Goal: Transaction & Acquisition: Purchase product/service

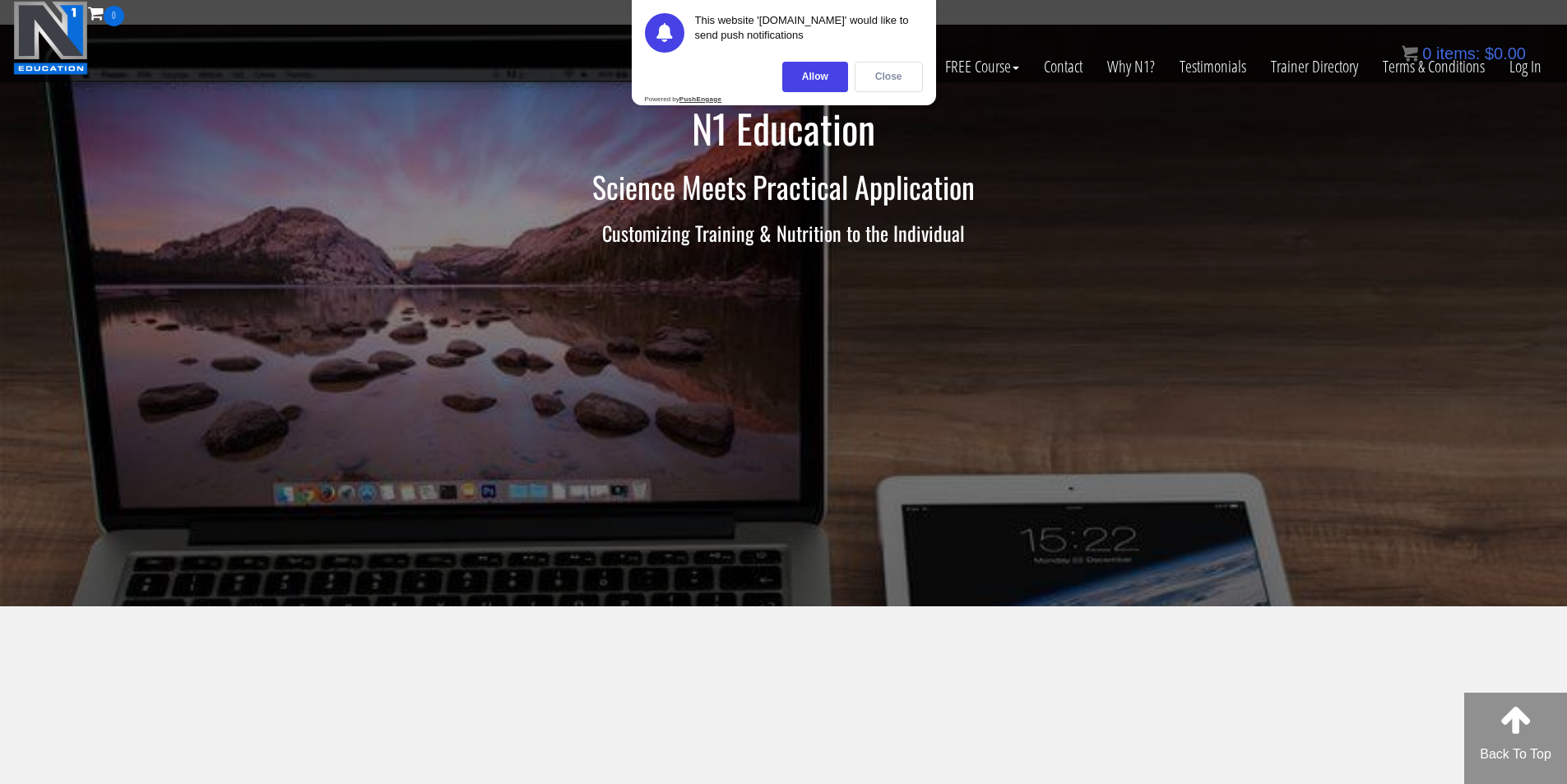
click at [895, 75] on div "Close" at bounding box center [889, 76] width 68 height 30
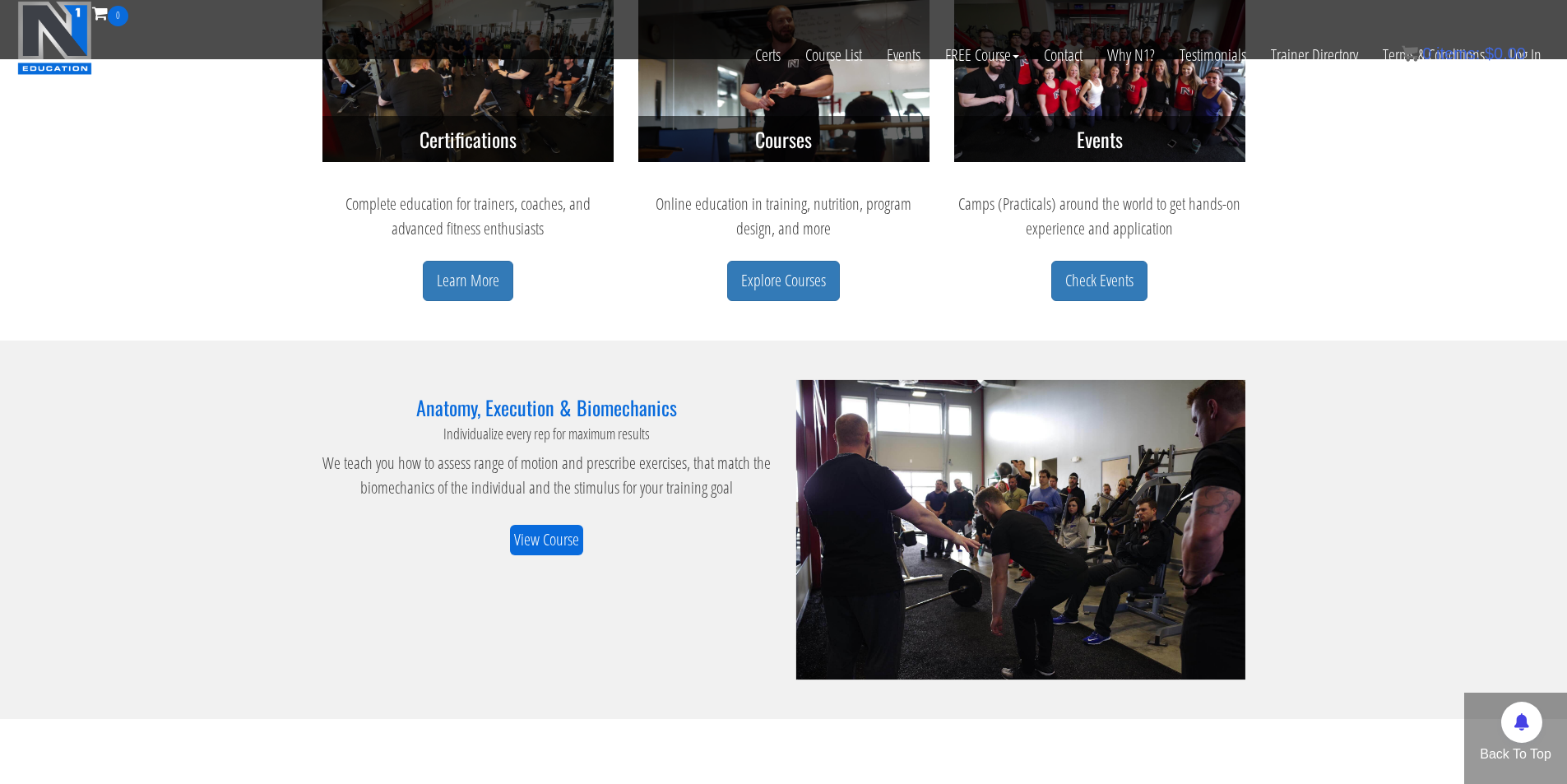
scroll to position [658, 0]
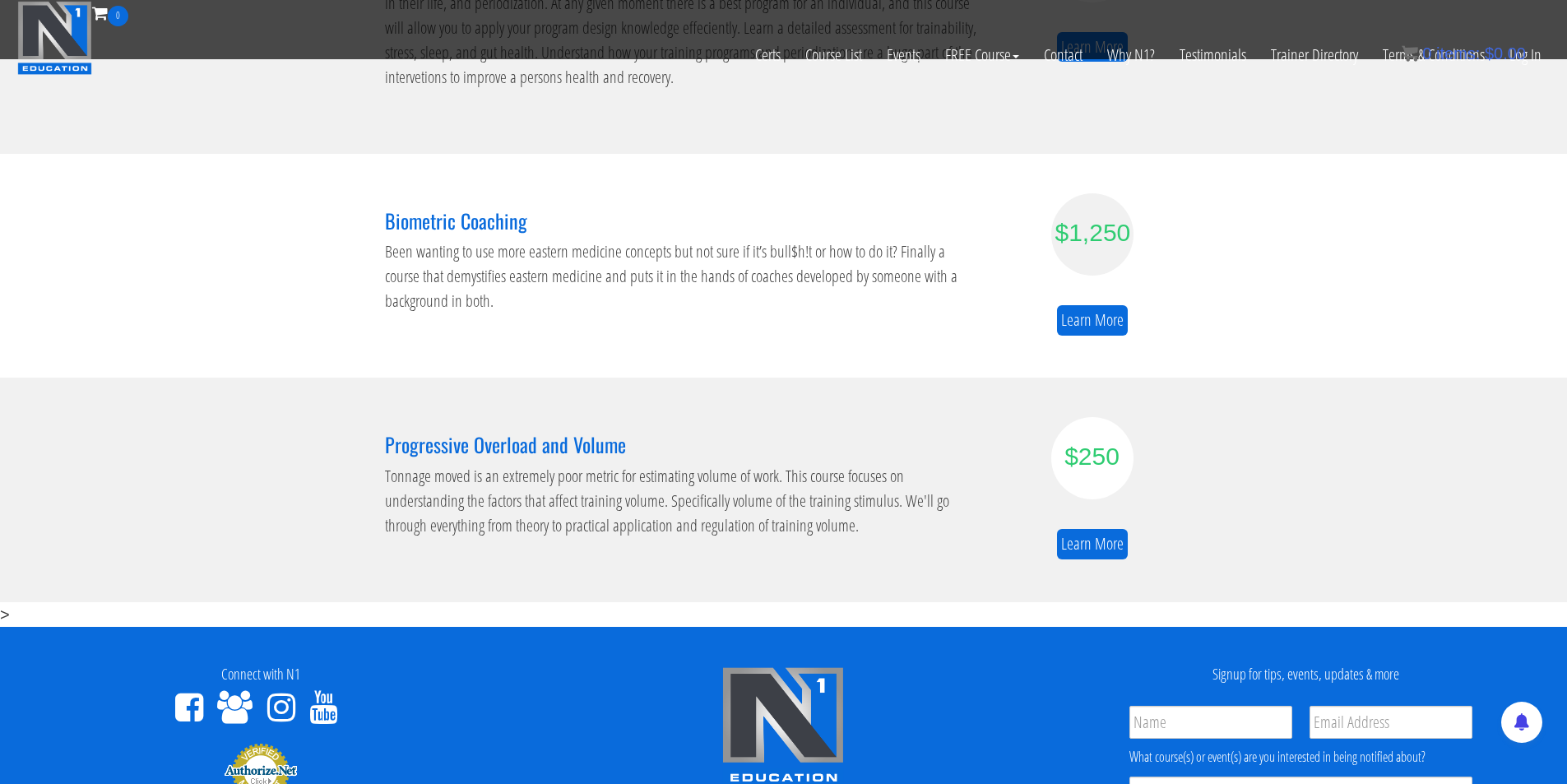
scroll to position [1151, 0]
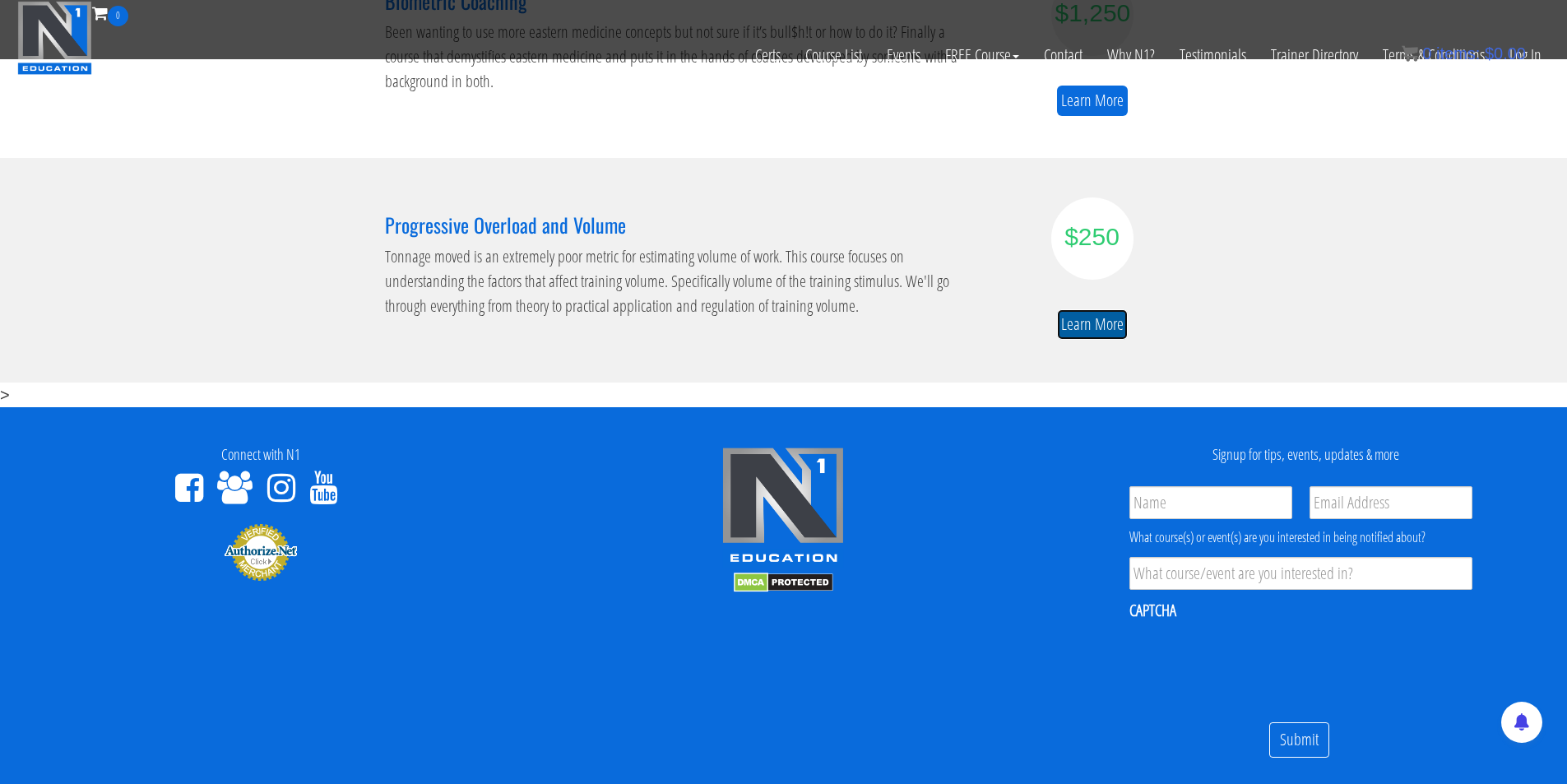
click at [1100, 328] on link "Learn More" at bounding box center [1092, 324] width 71 height 30
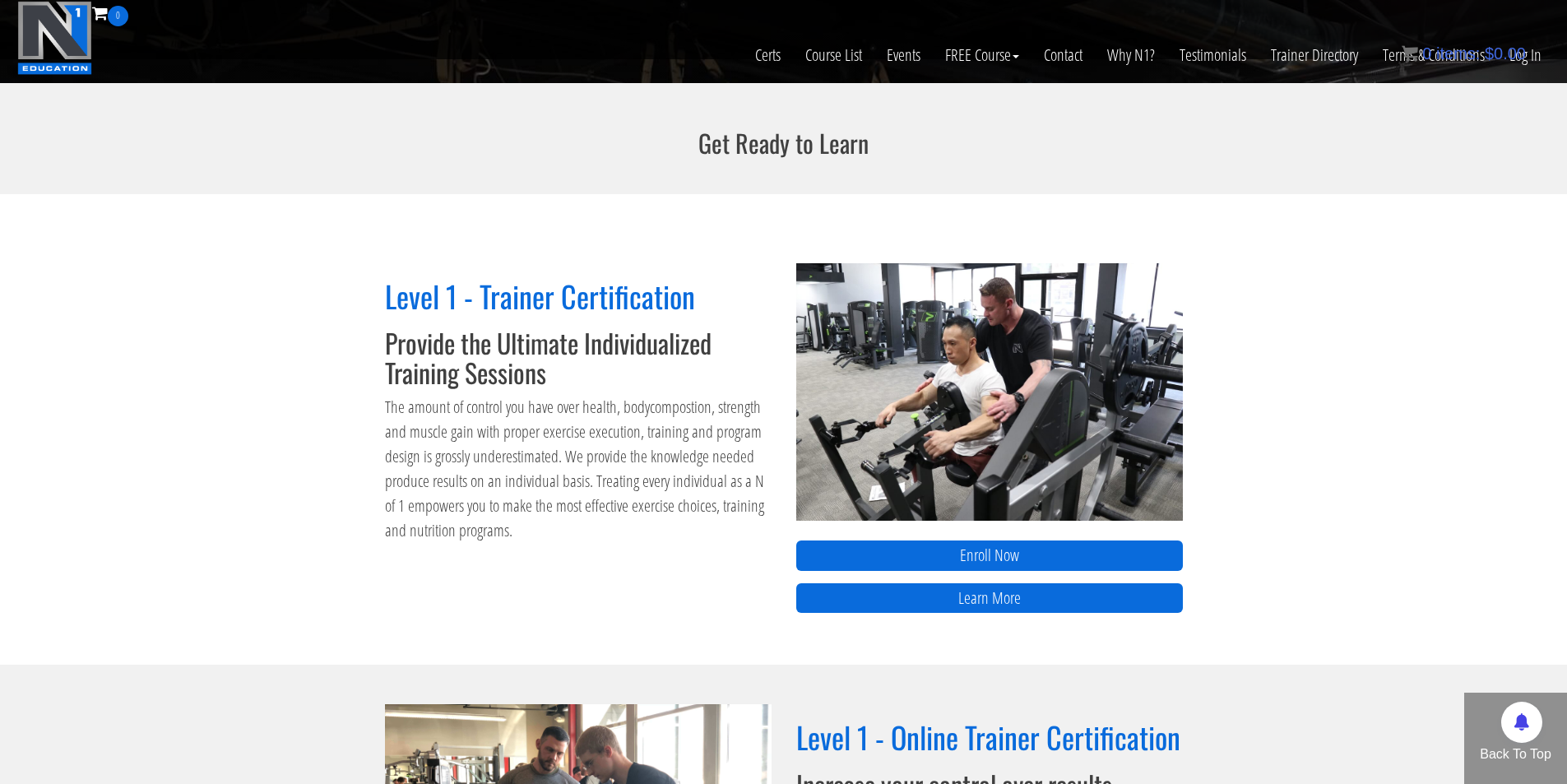
scroll to position [381, 0]
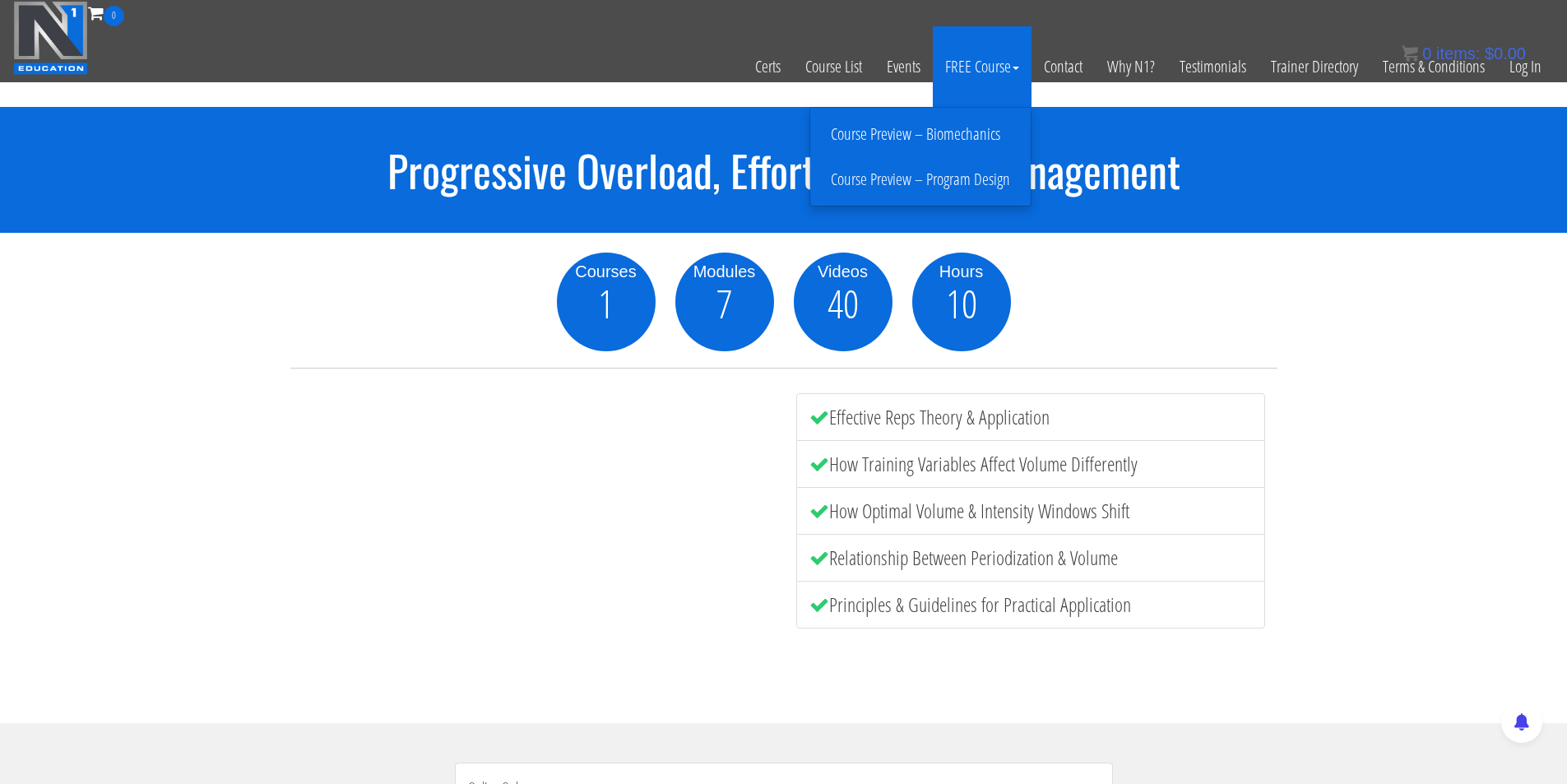
click at [947, 126] on link "Course Preview – Biomechanics" at bounding box center [920, 134] width 212 height 28
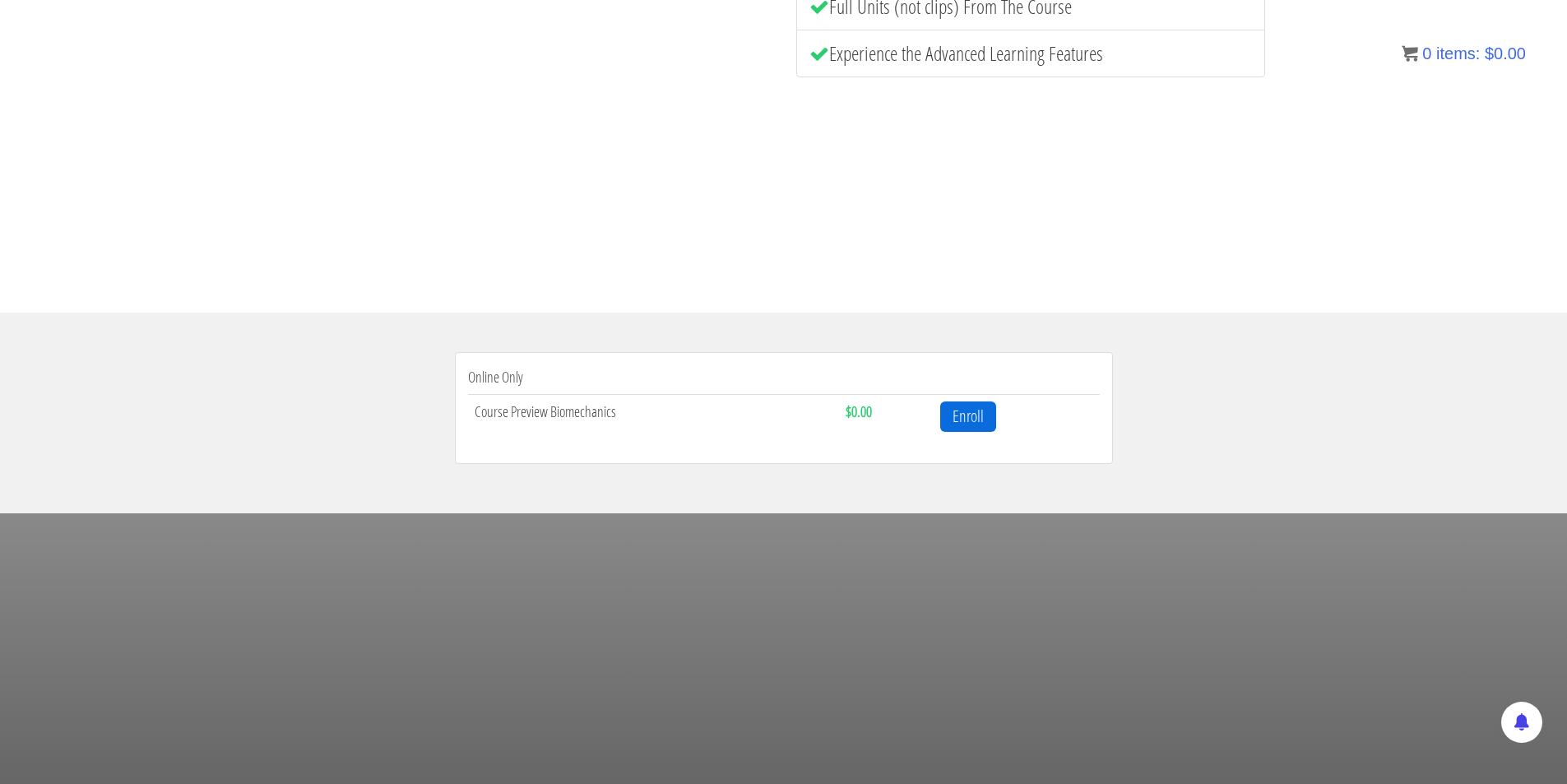
scroll to position [411, 0]
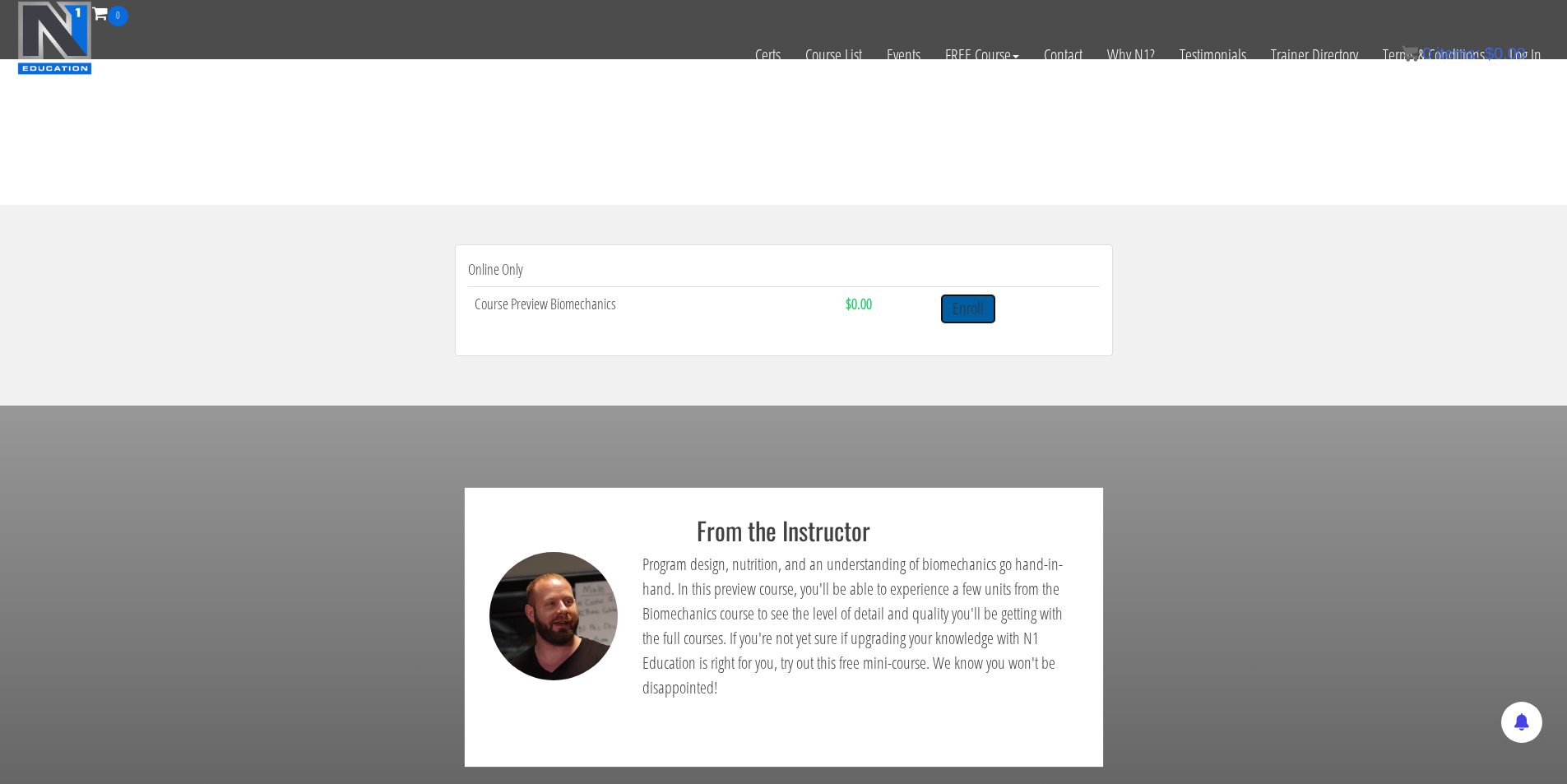
click at [966, 309] on link "Enroll" at bounding box center [968, 308] width 56 height 30
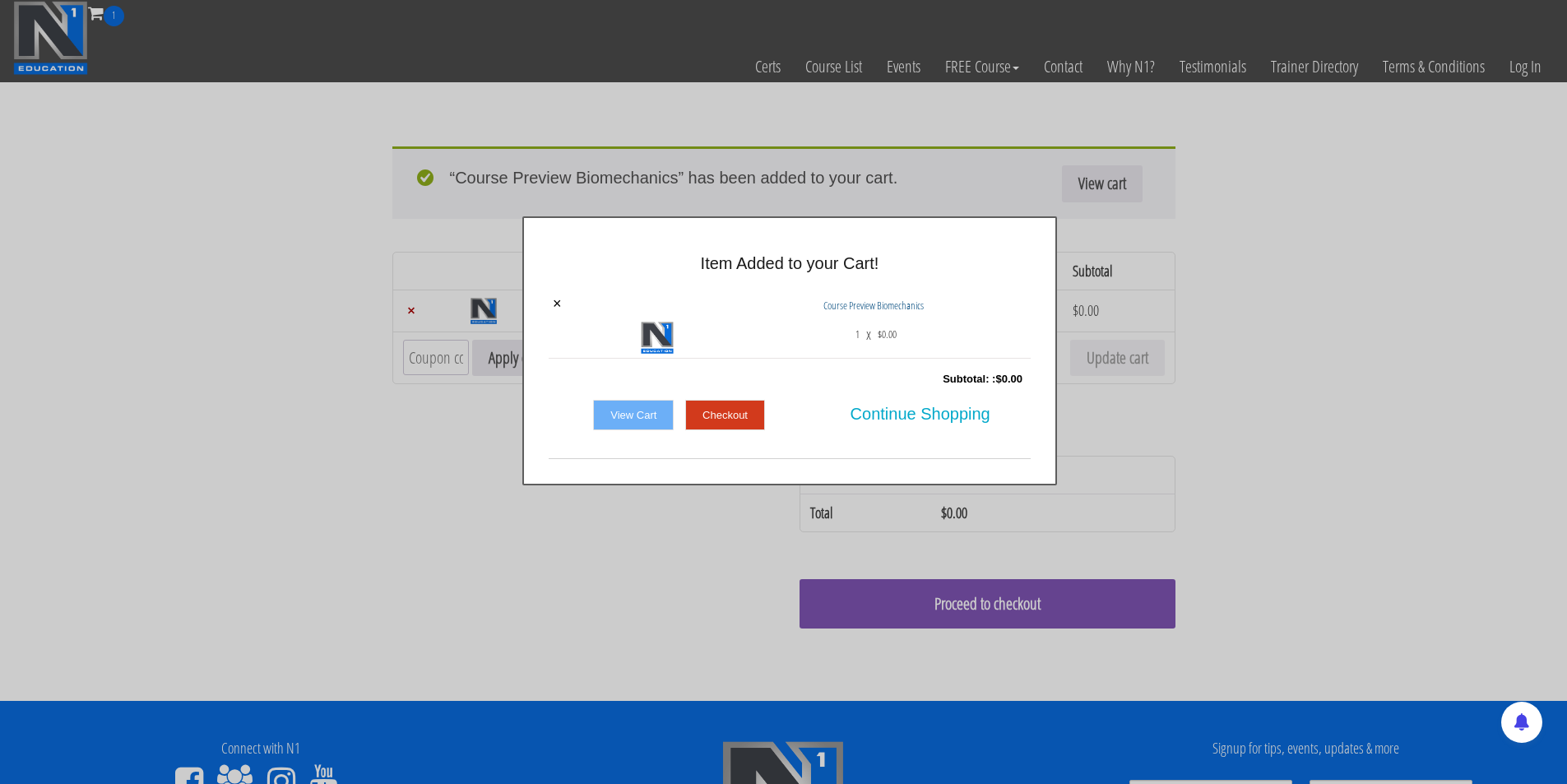
click at [729, 420] on link "Checkout" at bounding box center [725, 415] width 80 height 31
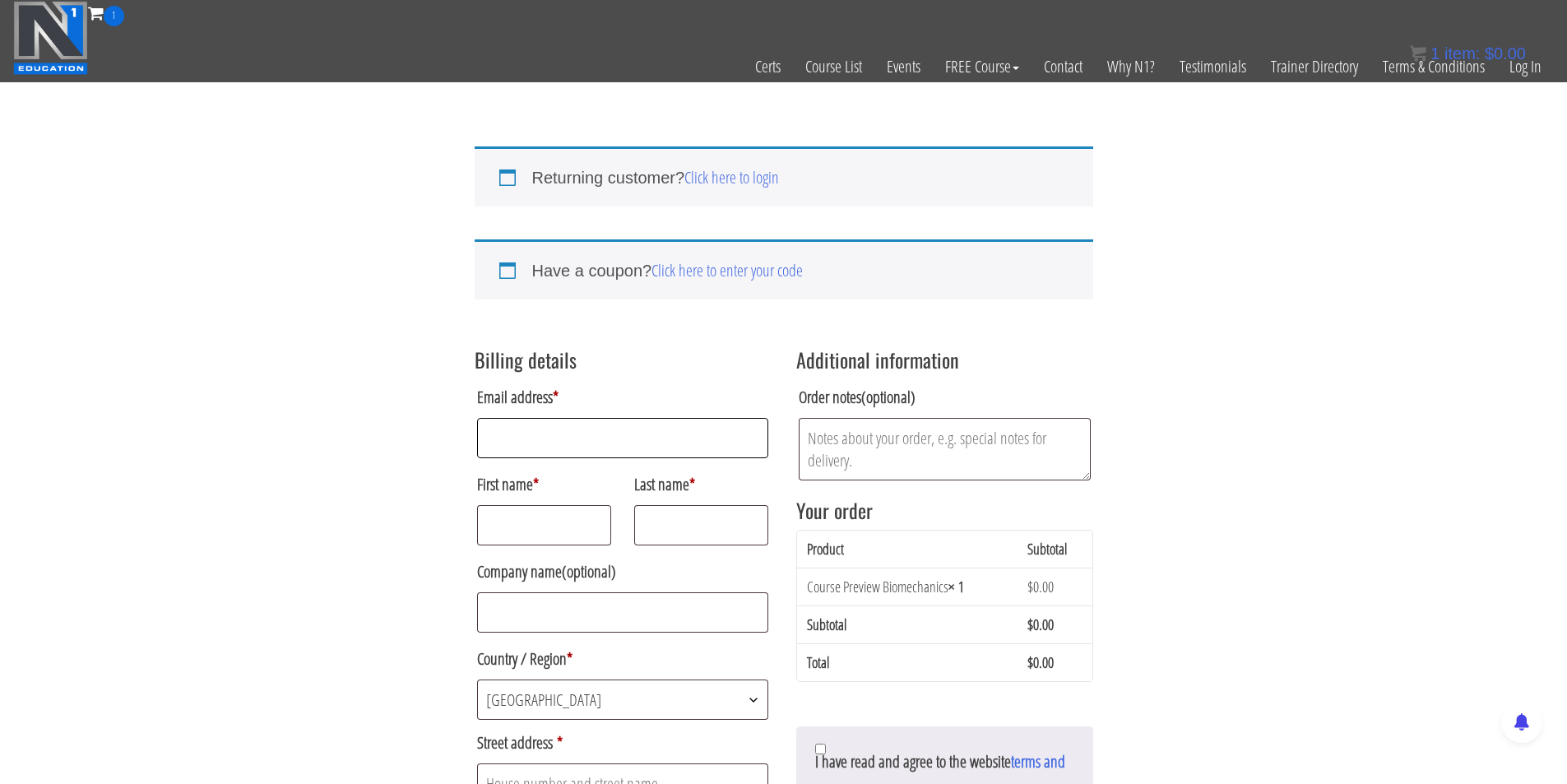
click at [650, 434] on input "Email address *" at bounding box center [624, 438] width 292 height 40
type input "[EMAIL_ADDRESS][DOMAIN_NAME]"
type input "Tsvetoslav"
type input "Stankov"
type input "Charitinis sakada6"
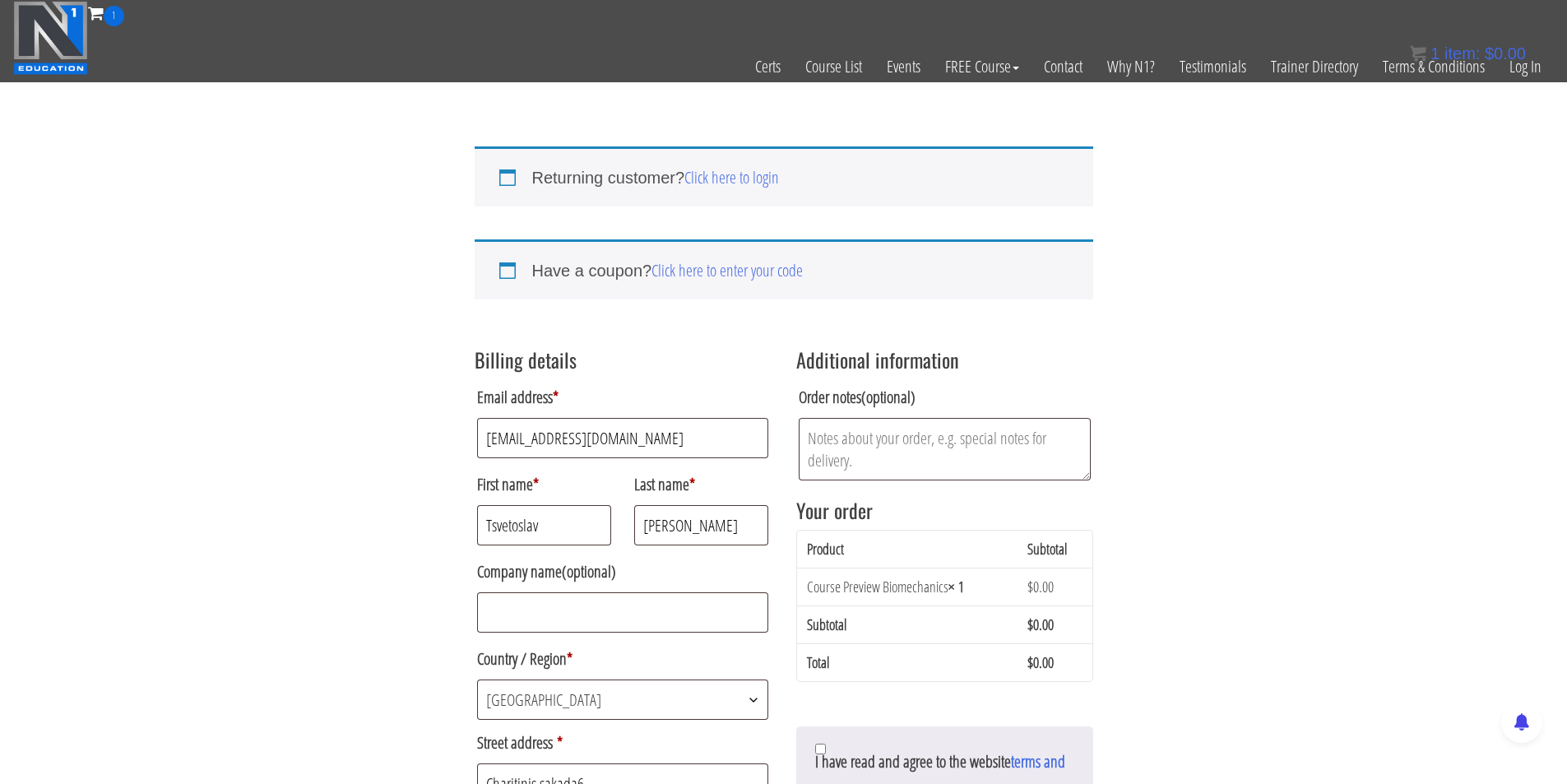
type input "Nicosia"
type input "1040"
type input "+35796618265"
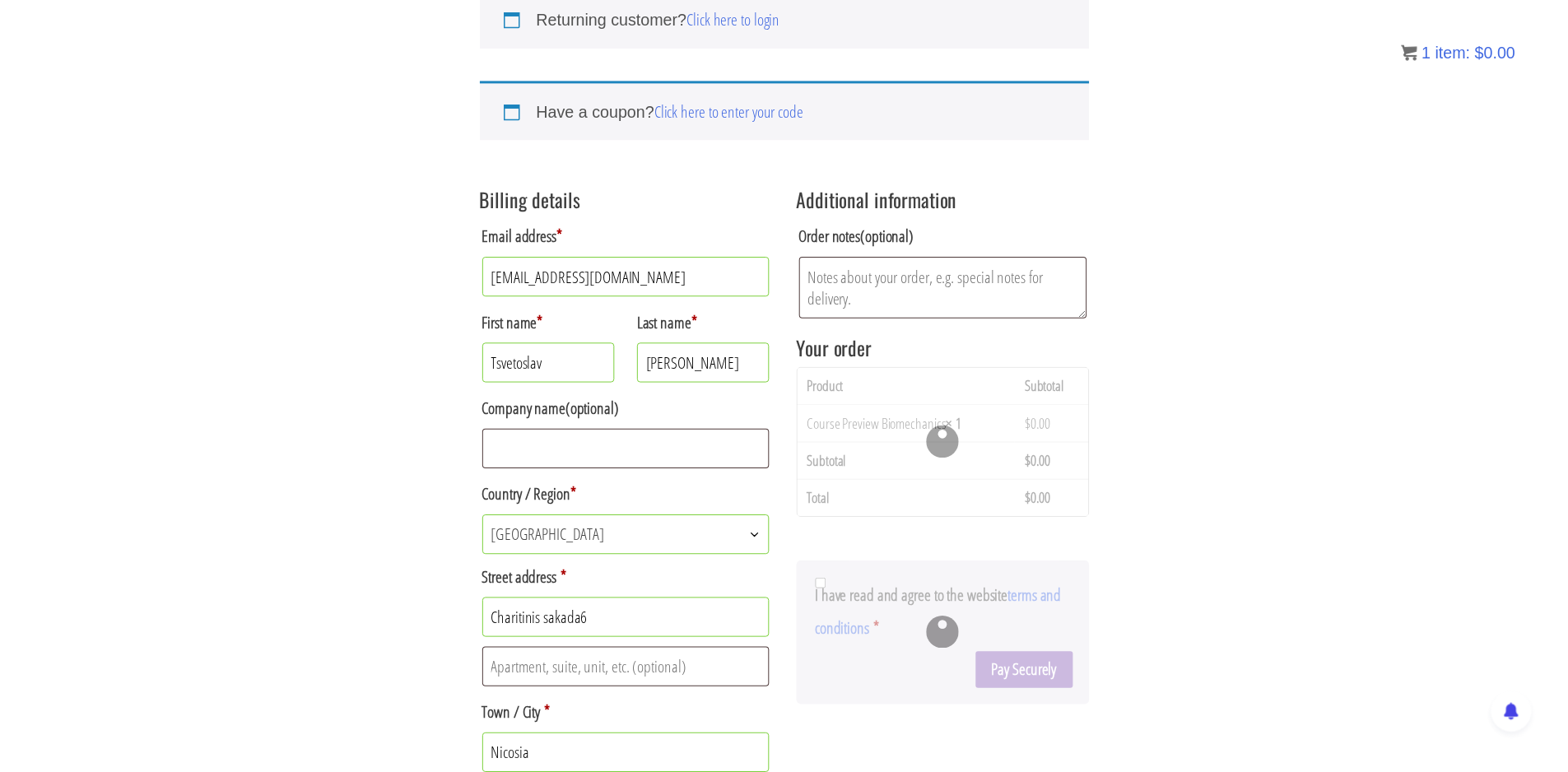
scroll to position [165, 0]
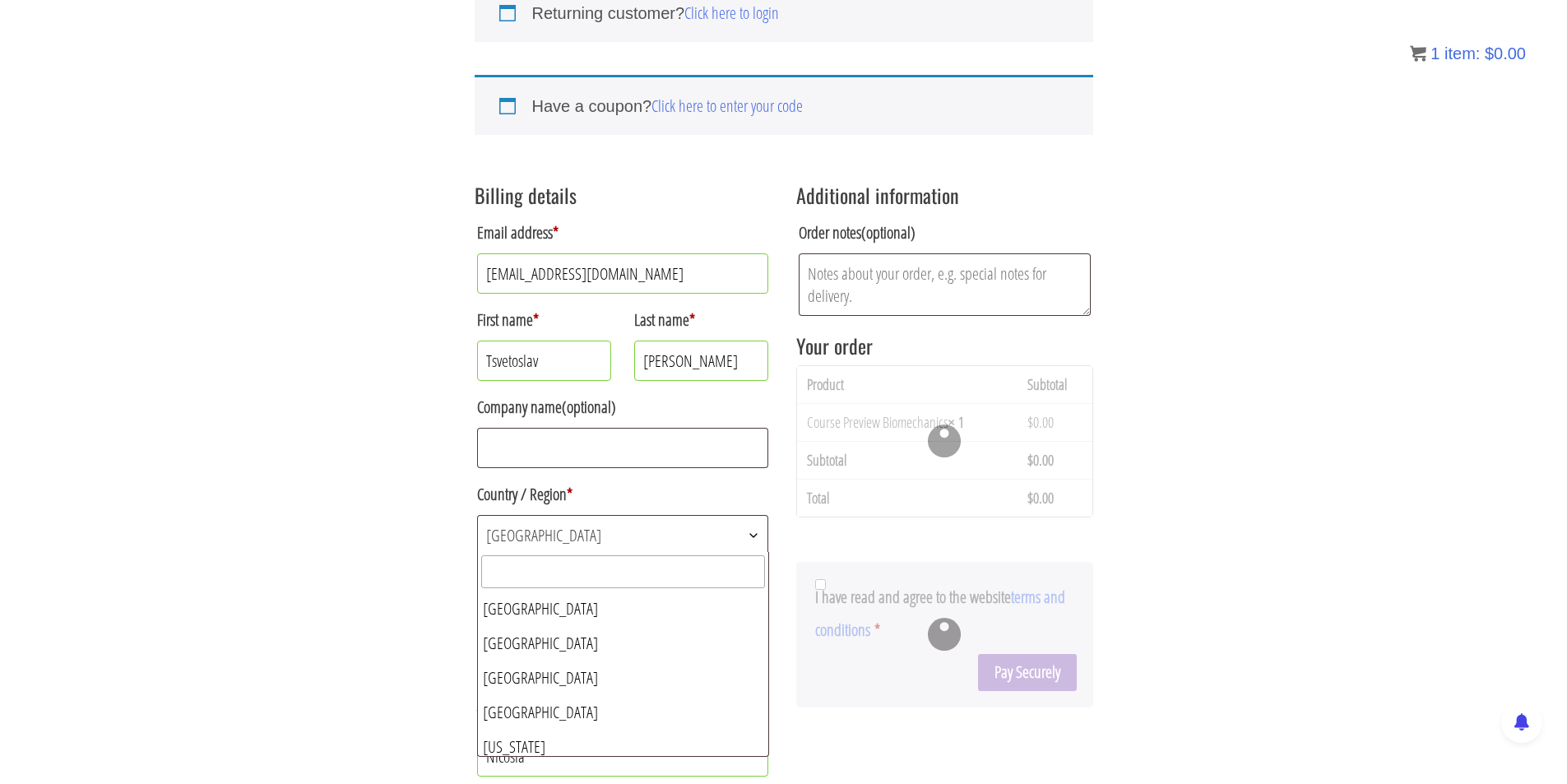
click at [592, 548] on span "Cyprus" at bounding box center [623, 535] width 290 height 39
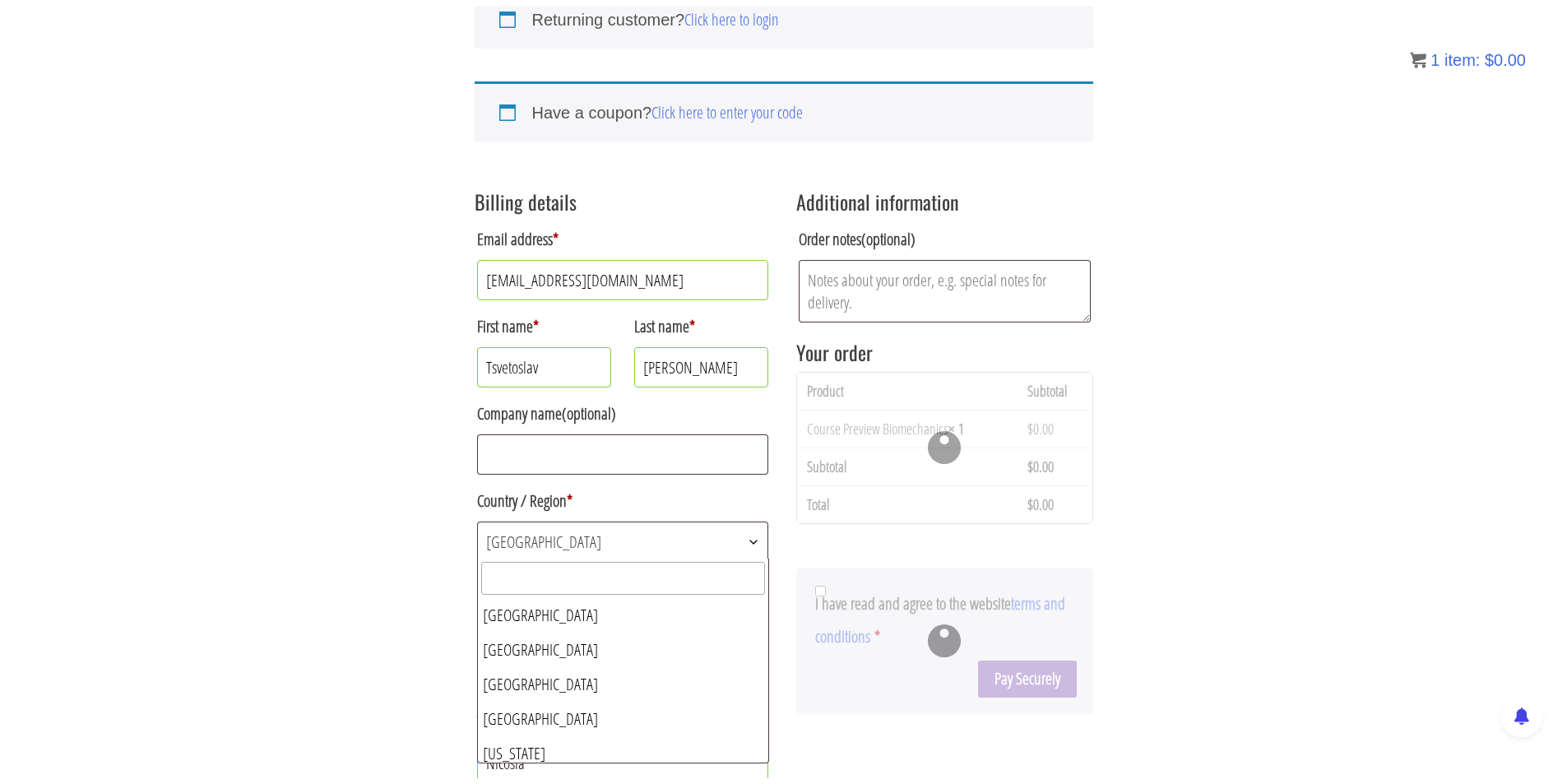
scroll to position [1934, 0]
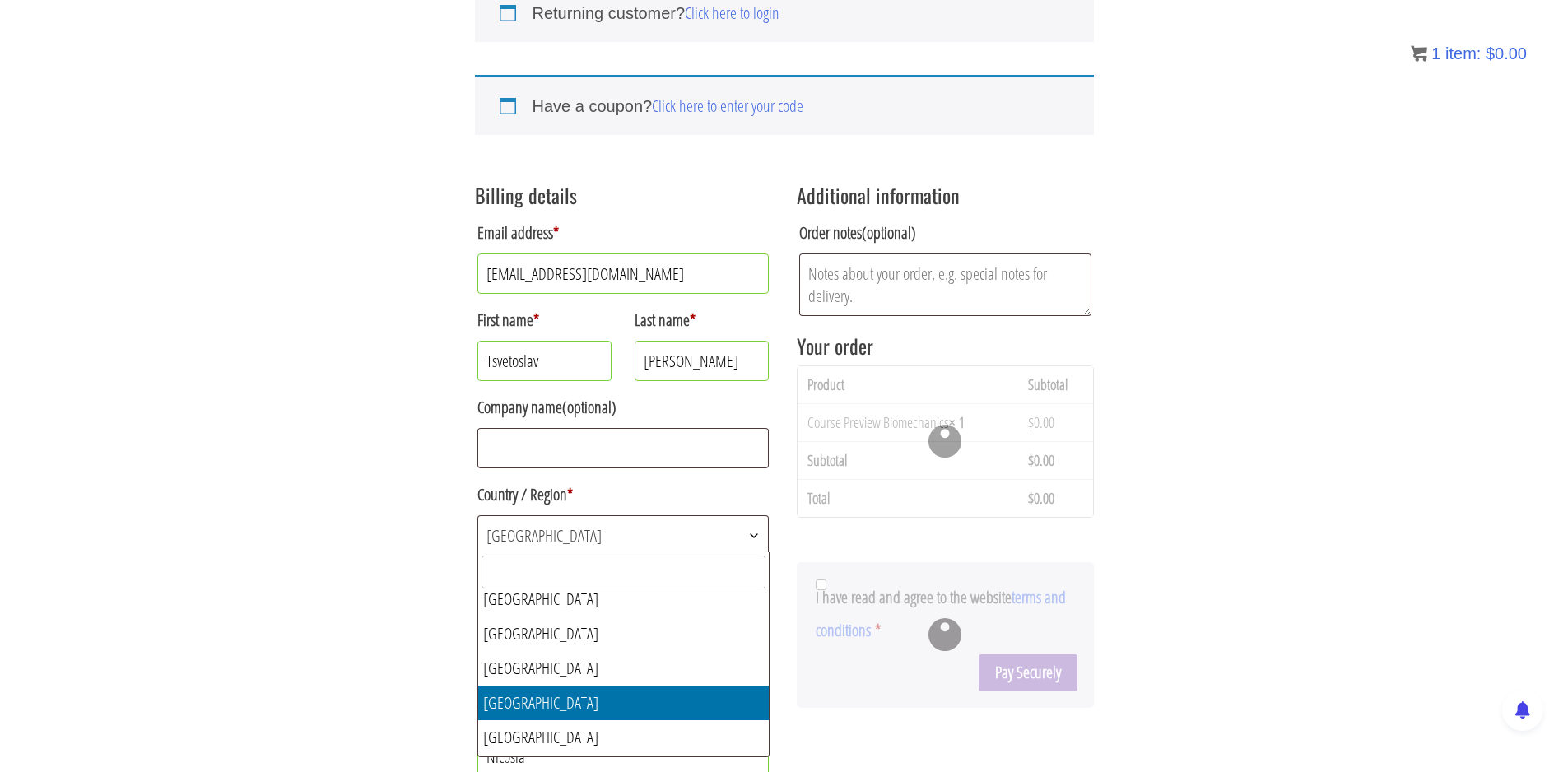
click at [593, 547] on span "Cyprus" at bounding box center [623, 536] width 290 height 39
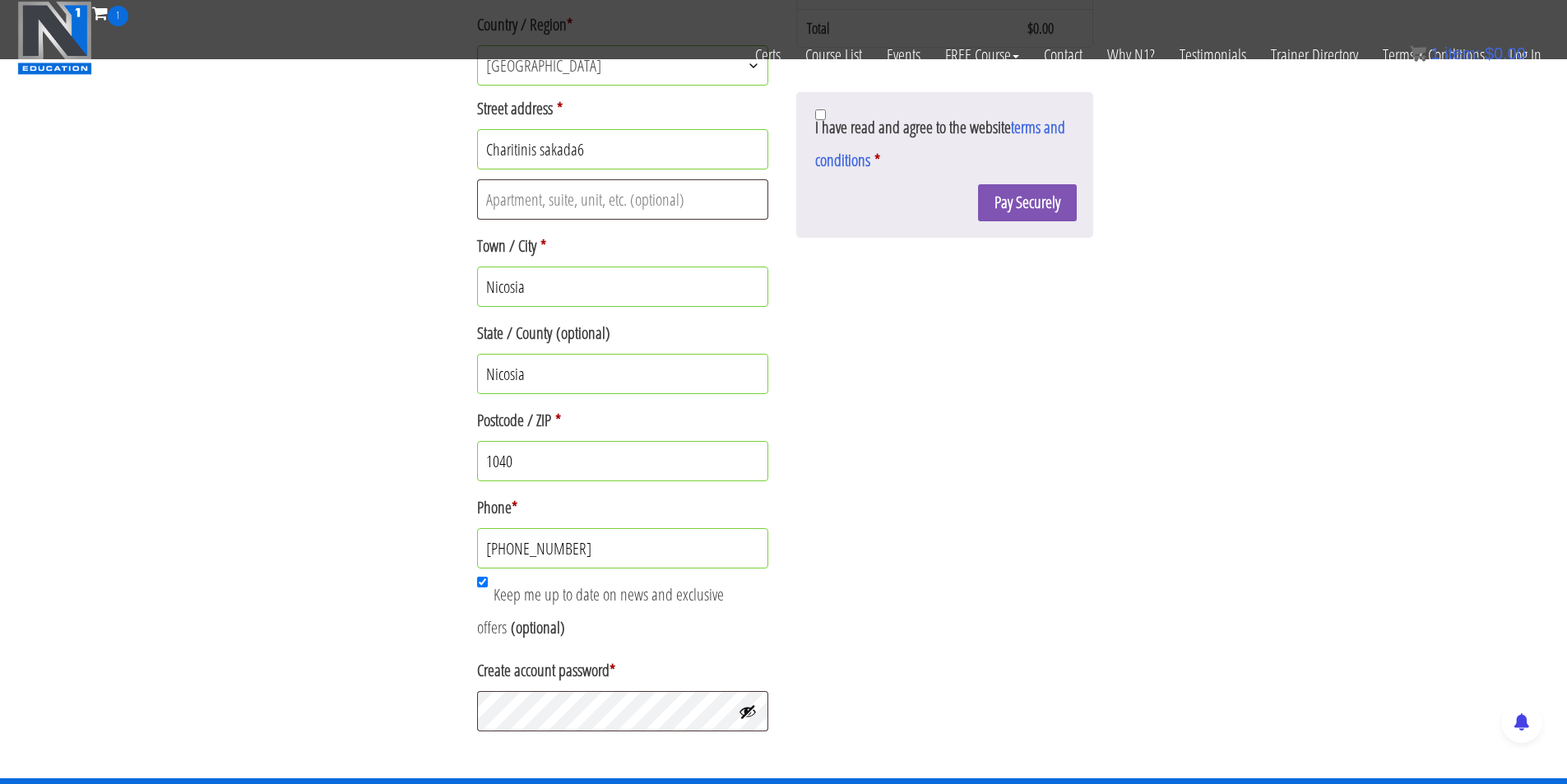
scroll to position [599, 0]
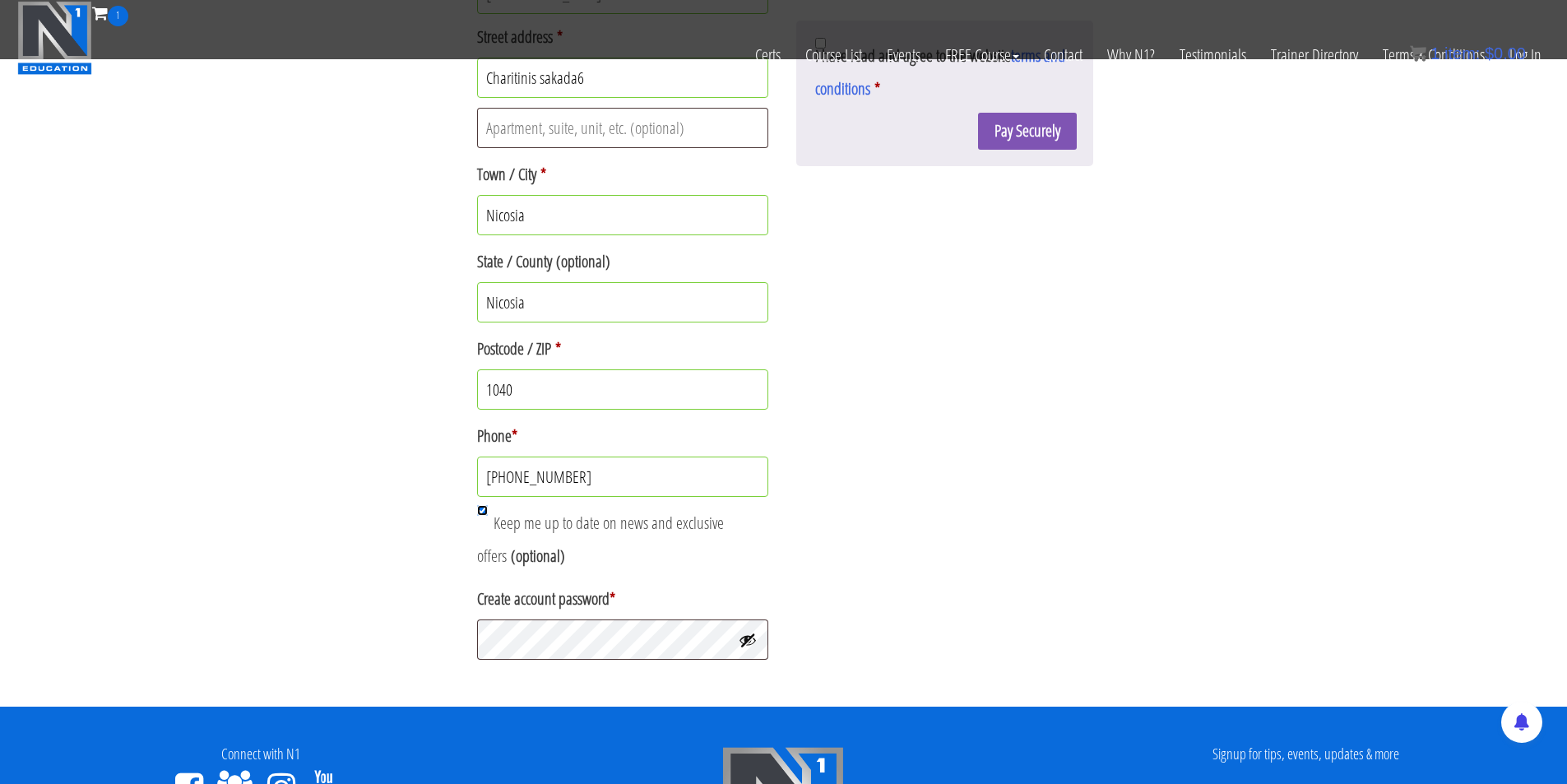
click at [486, 509] on input "Keep me up to date on news and exclusive offers (optional)" at bounding box center [483, 510] width 11 height 11
checkbox input "false"
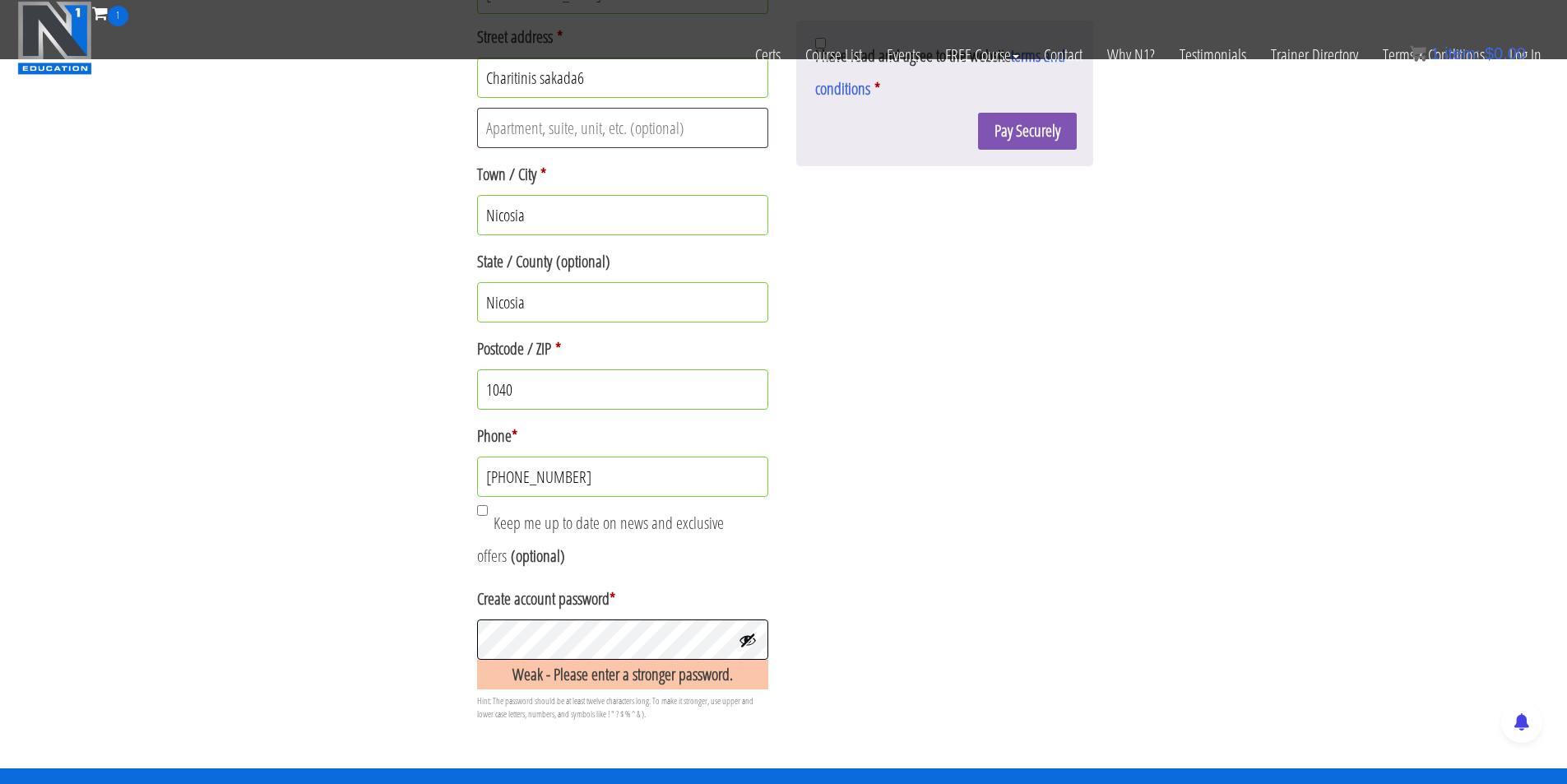
click at [398, 637] on div "Returning customer? Click here to login If you have shopped with us before, ple…" at bounding box center [784, 84] width 1567 height 1367
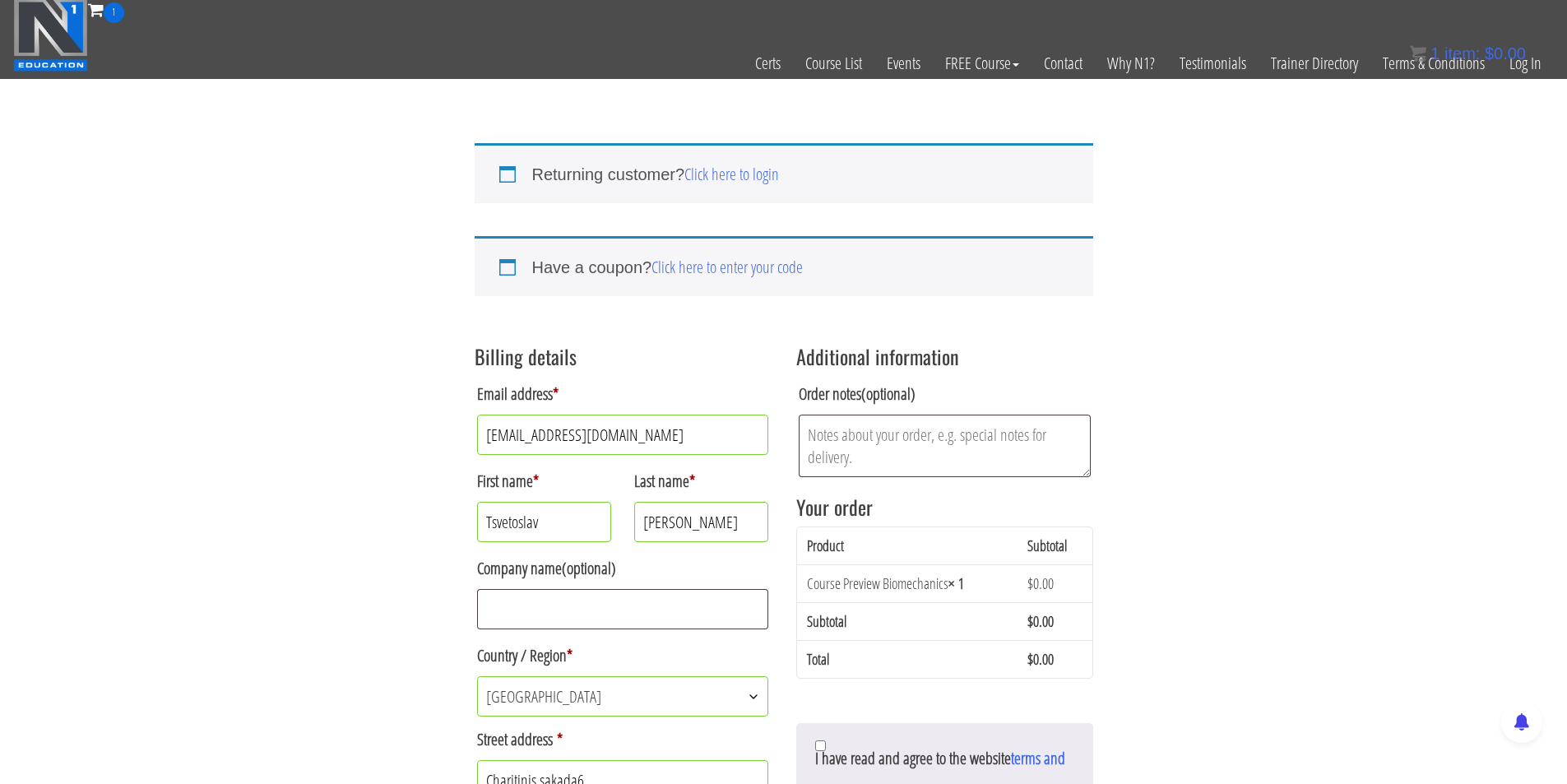
scroll to position [0, 0]
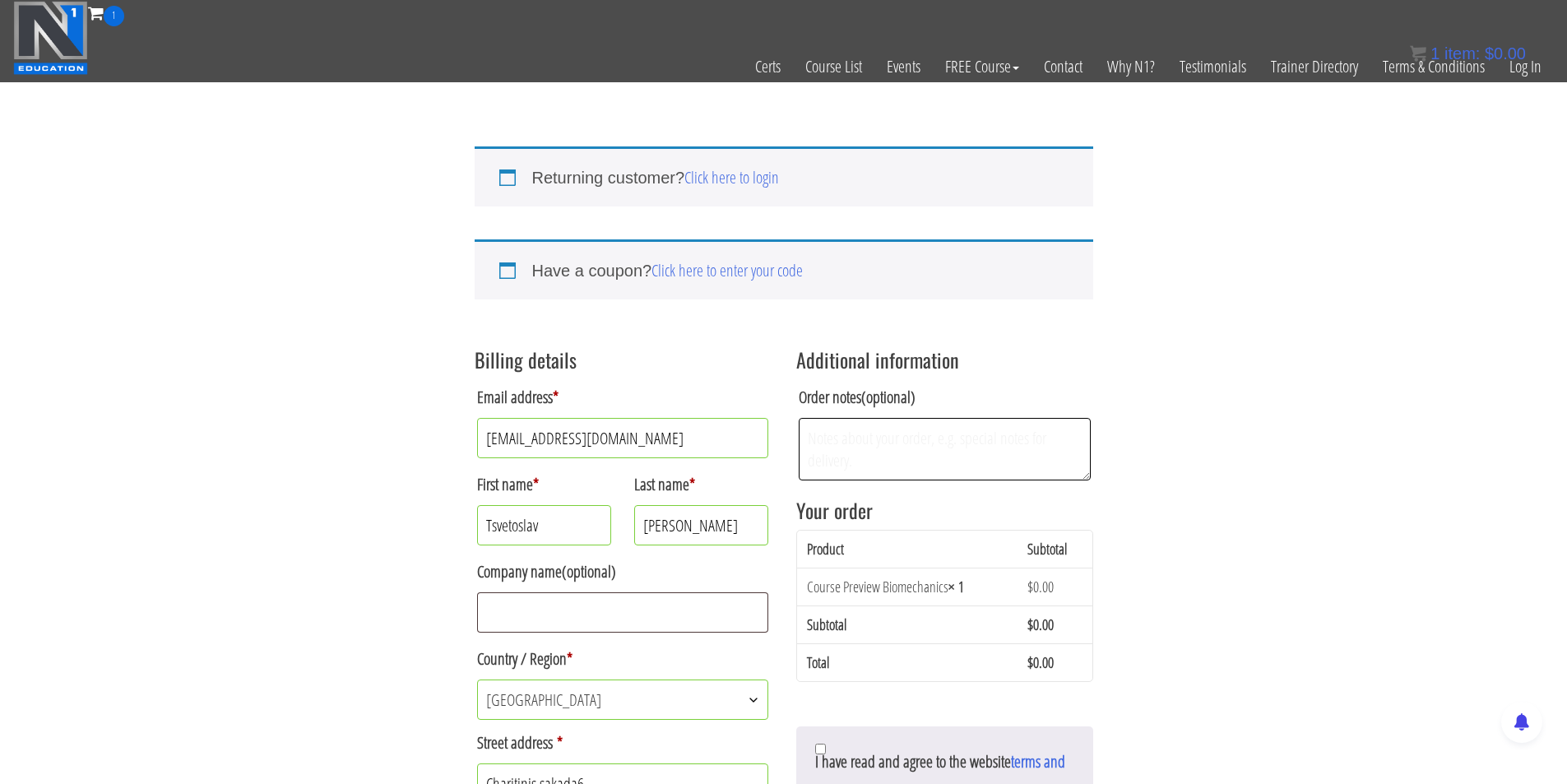
click at [856, 442] on textarea "Order notes (optional)" at bounding box center [945, 449] width 292 height 62
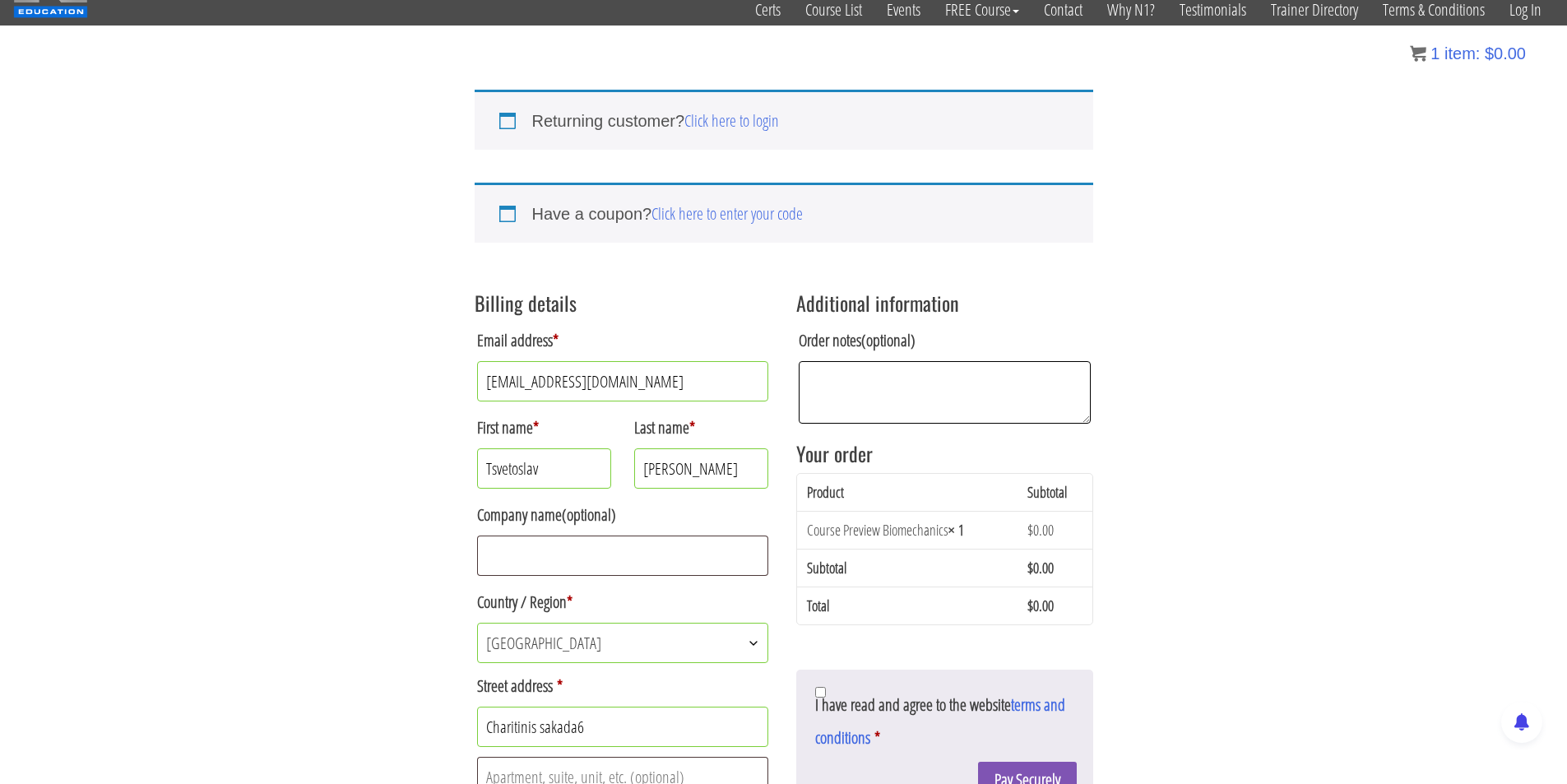
scroll to position [247, 0]
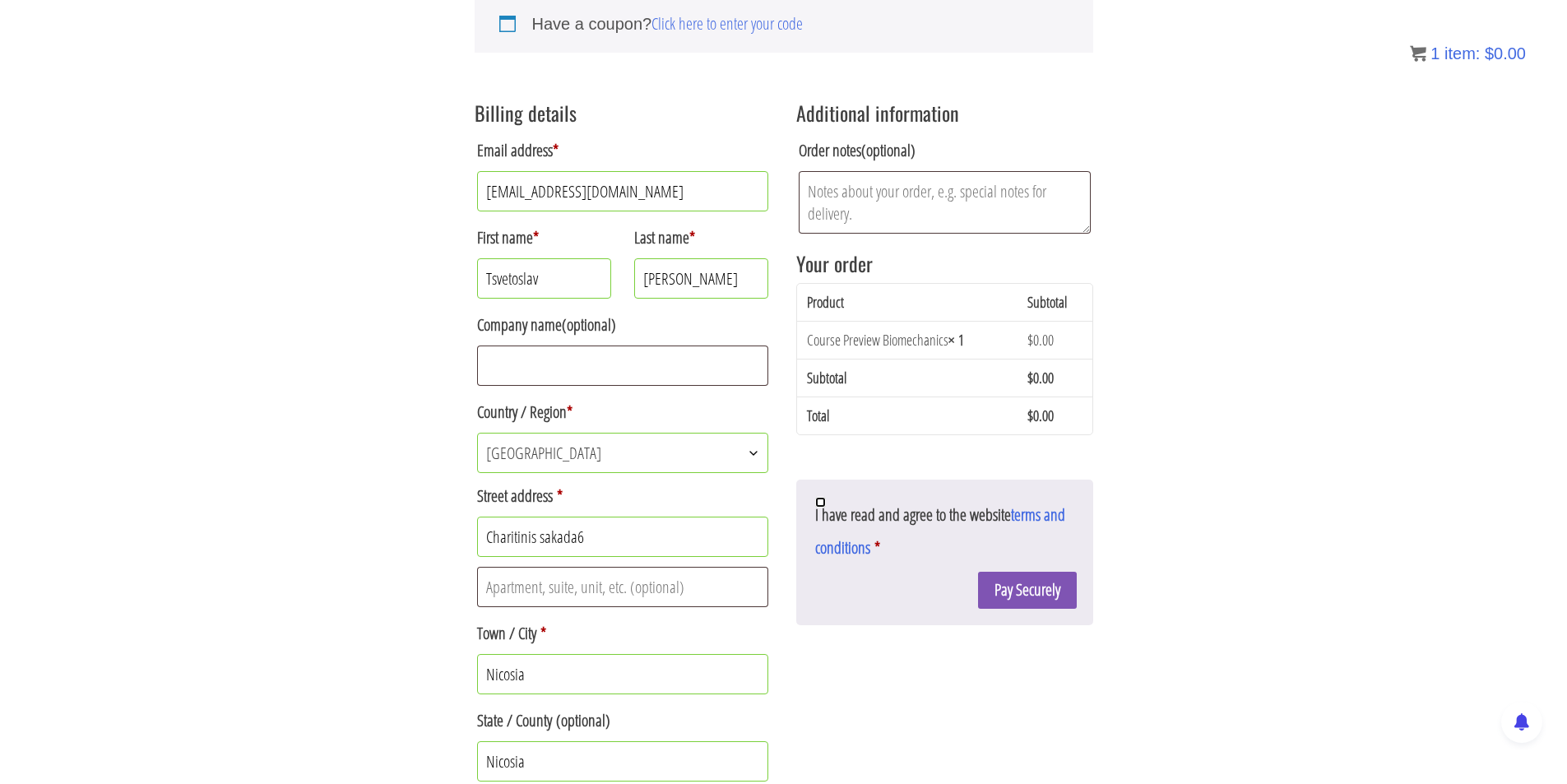
click at [816, 504] on input "I have read and agree to the website terms and conditions *" at bounding box center [821, 502] width 11 height 11
checkbox input "true"
click at [1022, 588] on button "Pay Securely" at bounding box center [1027, 590] width 98 height 37
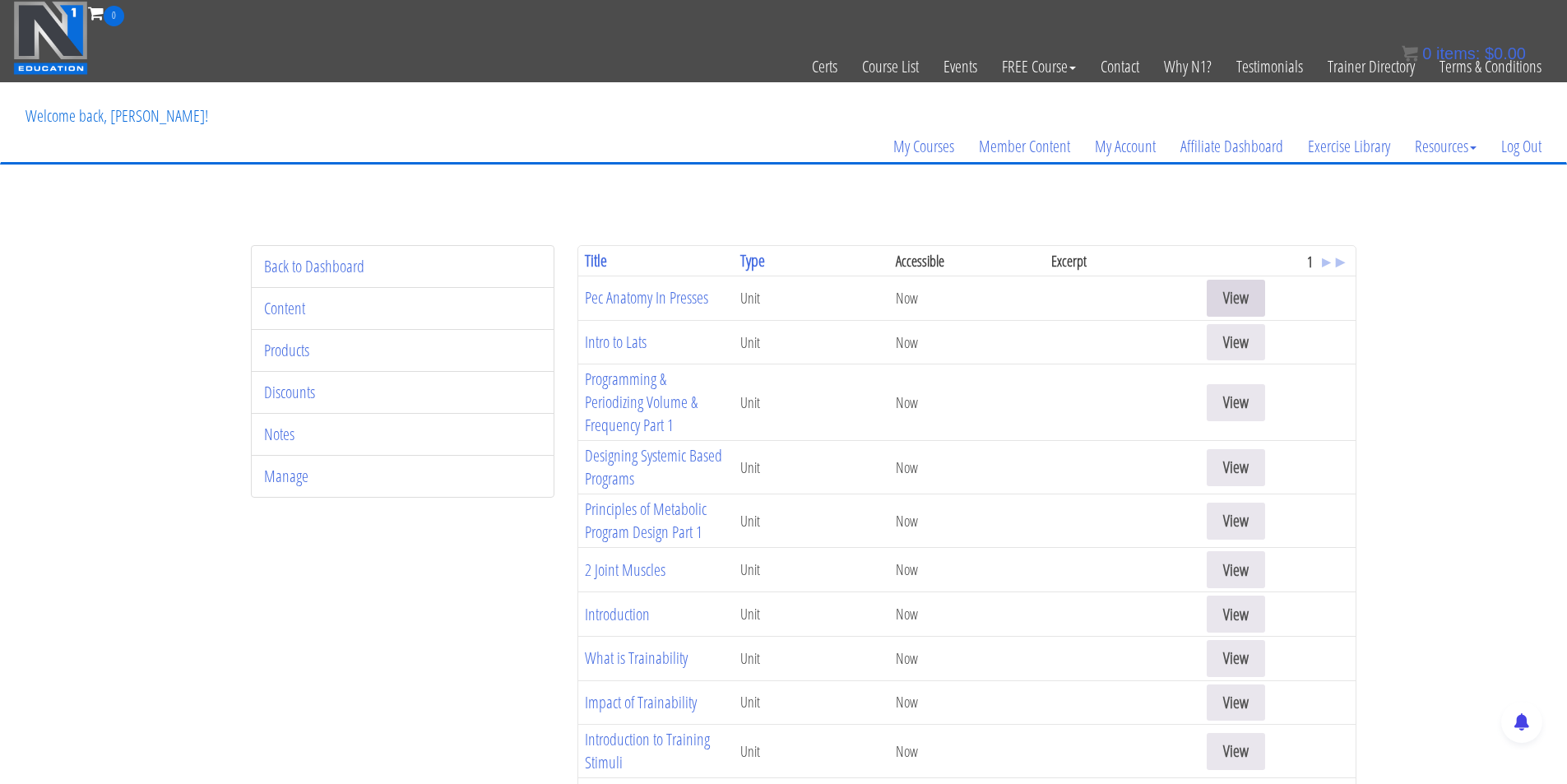
click at [1219, 294] on link "View" at bounding box center [1236, 298] width 59 height 37
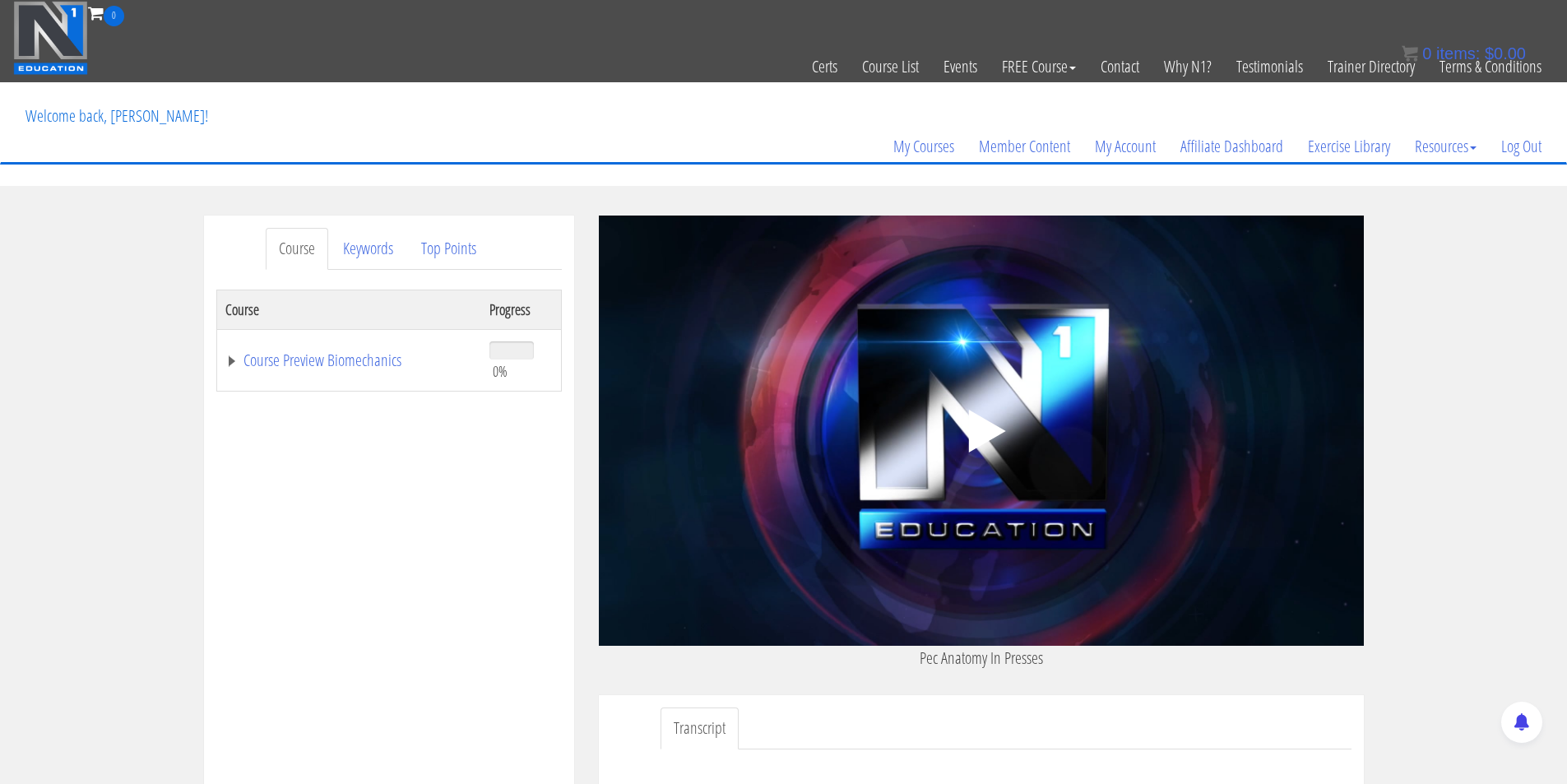
click at [996, 441] on icon ".fp-color-play{opacity:0.65;}.controlbutton{fill:#fff;}" at bounding box center [981, 431] width 104 height 104
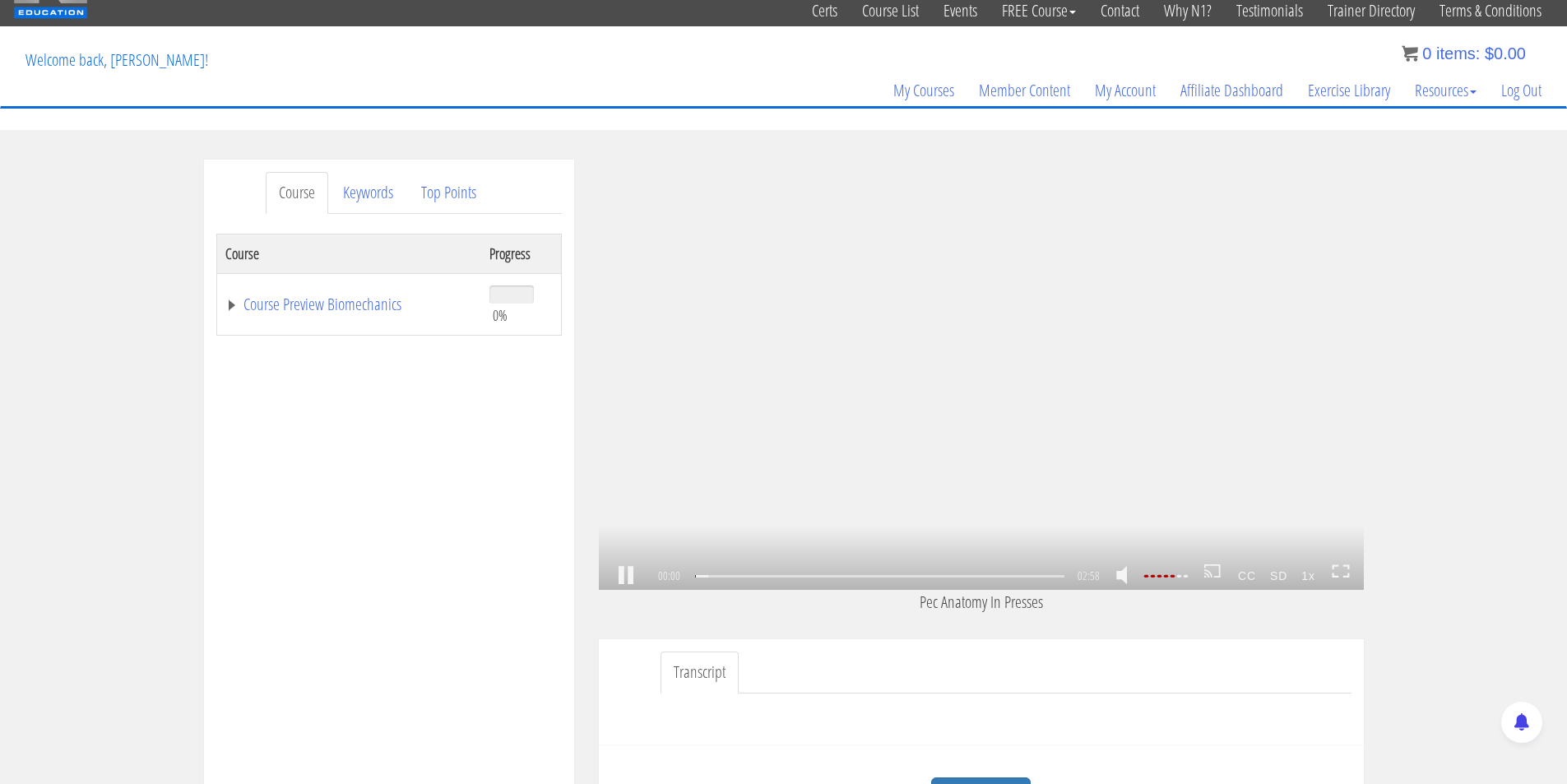
scroll to position [4, 0]
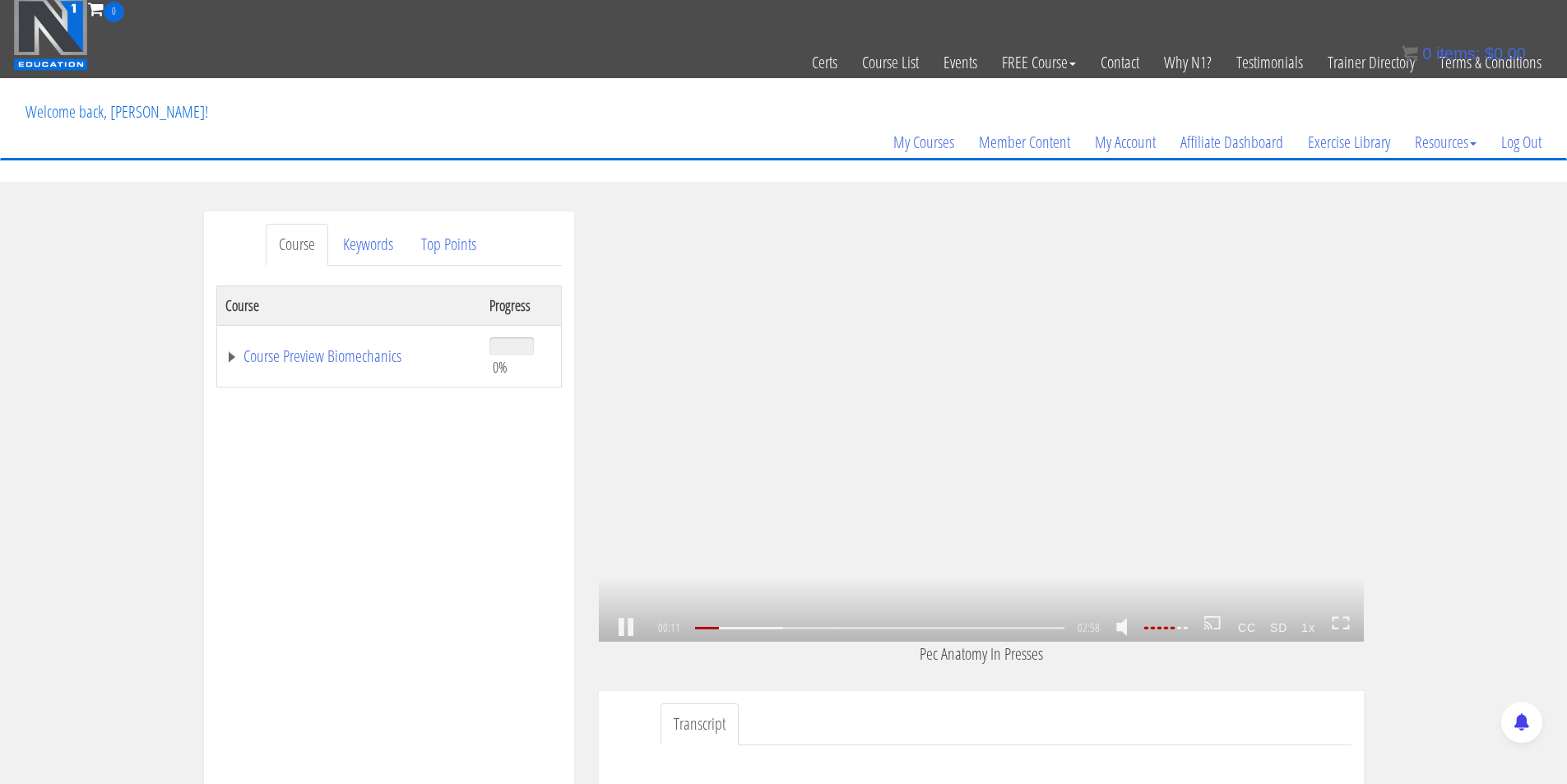
drag, startPoint x: 1342, startPoint y: 624, endPoint x: 1341, endPoint y: 696, distance: 72.0
click at [1341, 624] on icon at bounding box center [1341, 622] width 18 height 14
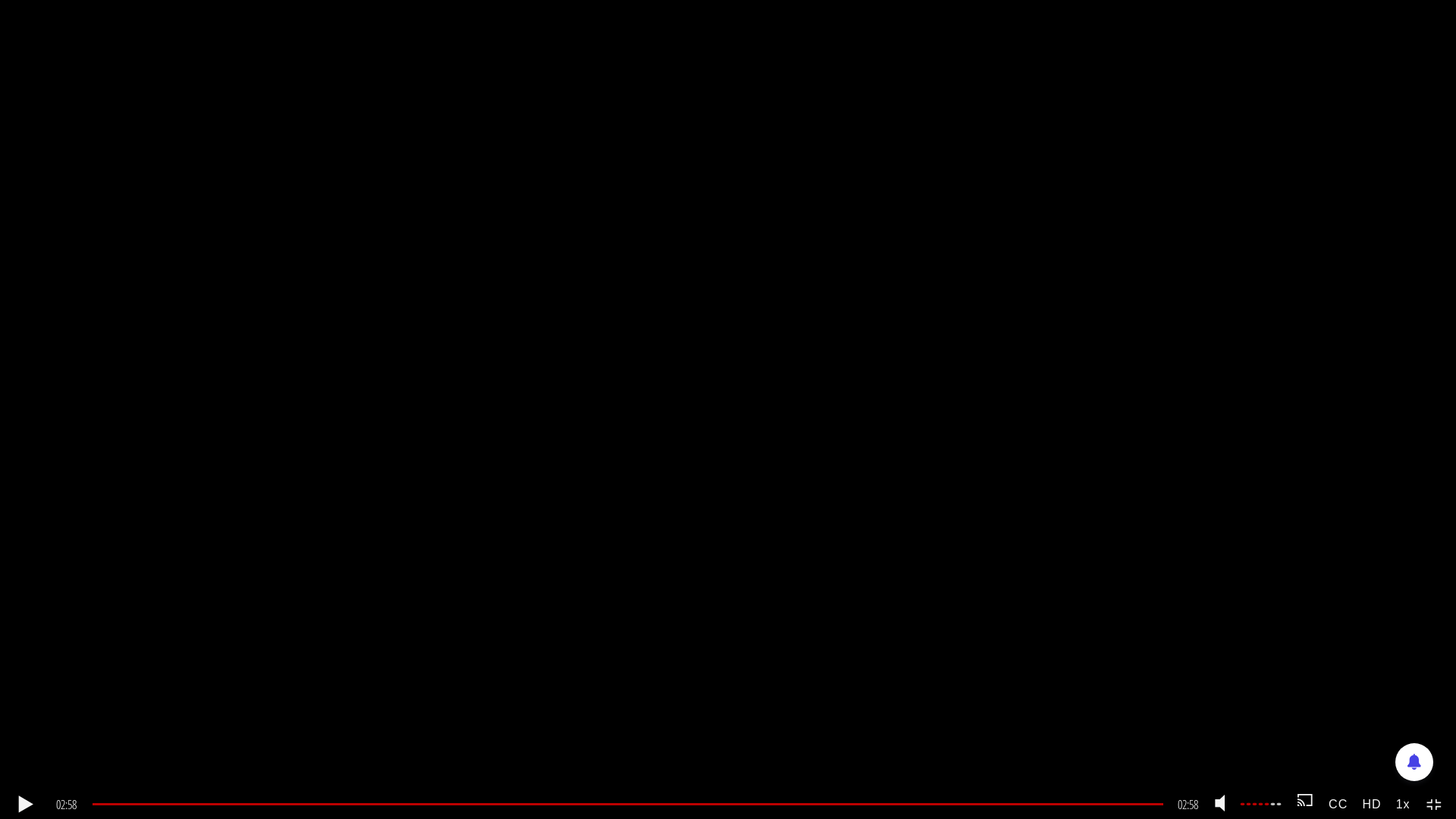
click at [1436, 722] on icon at bounding box center [1435, 805] width 17 height 13
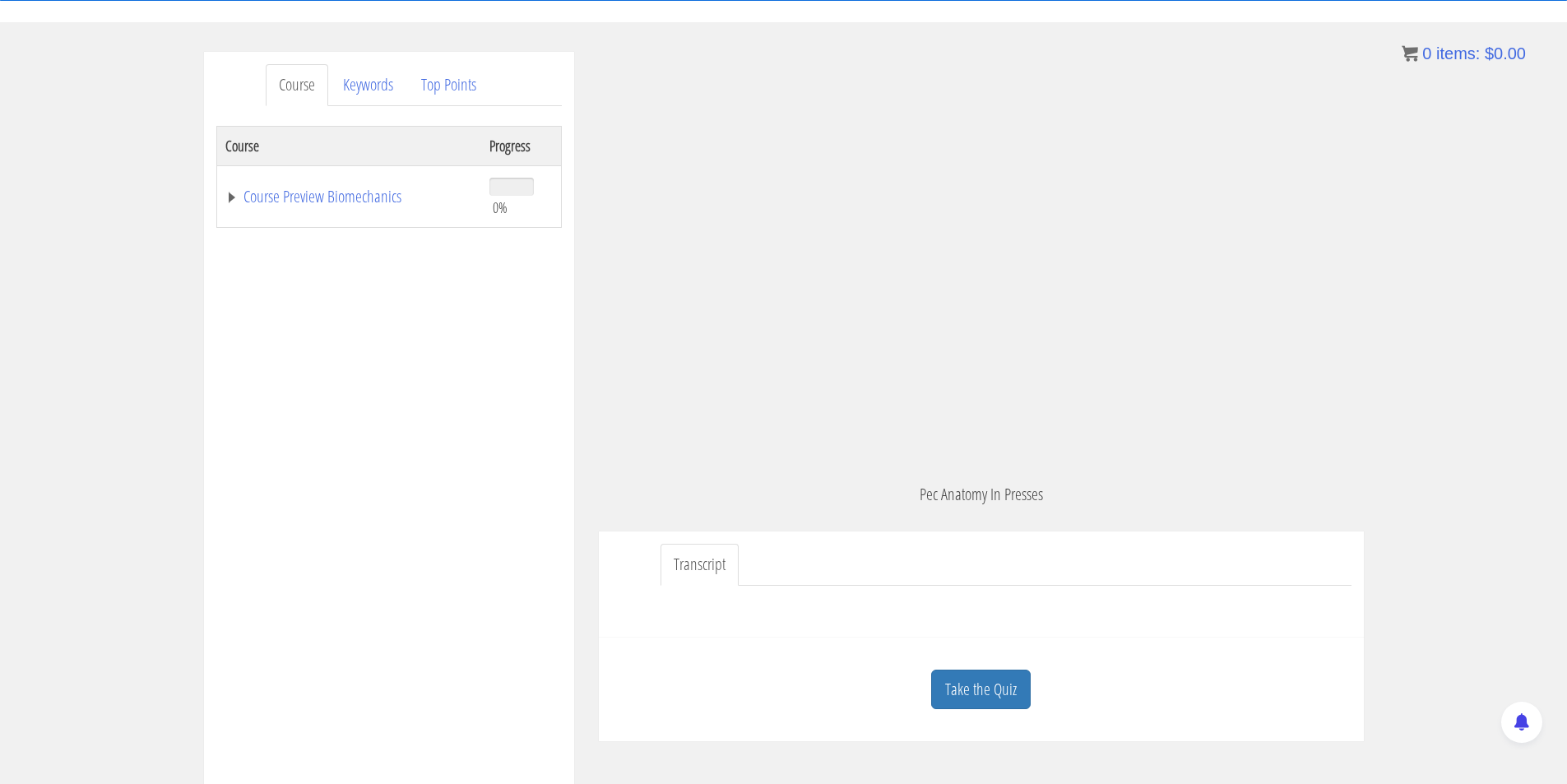
scroll to position [169, 0]
click at [984, 689] on link "Take the Quiz" at bounding box center [981, 685] width 99 height 40
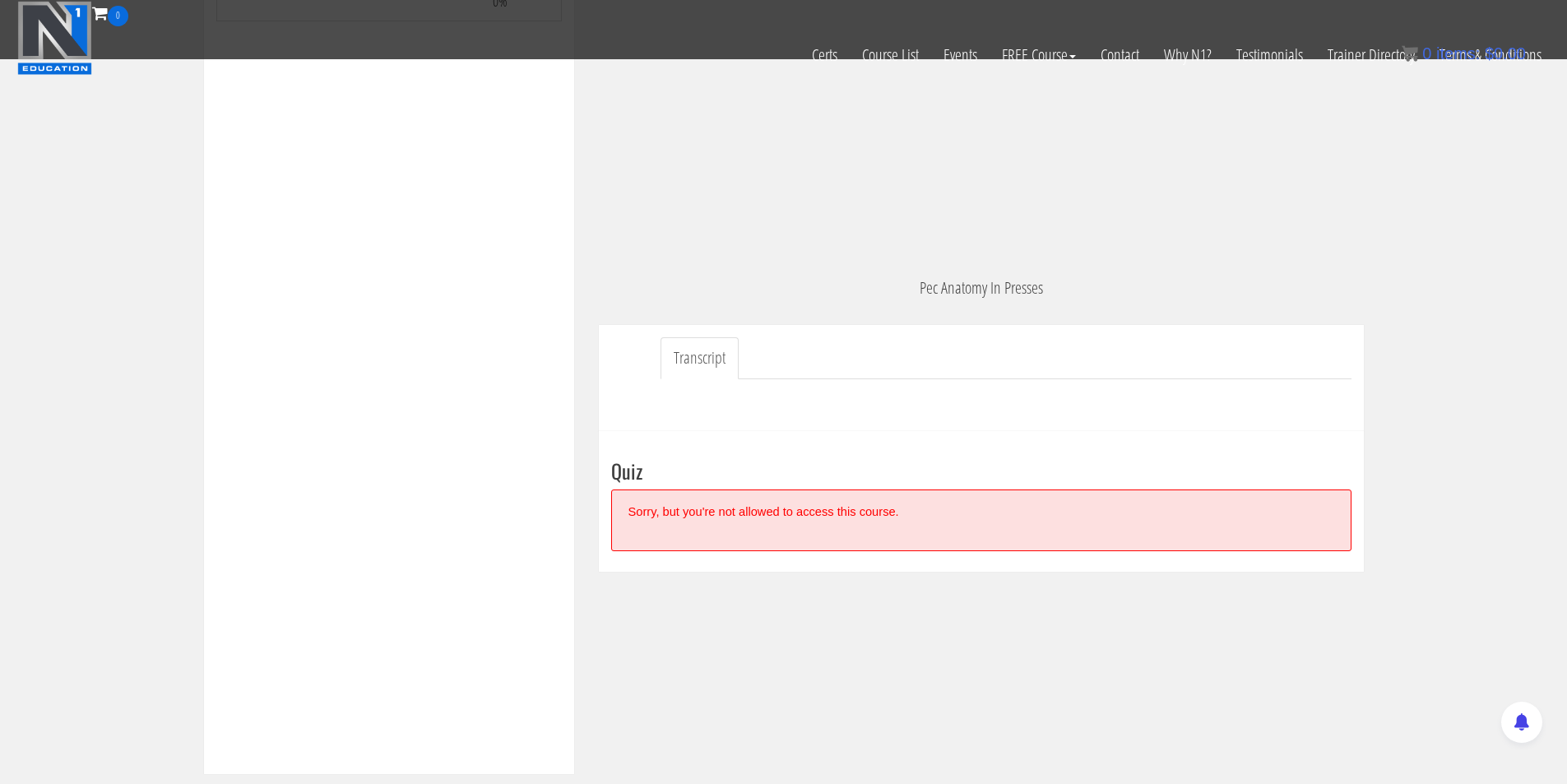
scroll to position [415, 0]
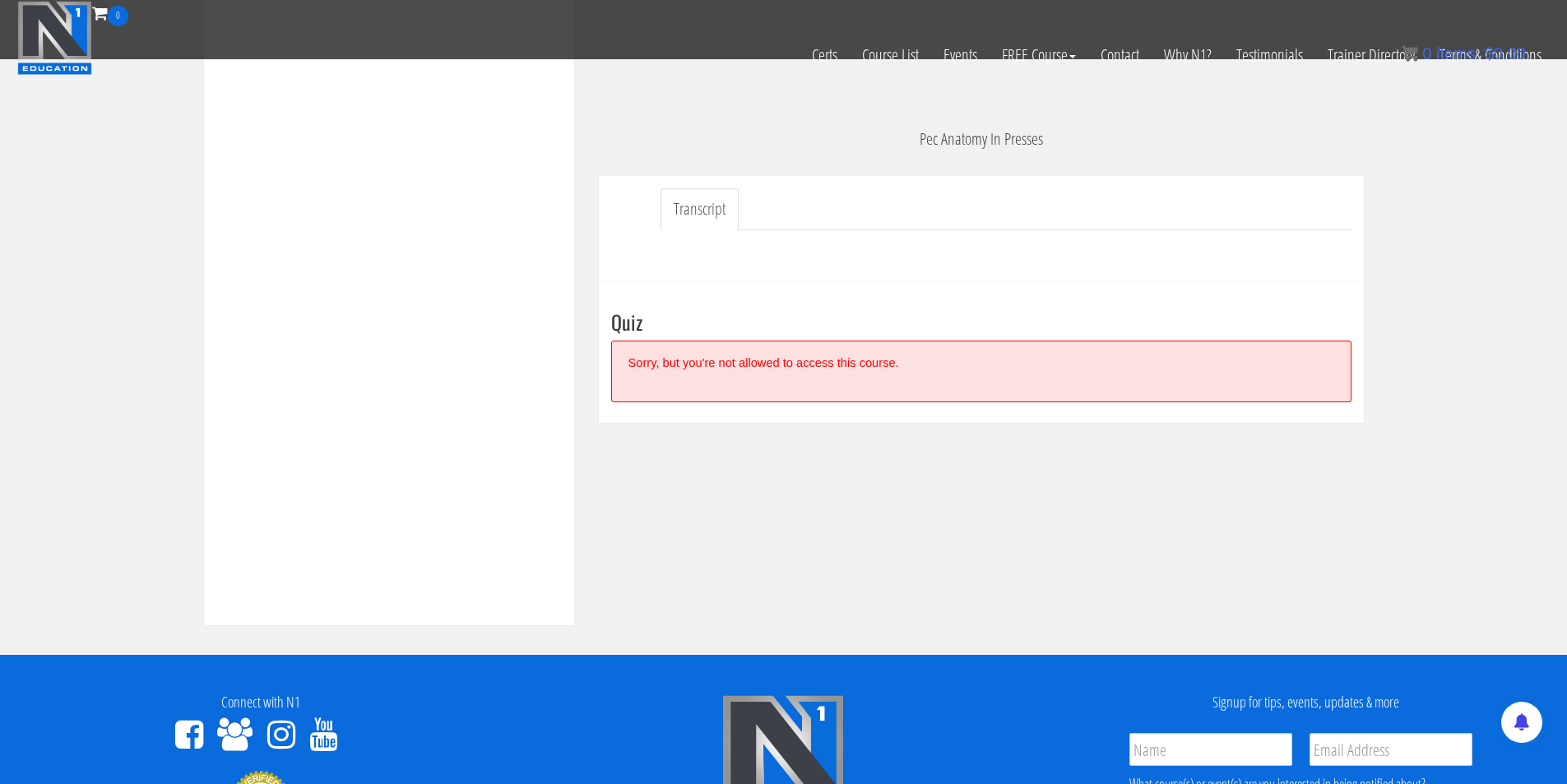
click at [684, 207] on link "Transcript" at bounding box center [699, 209] width 78 height 42
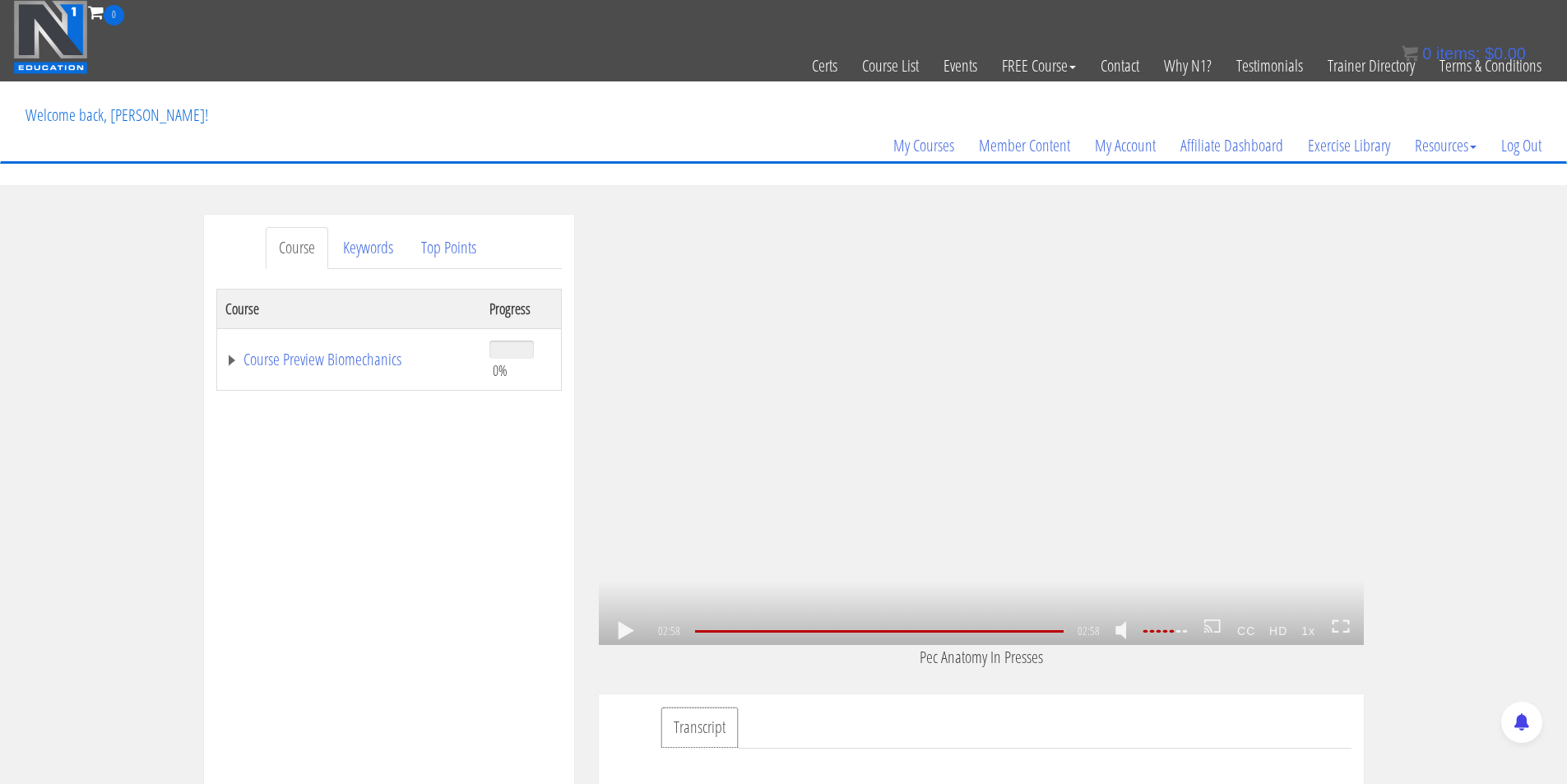
scroll to position [0, 0]
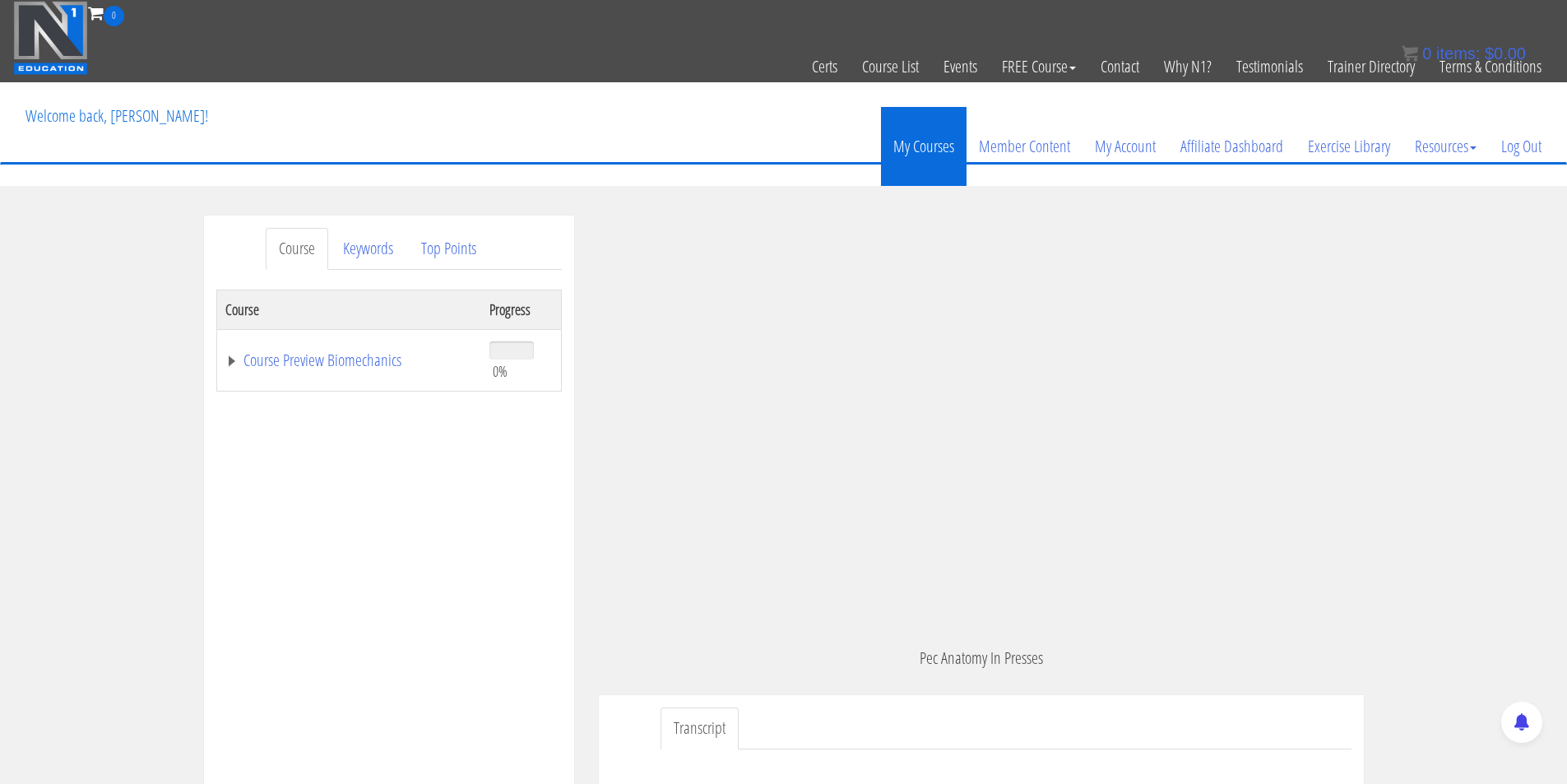
click at [917, 146] on link "My Courses" at bounding box center [923, 146] width 85 height 79
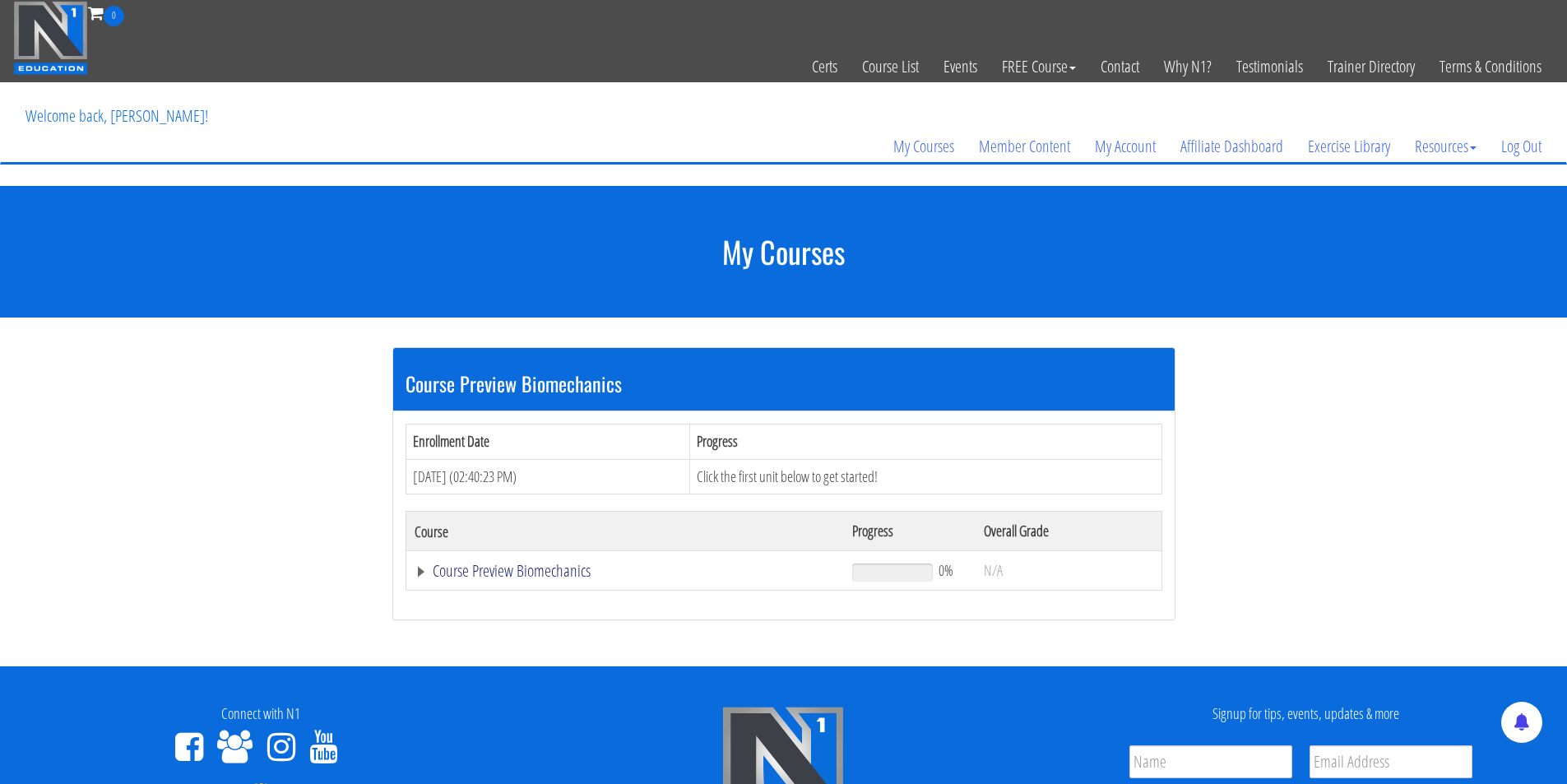
click at [520, 573] on link "Course Preview Biomechanics" at bounding box center [625, 571] width 422 height 17
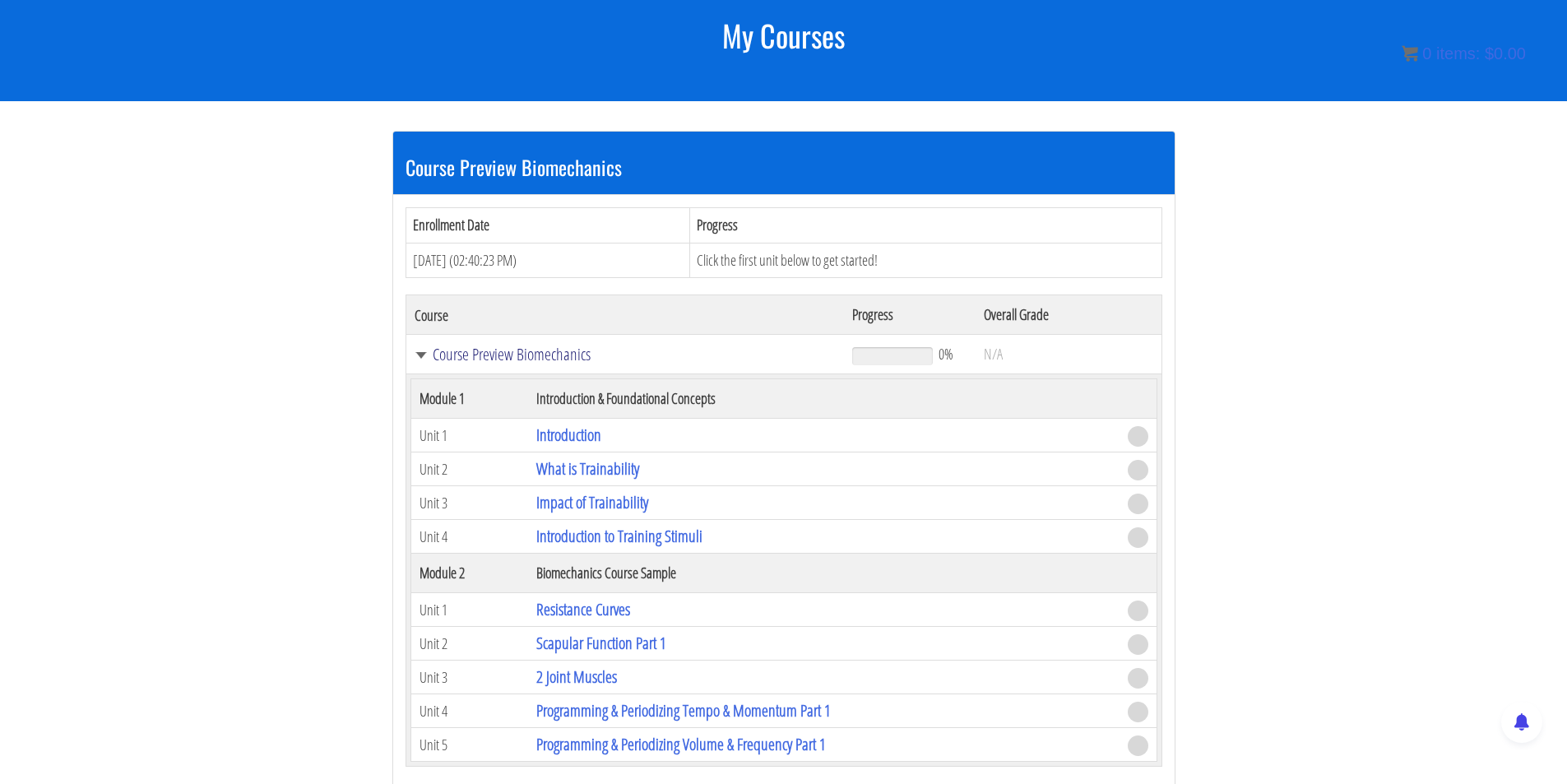
scroll to position [187, 0]
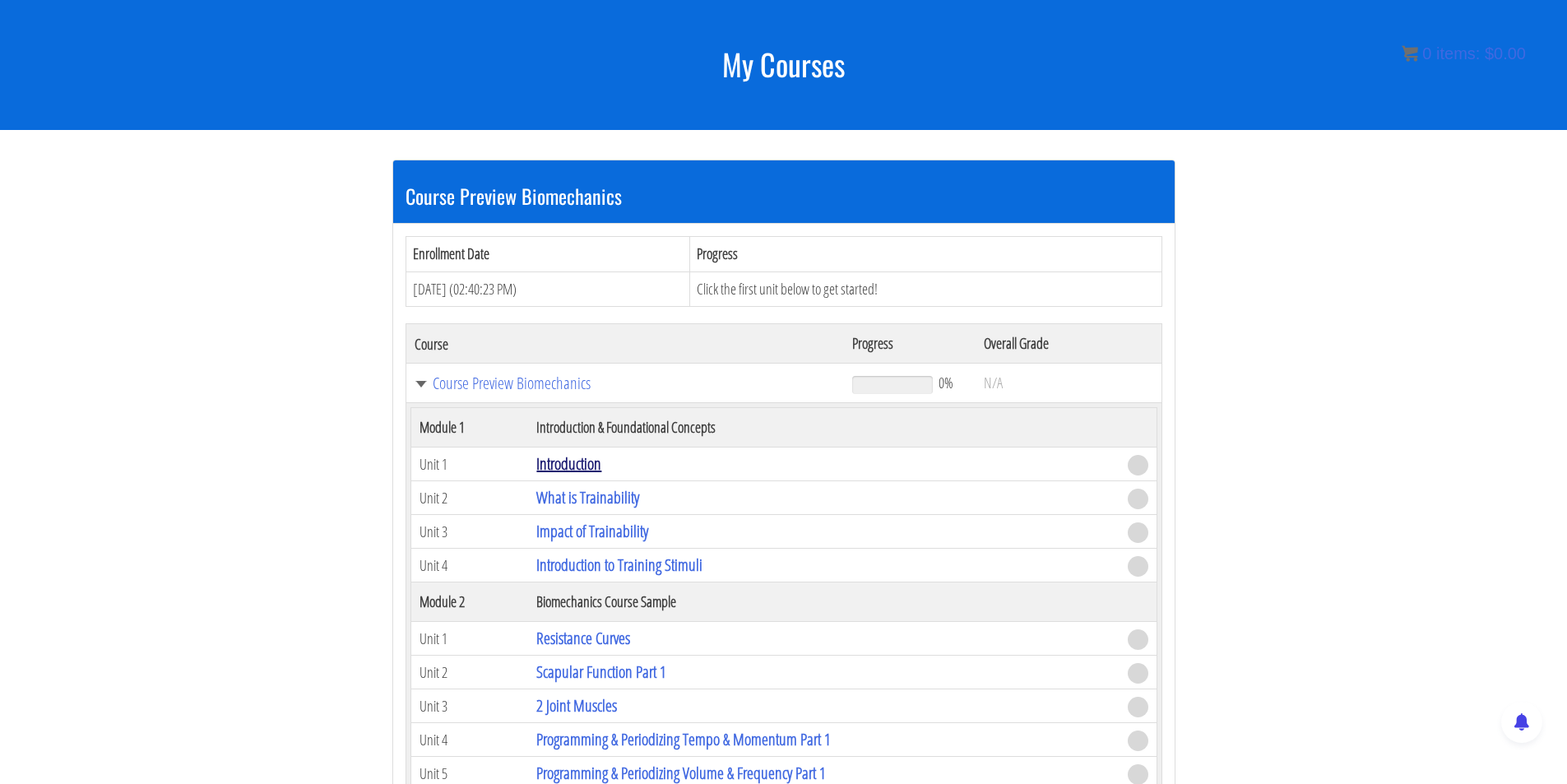
click at [563, 462] on link "Introduction" at bounding box center [569, 464] width 65 height 22
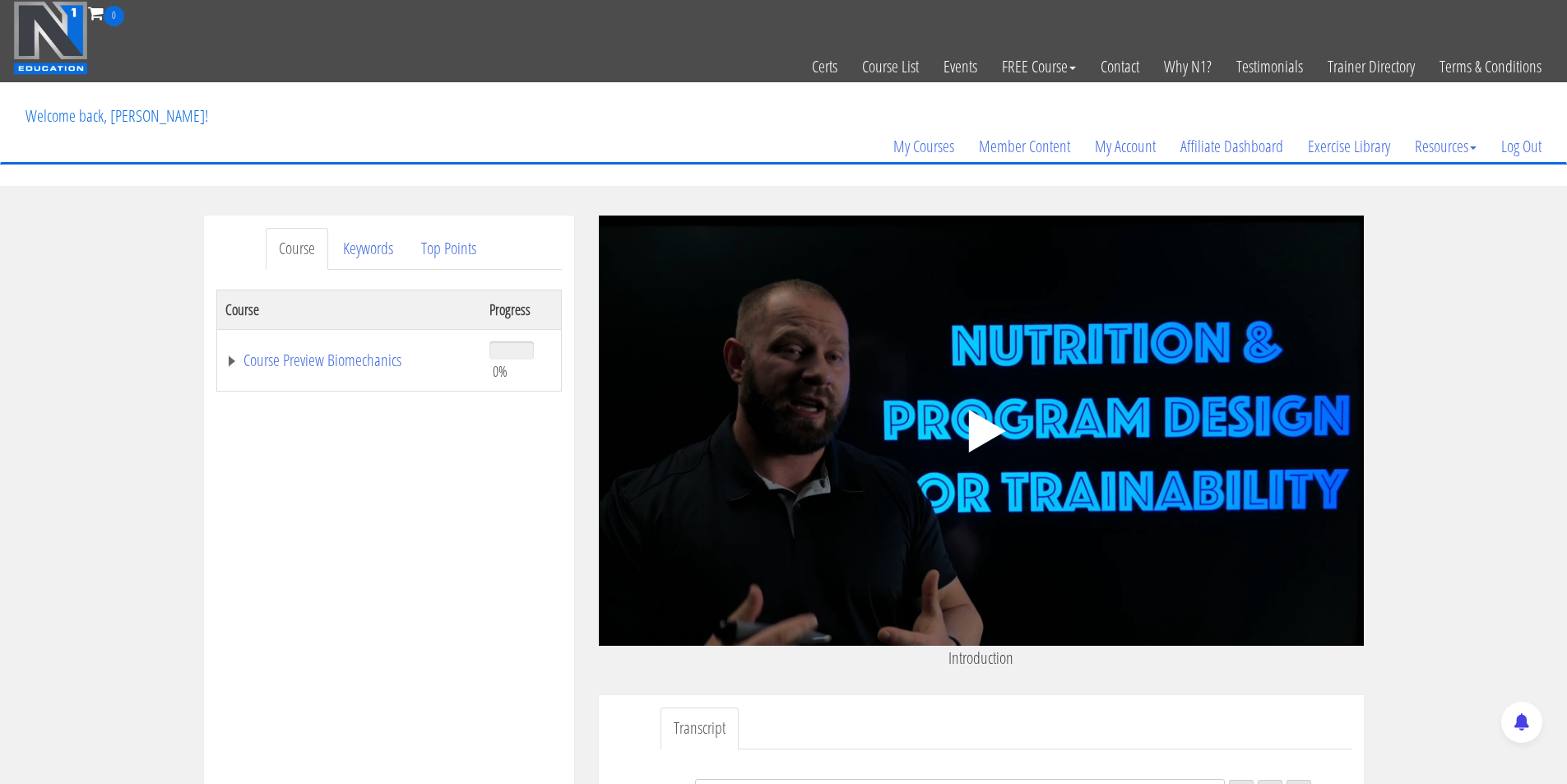
click at [982, 421] on polygon at bounding box center [986, 431] width 37 height 43
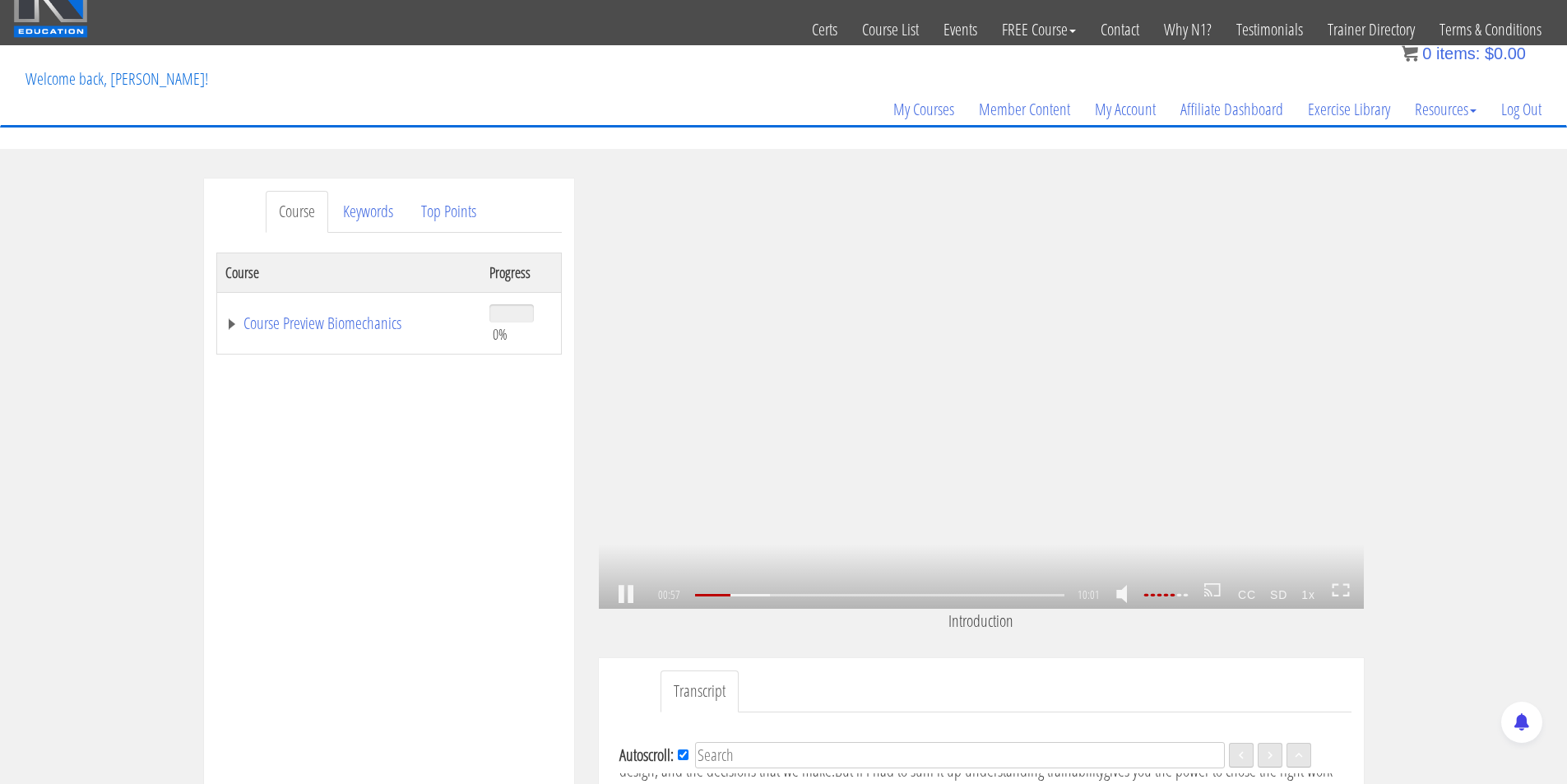
scroll to position [120, 0]
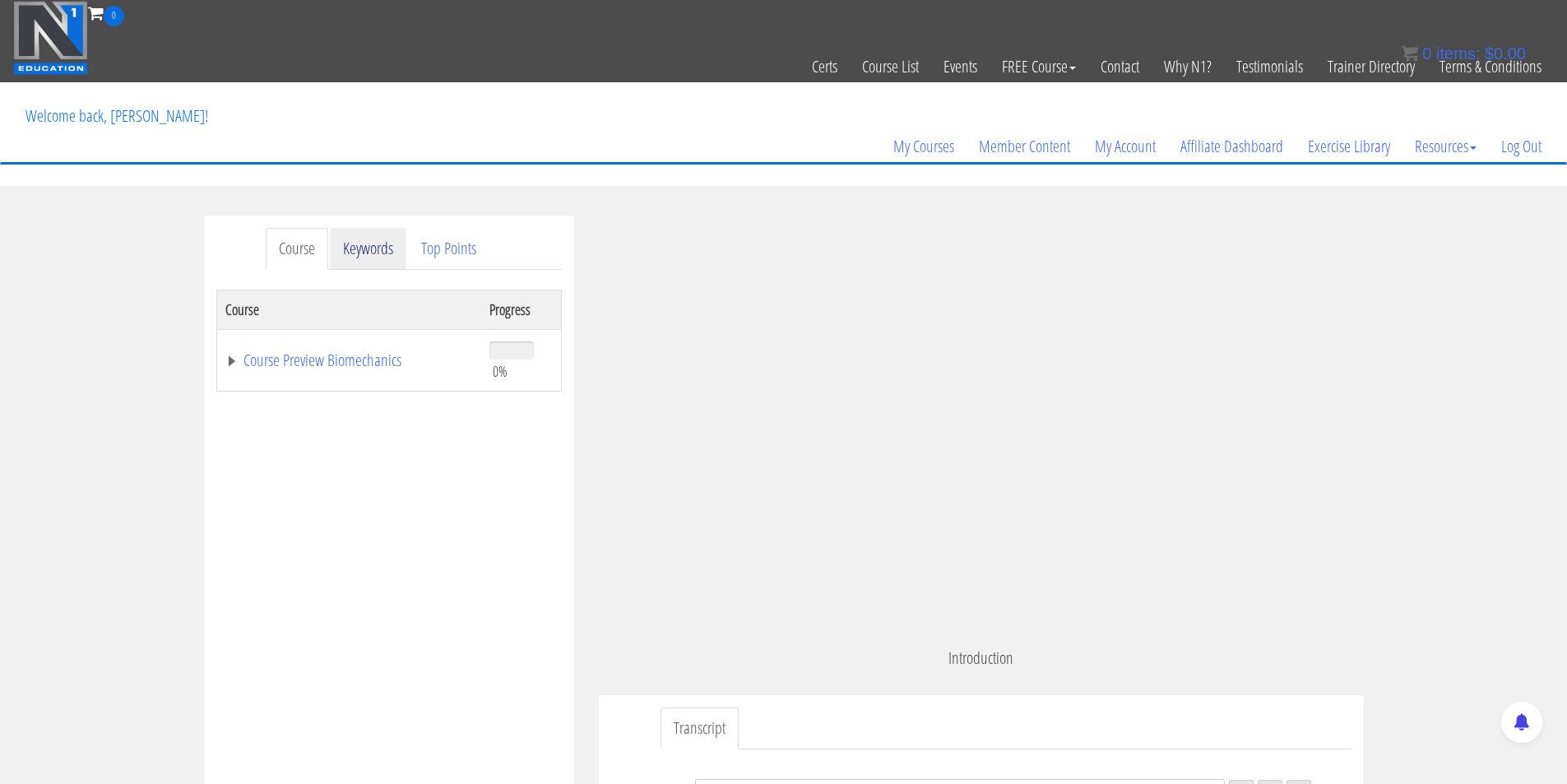
click at [360, 249] on link "Keywords" at bounding box center [367, 249] width 76 height 42
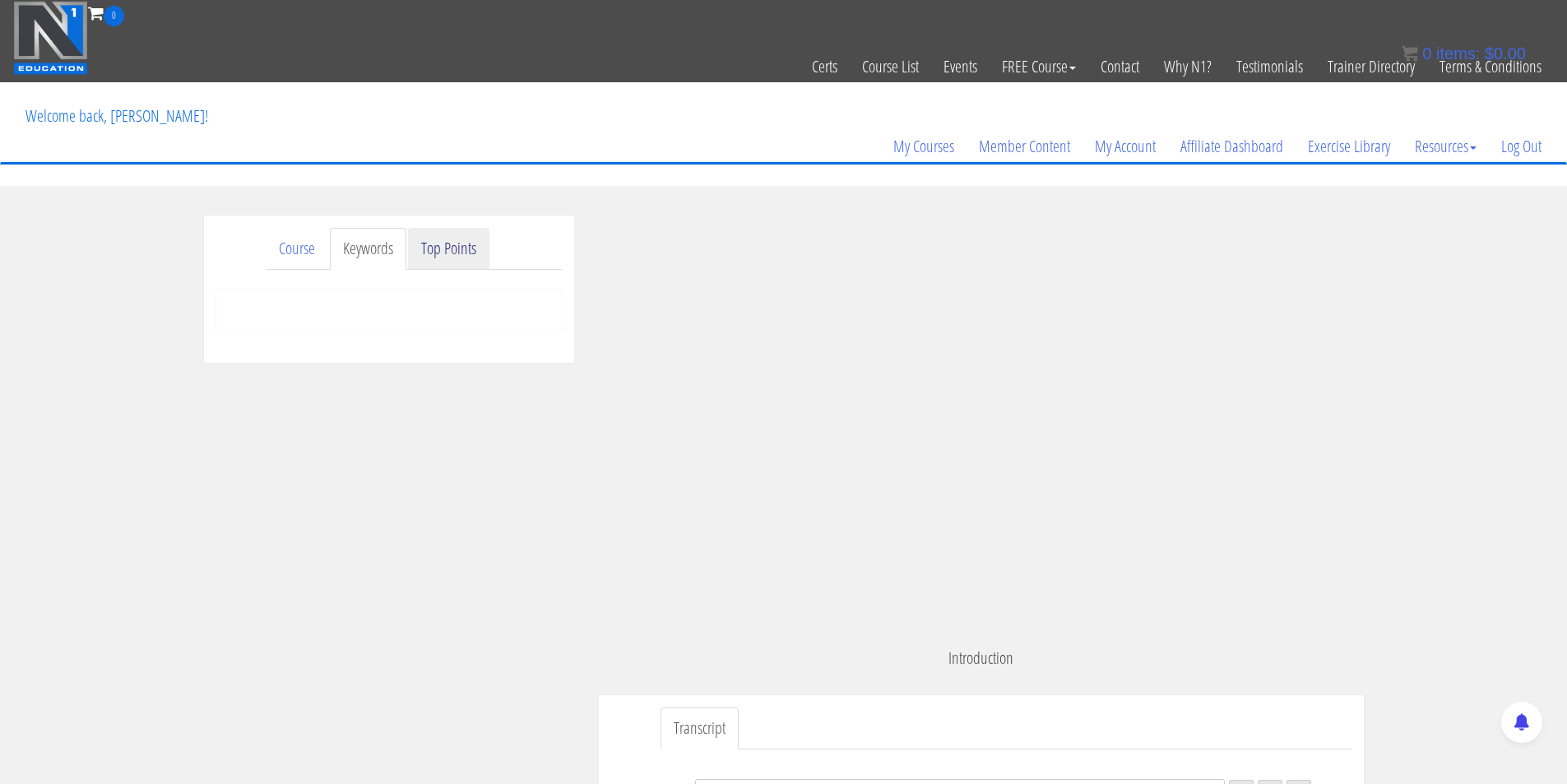
click at [439, 249] on link "Top Points" at bounding box center [448, 249] width 82 height 42
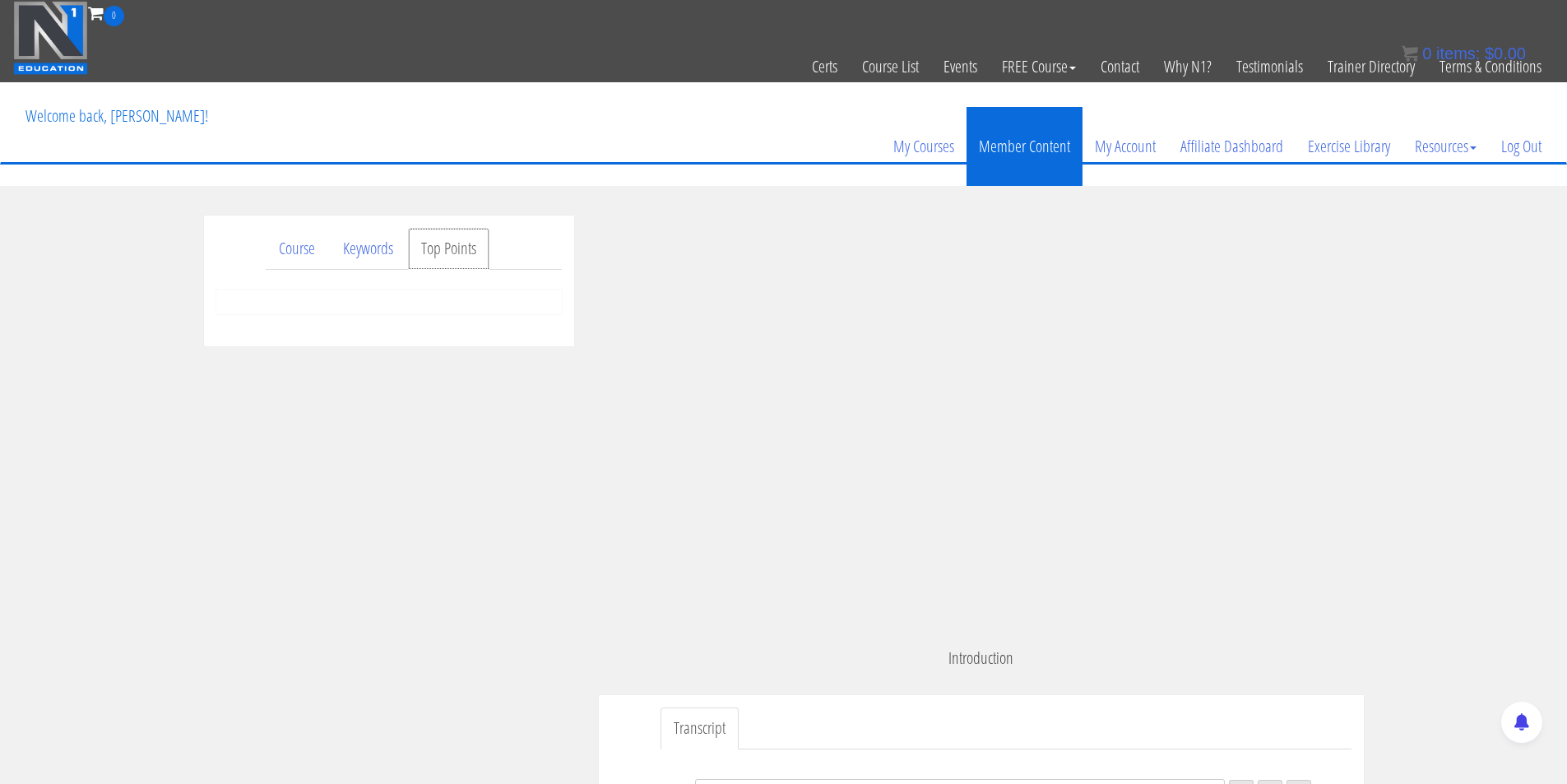
scroll to position [140, 0]
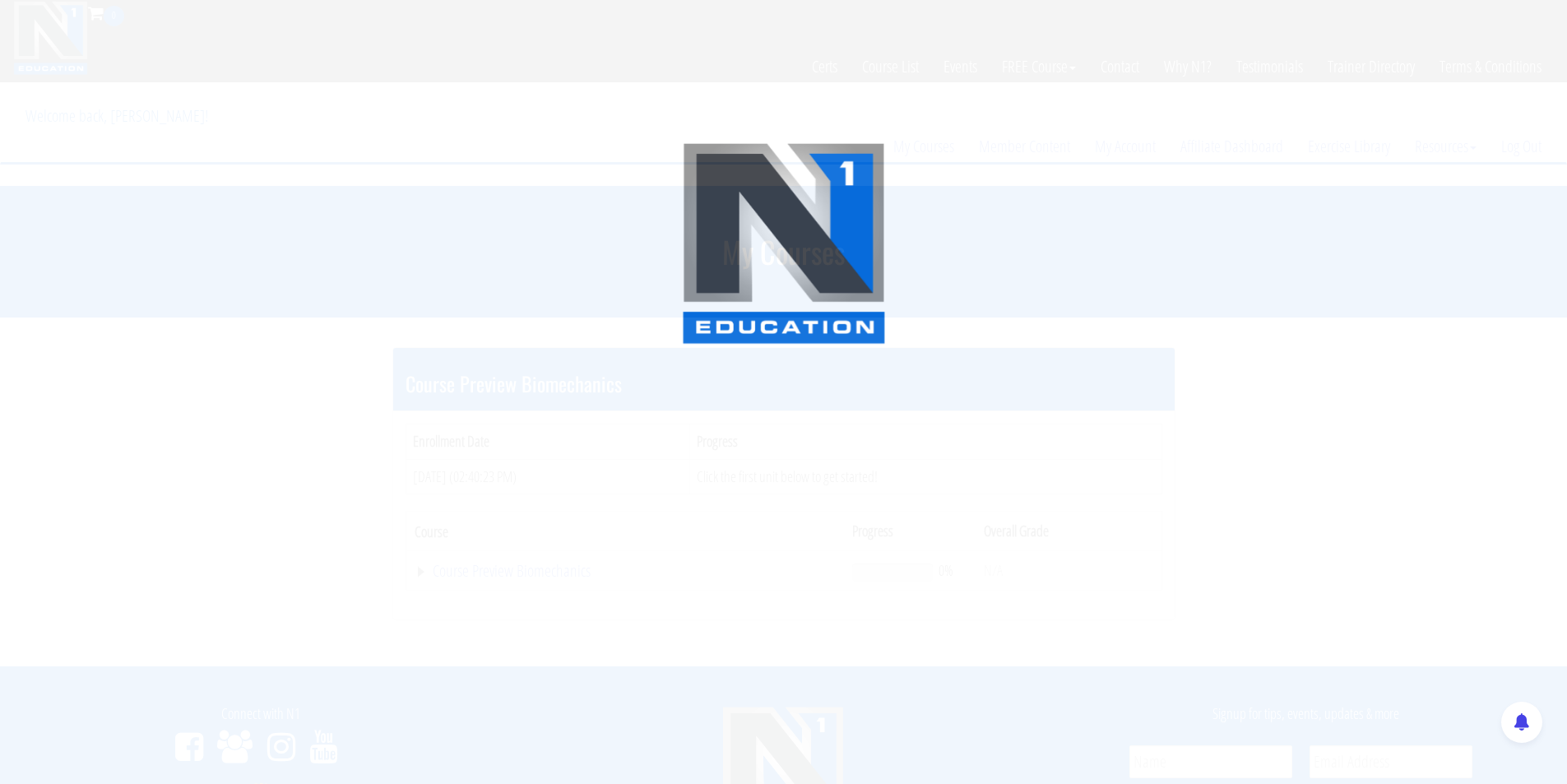
scroll to position [187, 0]
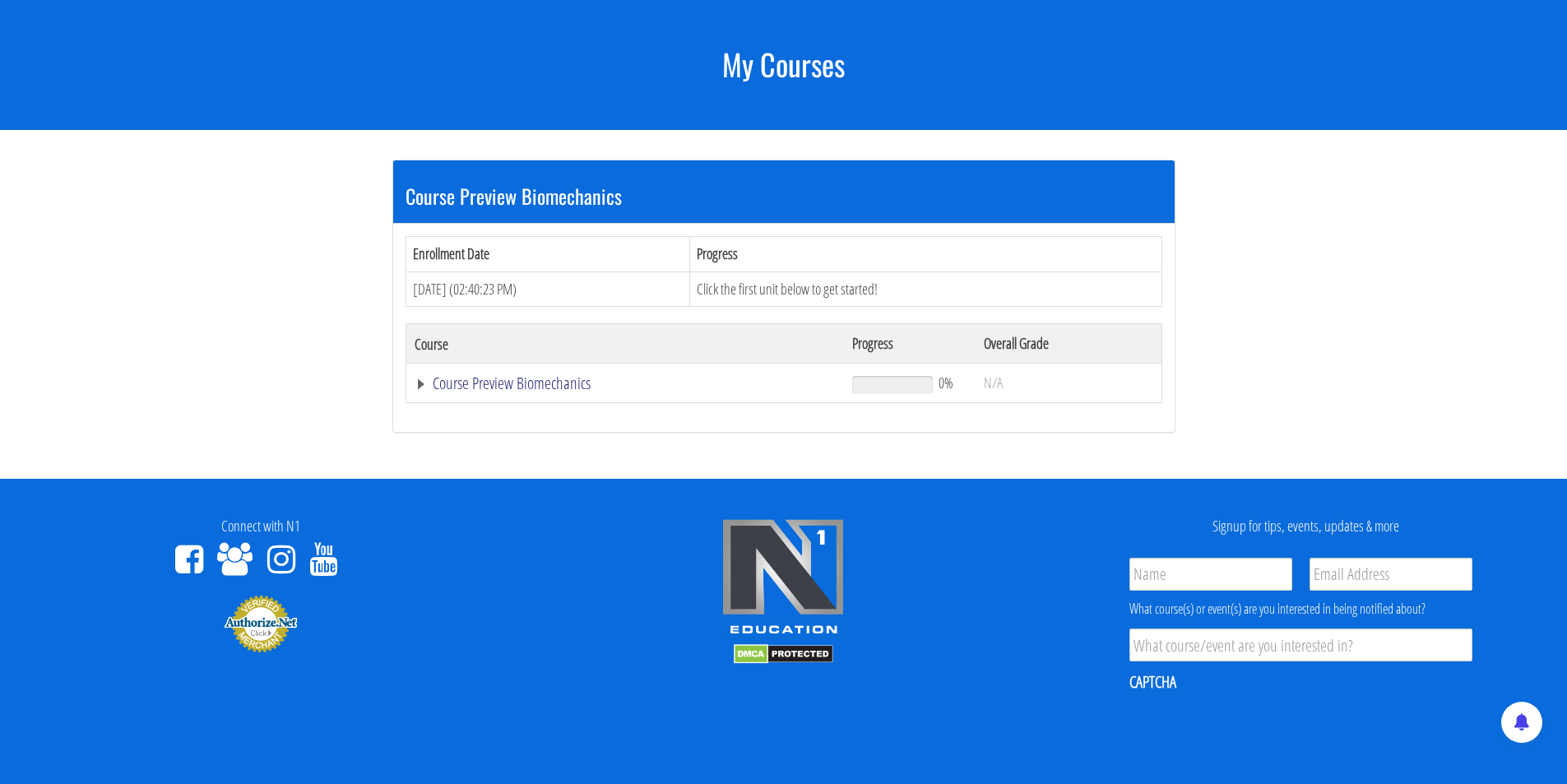
click at [426, 389] on link "Course Preview Biomechanics" at bounding box center [625, 383] width 422 height 17
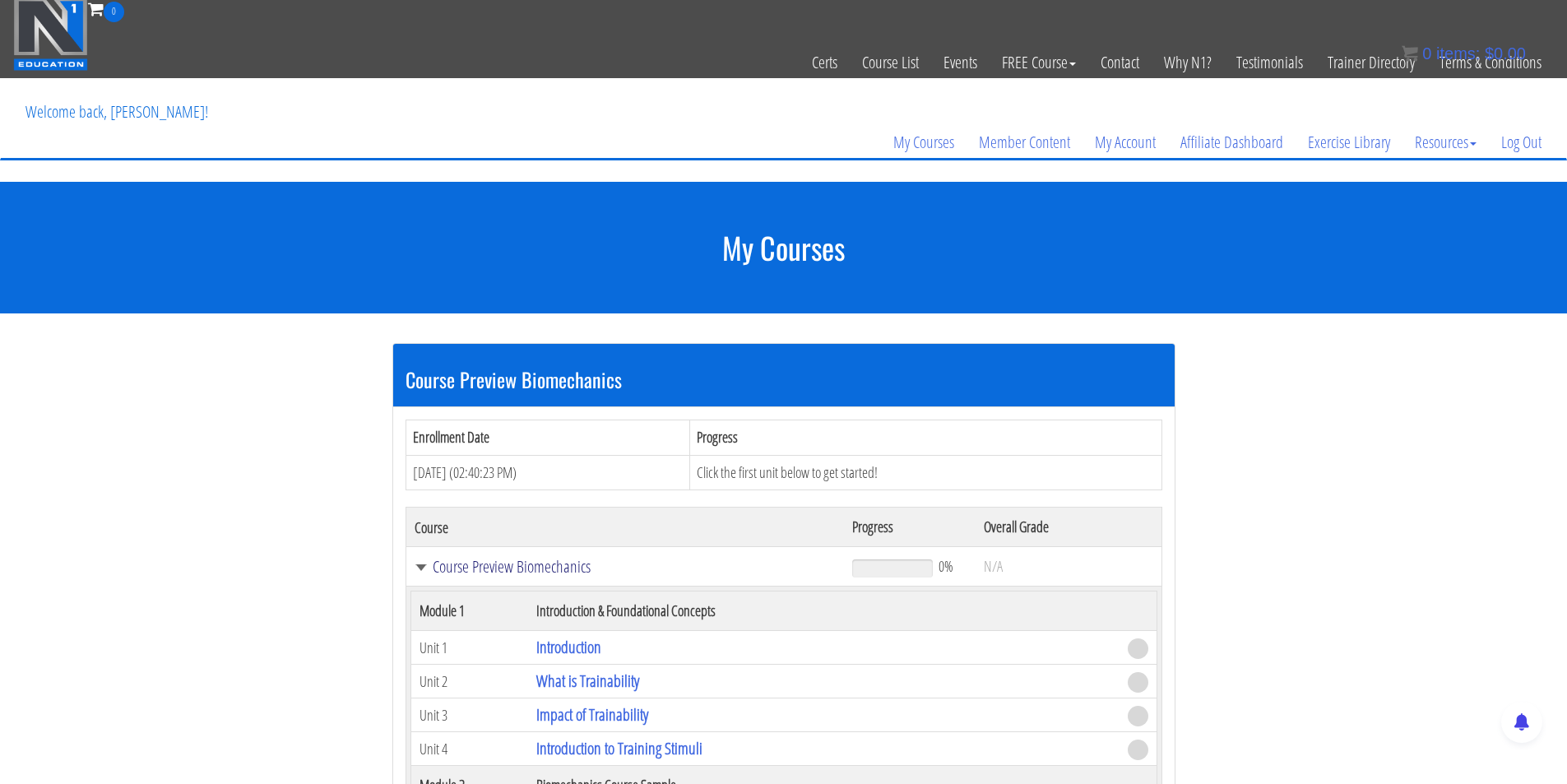
scroll to position [0, 0]
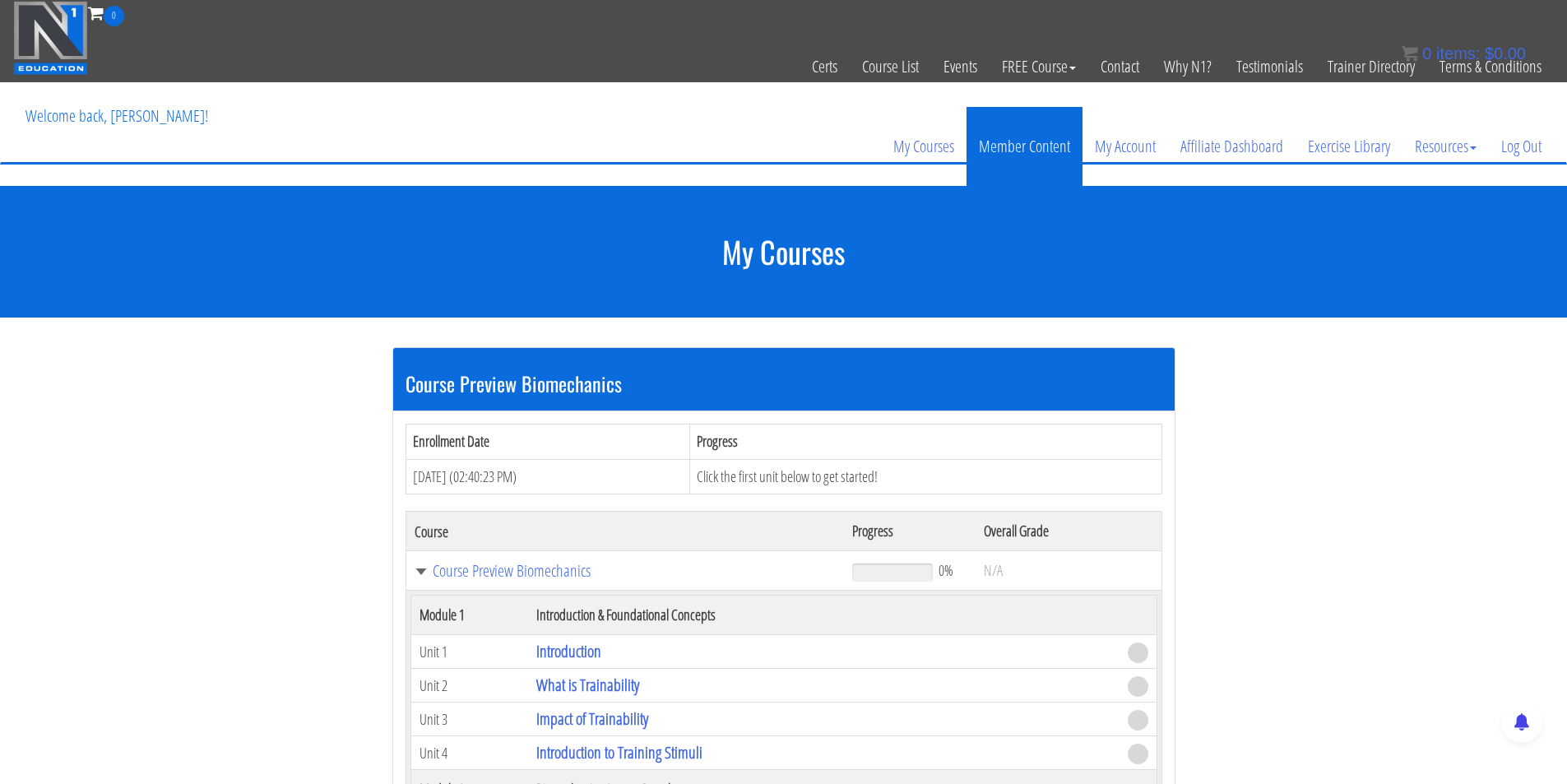
click at [1004, 156] on link "Member Content" at bounding box center [1024, 146] width 116 height 79
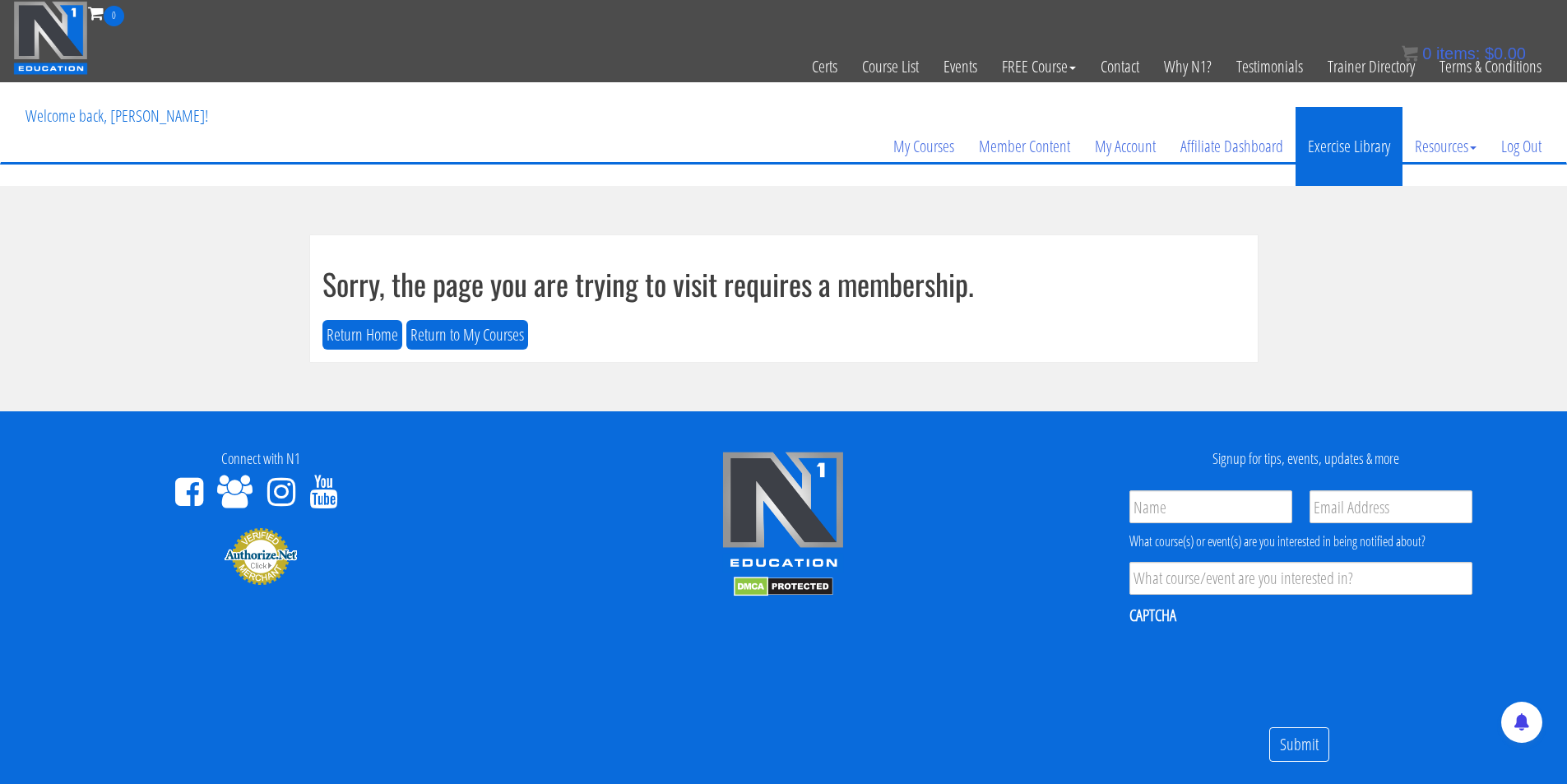
click at [1356, 157] on link "Exercise Library" at bounding box center [1349, 146] width 107 height 79
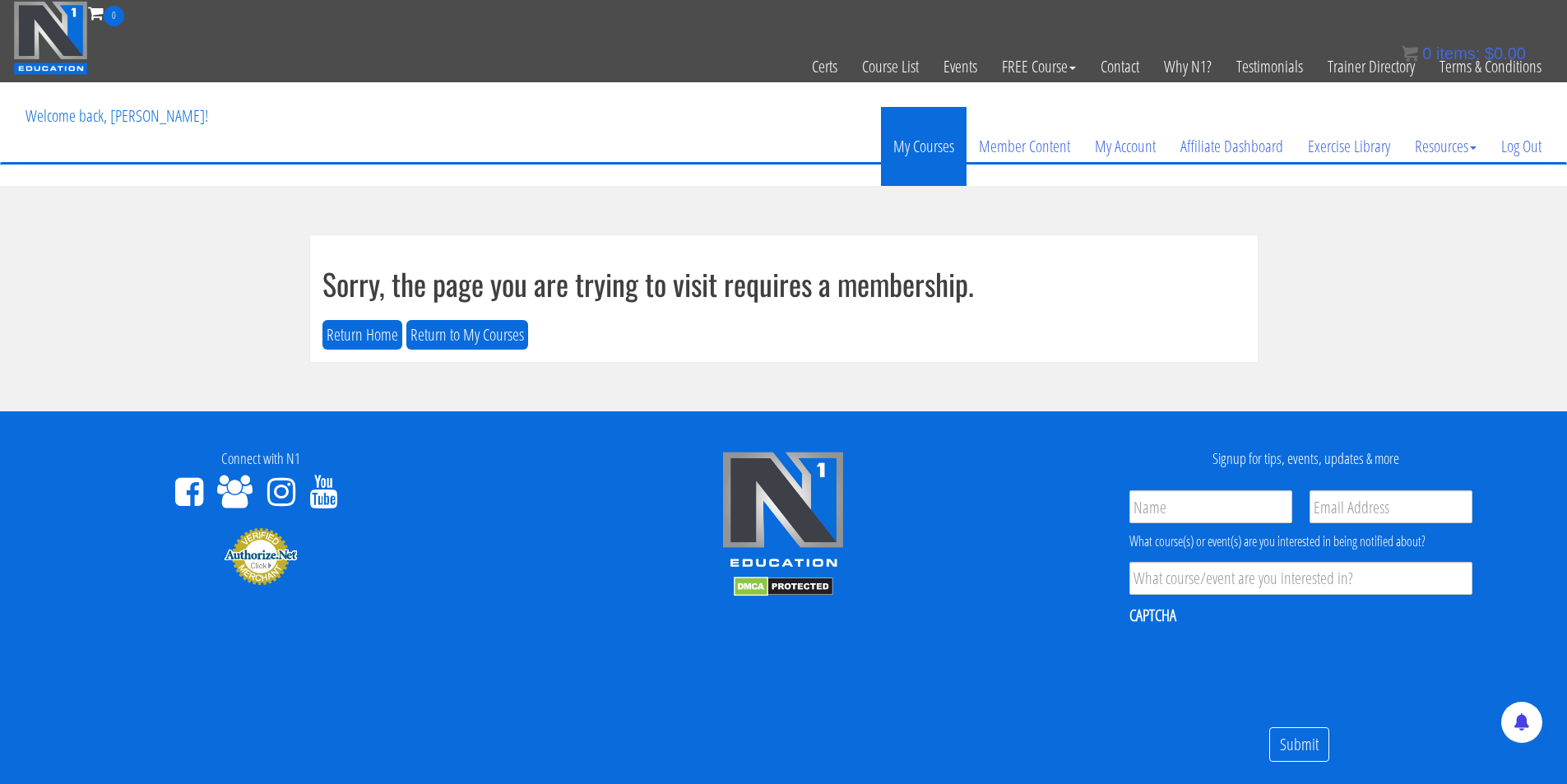
click at [919, 149] on link "My Courses" at bounding box center [923, 146] width 85 height 79
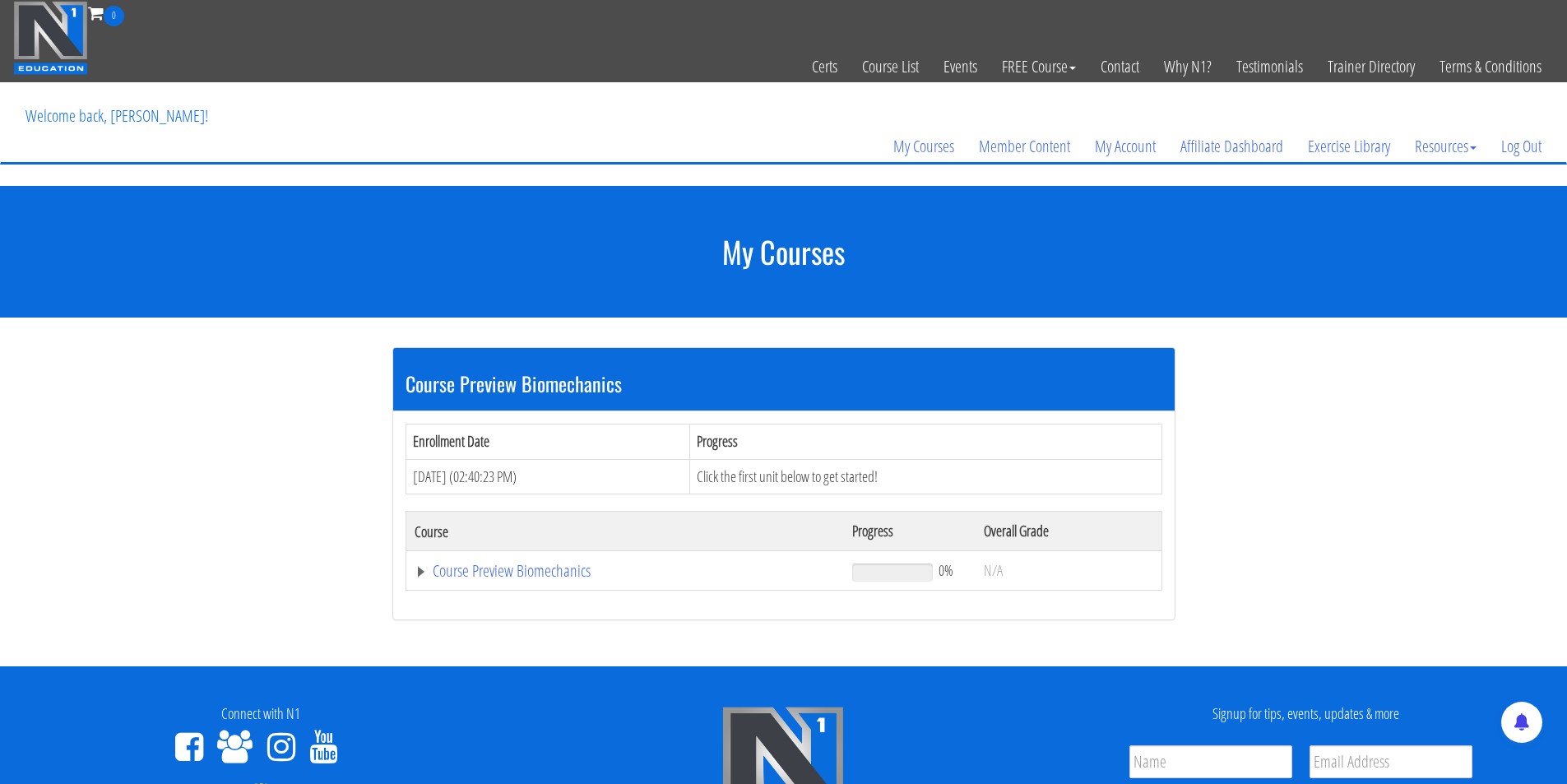
click at [851, 485] on td "Click the first unit below to get started!" at bounding box center [925, 476] width 471 height 36
click at [924, 478] on td "Click the first unit below to get started!" at bounding box center [925, 476] width 471 height 36
click at [418, 573] on link "Course Preview Biomechanics" at bounding box center [625, 571] width 422 height 17
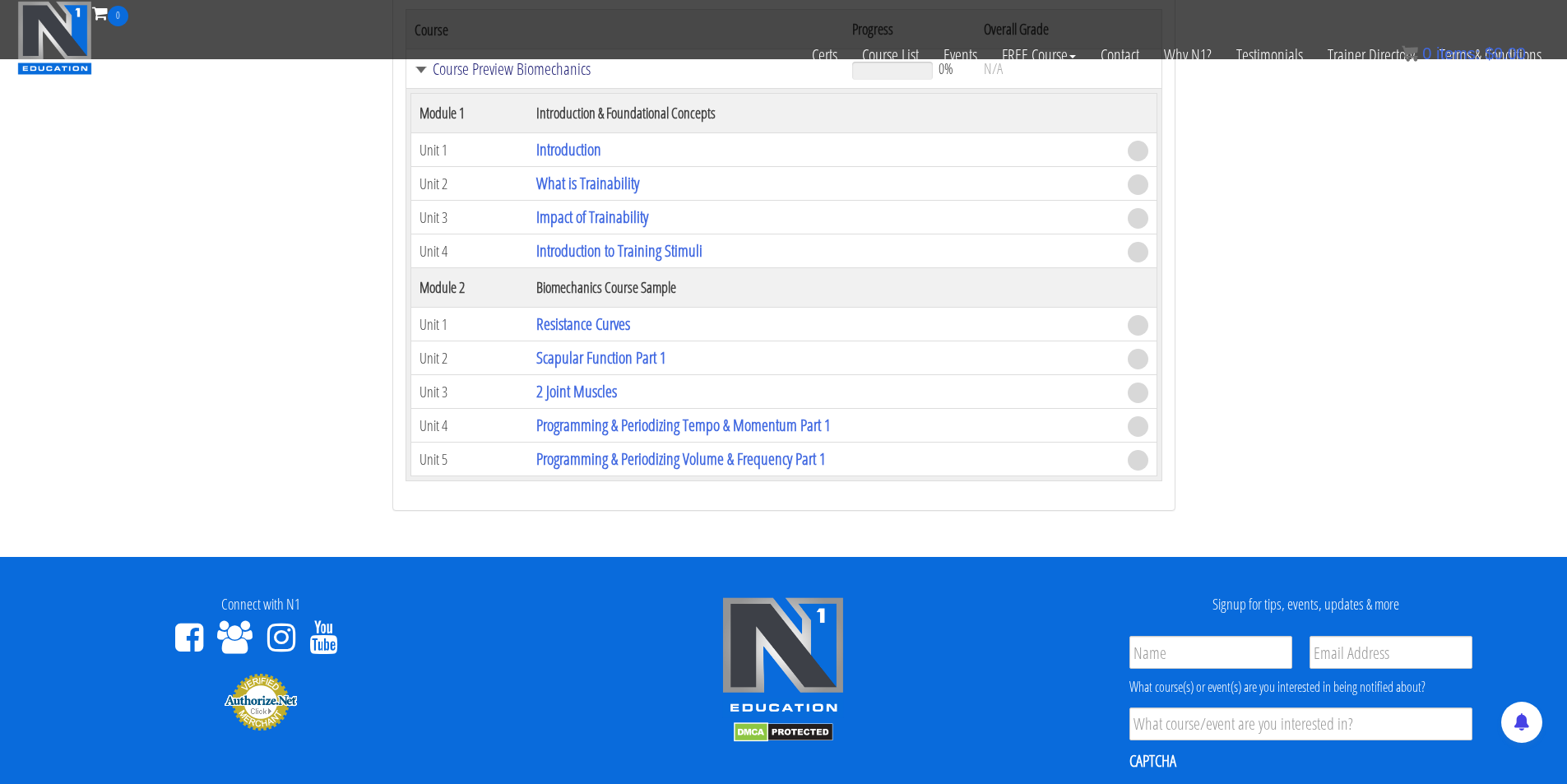
scroll to position [411, 0]
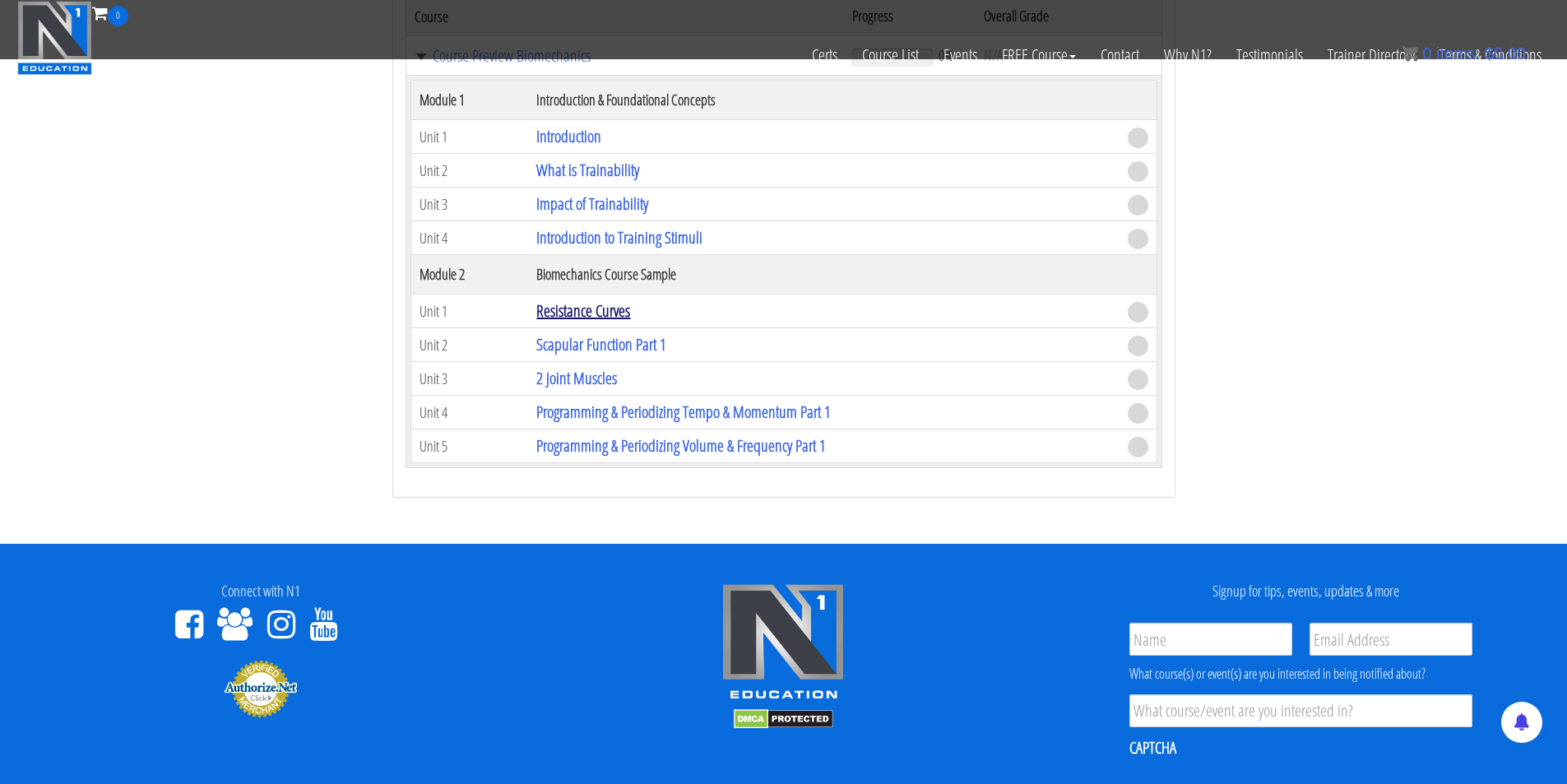
click at [575, 304] on link "Resistance Curves" at bounding box center [583, 310] width 94 height 22
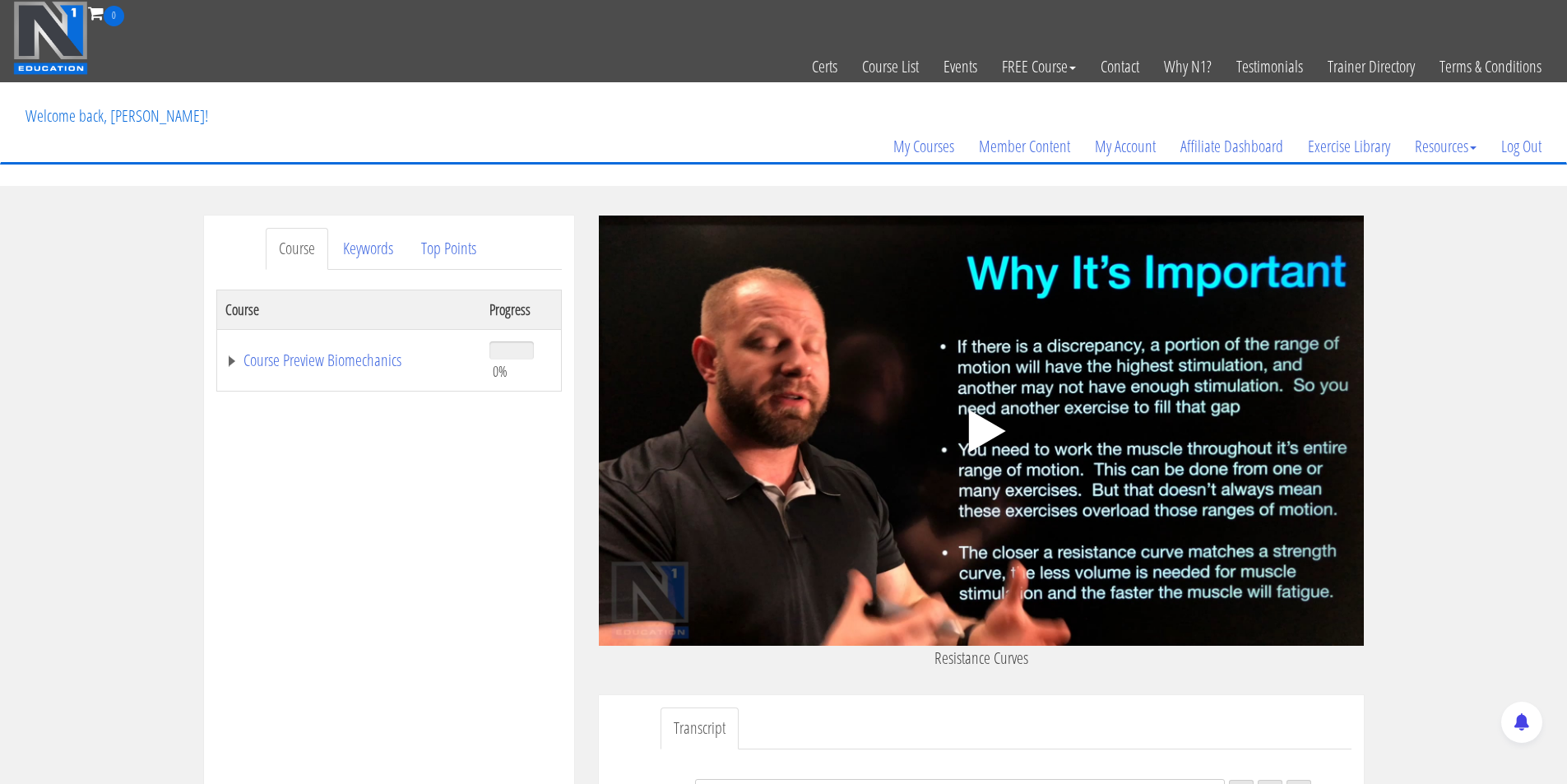
click at [974, 424] on polygon at bounding box center [986, 431] width 37 height 43
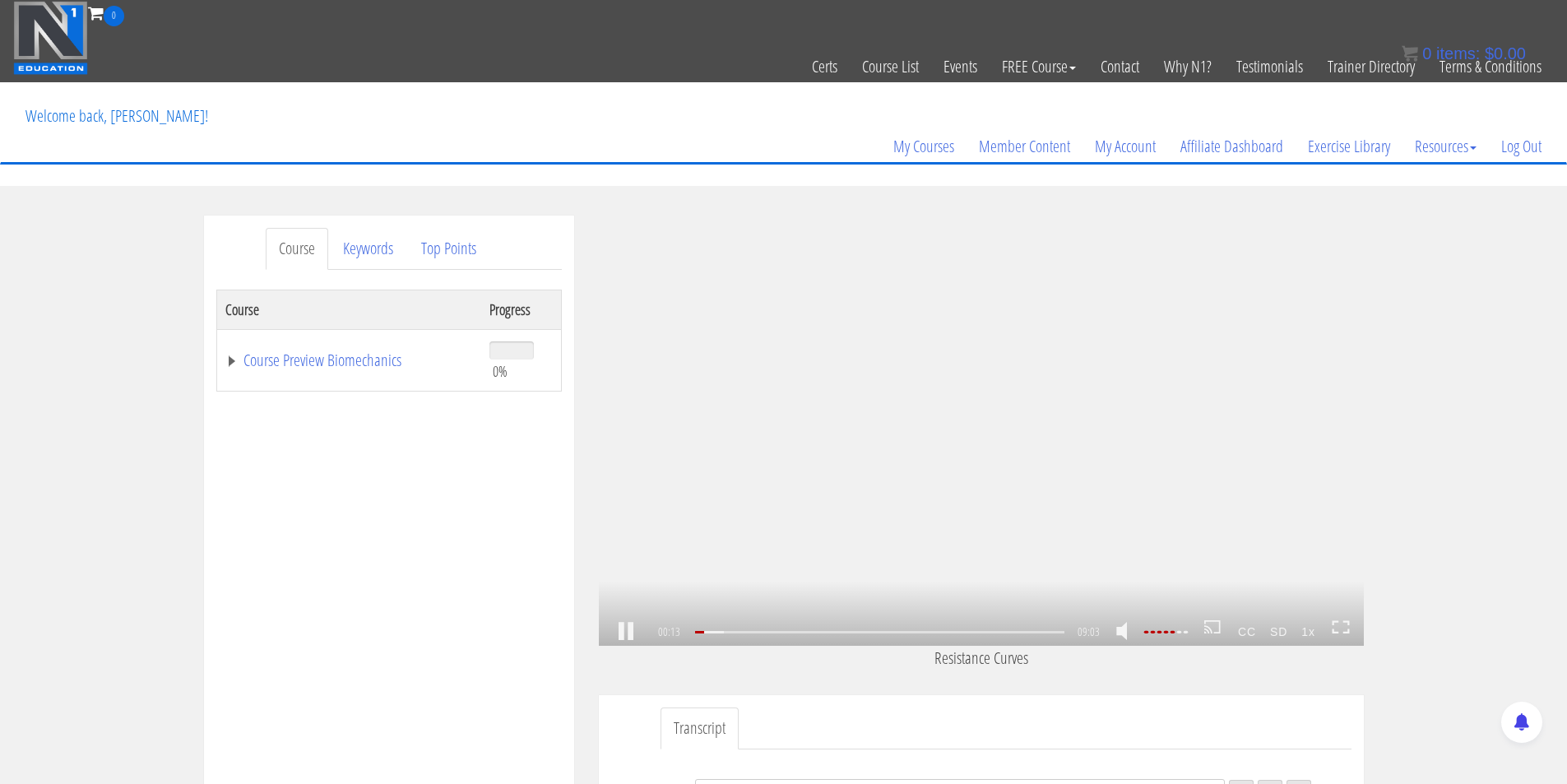
drag, startPoint x: 1340, startPoint y: 627, endPoint x: 1341, endPoint y: 699, distance: 72.0
click at [1341, 627] on icon at bounding box center [1341, 626] width 18 height 14
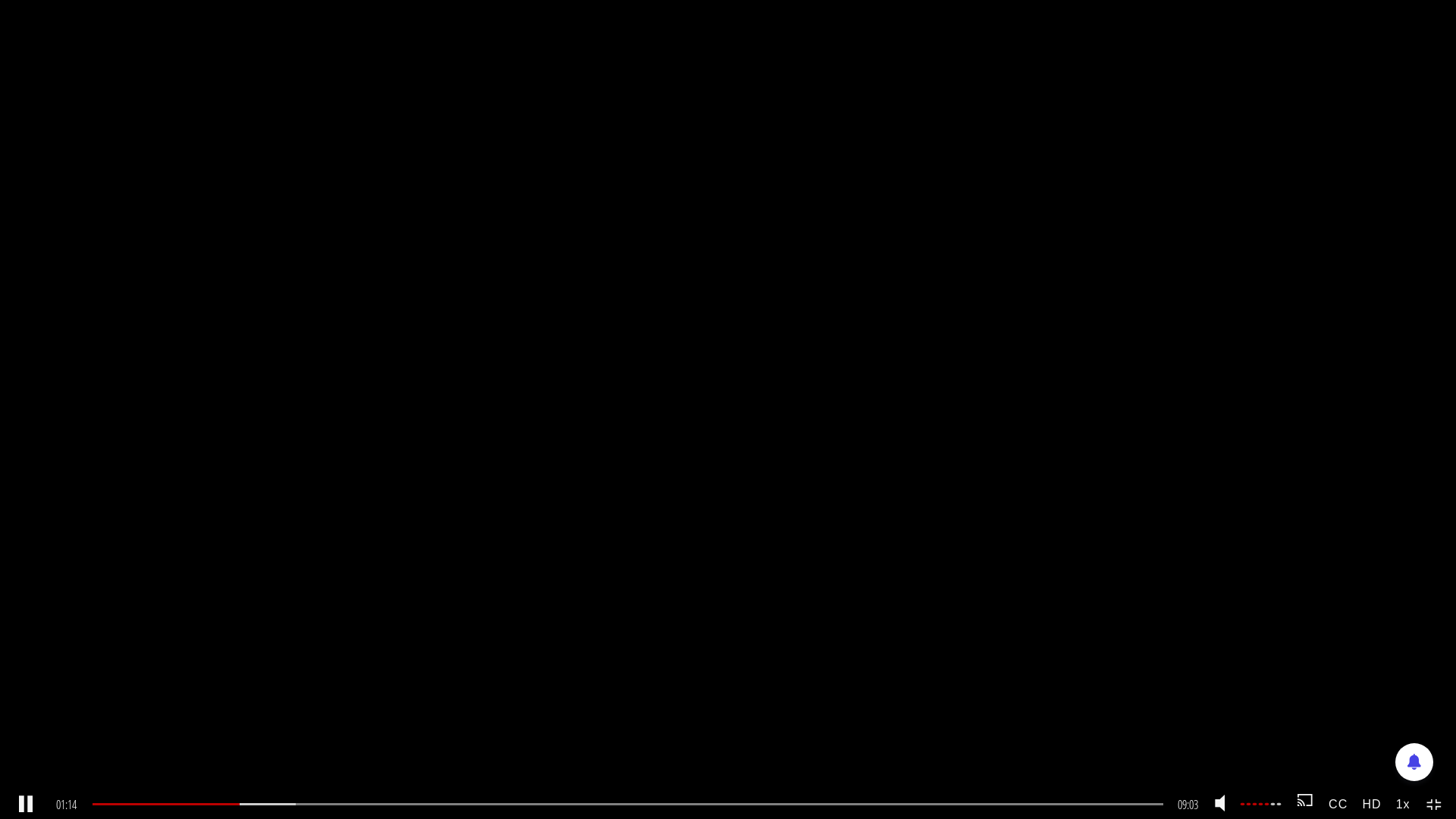
click at [1393, 722] on strong "1x" at bounding box center [1403, 804] width 29 height 28
click at [1427, 722] on link "1.75x" at bounding box center [1418, 732] width 63 height 35
click at [1326, 722] on strong "CC" at bounding box center [1318, 804] width 33 height 28
click at [1381, 722] on link "English" at bounding box center [1391, 766] width 120 height 35
click at [344, 722] on div "02:09" at bounding box center [617, 805] width 1051 height 3
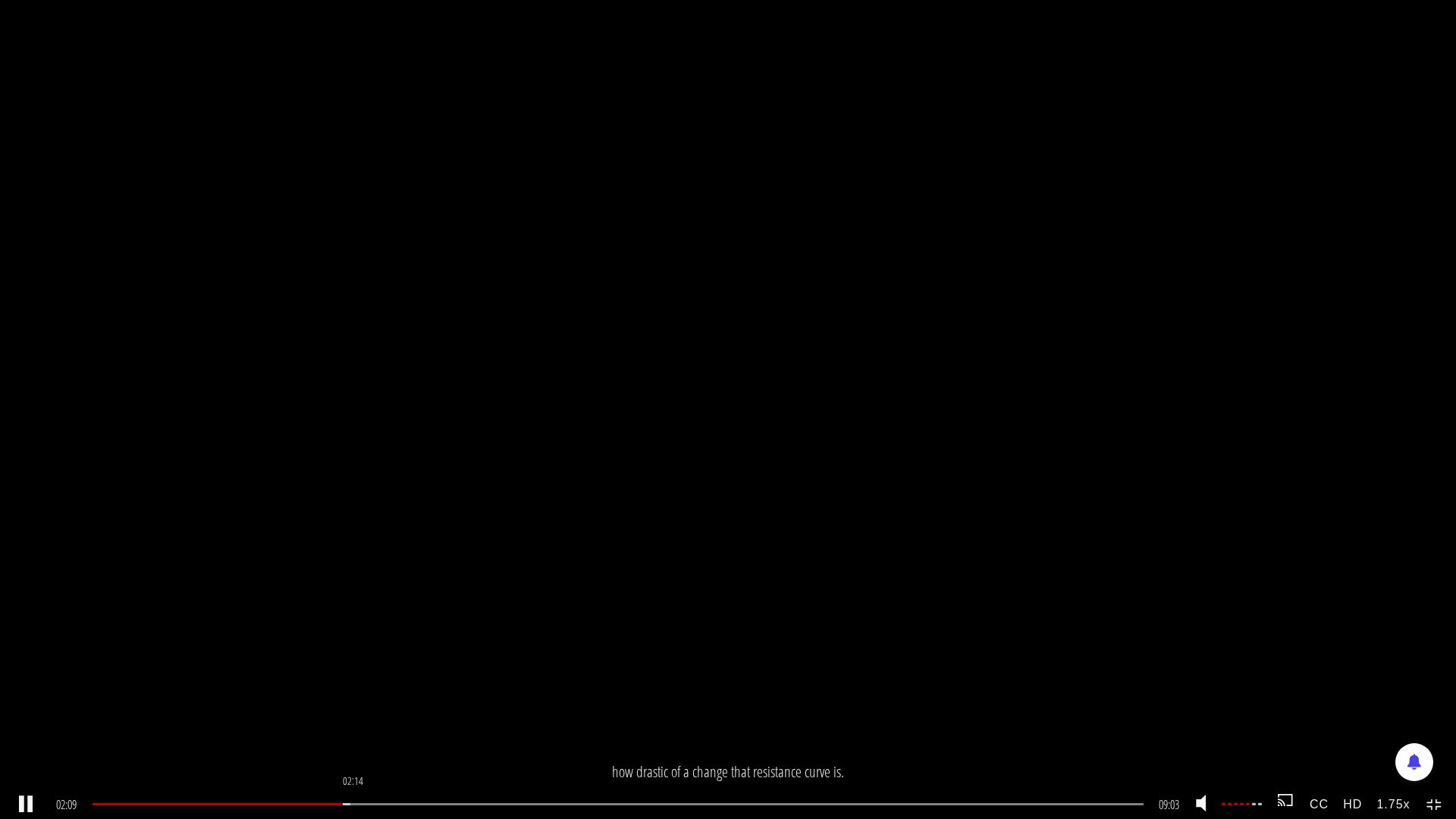
click at [360, 722] on div "02:14" at bounding box center [617, 805] width 1051 height 3
click at [433, 722] on div "02:54" at bounding box center [617, 805] width 1051 height 3
click at [1440, 722] on icon at bounding box center [1435, 805] width 17 height 13
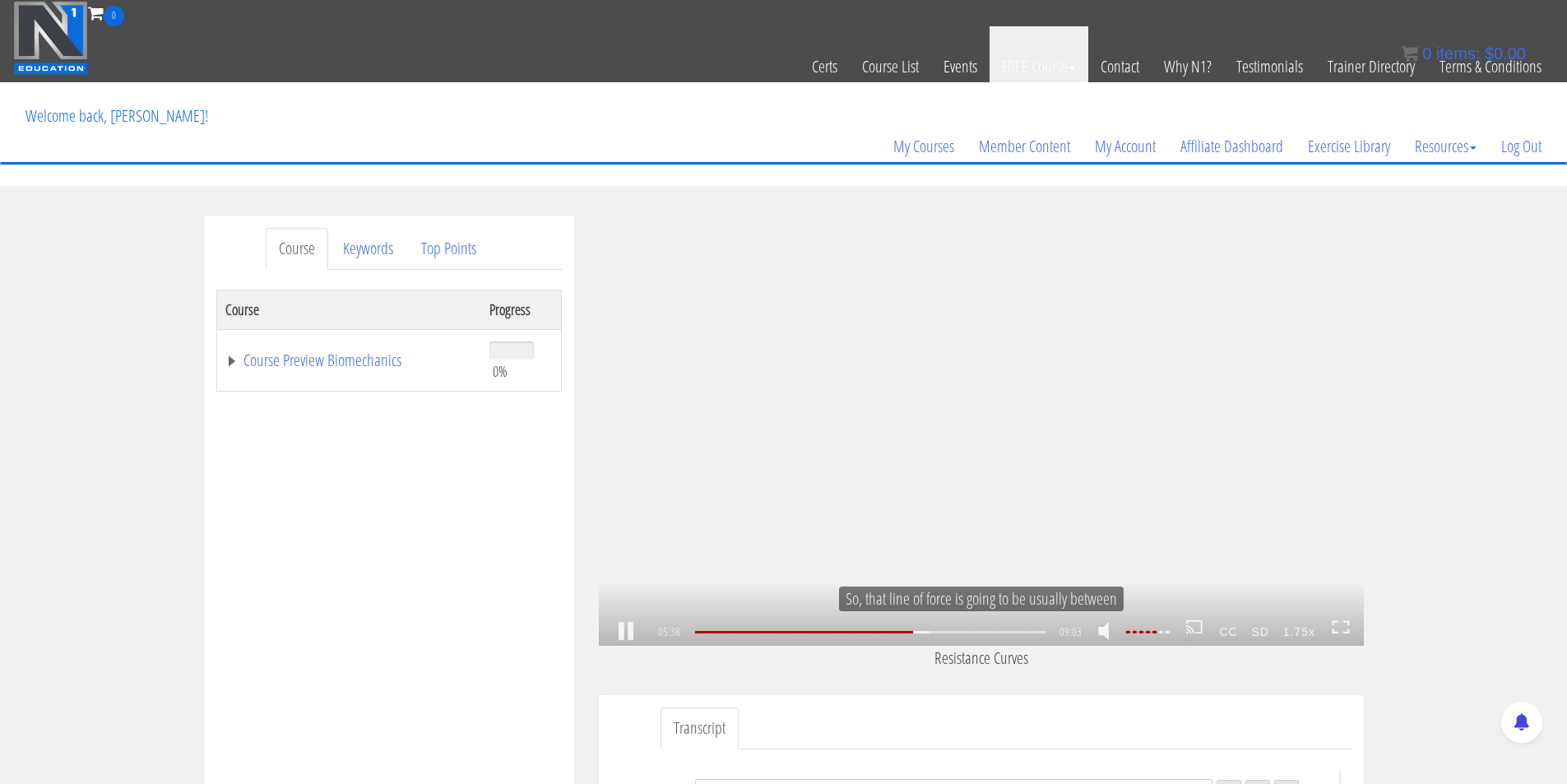
scroll to position [1058, 0]
click at [958, 633] on div "06:41" at bounding box center [871, 632] width 351 height 3
click at [1013, 631] on div "08:04" at bounding box center [871, 632] width 351 height 3
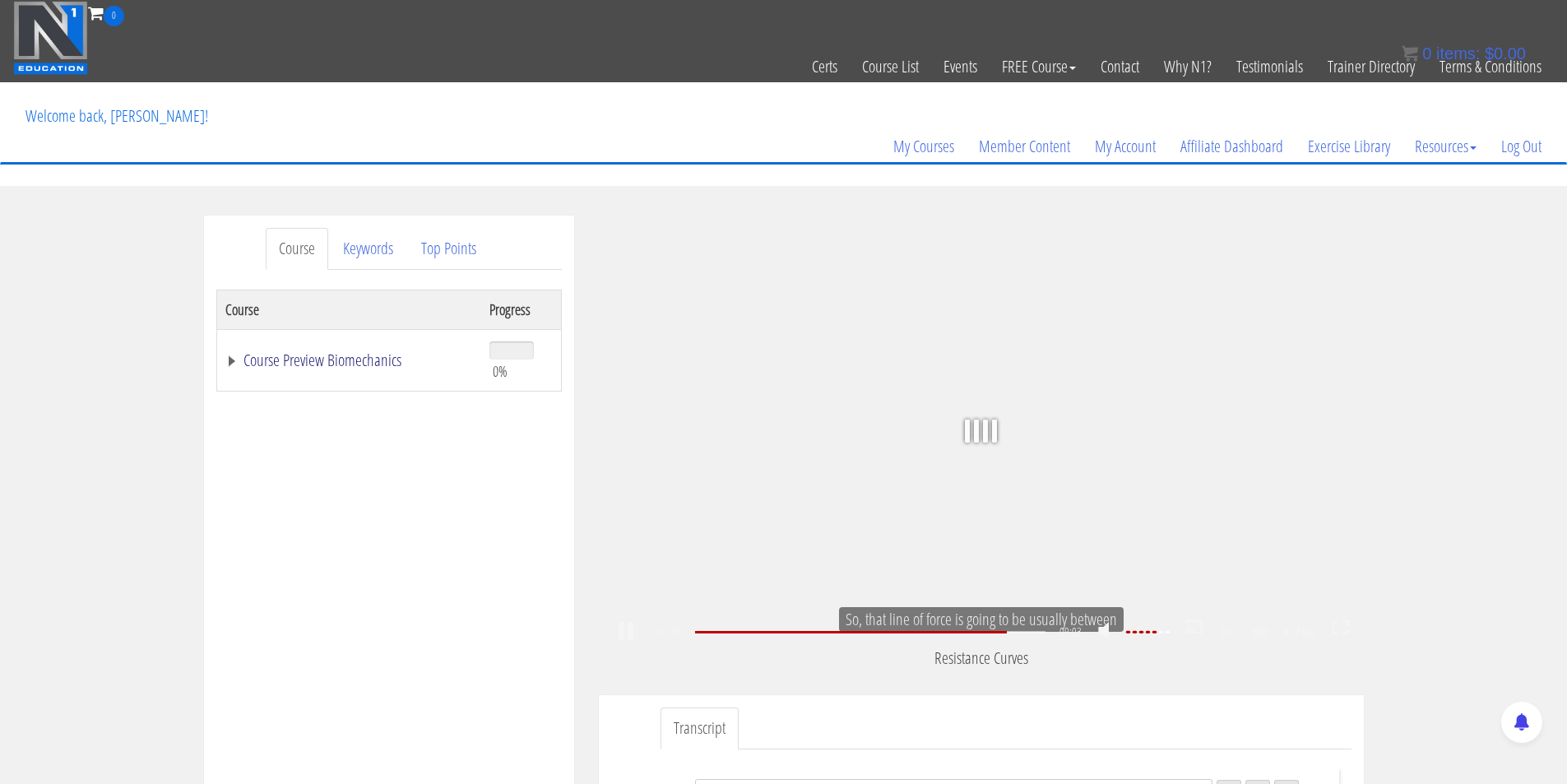
click at [345, 361] on link "Course Preview Biomechanics" at bounding box center [349, 360] width 249 height 17
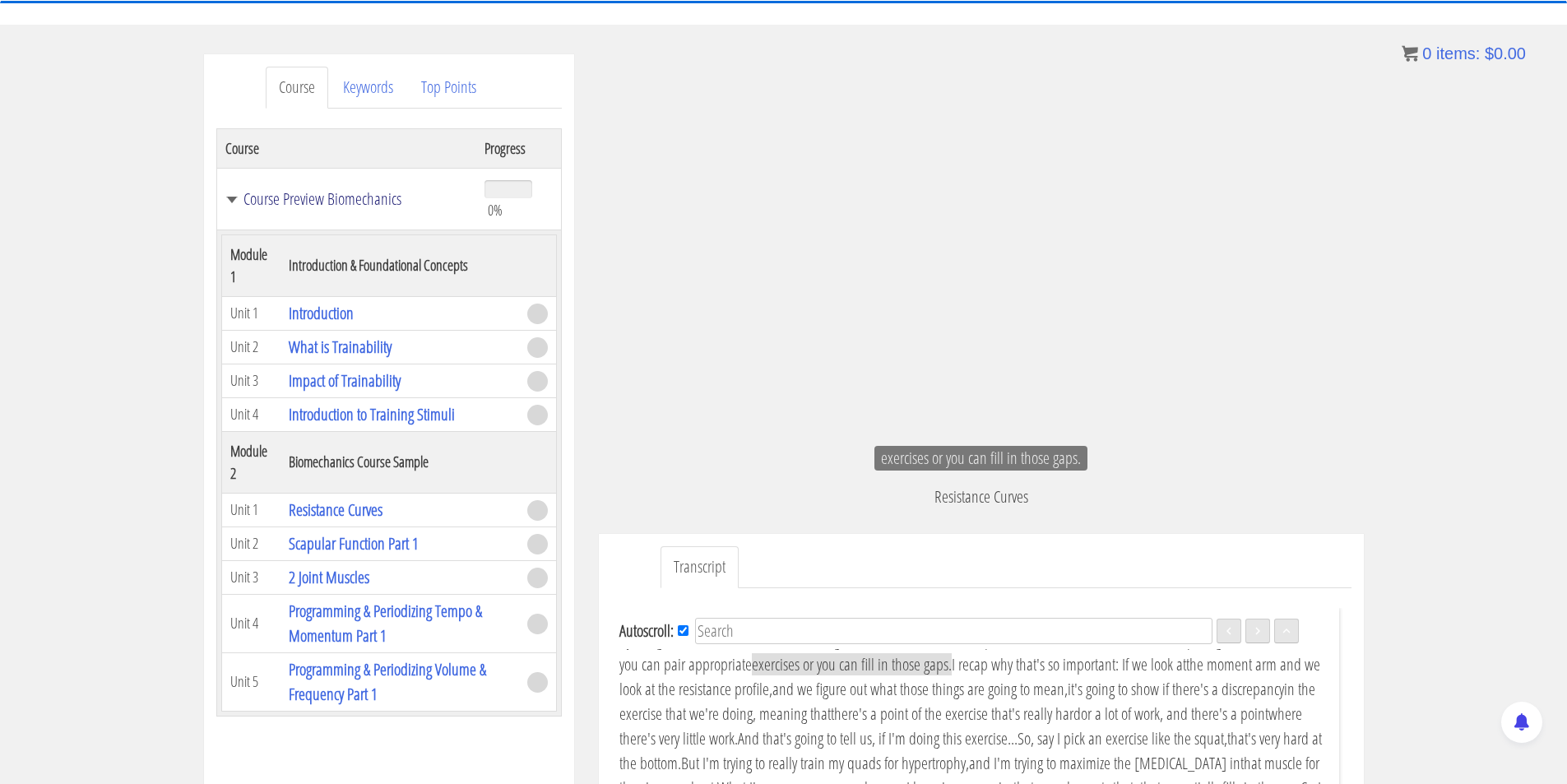
scroll to position [164, 0]
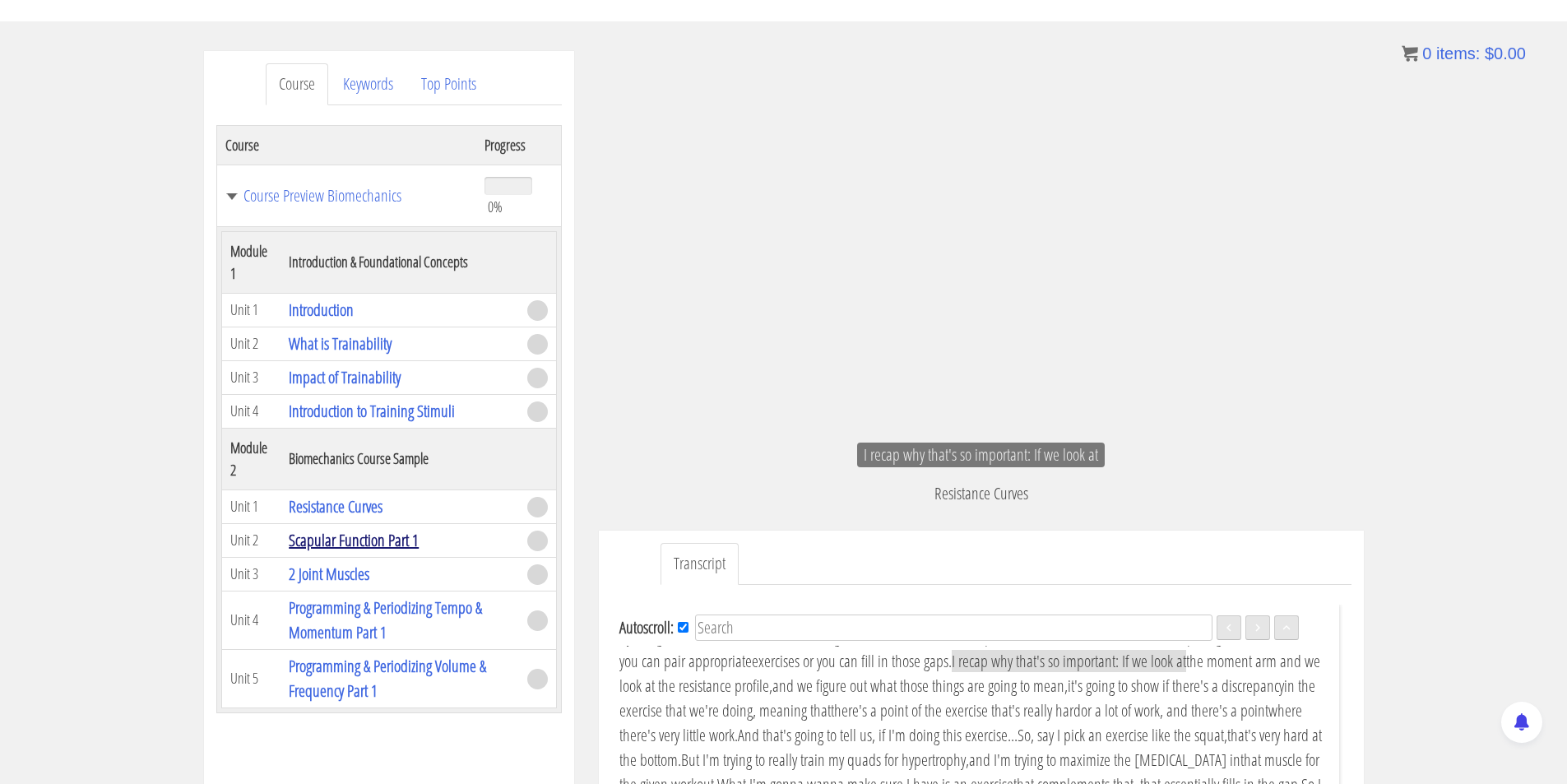
click at [383, 542] on link "Scapular Function Part 1" at bounding box center [354, 540] width 130 height 22
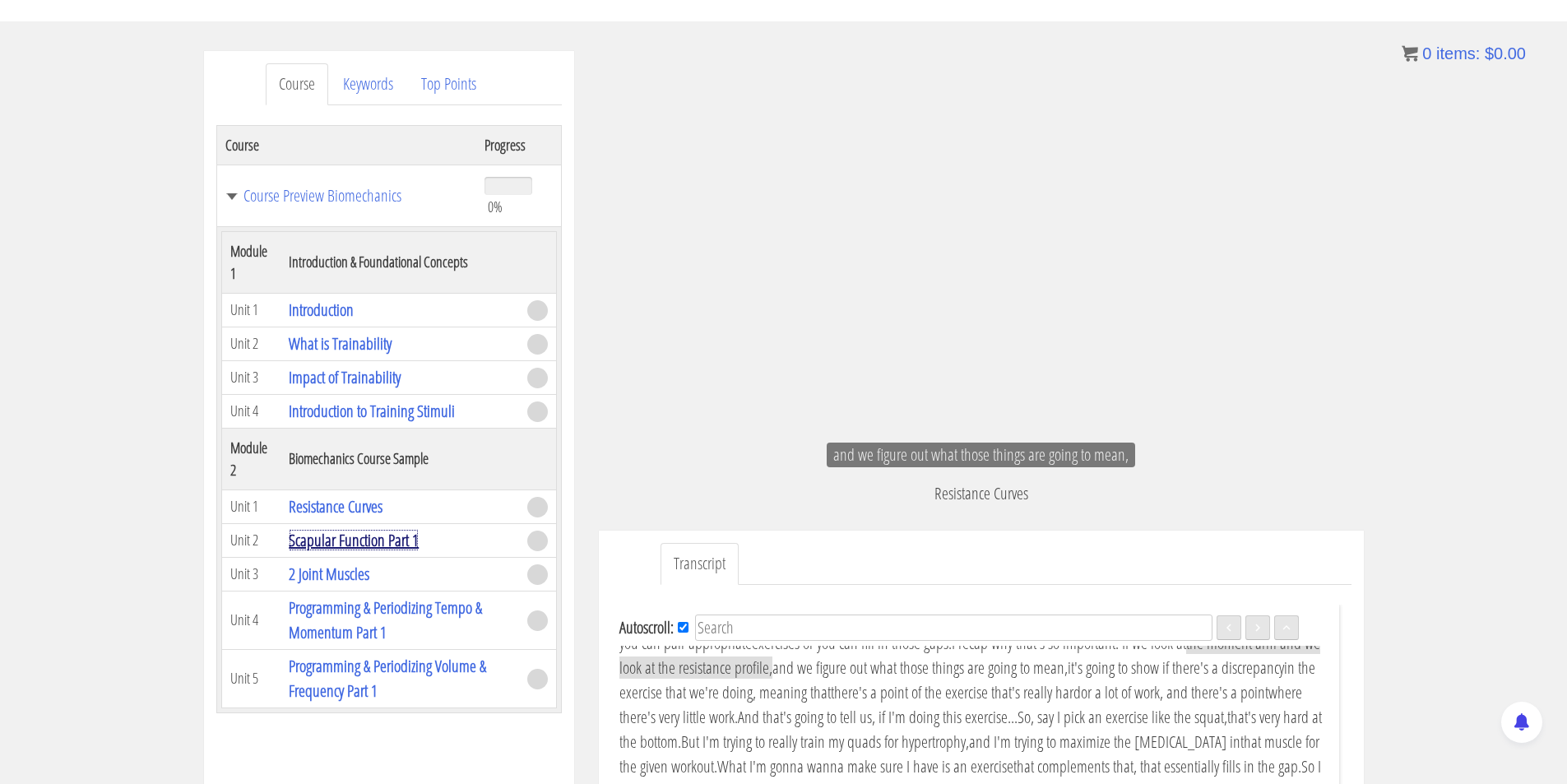
scroll to position [1551, 0]
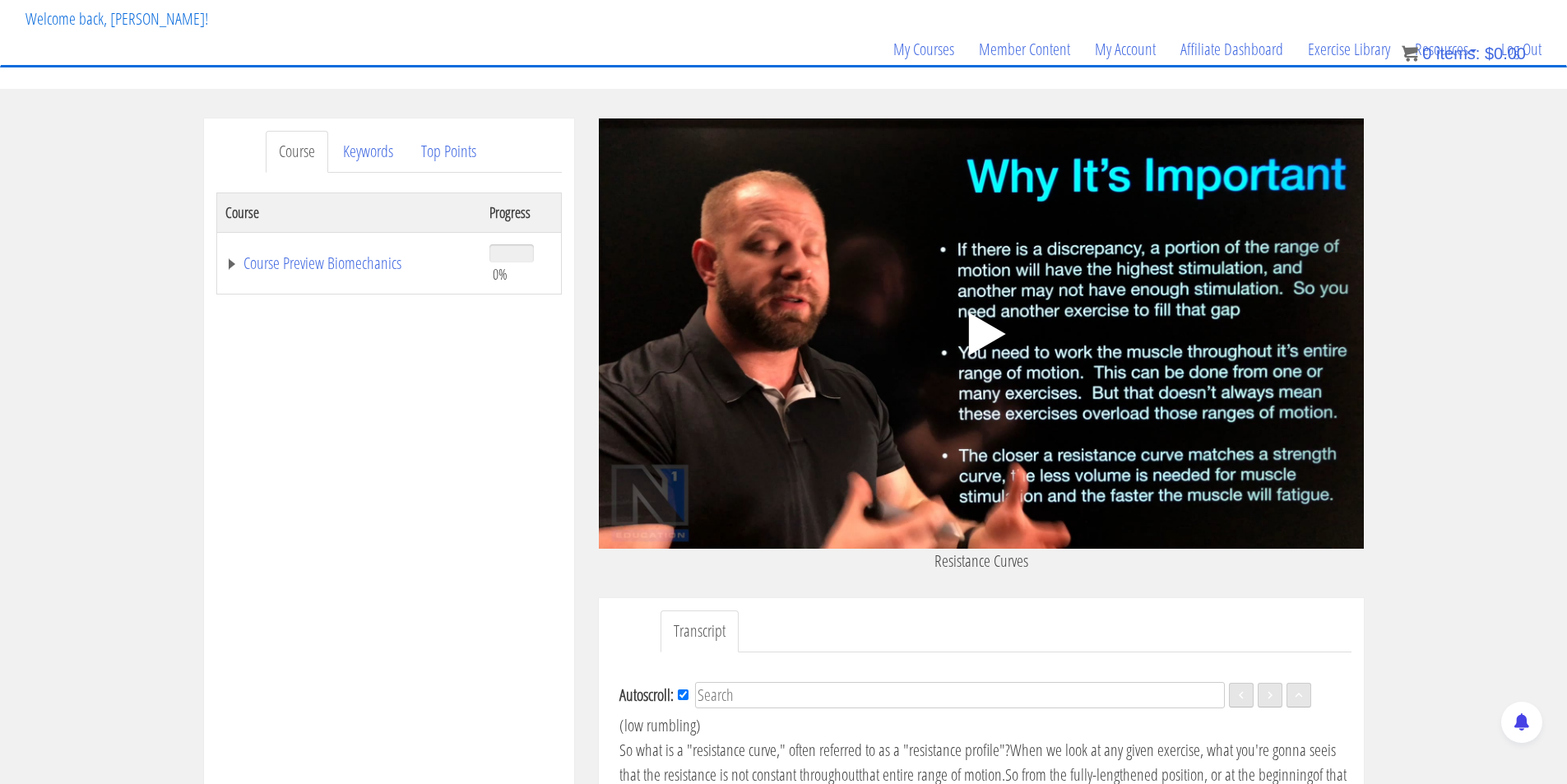
scroll to position [90, 0]
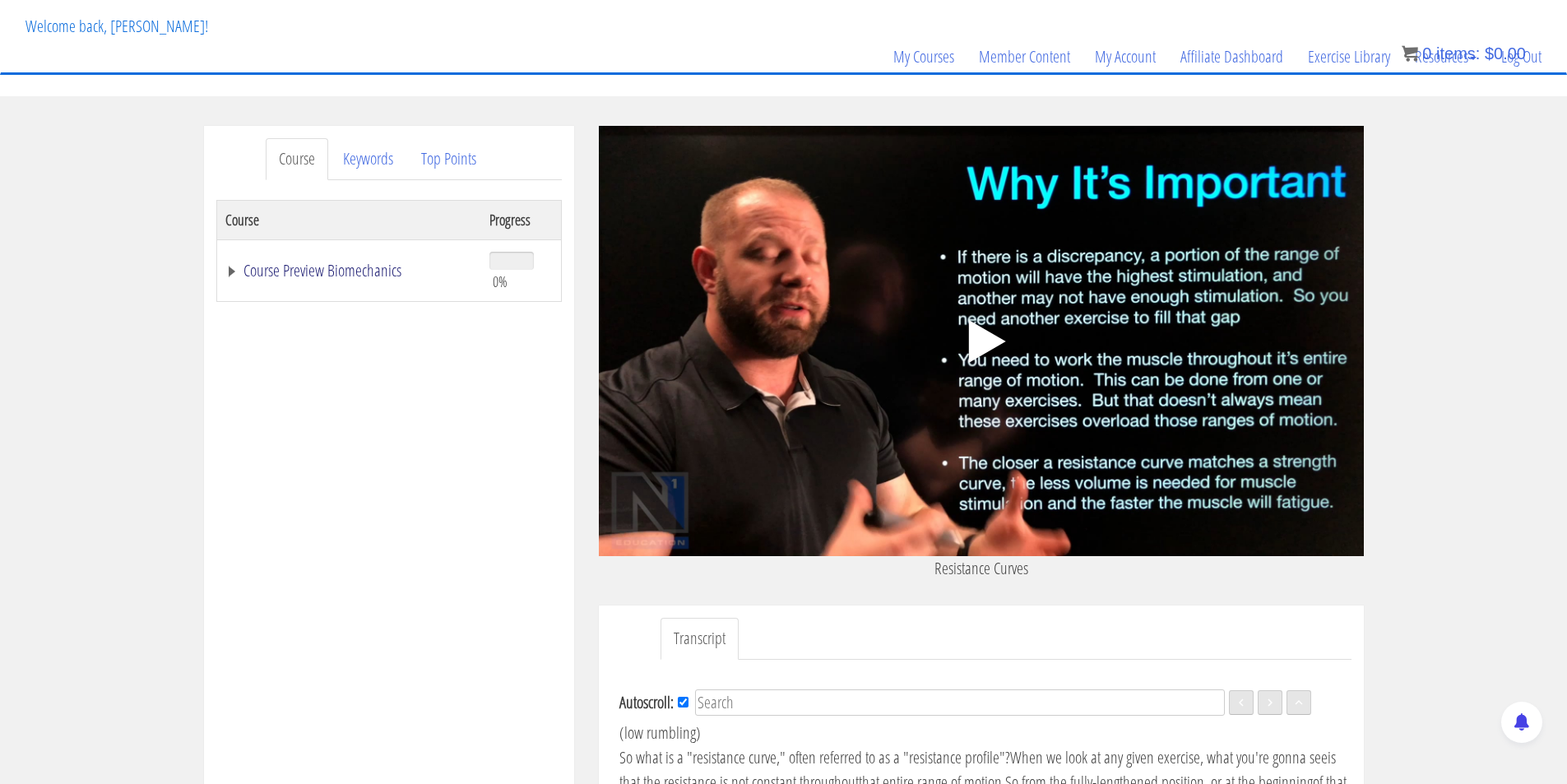
click at [315, 275] on link "Course Preview Biomechanics" at bounding box center [349, 271] width 249 height 17
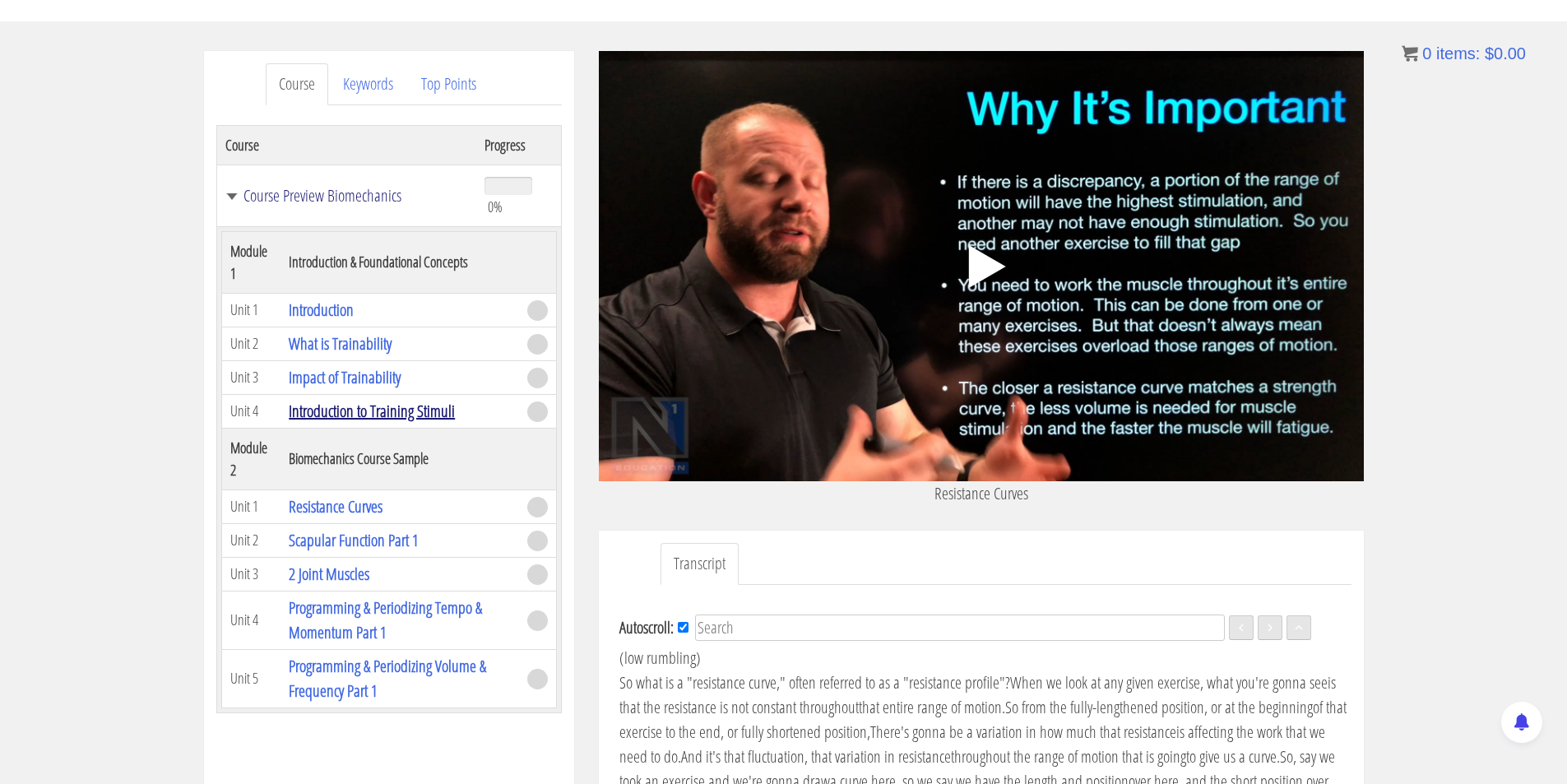
scroll to position [113, 0]
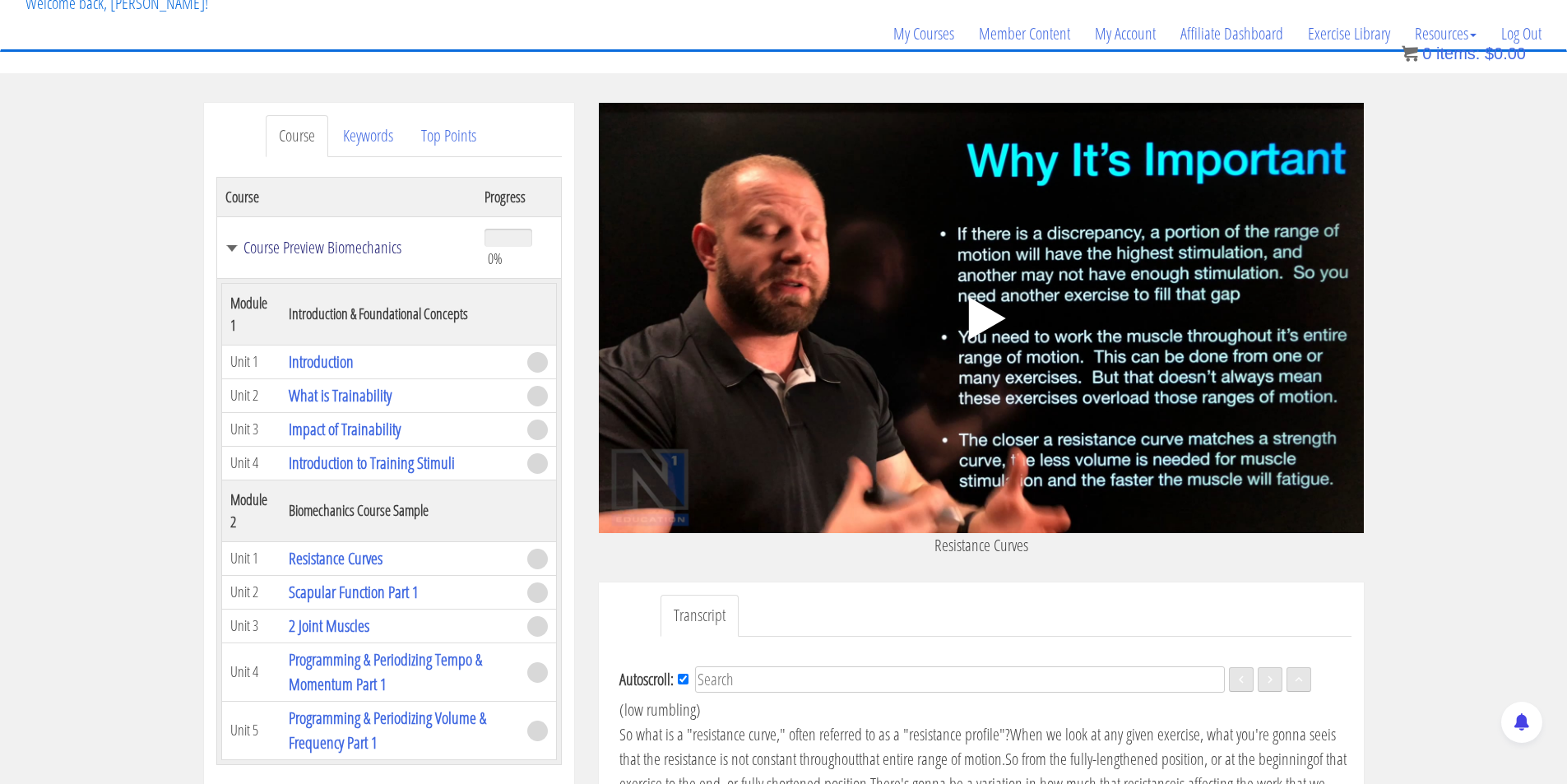
click at [327, 246] on link "Course Preview Biomechanics" at bounding box center [346, 248] width 243 height 17
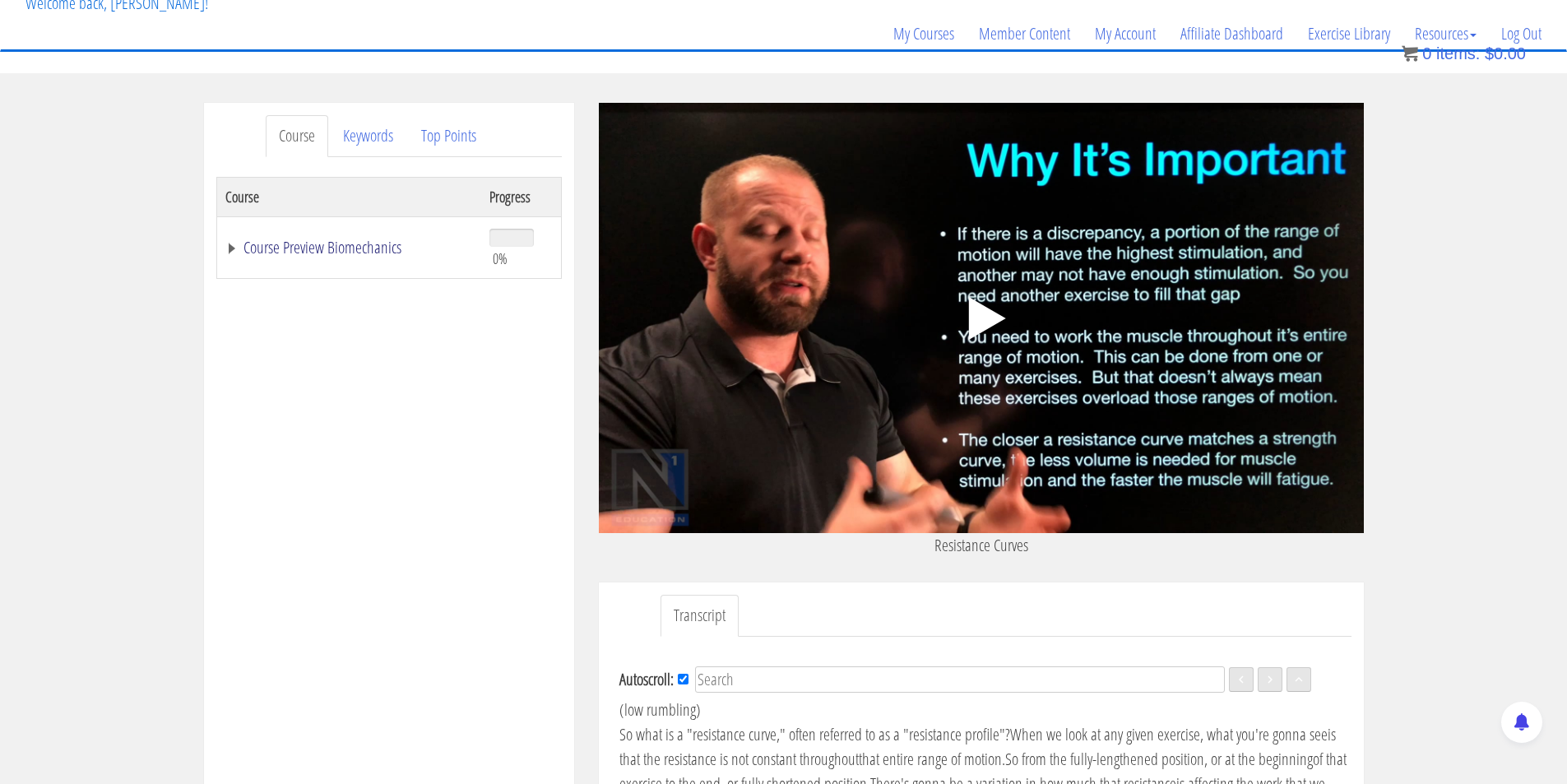
click at [327, 245] on link "Course Preview Biomechanics" at bounding box center [349, 248] width 249 height 17
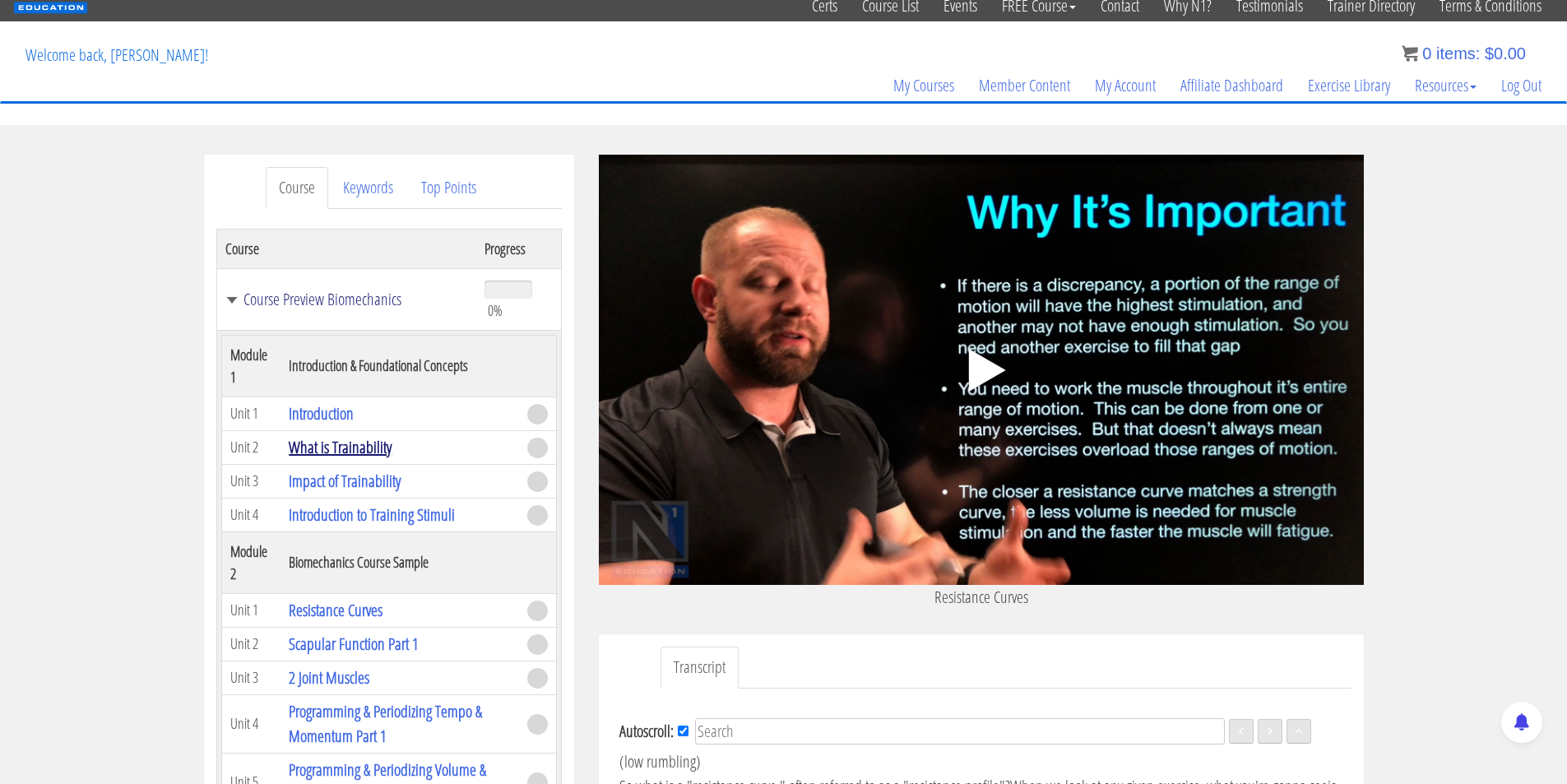
scroll to position [0, 0]
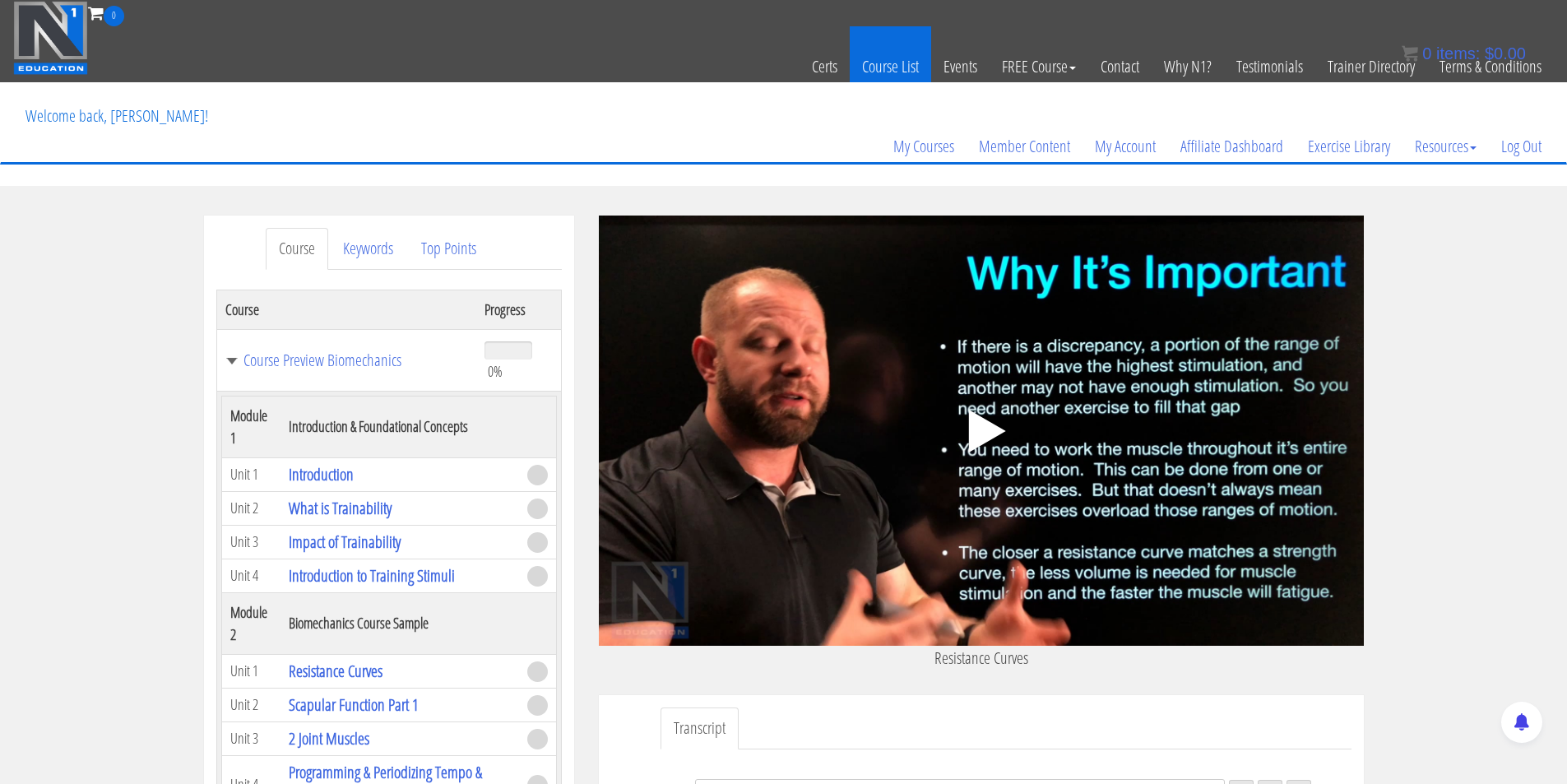
click at [900, 66] on link "Course List" at bounding box center [890, 67] width 82 height 81
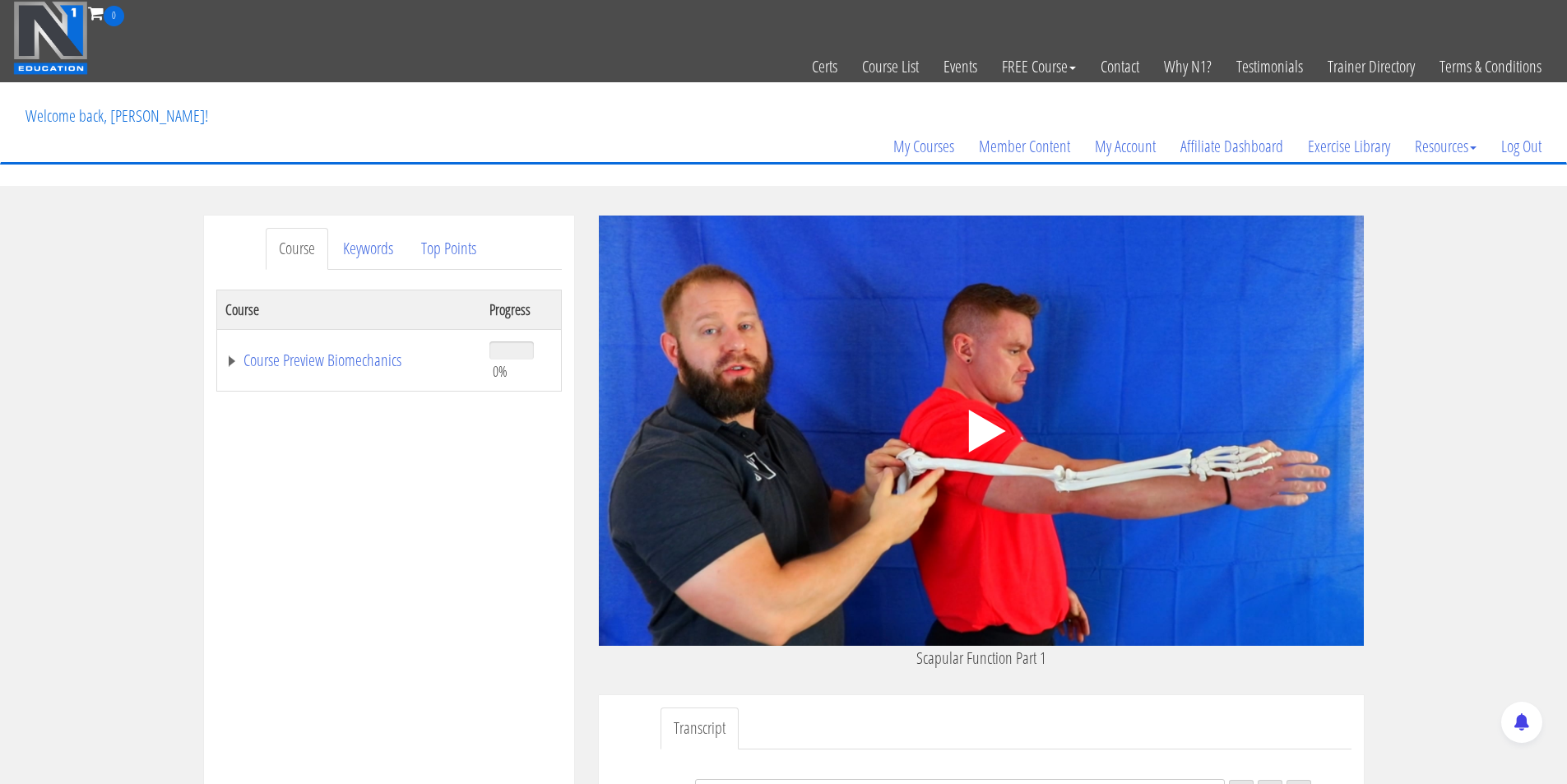
click at [993, 419] on icon ".fp-color-play{opacity:0.65;}.controlbutton{fill:#fff;}" at bounding box center [981, 431] width 104 height 104
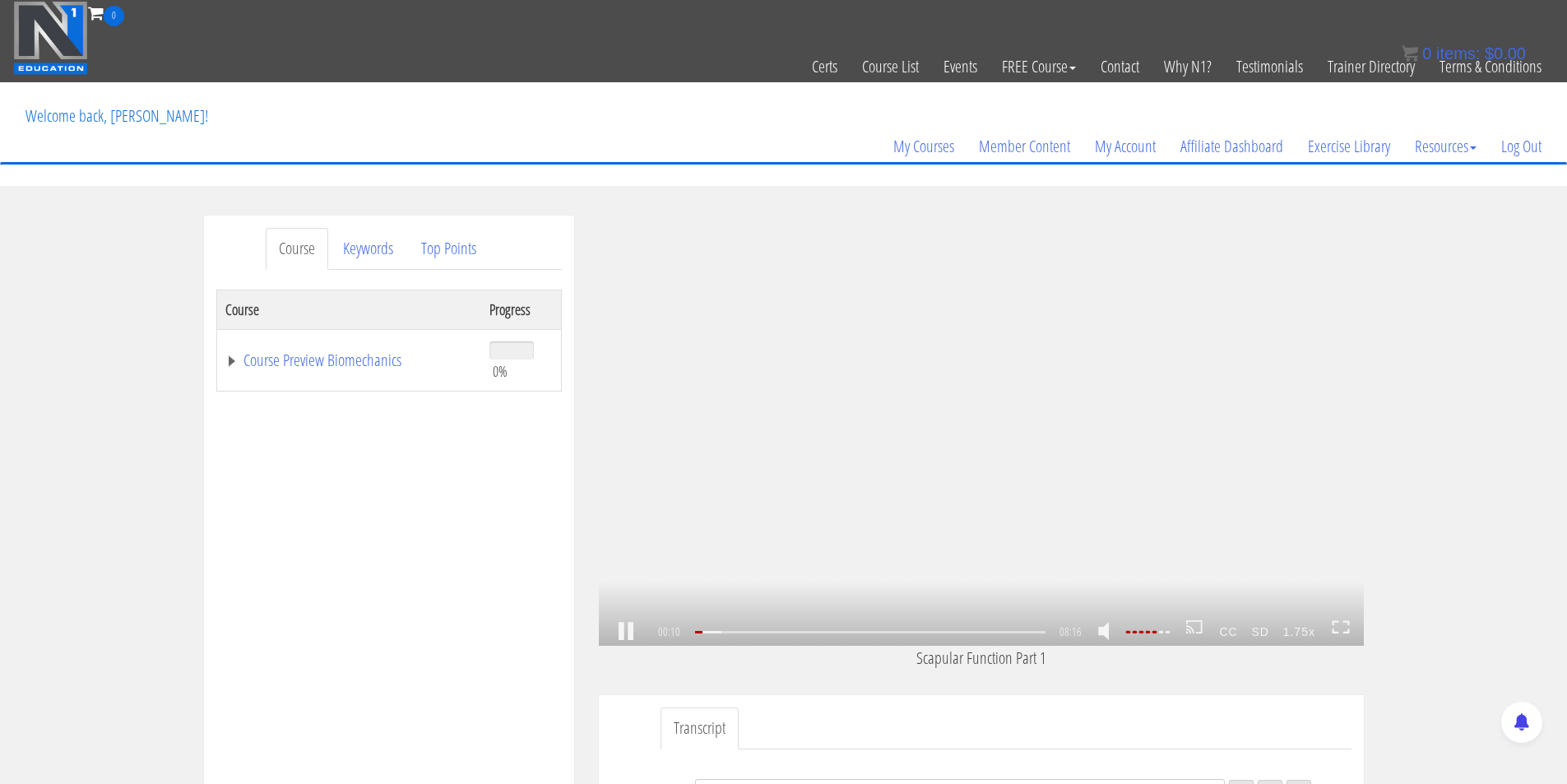
scroll to position [46, 0]
click at [1344, 624] on icon at bounding box center [1341, 626] width 18 height 14
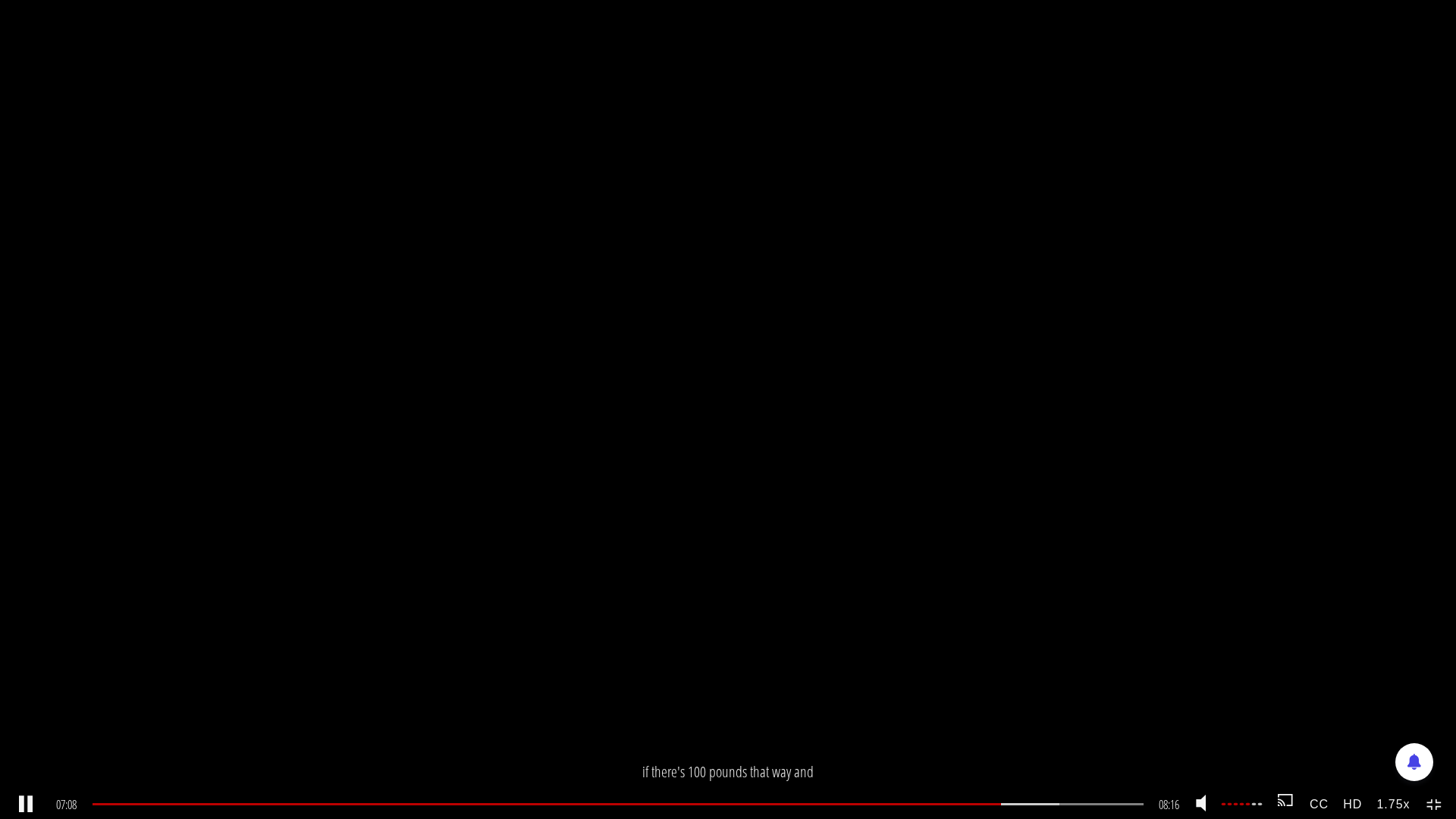
click at [1430, 722] on icon at bounding box center [1435, 805] width 17 height 13
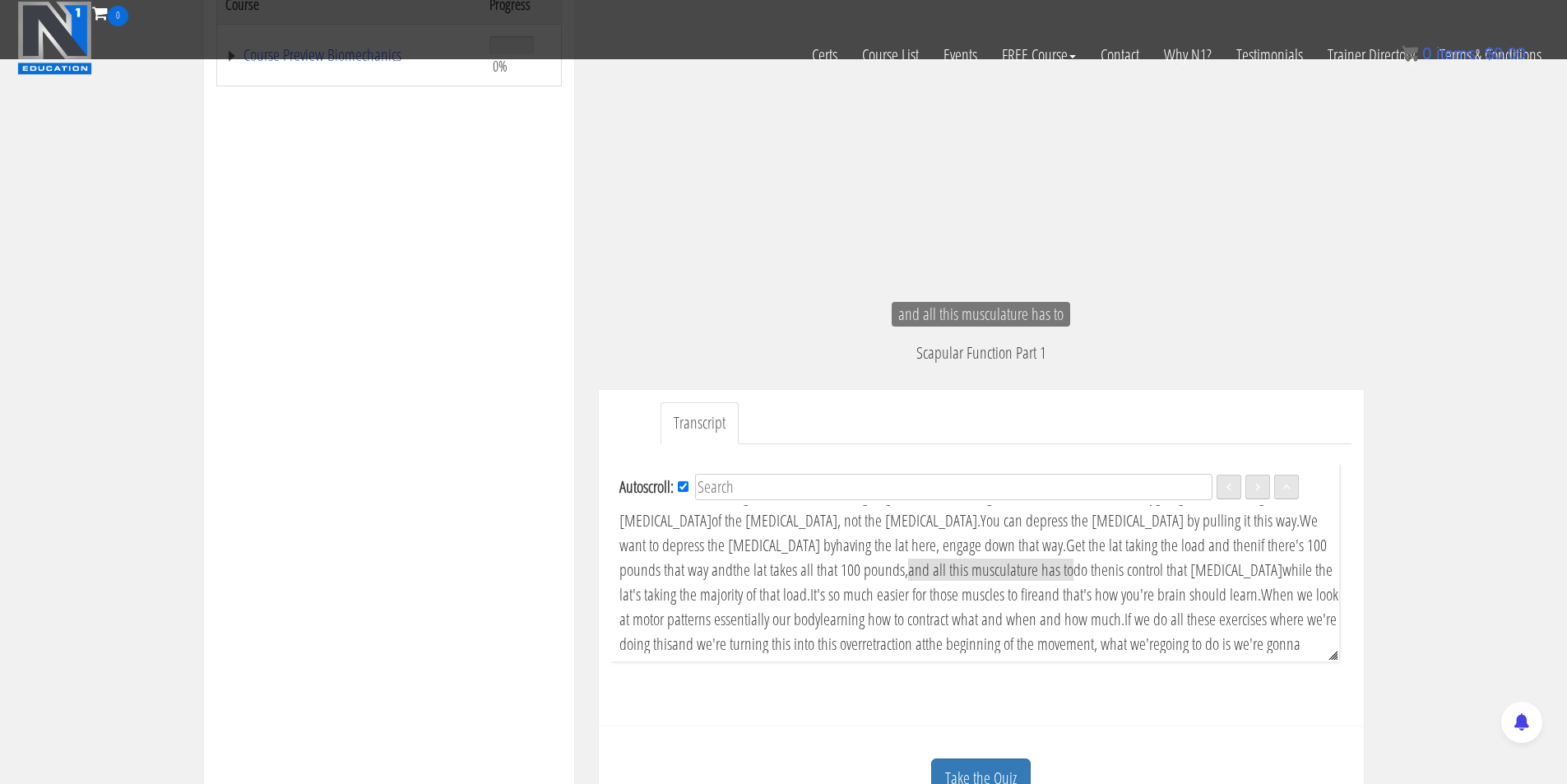
scroll to position [4, 0]
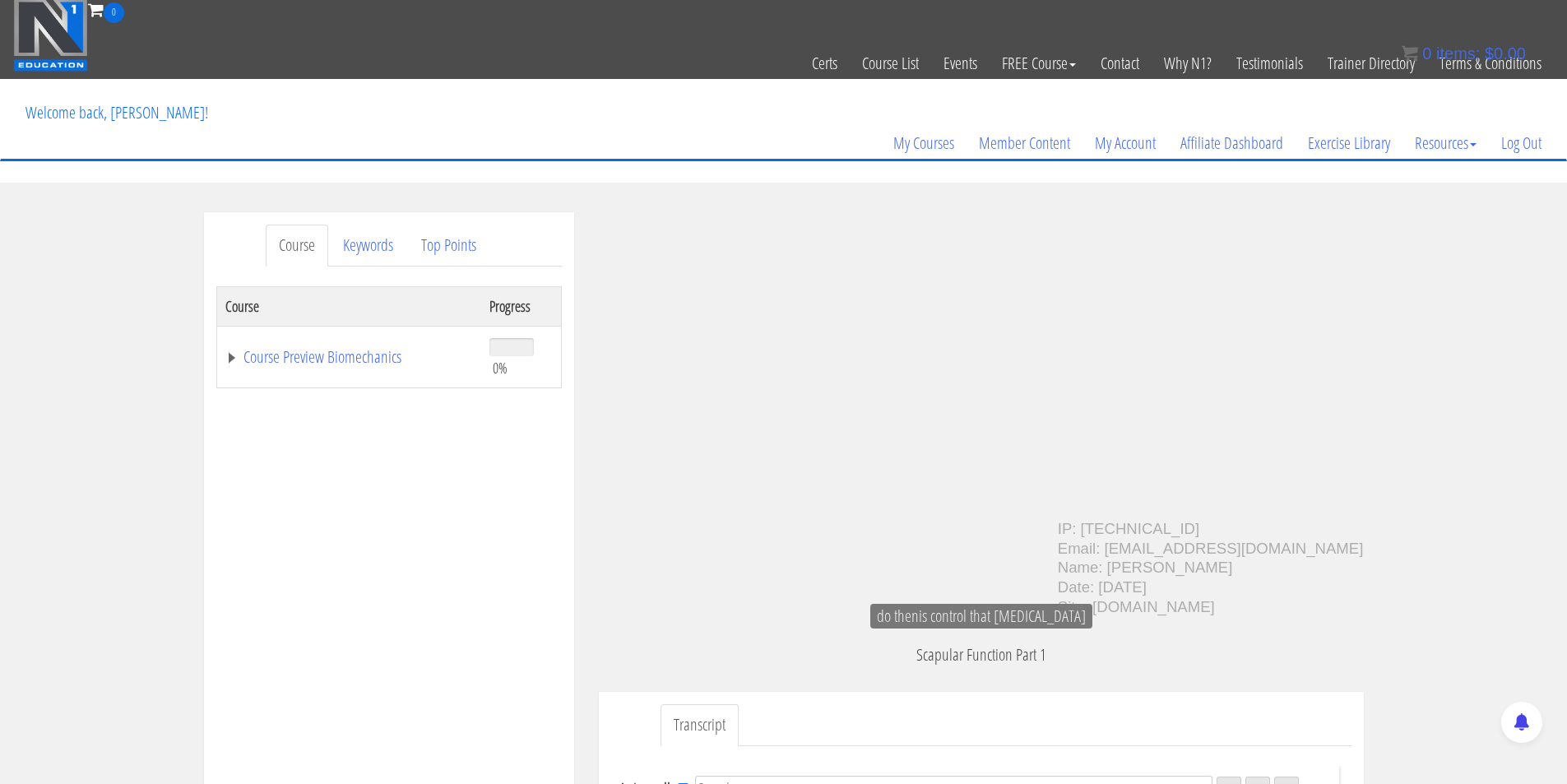
click at [299, 241] on link "Course" at bounding box center [297, 246] width 62 height 42
click at [323, 367] on td "Course Preview Biomechanics" at bounding box center [349, 356] width 265 height 62
click at [322, 355] on link "Course Preview Biomechanics" at bounding box center [349, 357] width 249 height 17
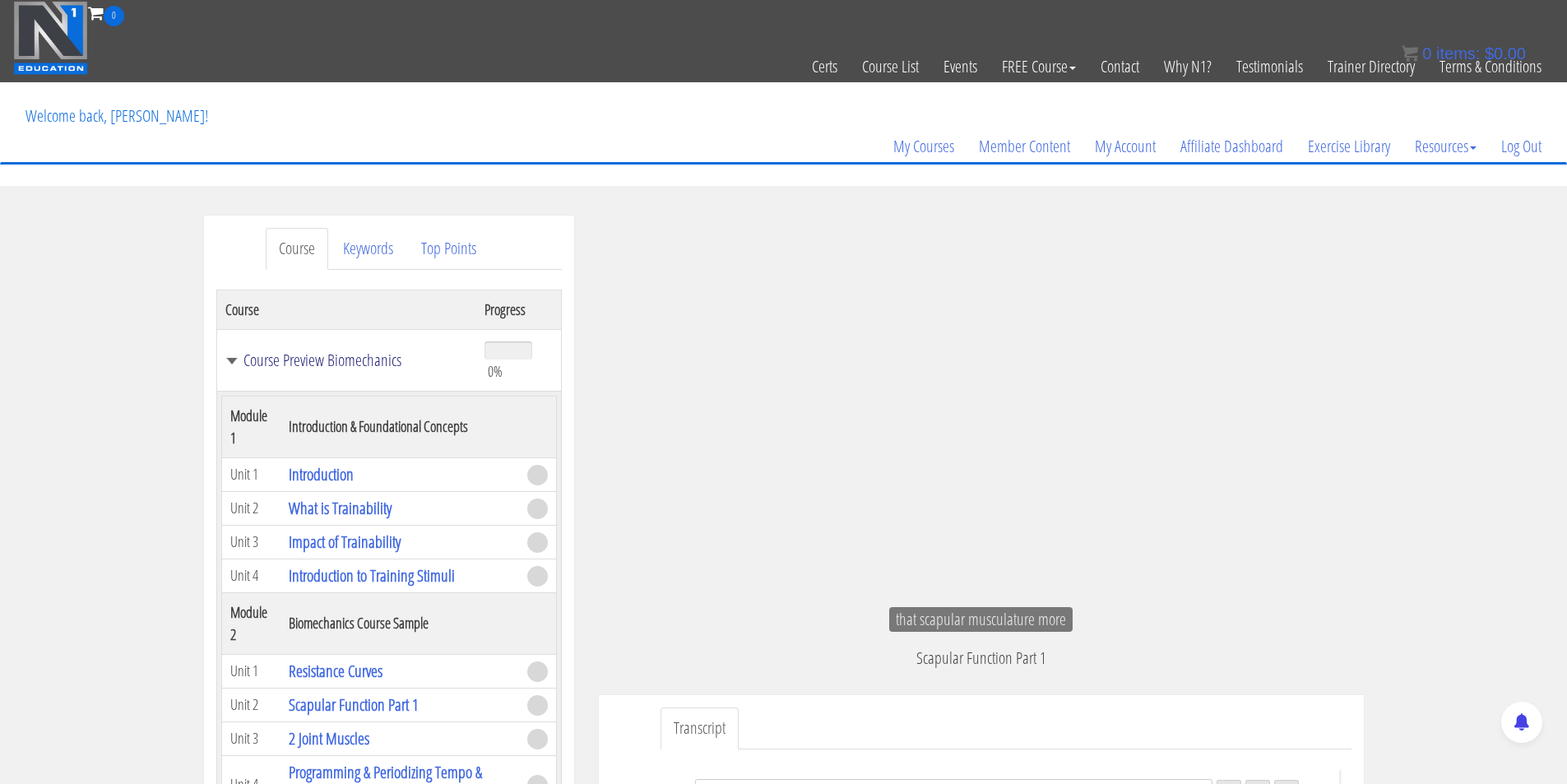
scroll to position [1428, 0]
click at [1337, 147] on link "Exercise Library" at bounding box center [1349, 146] width 107 height 79
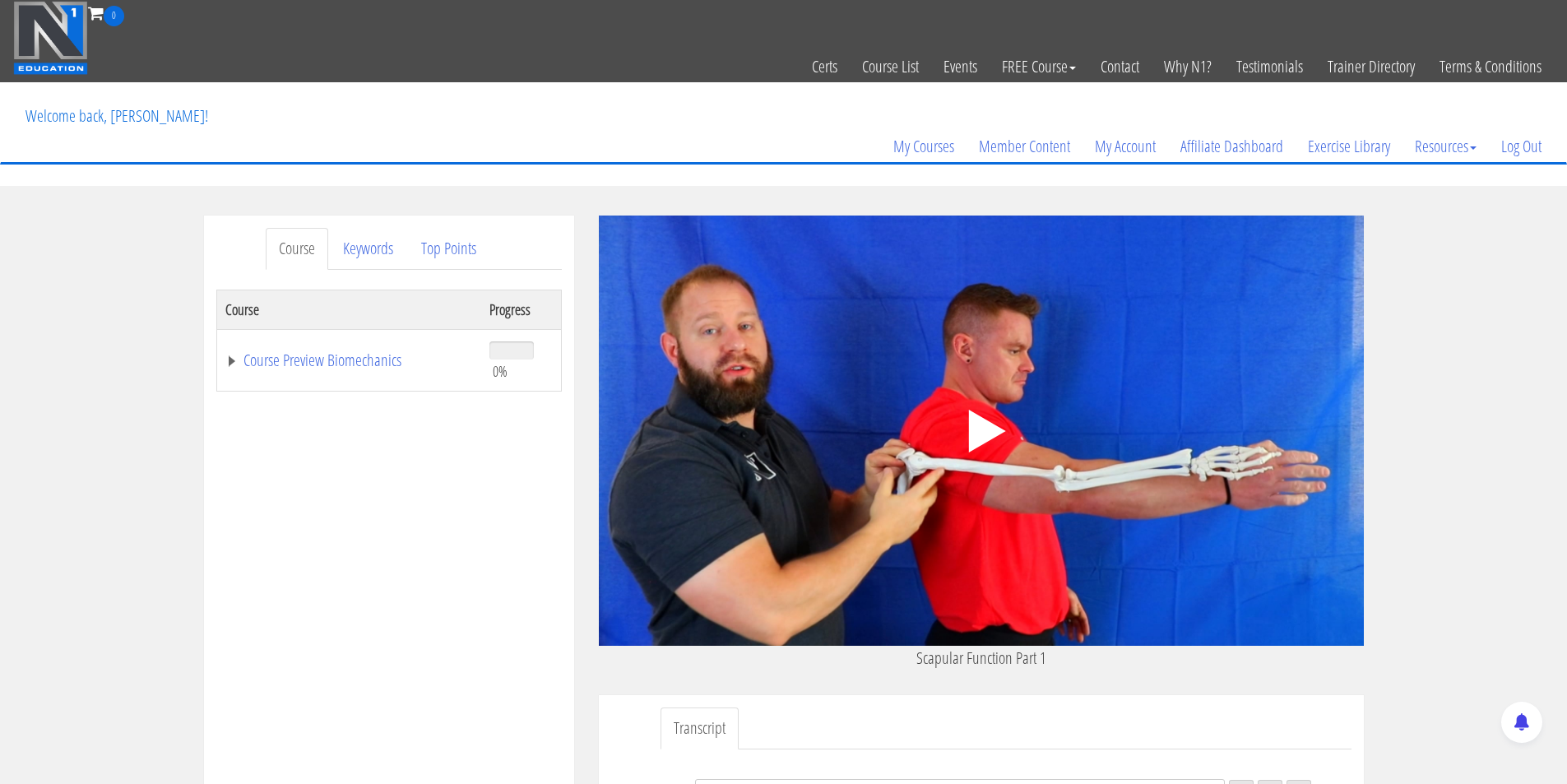
click at [56, 23] on img at bounding box center [51, 38] width 75 height 74
click at [1132, 146] on link "My Account" at bounding box center [1125, 146] width 85 height 79
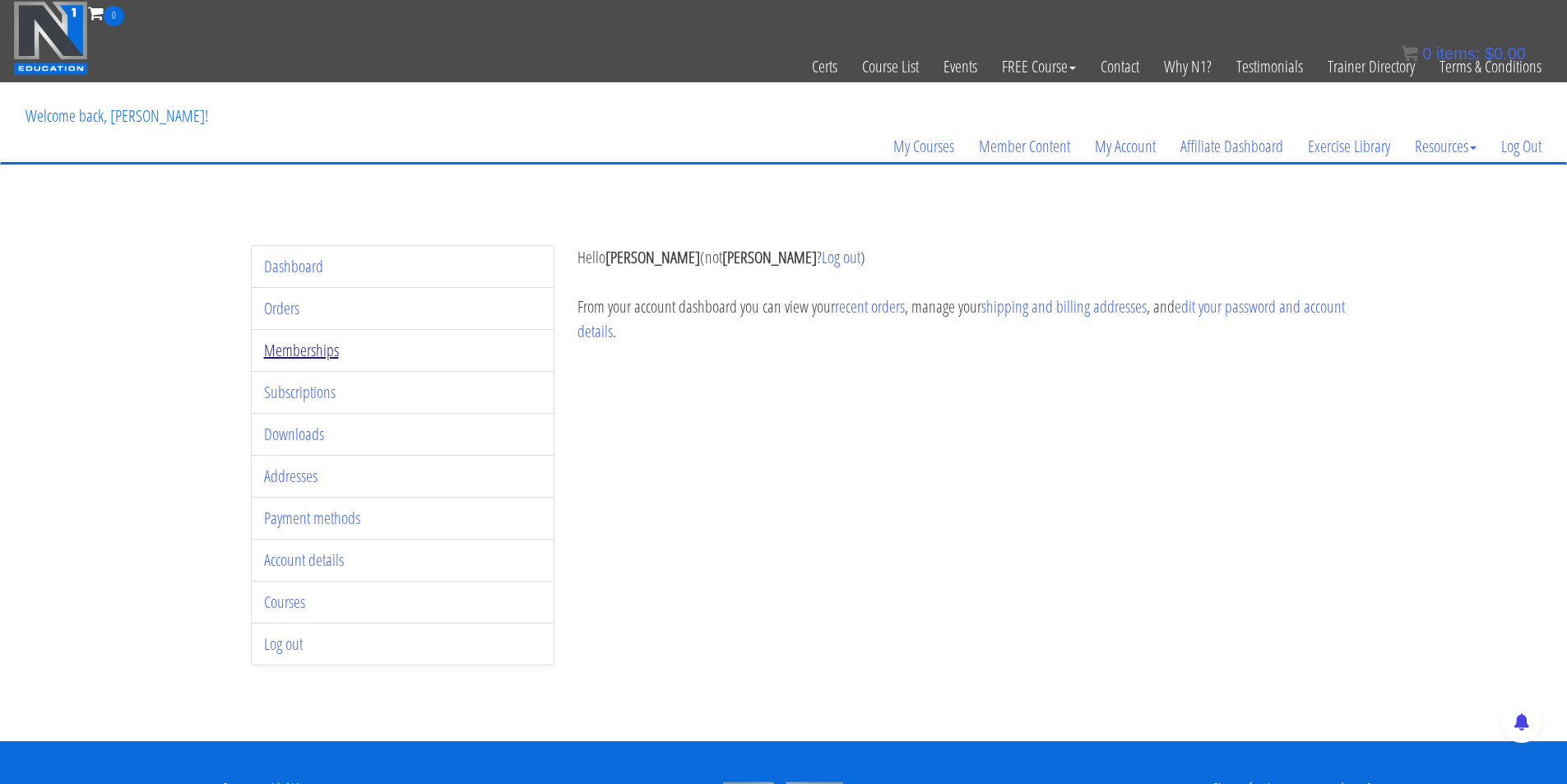
click at [332, 351] on link "Memberships" at bounding box center [302, 350] width 75 height 22
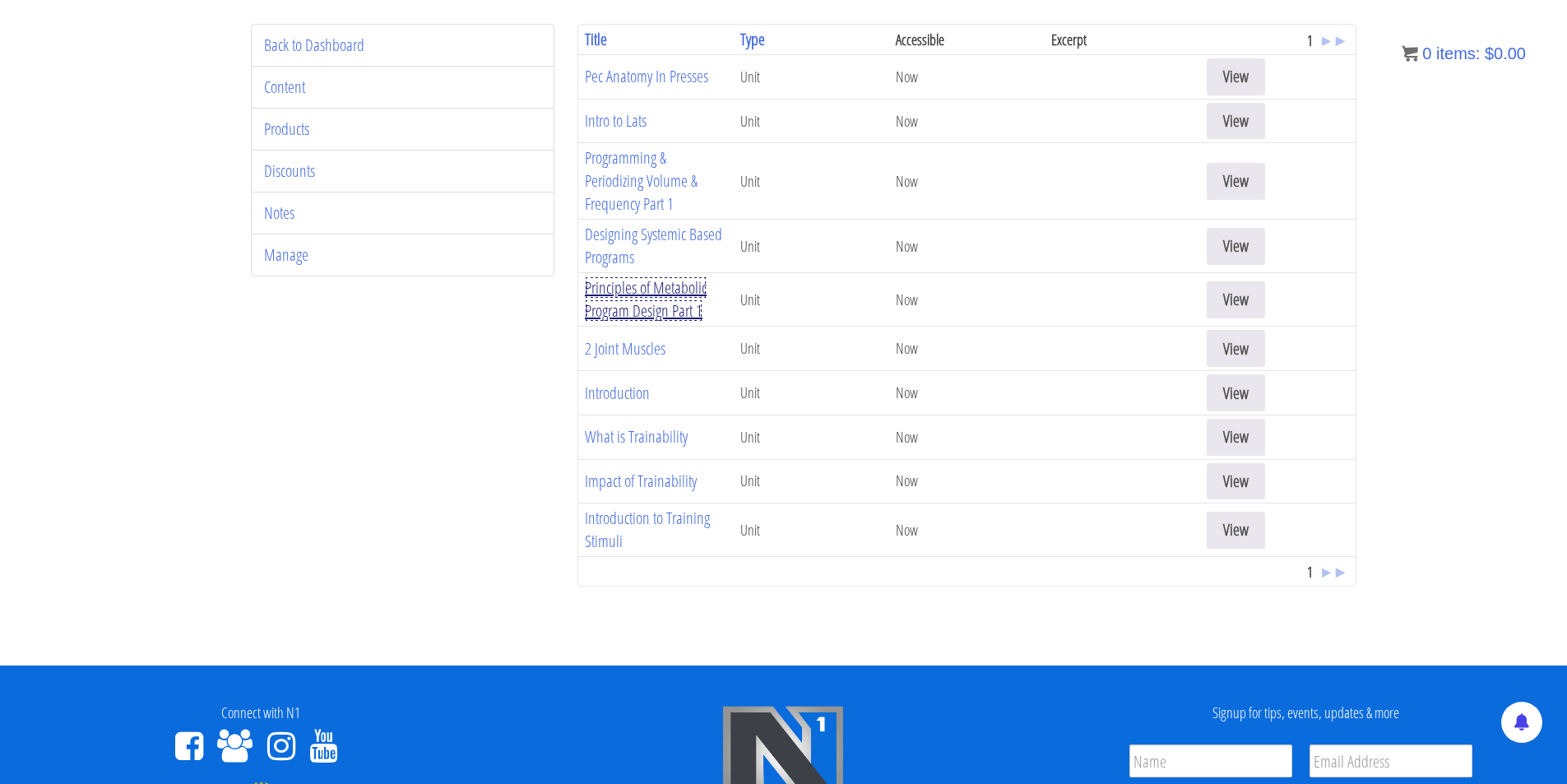
scroll to position [247, 0]
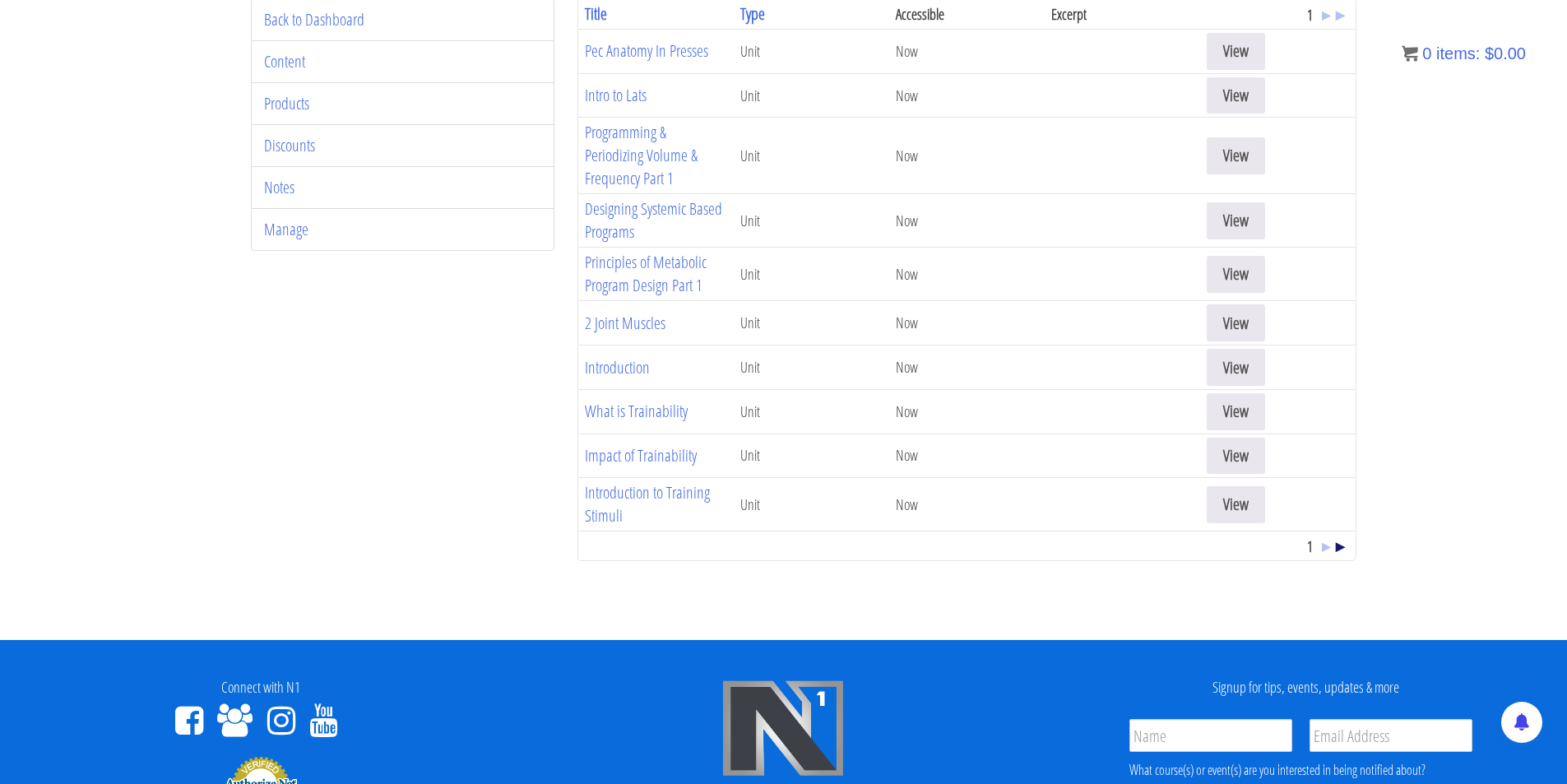
click at [1337, 551] on span "►" at bounding box center [1341, 545] width 17 height 22
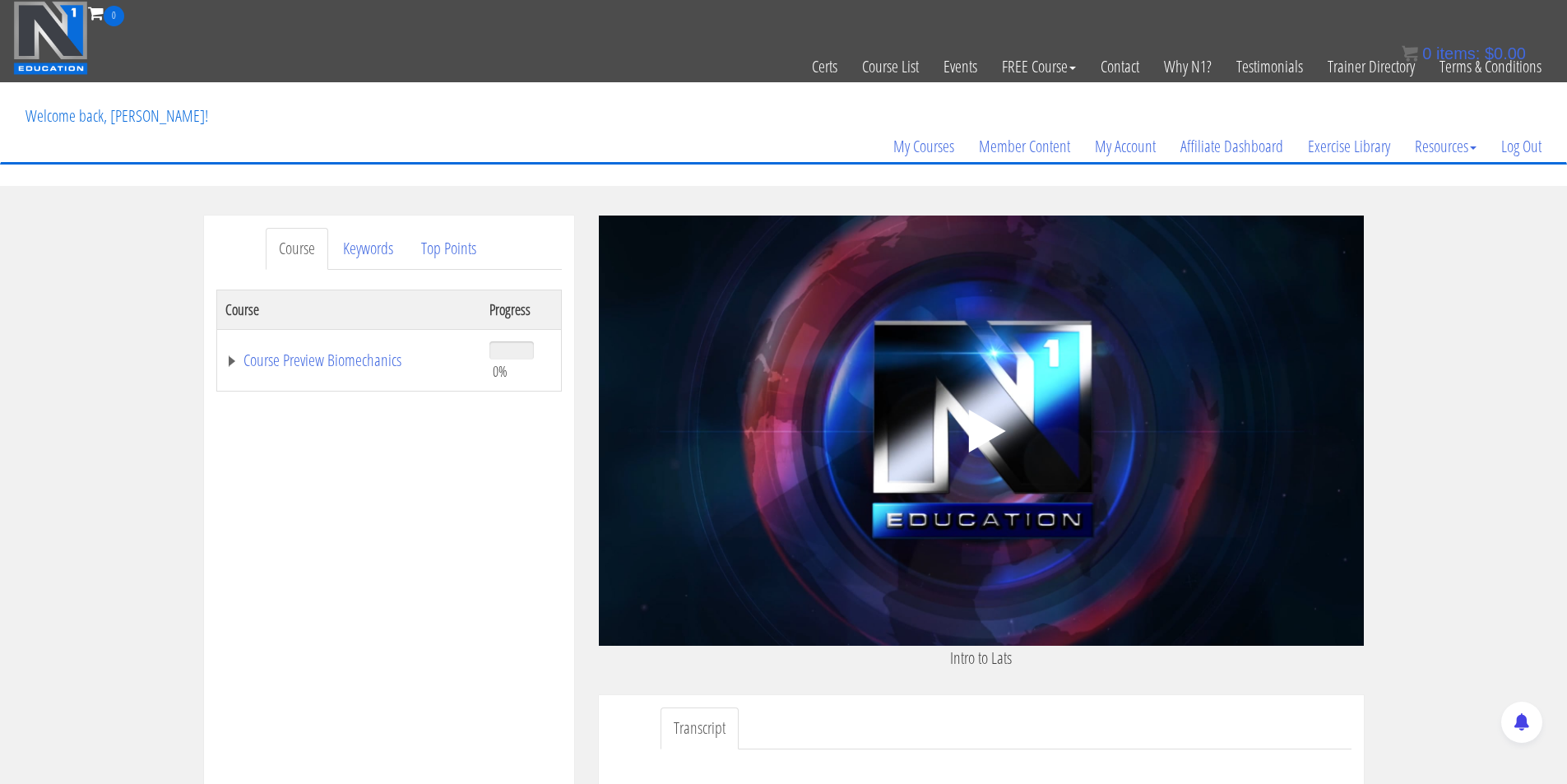
click at [990, 446] on icon ".fp-color-play{opacity:0.65;}.controlbutton{fill:#fff;}" at bounding box center [981, 431] width 104 height 104
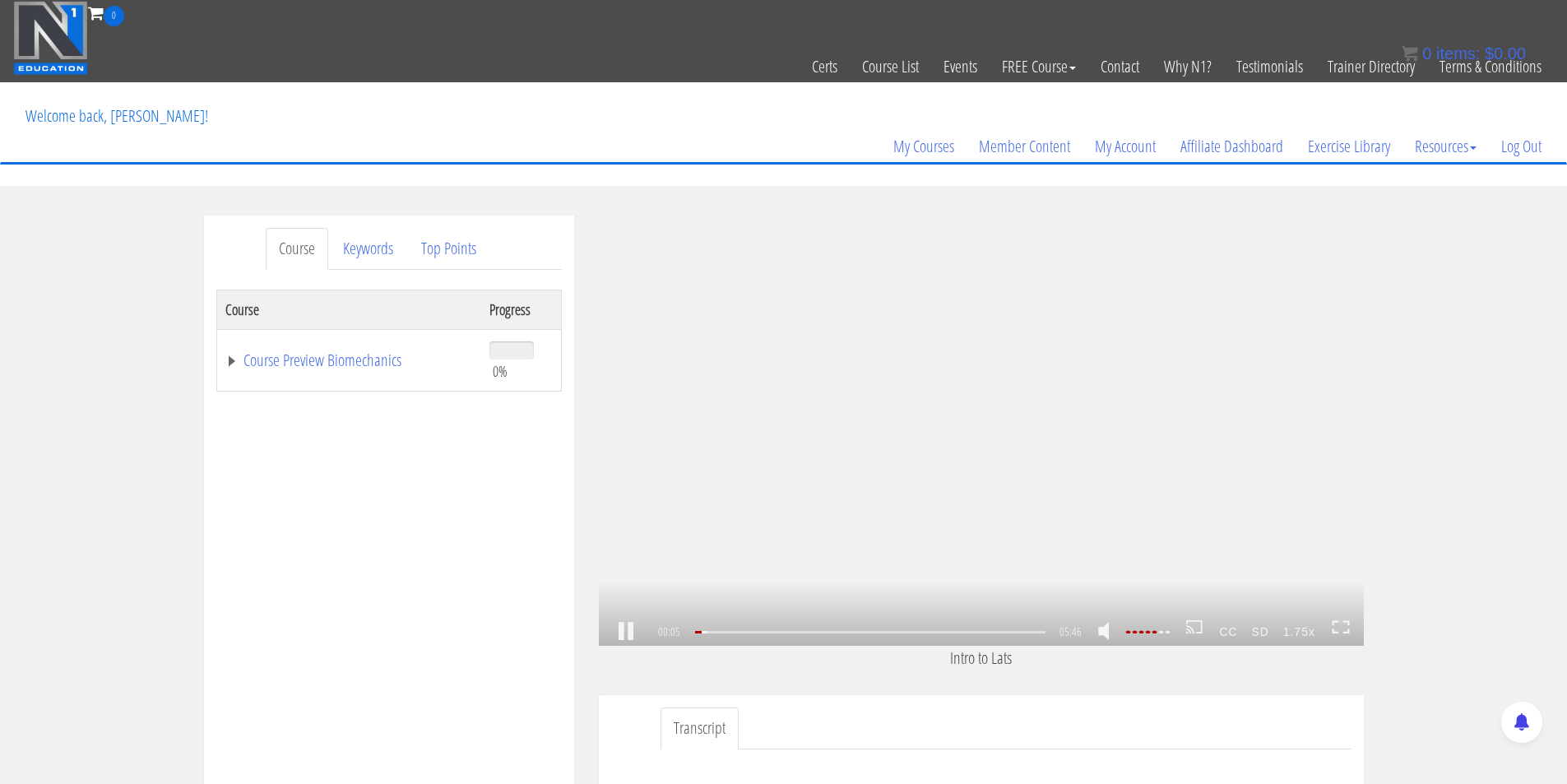
click at [1347, 627] on icon at bounding box center [1341, 626] width 18 height 14
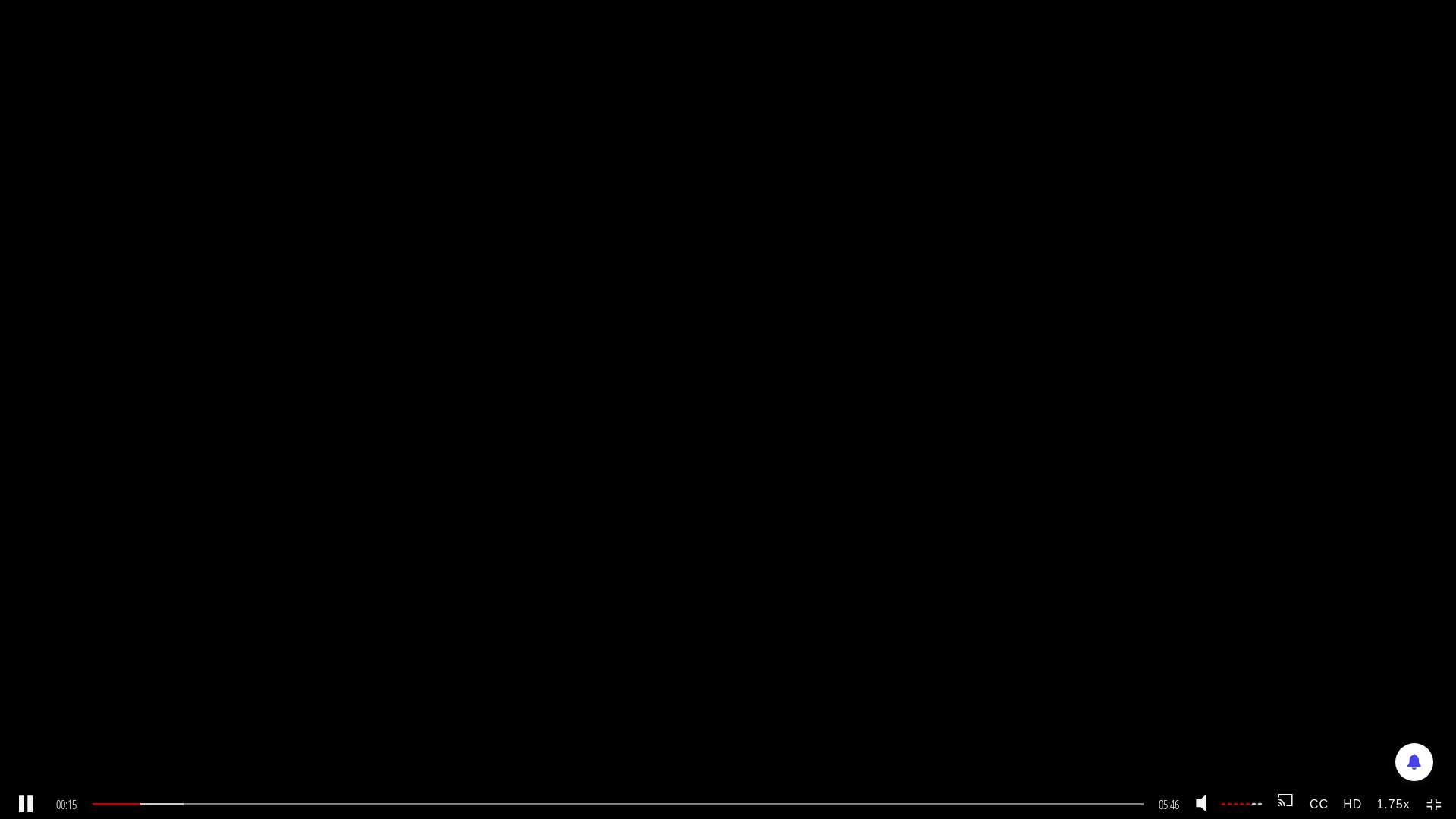
click at [1385, 722] on strong "1.75x" at bounding box center [1393, 804] width 47 height 28
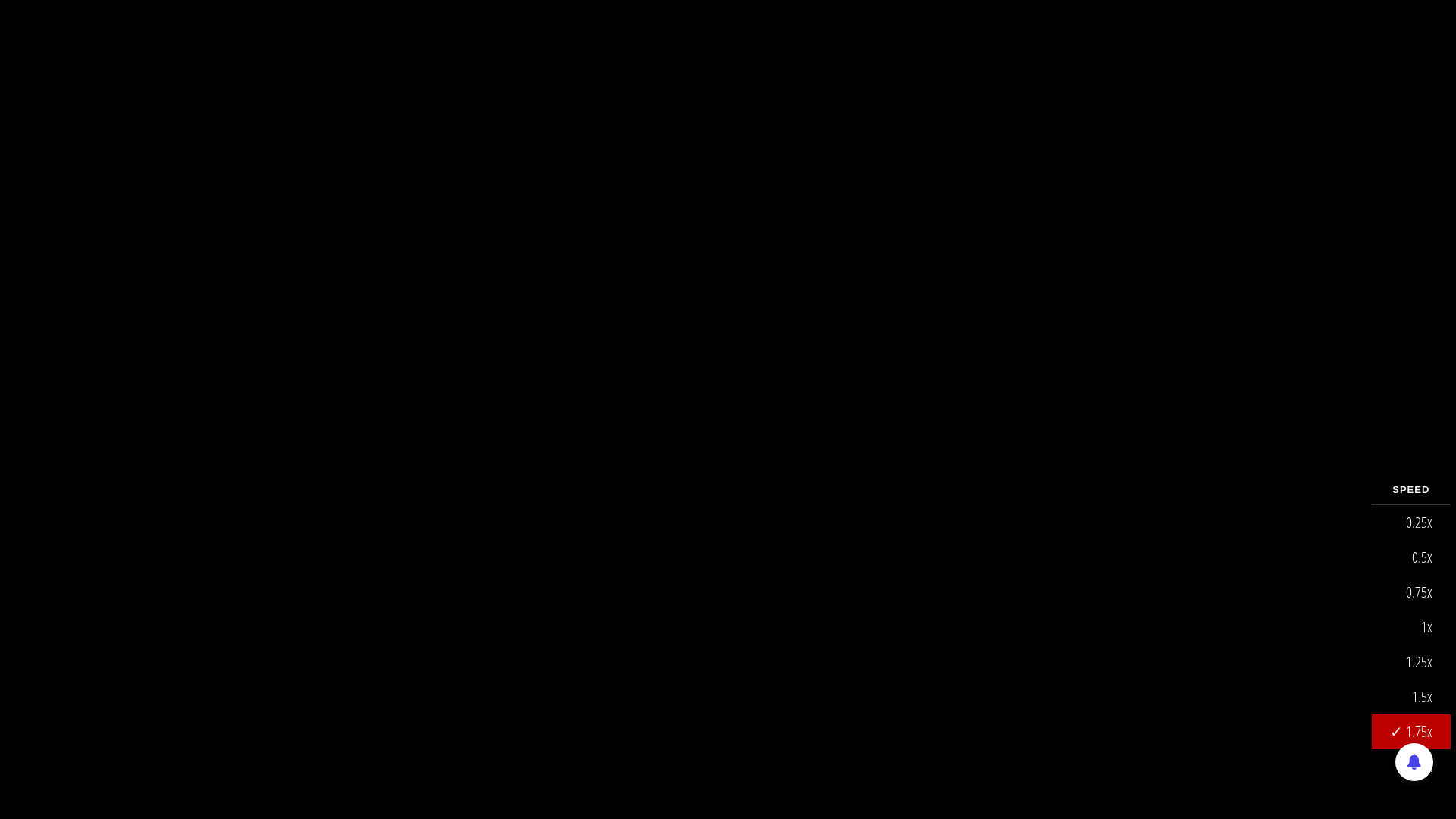
click at [1433, 616] on link "1x" at bounding box center [1410, 627] width 79 height 35
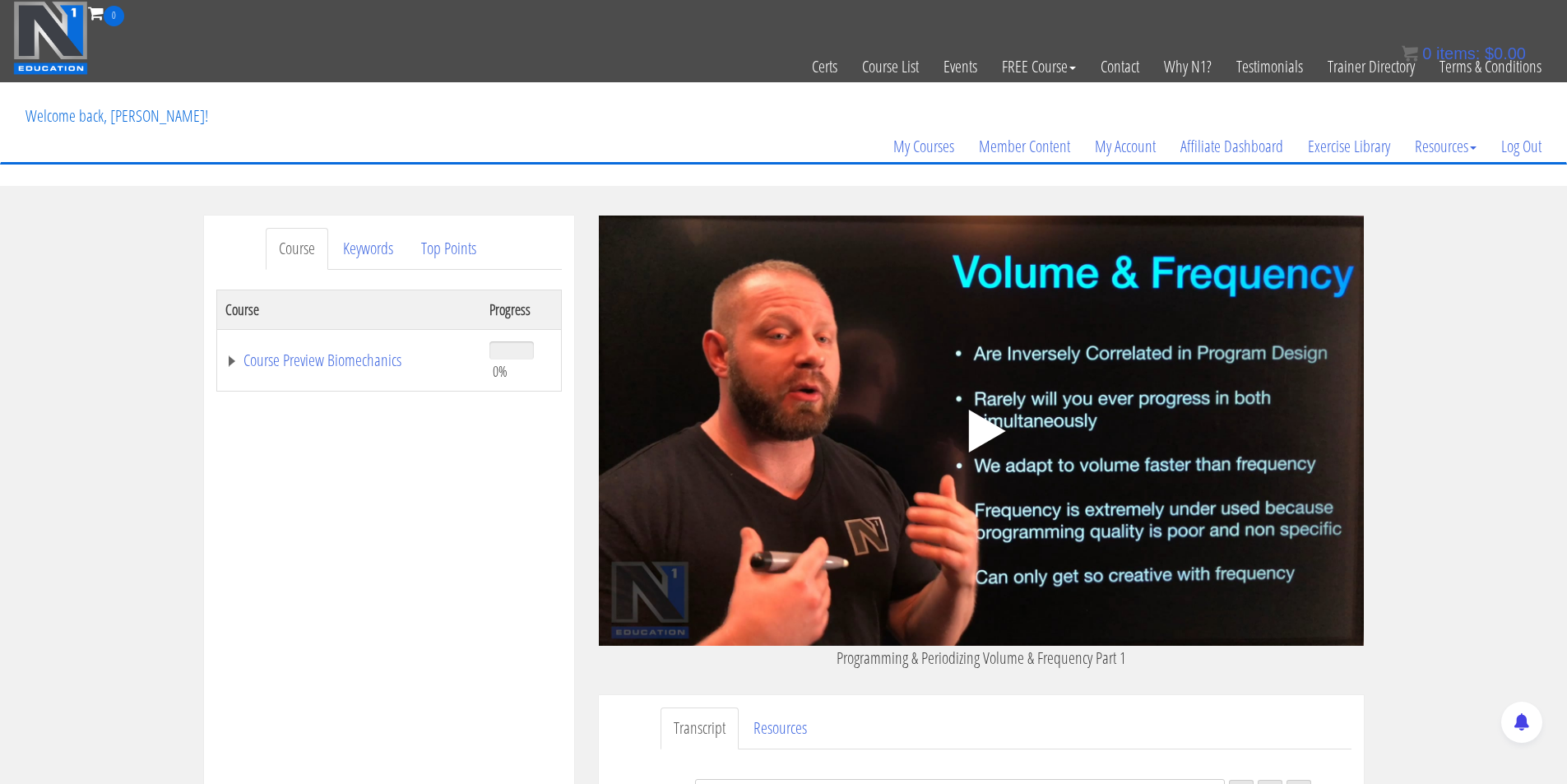
click at [966, 405] on icon ".fp-color-play{opacity:0.65;}.controlbutton{fill:#fff;}" at bounding box center [981, 431] width 104 height 104
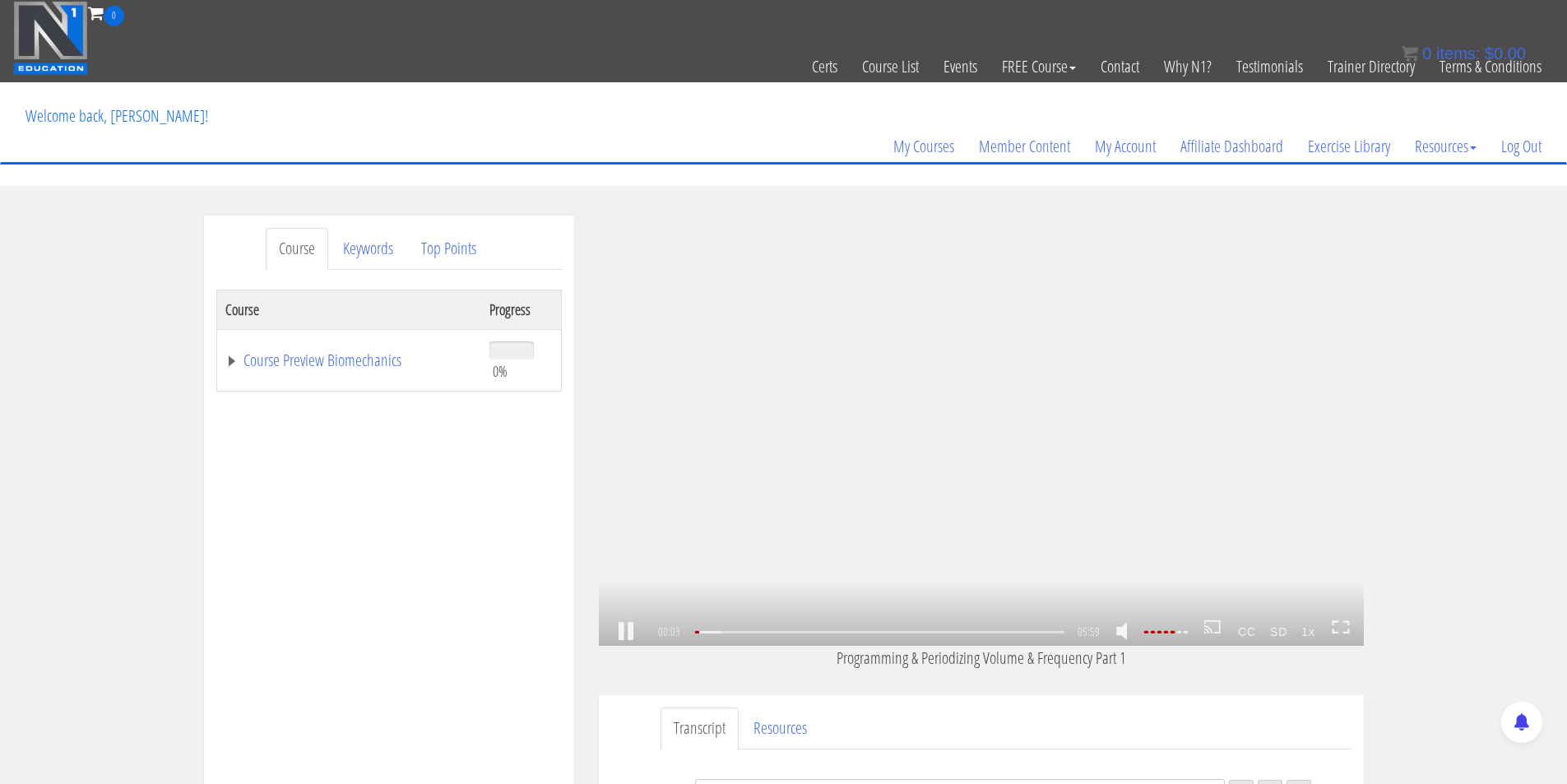
click at [1314, 636] on strong "1x" at bounding box center [1309, 632] width 28 height 27
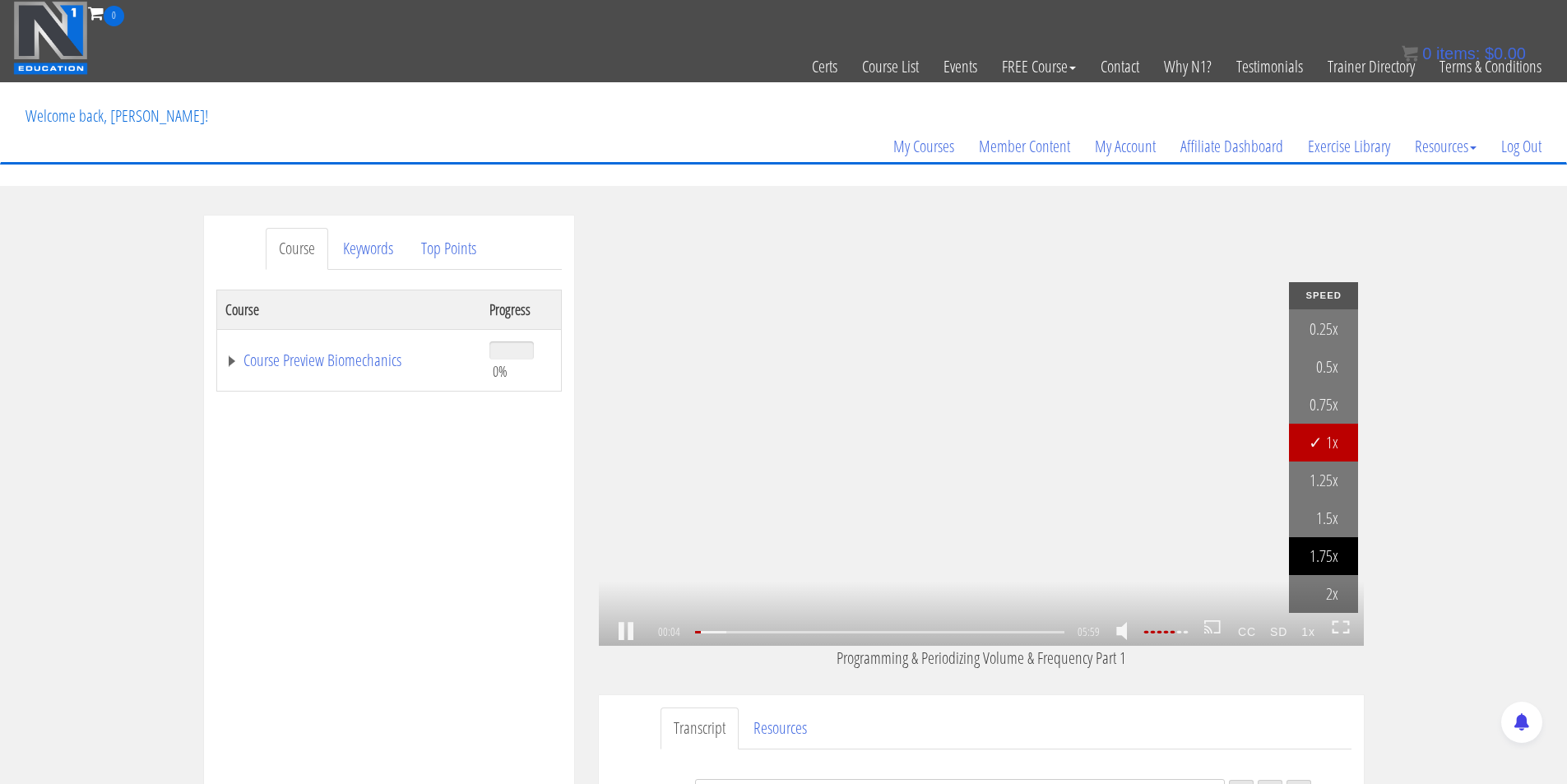
click at [1326, 554] on link "1.75x" at bounding box center [1324, 555] width 69 height 38
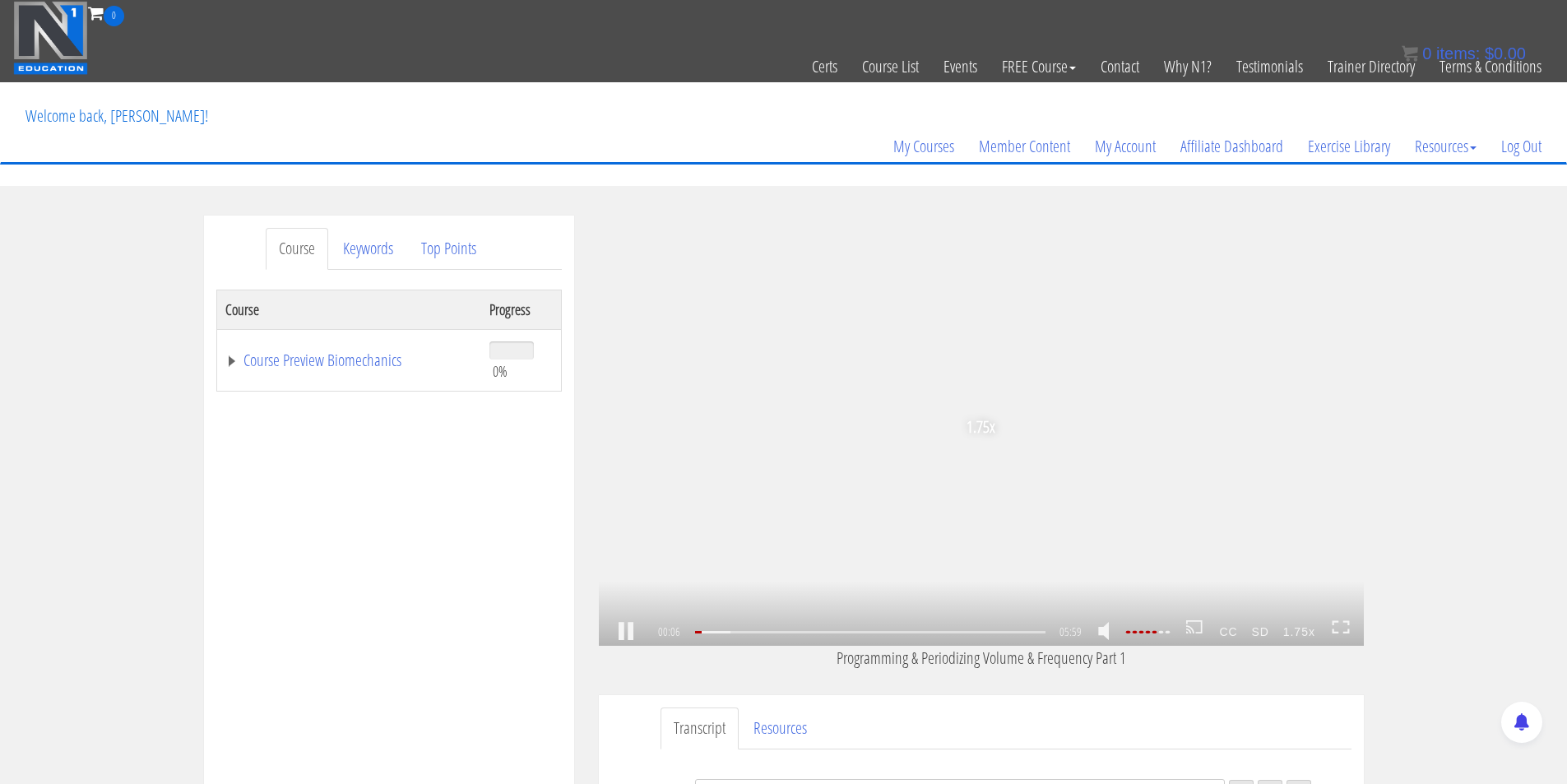
click at [1345, 628] on icon at bounding box center [1341, 626] width 18 height 14
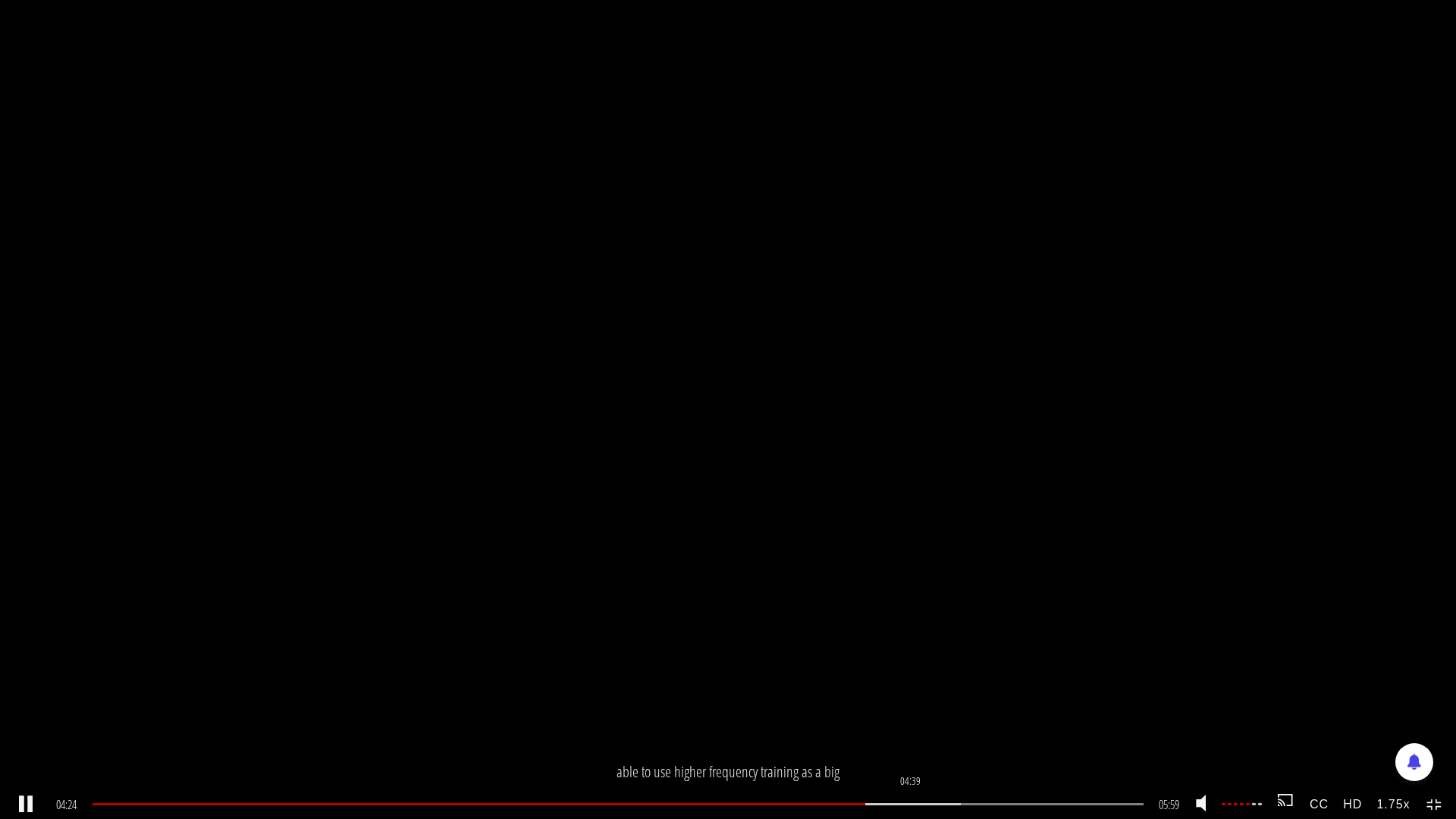
click at [912, 722] on div "04:39" at bounding box center [617, 805] width 1051 height 3
click at [1426, 722] on div "04:41 04:54 05:59 01:19 CC HD 1.75x" at bounding box center [728, 805] width 1456 height 29
click at [1440, 722] on icon at bounding box center [1435, 805] width 17 height 13
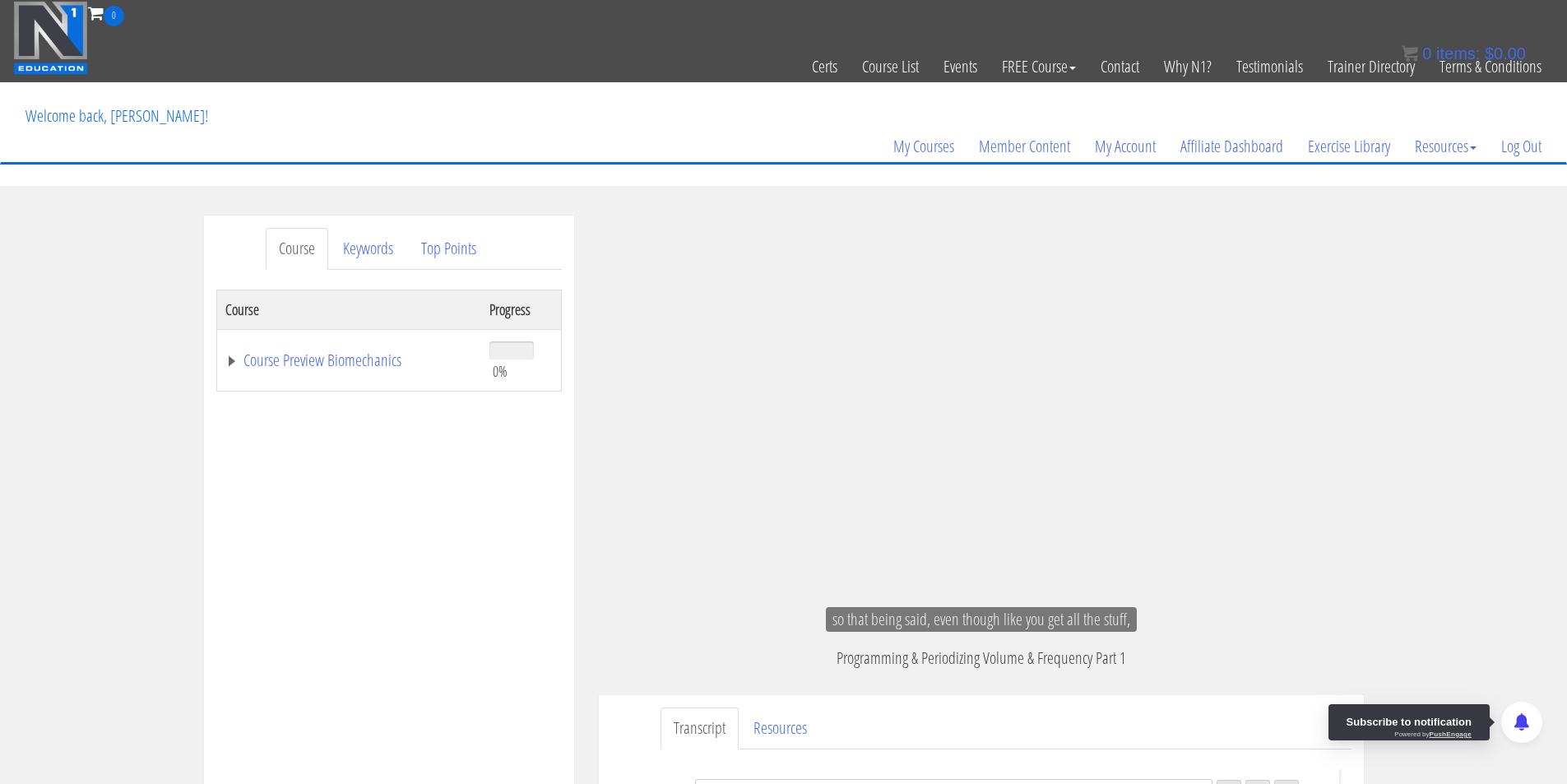
scroll to position [835, 0]
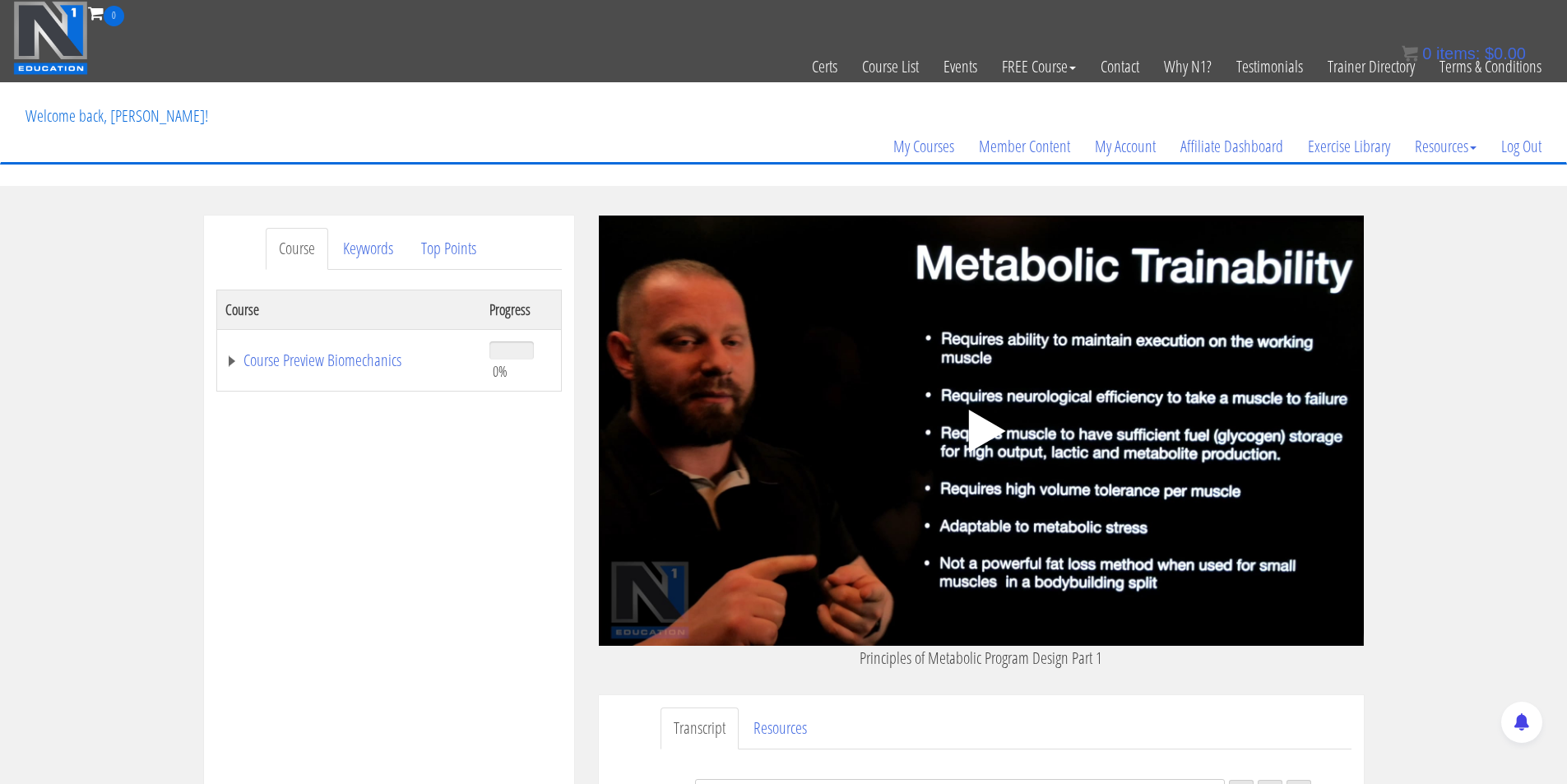
click at [975, 411] on icon ".fp-color-play{opacity:0.65;}.controlbutton{fill:#fff;}" at bounding box center [981, 431] width 104 height 104
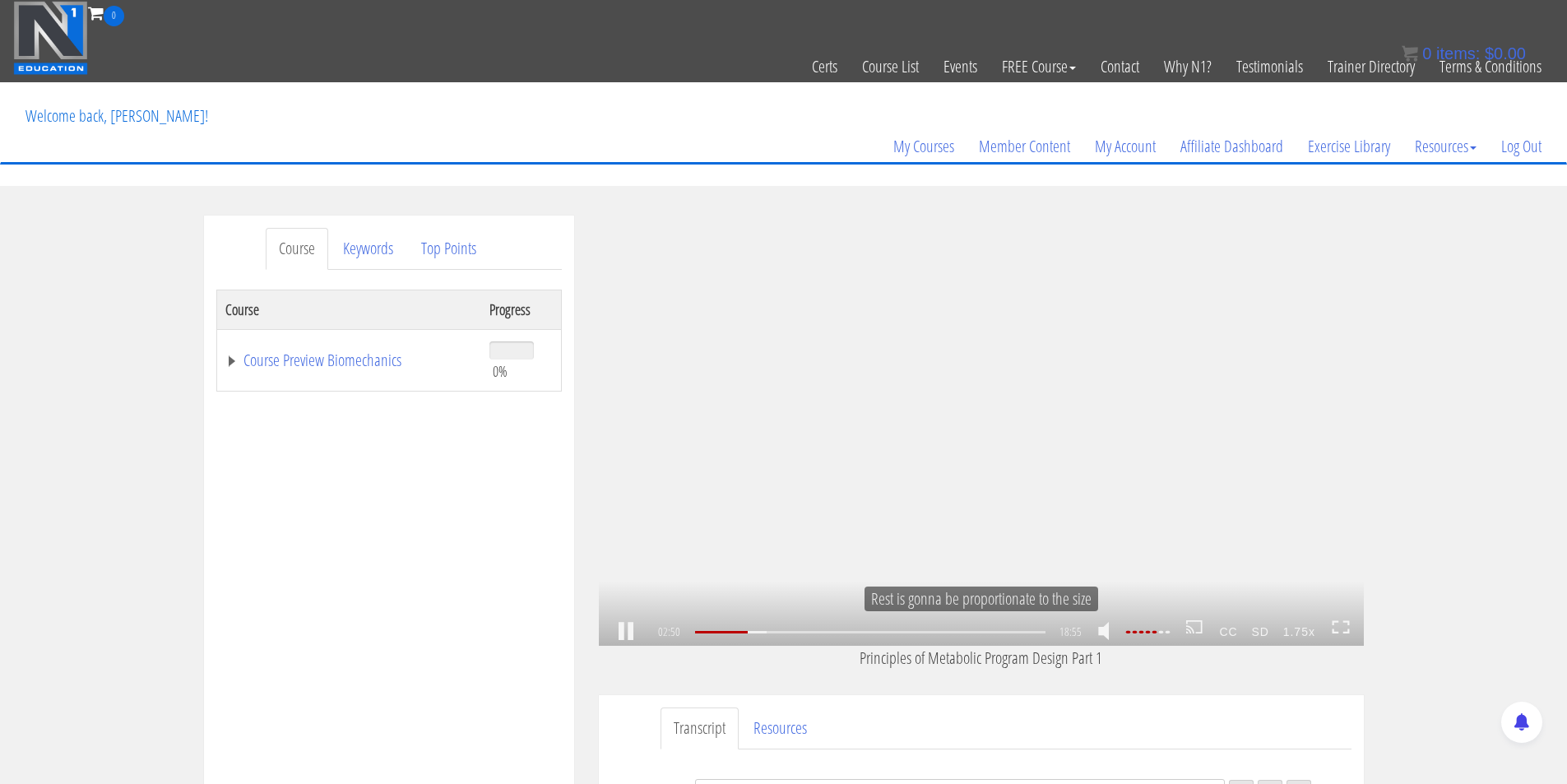
scroll to position [441, 0]
click at [617, 632] on link at bounding box center [626, 632] width 28 height 0
click at [864, 485] on div ".a{fill:#000;opacity:0.65;}.b{fill:#fff;opacity:1.0;} .fp-color-play{opacity:0.…" at bounding box center [981, 431] width 765 height 430
click at [1347, 631] on icon at bounding box center [1341, 626] width 18 height 14
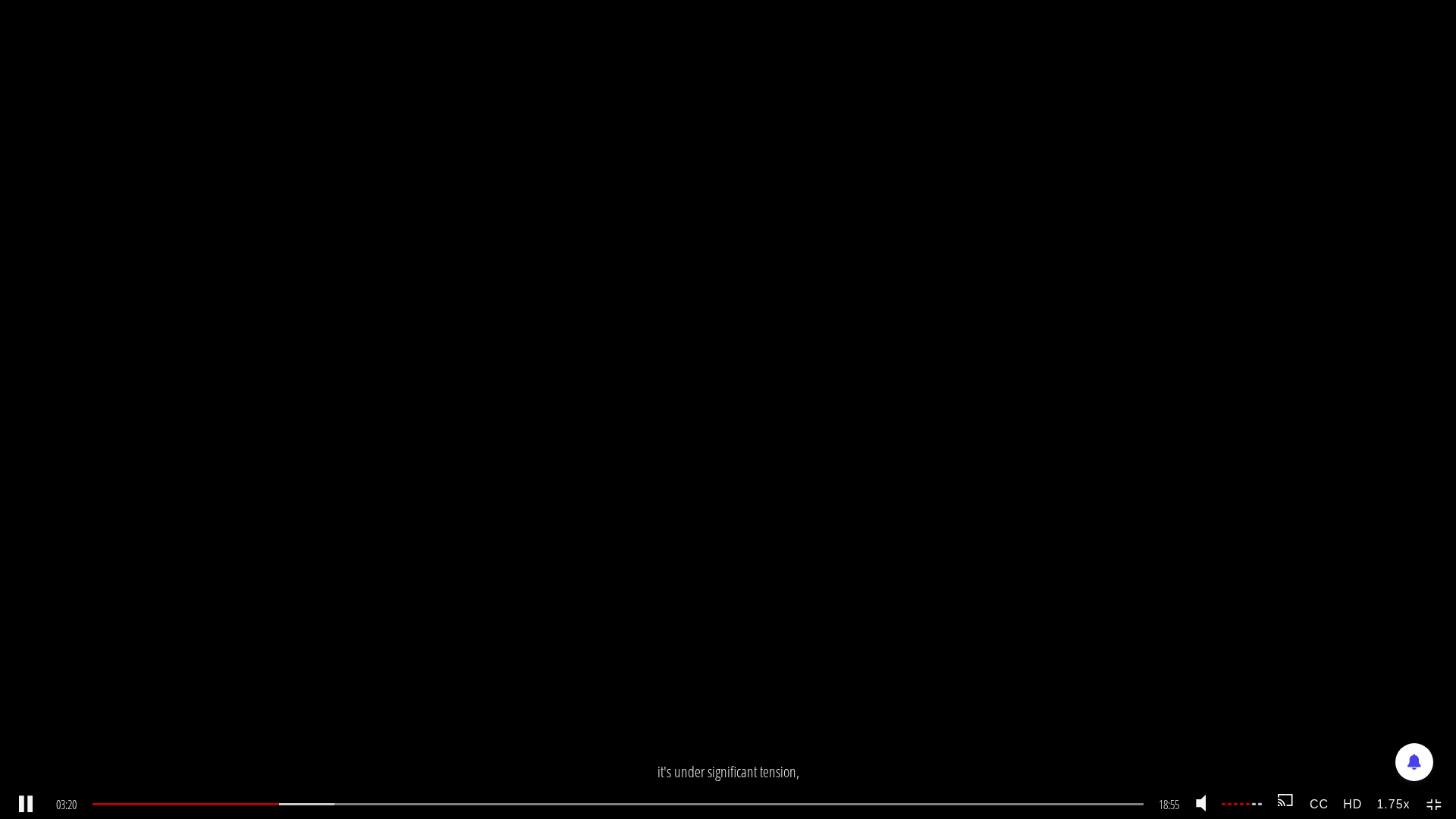
click at [1396, 722] on strong "1.75x" at bounding box center [1393, 804] width 47 height 28
click at [1422, 722] on link "2x" at bounding box center [1410, 766] width 79 height 35
click at [1441, 722] on icon at bounding box center [1435, 805] width 17 height 13
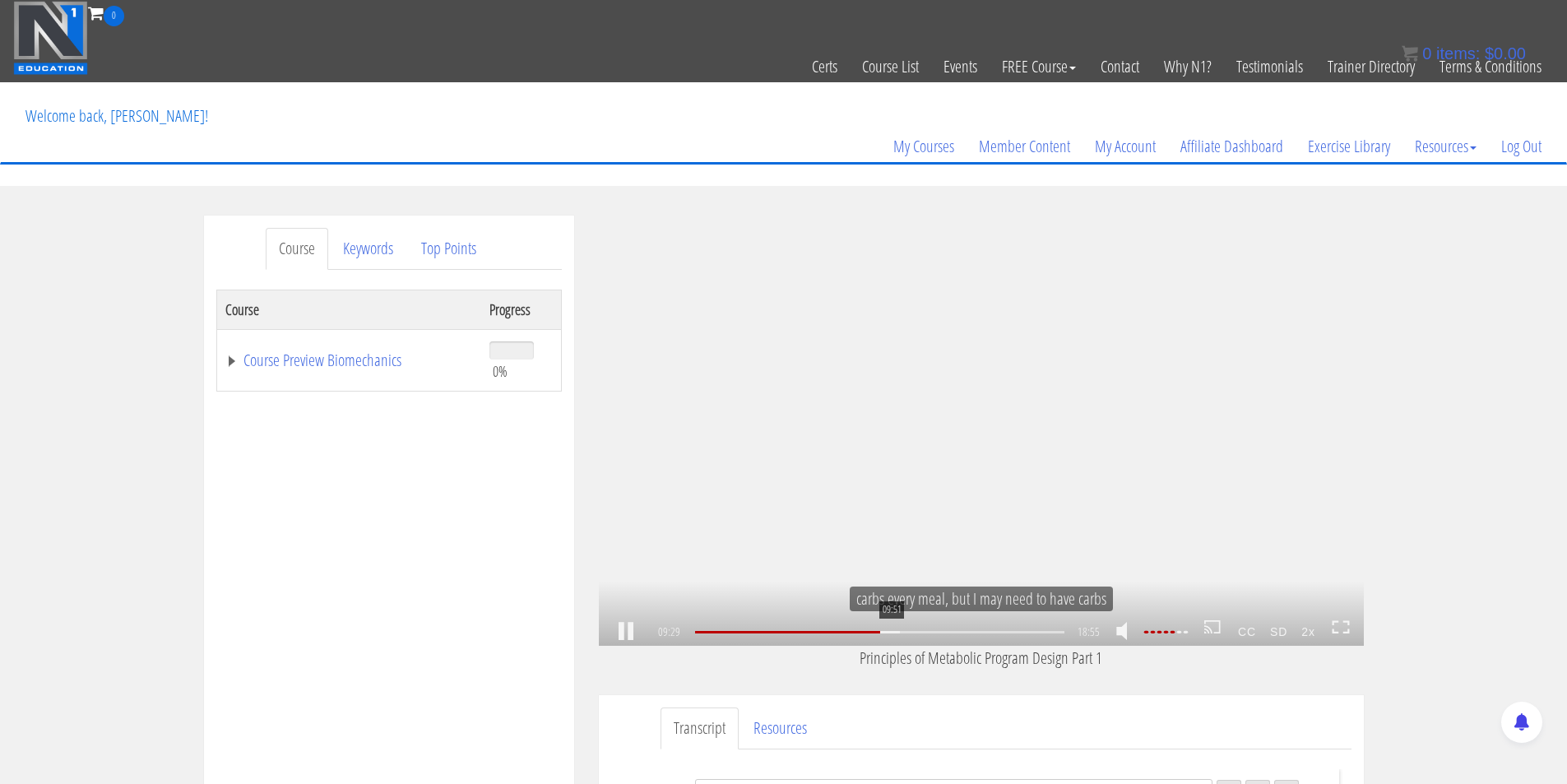
scroll to position [1600, 0]
click at [900, 631] on div "10:21" at bounding box center [879, 632] width 368 height 3
click at [922, 633] on div "11:28" at bounding box center [879, 632] width 368 height 3
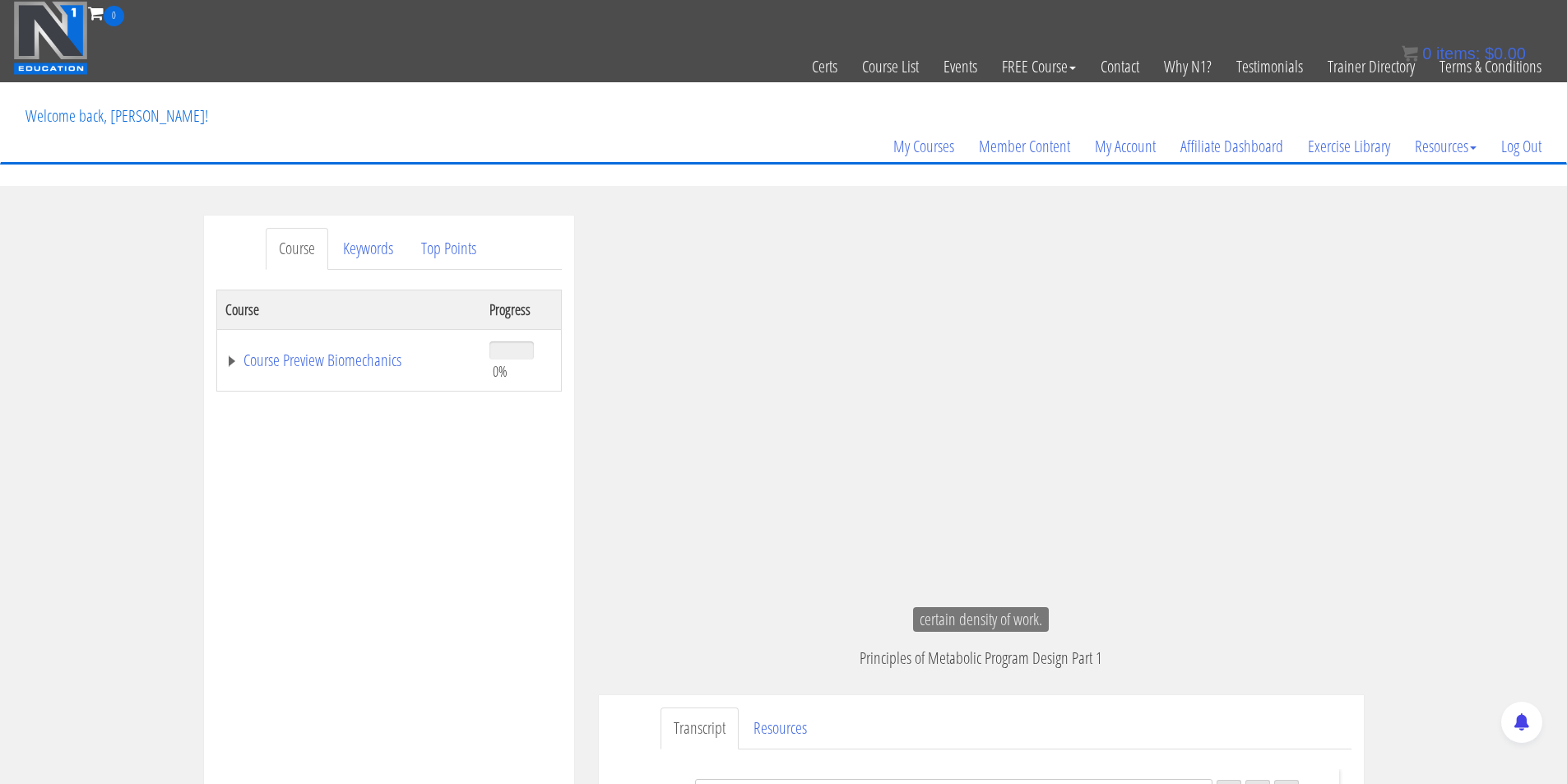
scroll to position [2464, 0]
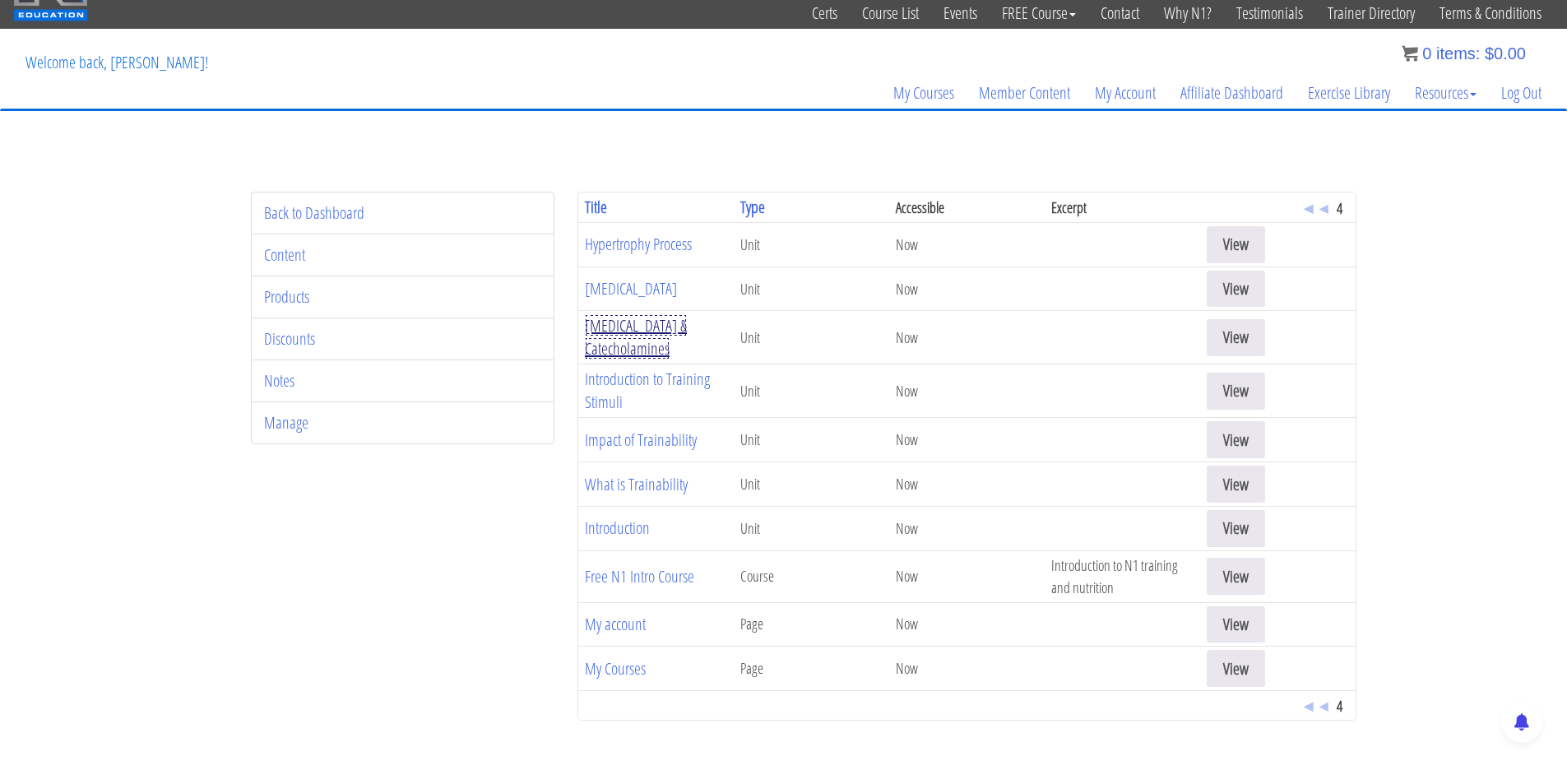
scroll to position [83, 0]
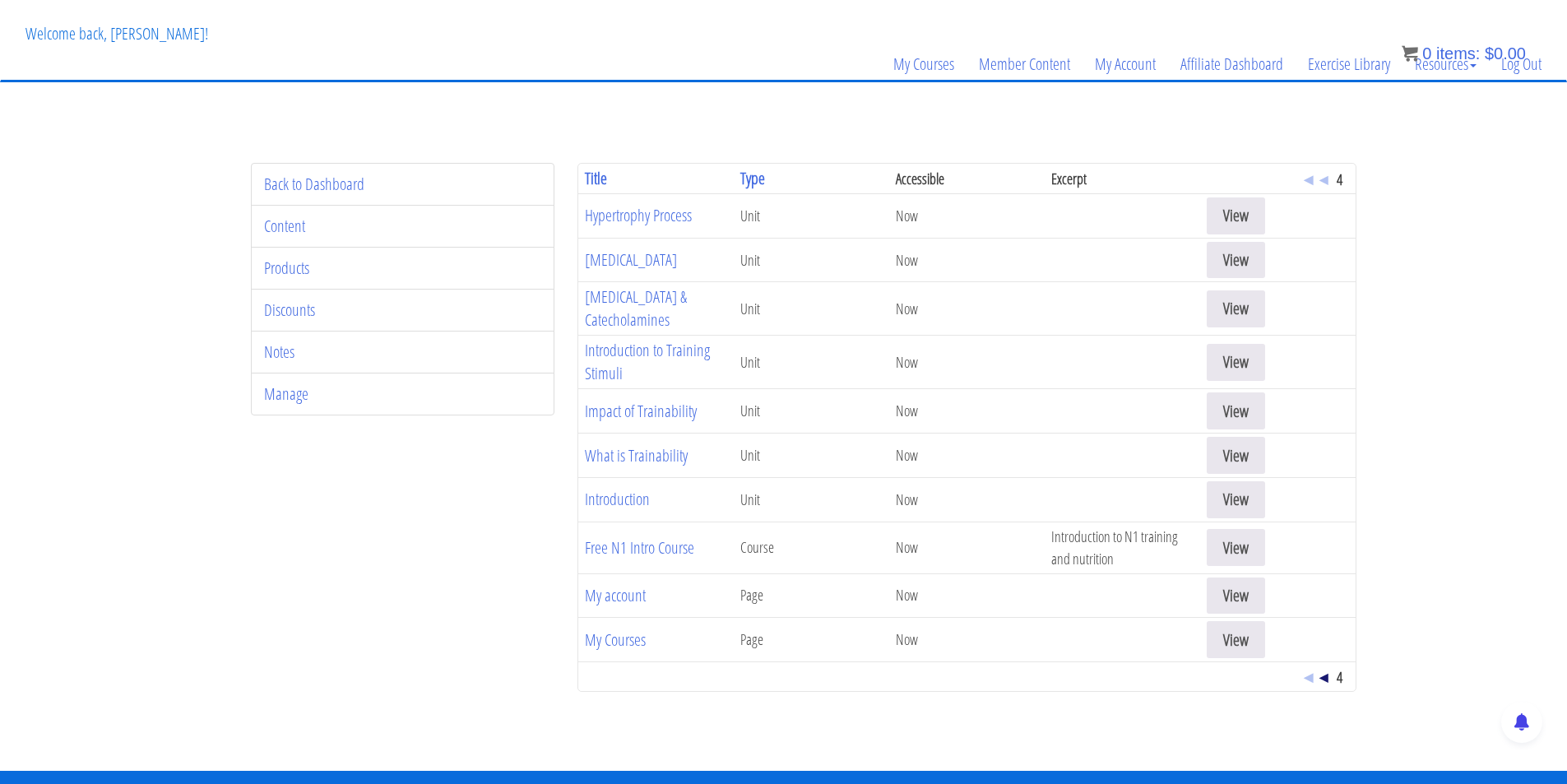
click at [1325, 666] on span "◂" at bounding box center [1324, 677] width 8 height 22
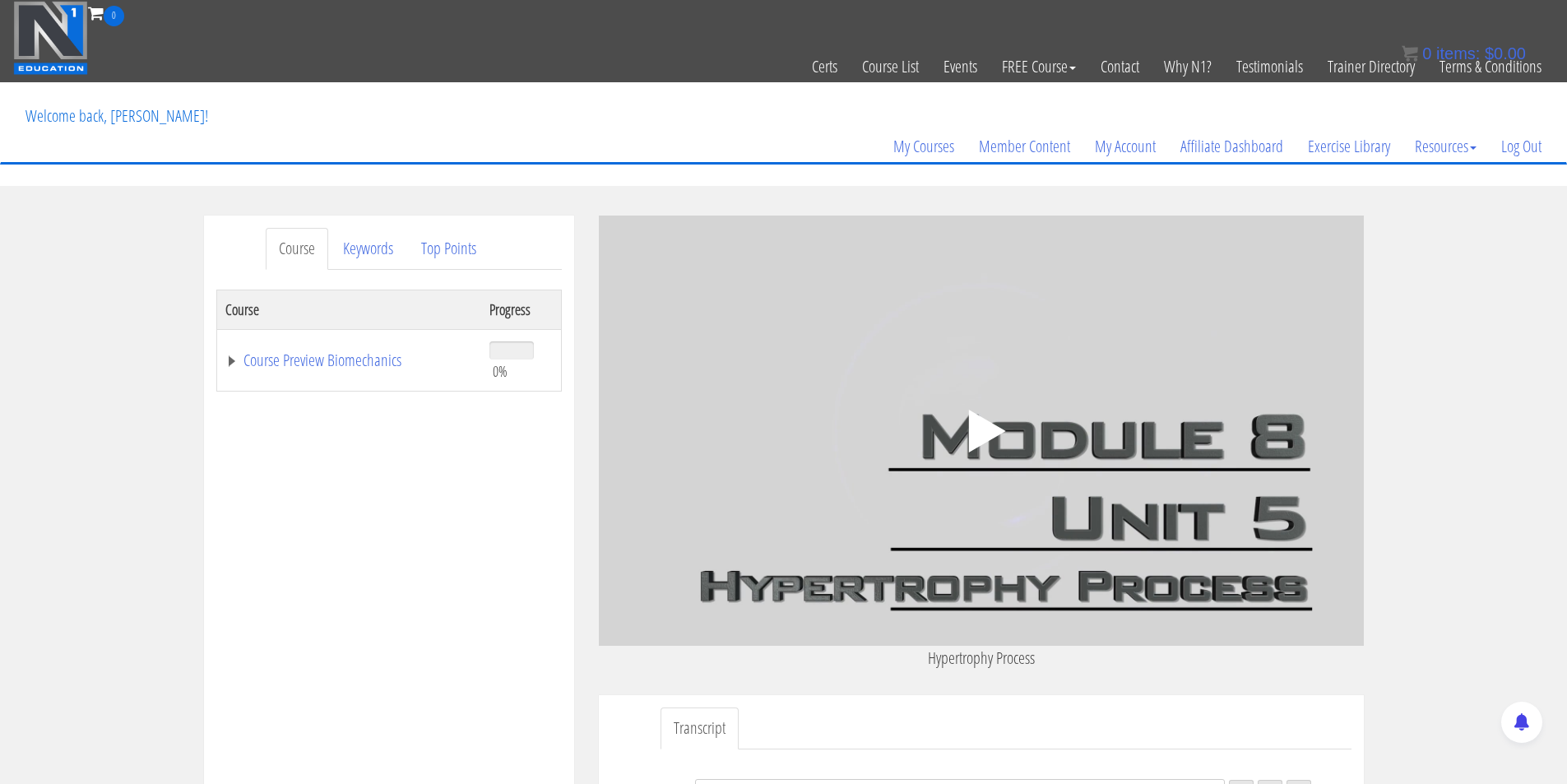
click at [975, 420] on polygon at bounding box center [986, 431] width 37 height 43
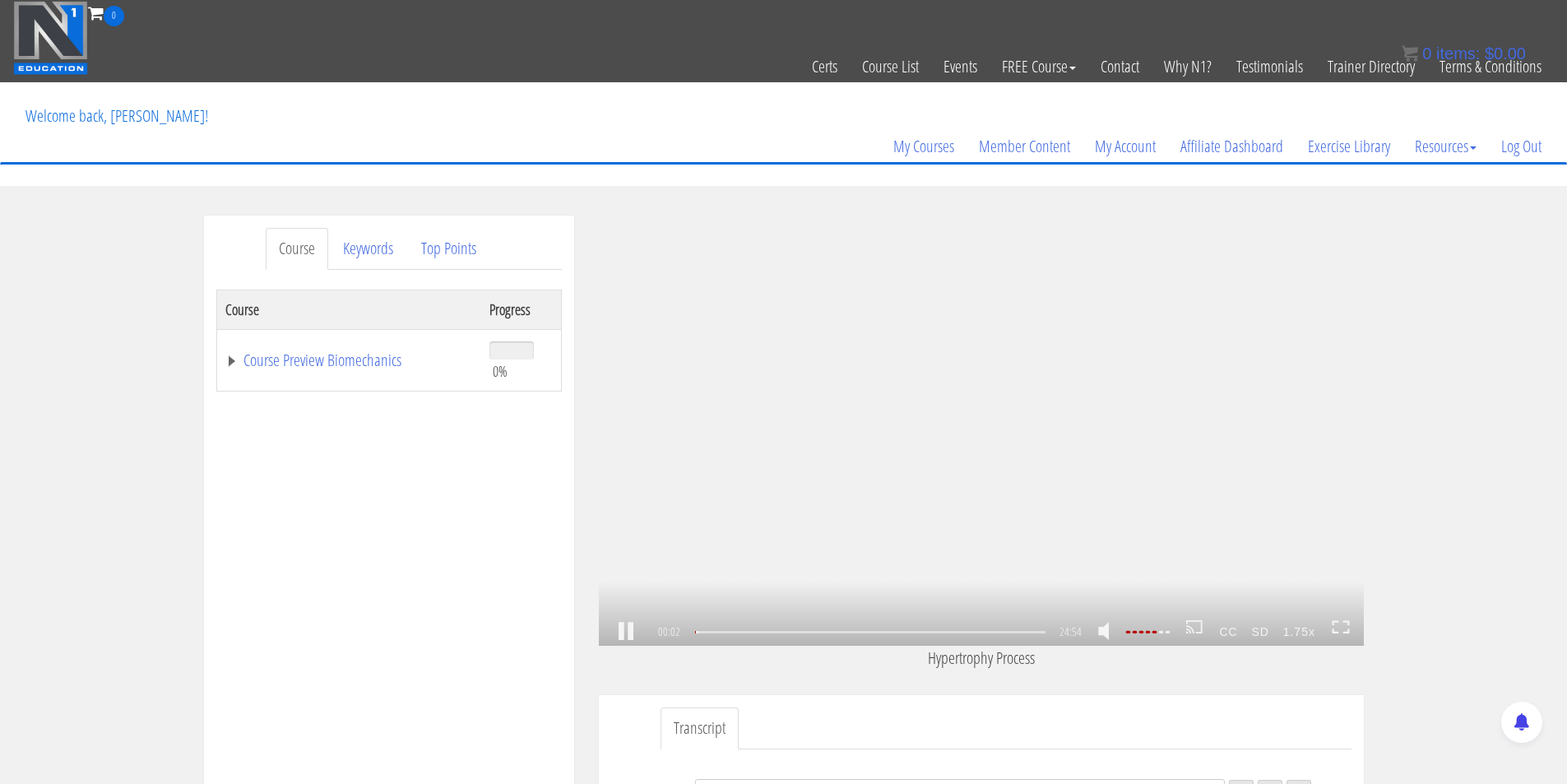
click at [621, 632] on link at bounding box center [626, 632] width 28 height 0
click at [1076, 384] on div ".a{fill:#000;opacity:0.65;}.b{fill:#fff;opacity:1.0;} .fp-color-play{opacity:0.…" at bounding box center [981, 431] width 765 height 430
click at [1106, 417] on div ".a{fill:#000;opacity:0.65;}.b{fill:#fff;opacity:1.0;} .fp-color-play{opacity:0.…" at bounding box center [981, 431] width 765 height 430
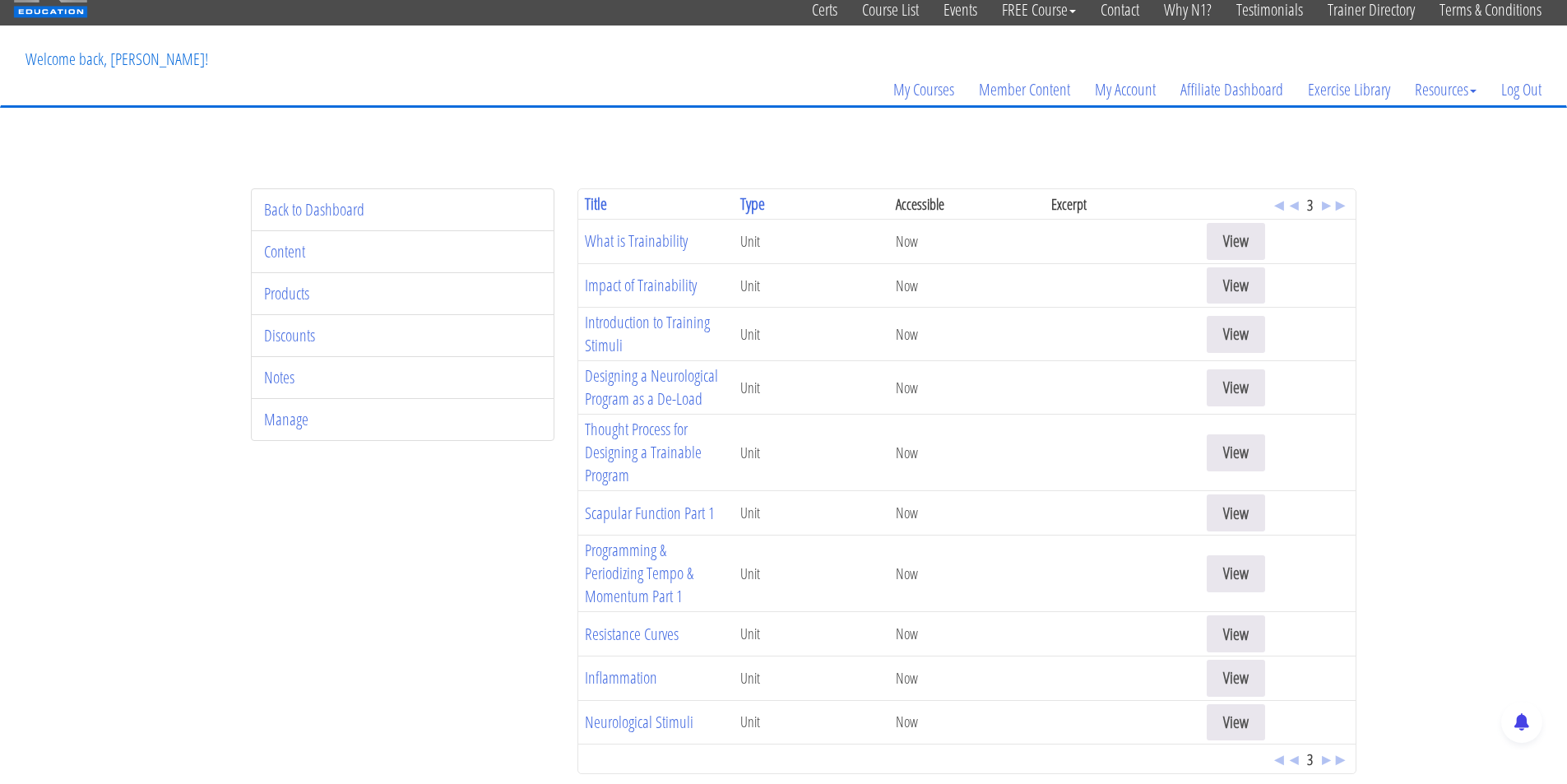
scroll to position [83, 0]
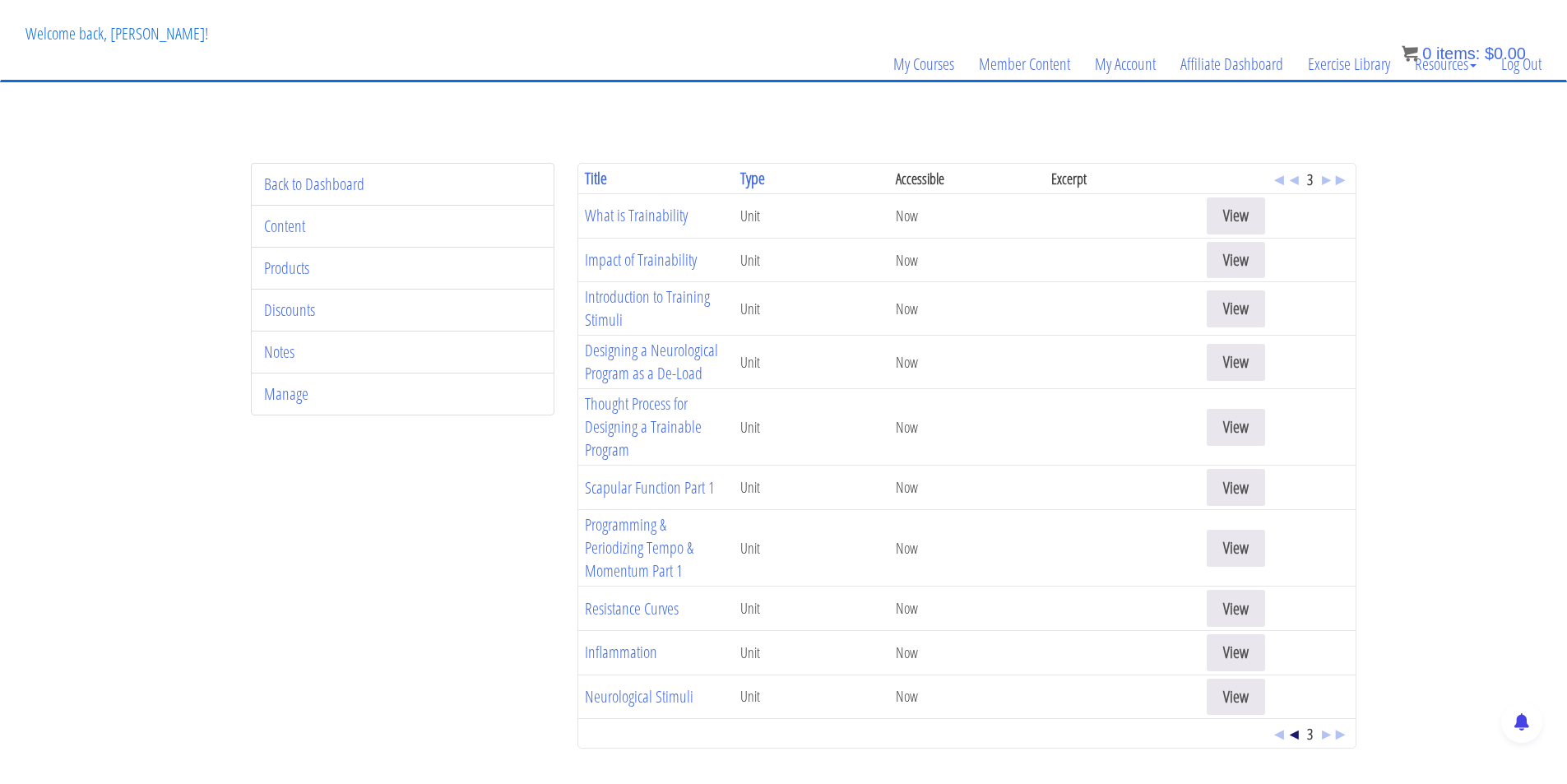
click at [1290, 735] on span "◂" at bounding box center [1293, 733] width 8 height 22
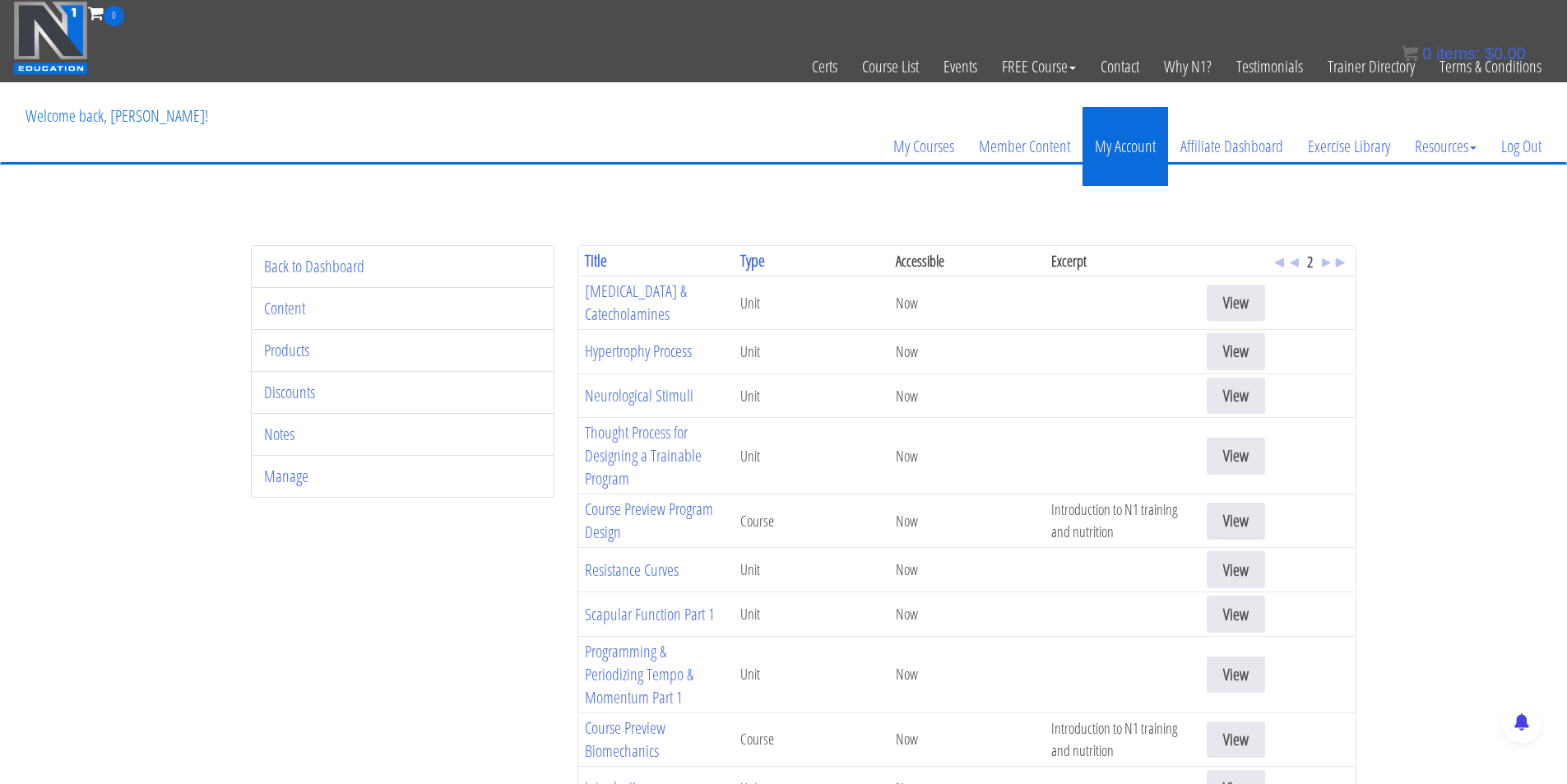
click at [1116, 139] on link "My Account" at bounding box center [1125, 146] width 85 height 79
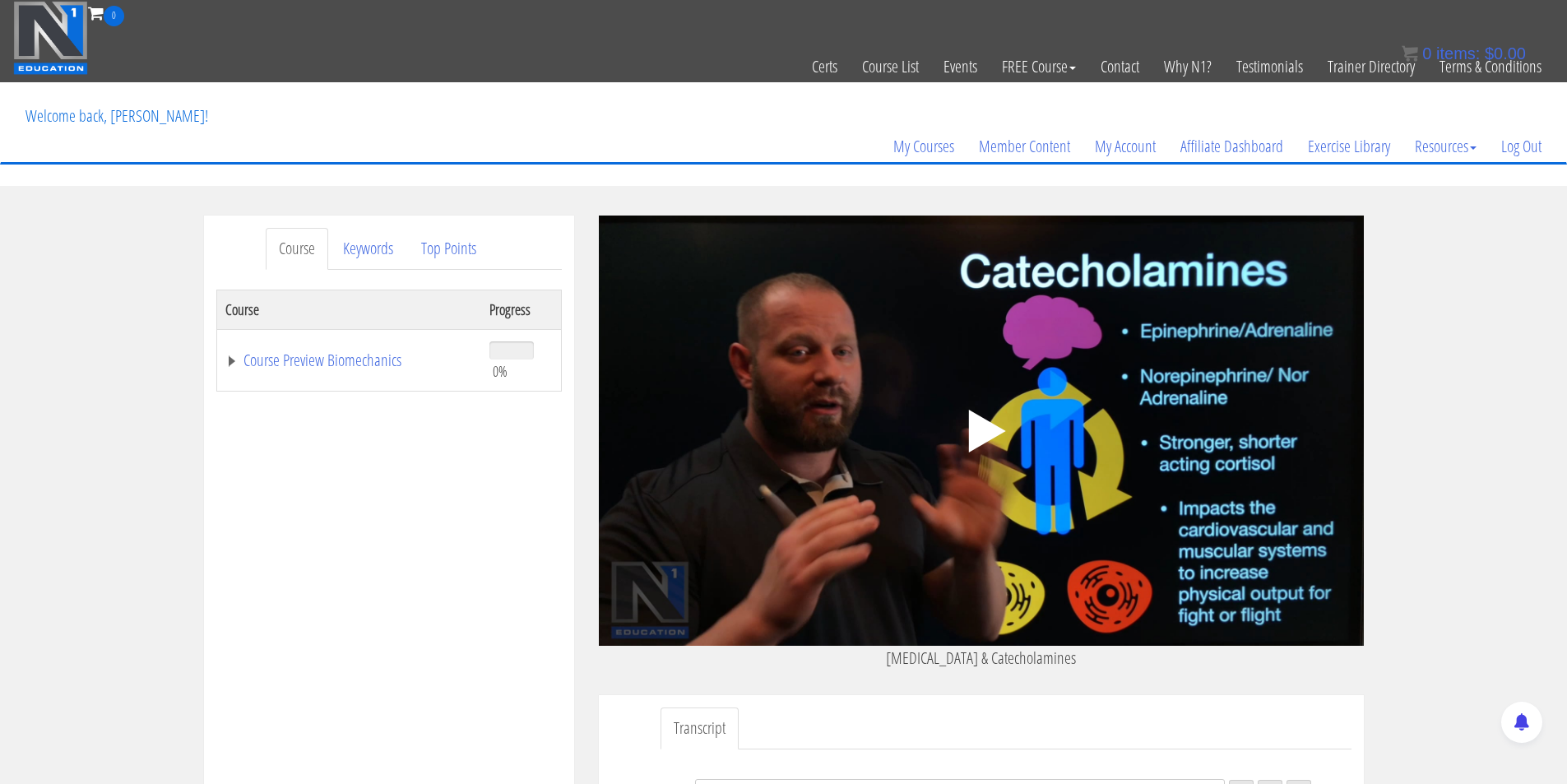
click at [980, 438] on polygon at bounding box center [986, 431] width 37 height 43
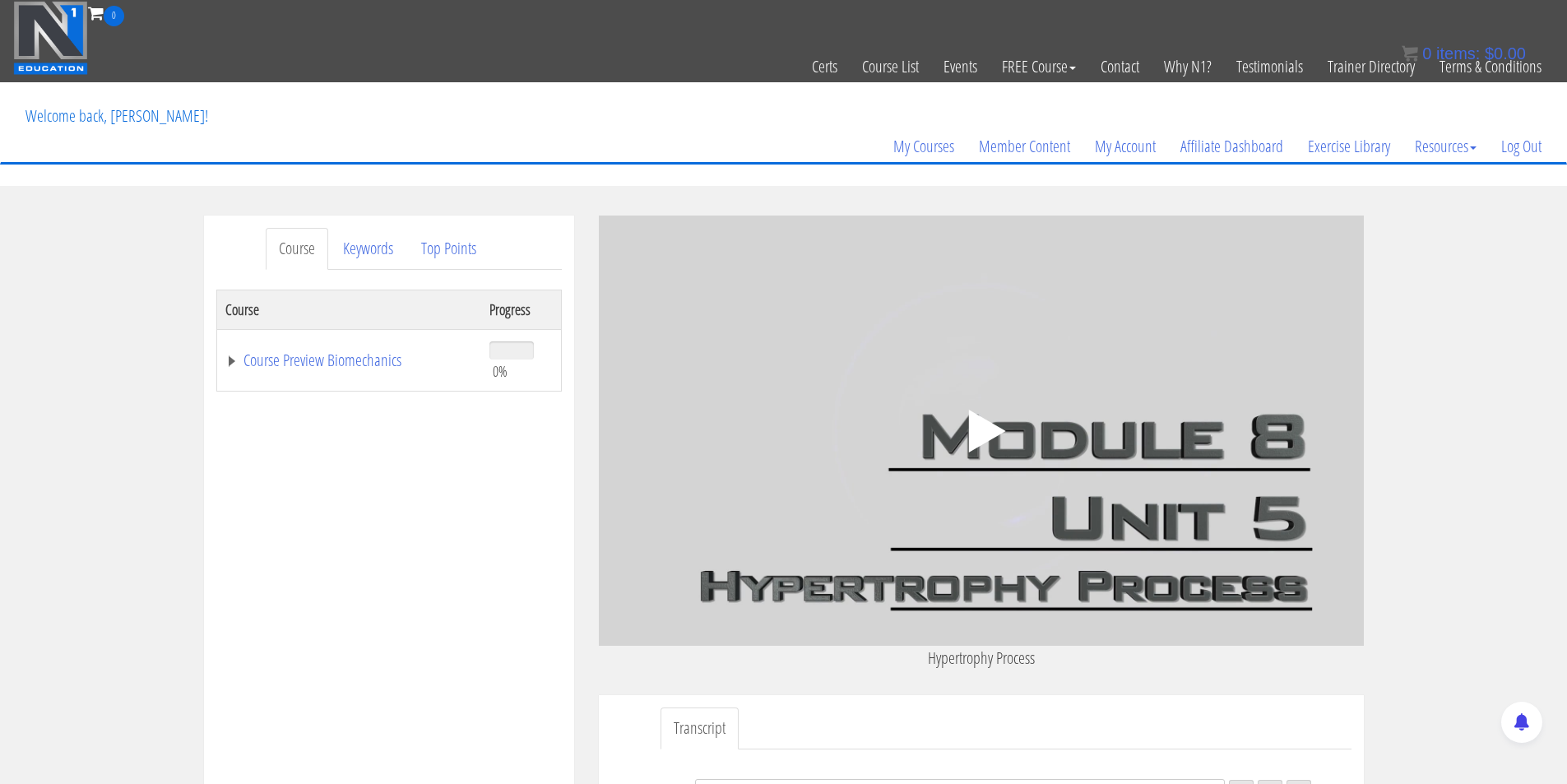
click at [982, 413] on icon ".fp-color-play{opacity:0.65;}.controlbutton{fill:#fff;}" at bounding box center [981, 431] width 104 height 104
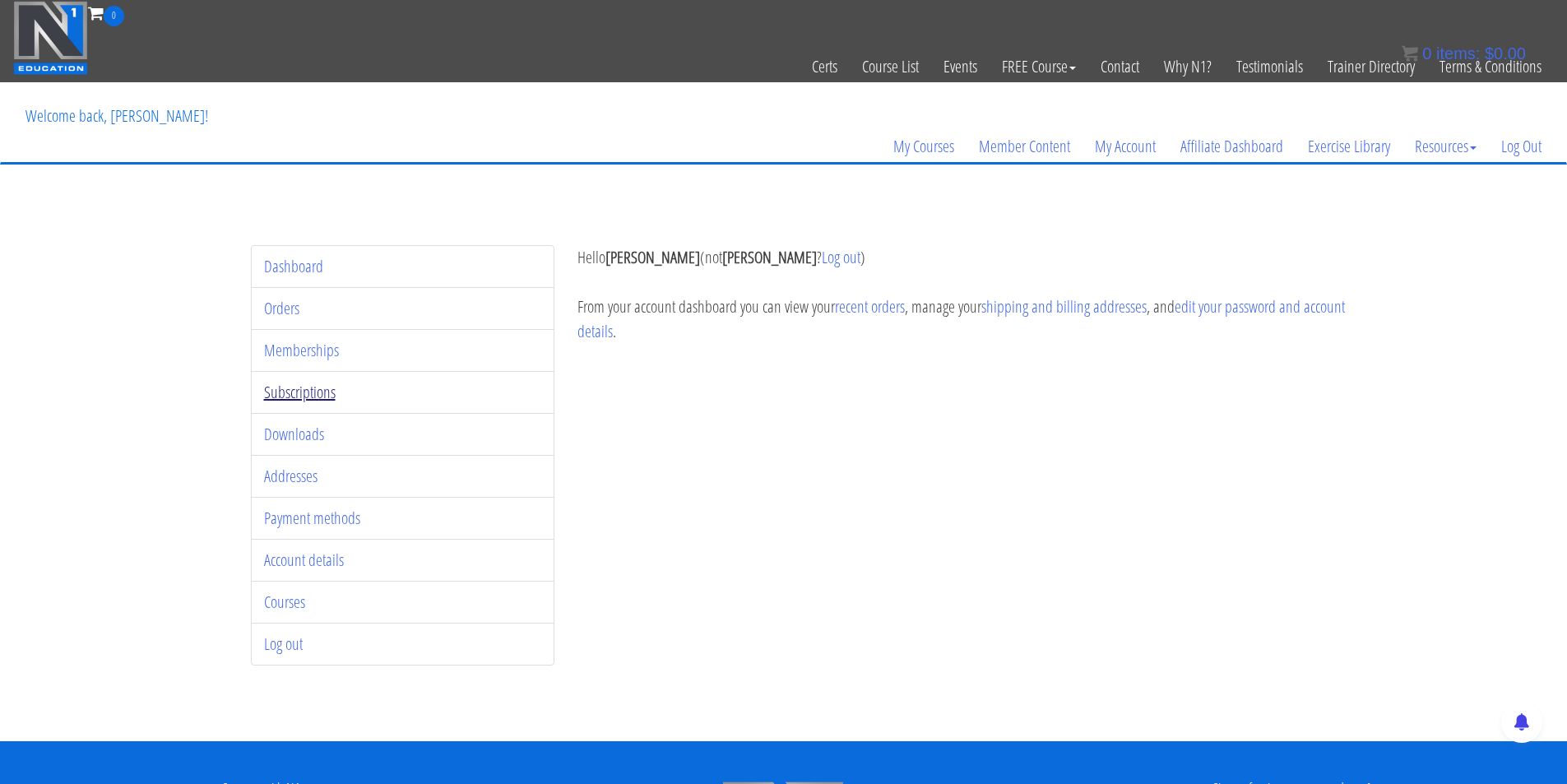
click at [309, 391] on link "Subscriptions" at bounding box center [300, 392] width 72 height 22
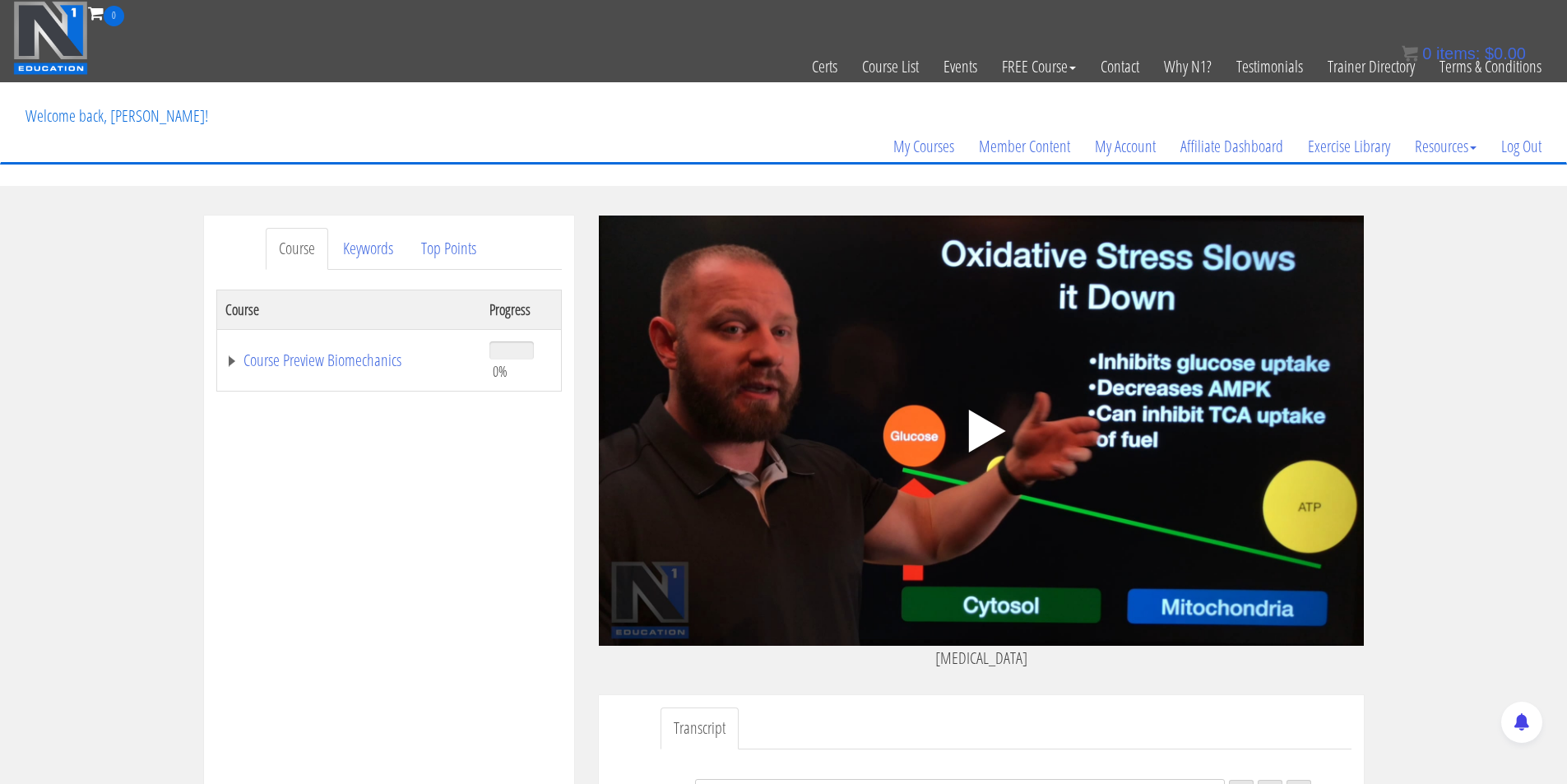
click at [998, 414] on icon ".fp-color-play{opacity:0.65;}.controlbutton{fill:#fff;}" at bounding box center [981, 431] width 104 height 104
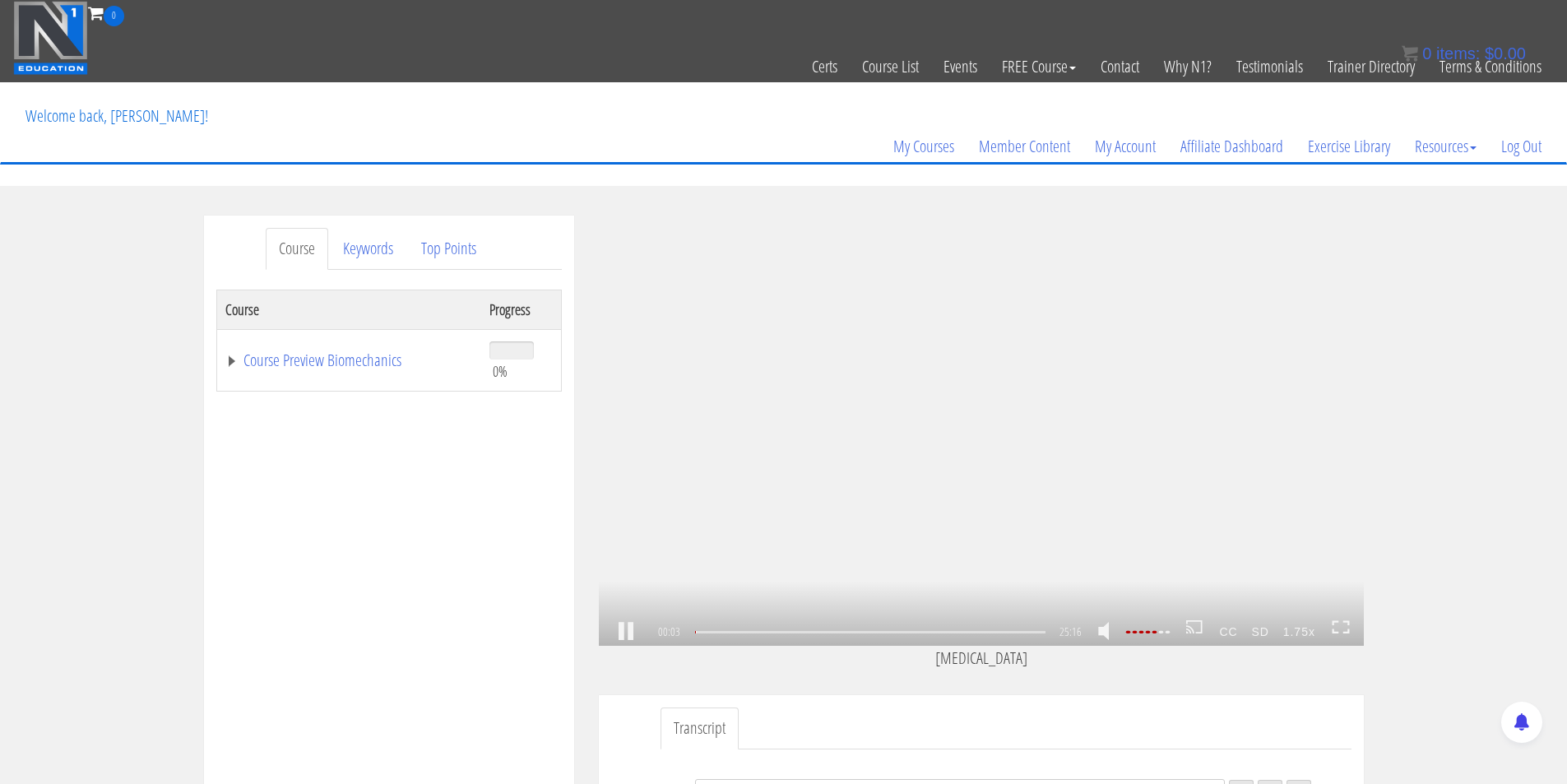
click at [621, 632] on link at bounding box center [626, 632] width 28 height 0
click at [957, 434] on icon ".fp-color-play{opacity:0.65;}.rect{fill:#fff;}" at bounding box center [981, 431] width 55 height 55
drag, startPoint x: 1053, startPoint y: 502, endPoint x: 946, endPoint y: 311, distance: 218.9
click at [1054, 502] on div ".a{fill:#000;opacity:0.65;}.b{fill:#fff;opacity:1.0;} .fp-color-play{opacity:0.…" at bounding box center [981, 431] width 765 height 430
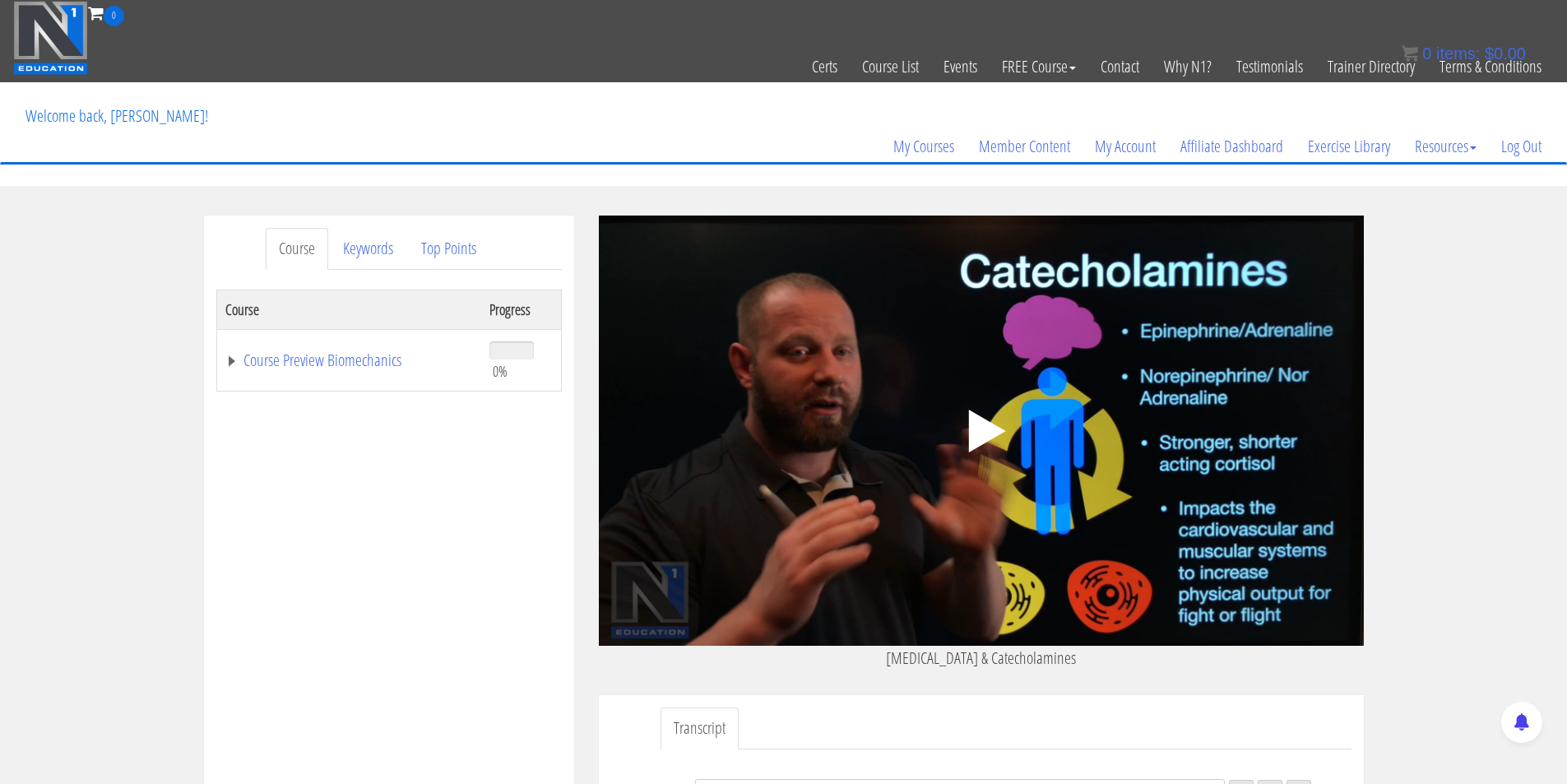
click at [964, 413] on icon ".fp-color-play{opacity:0.65;}.controlbutton{fill:#fff;}" at bounding box center [981, 431] width 104 height 104
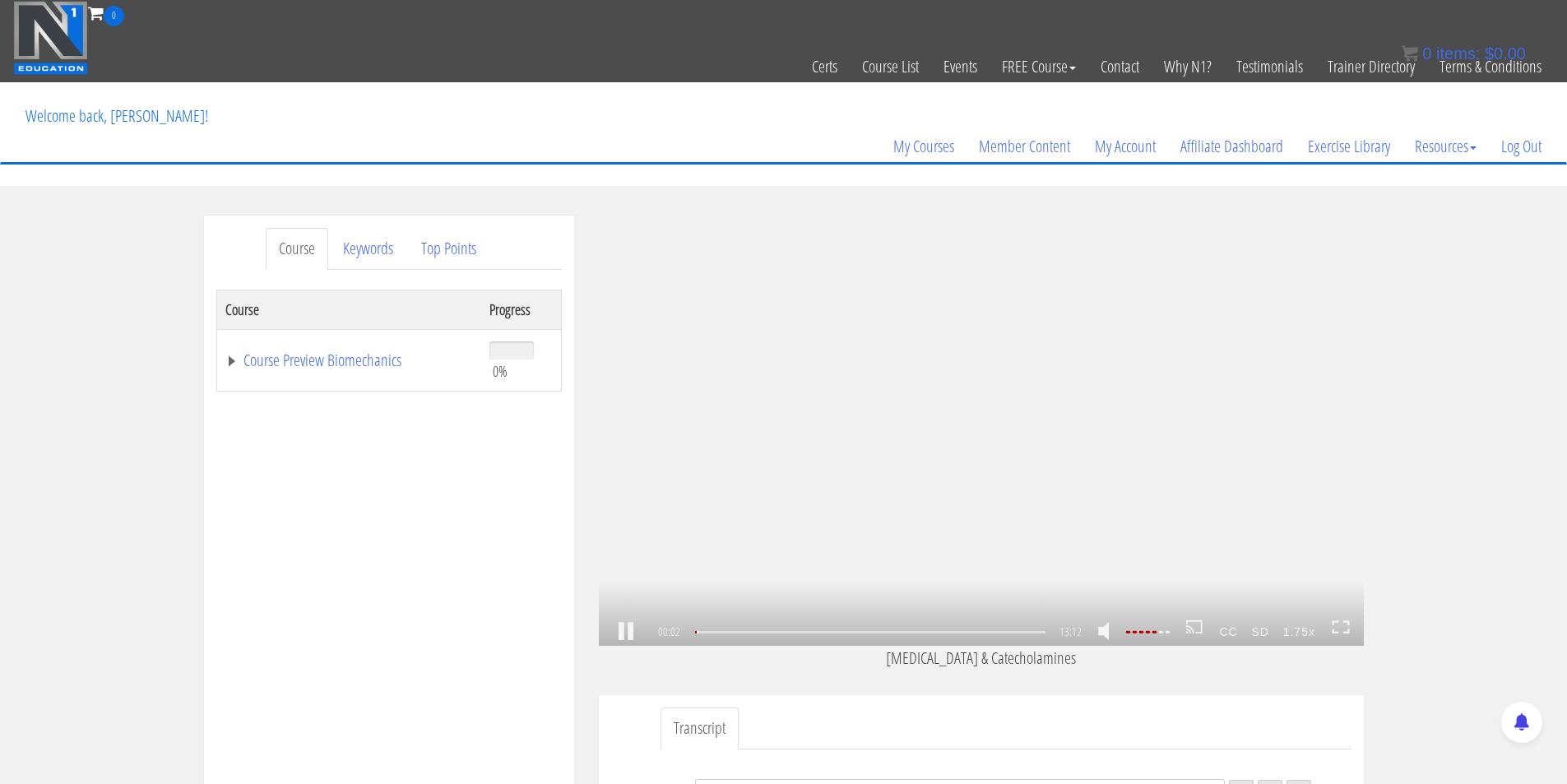
click at [620, 632] on link at bounding box center [626, 632] width 28 height 0
click at [1006, 412] on icon ".fp-color-play{opacity:0.65;}.rect{fill:#fff;}" at bounding box center [981, 431] width 55 height 55
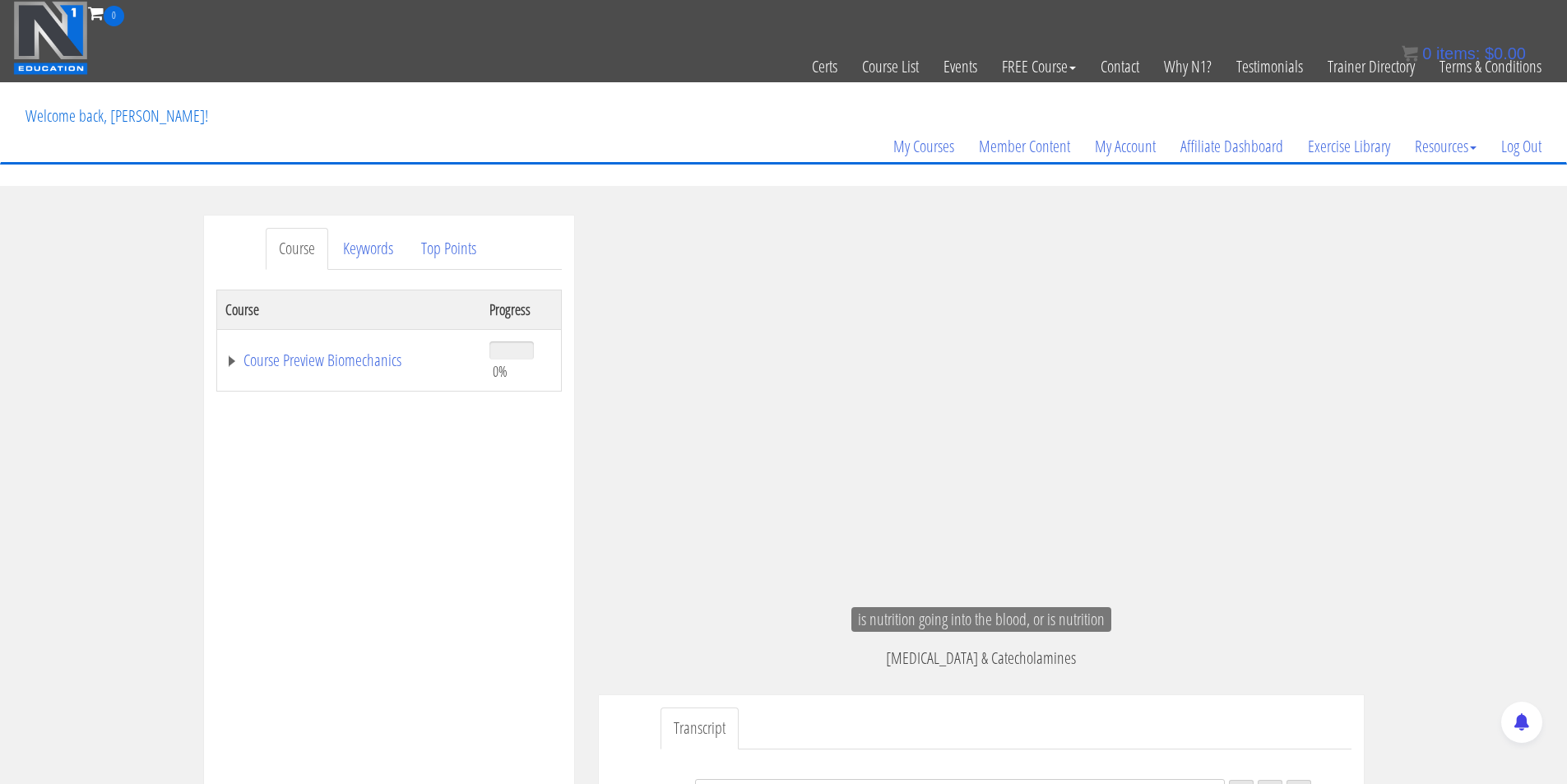
scroll to position [21, 0]
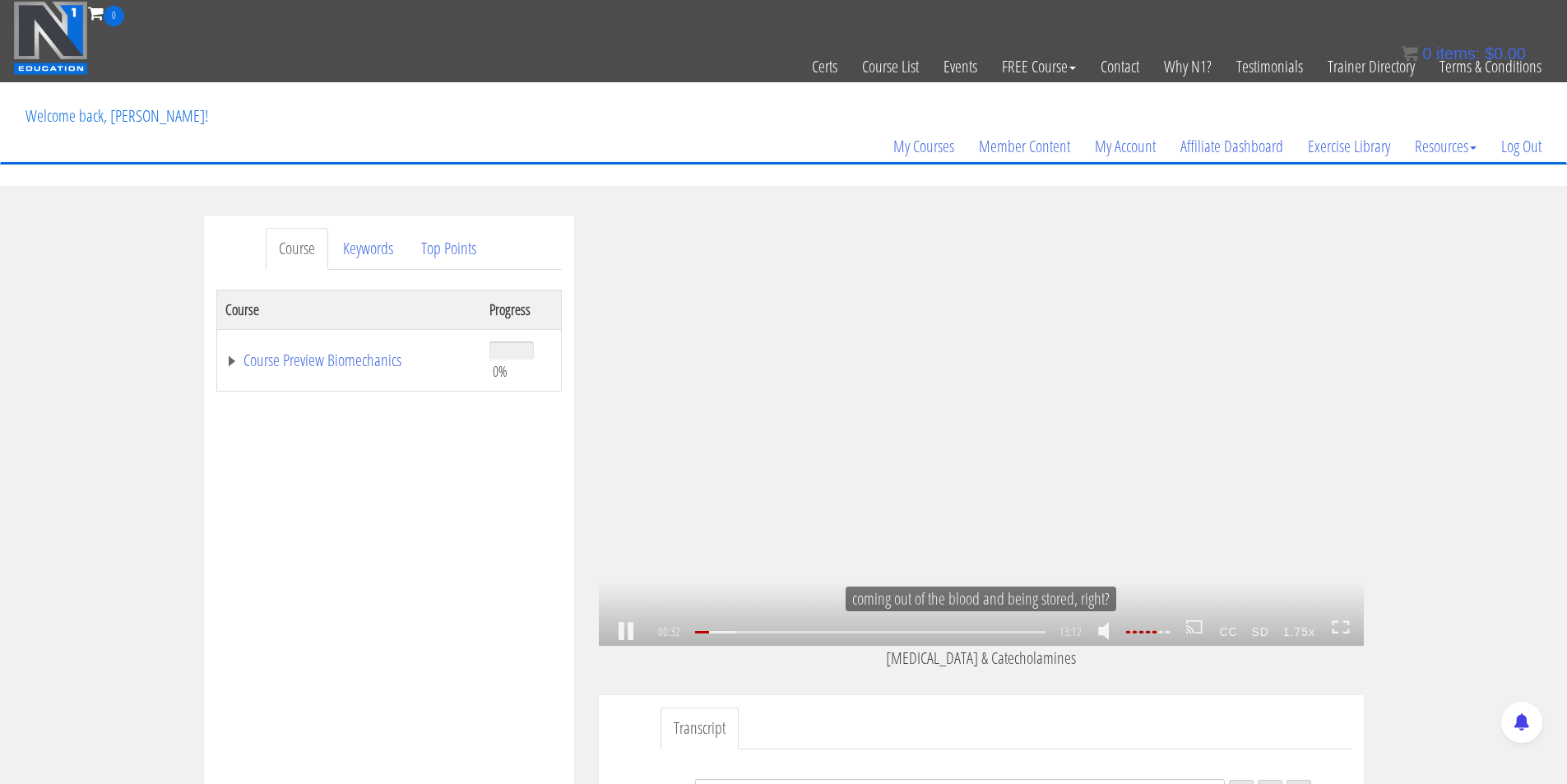
click at [1107, 422] on div ".a{fill:#000;opacity:0.65;}.b{fill:#fff;opacity:1.0;} .fp-color-play{opacity:0.…" at bounding box center [981, 431] width 765 height 430
click at [1167, 516] on div ".a{fill:#000;opacity:0.65;}.b{fill:#fff;opacity:1.0;} .fp-color-play{opacity:0.…" at bounding box center [981, 431] width 765 height 430
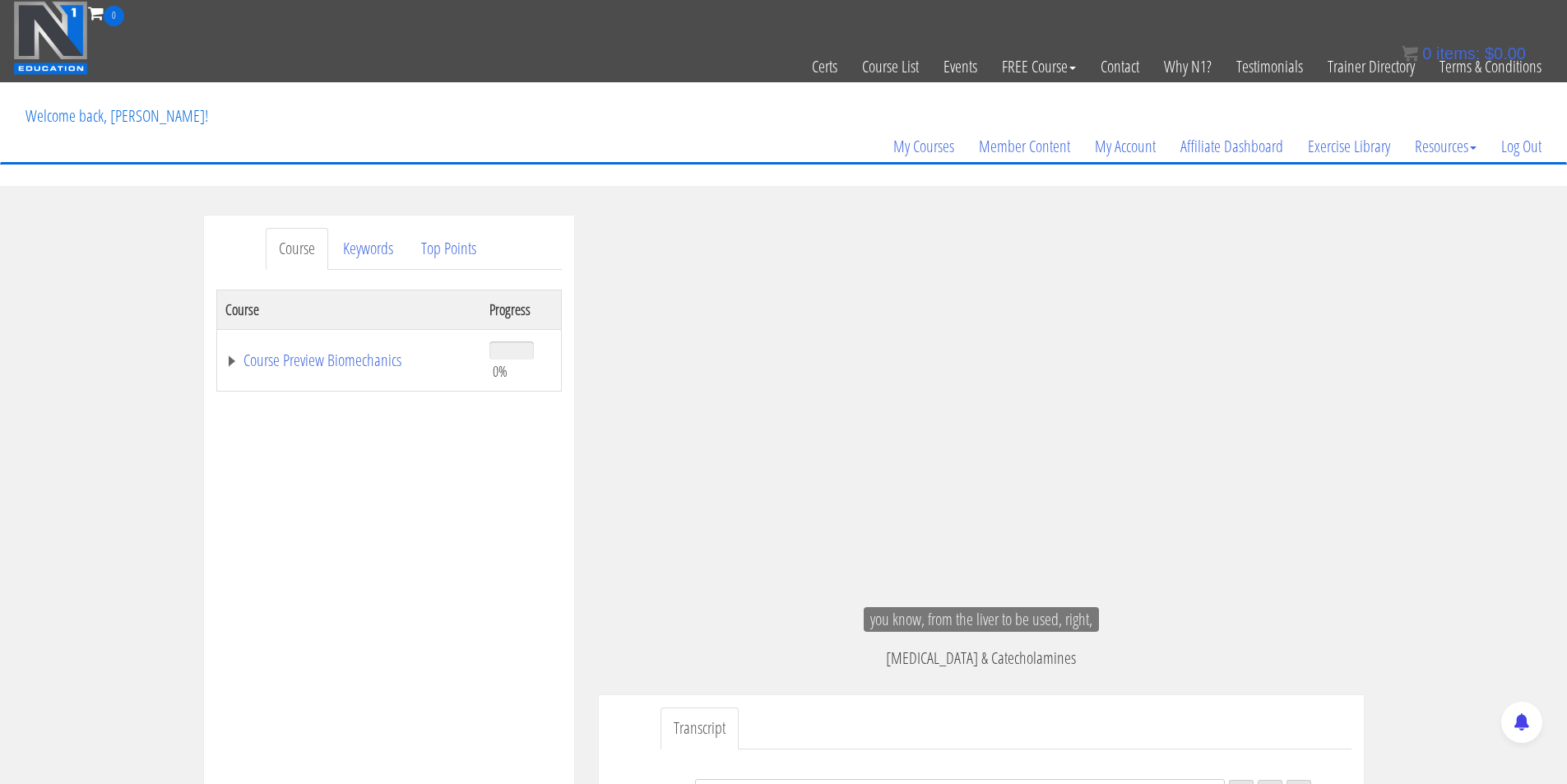
scroll to position [71, 0]
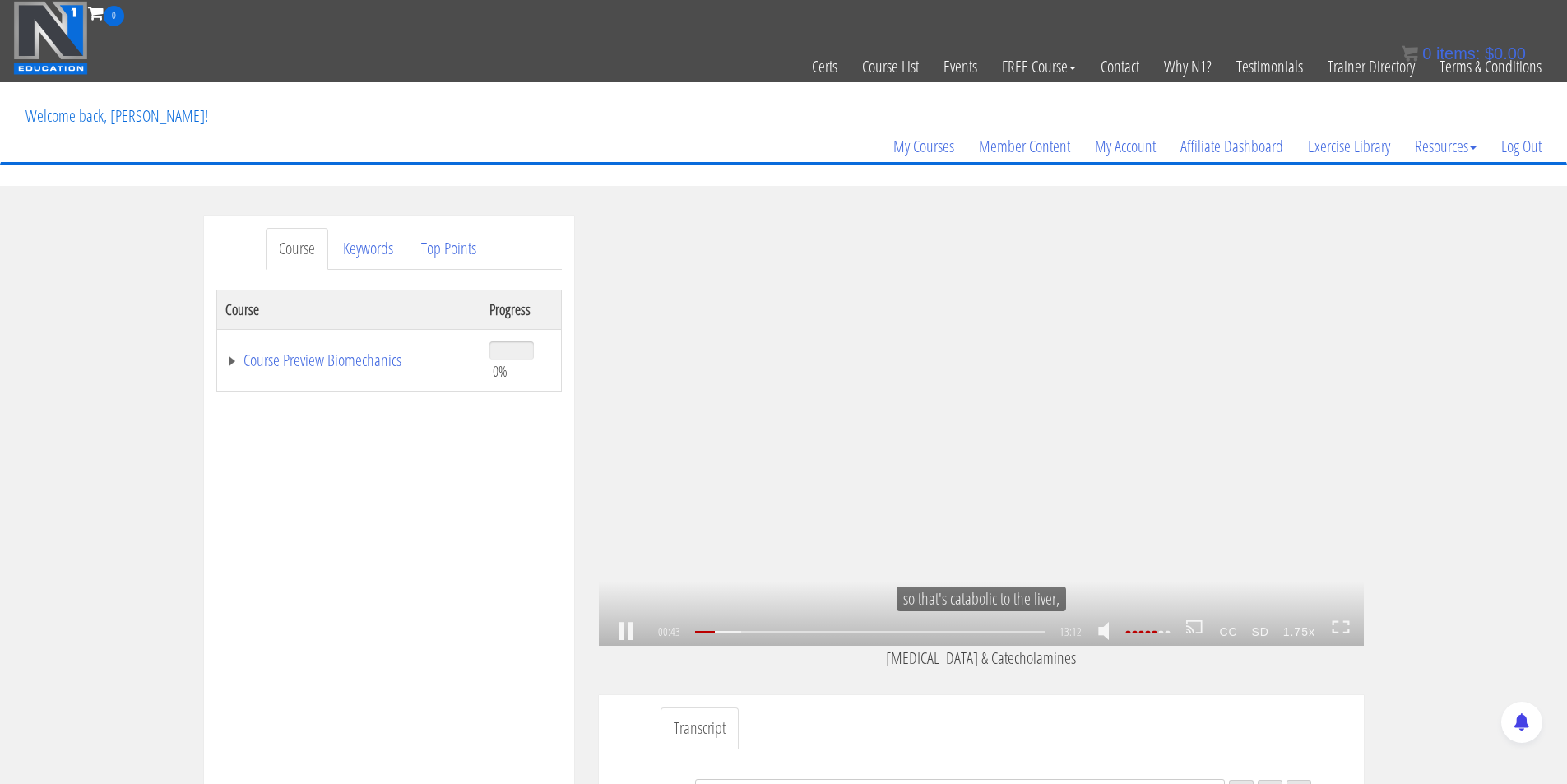
click at [985, 446] on icon ".fp-color-play{opacity:0.65;}.rect{fill:#fff;}" at bounding box center [981, 431] width 55 height 55
click at [966, 416] on icon ".fp-color-play{opacity:0.65;}.rect{fill:#fff;}" at bounding box center [981, 431] width 55 height 55
click at [1306, 632] on strong "1.75x" at bounding box center [1299, 632] width 46 height 27
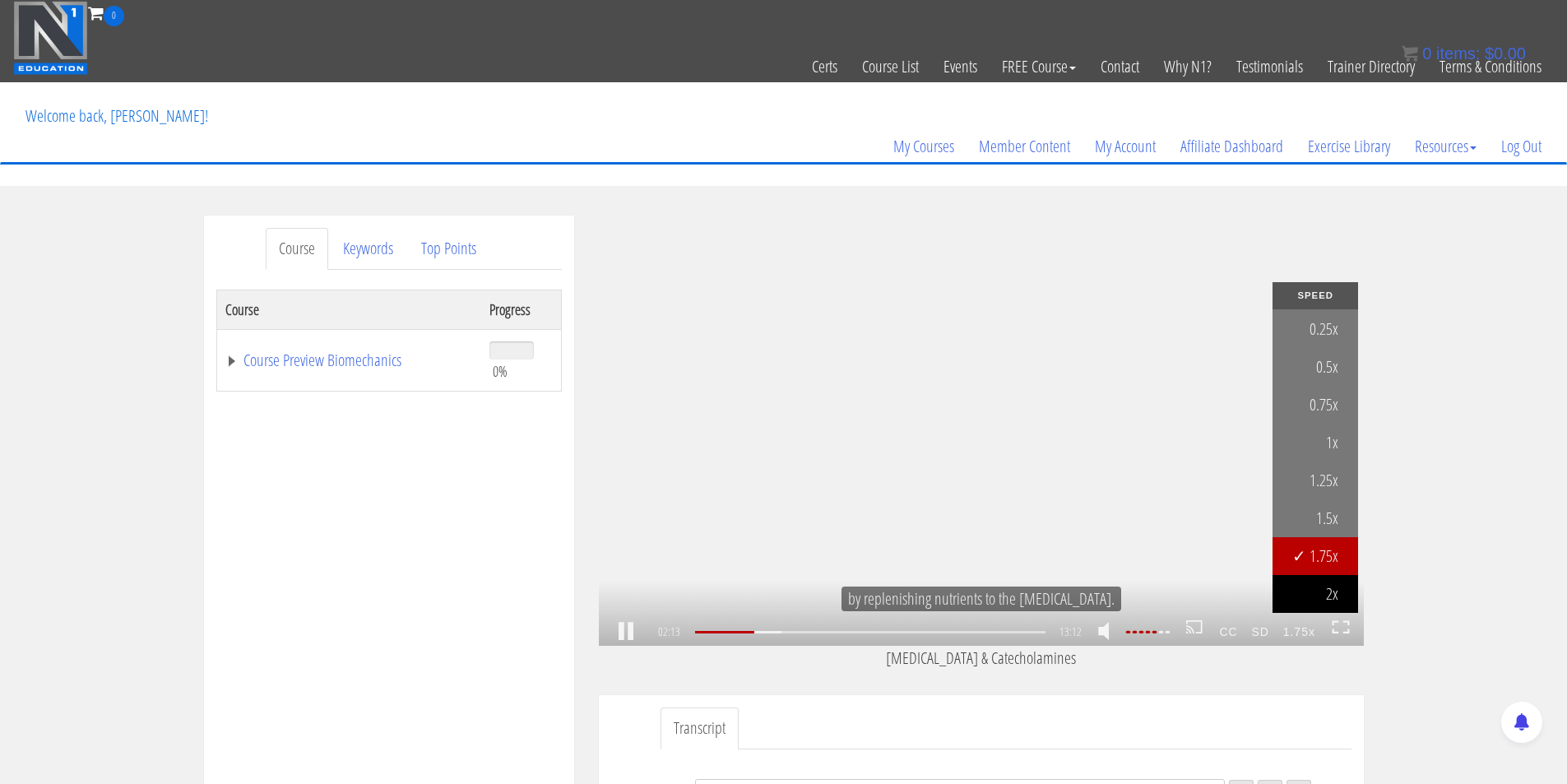
click at [1329, 586] on link "2x" at bounding box center [1315, 593] width 85 height 38
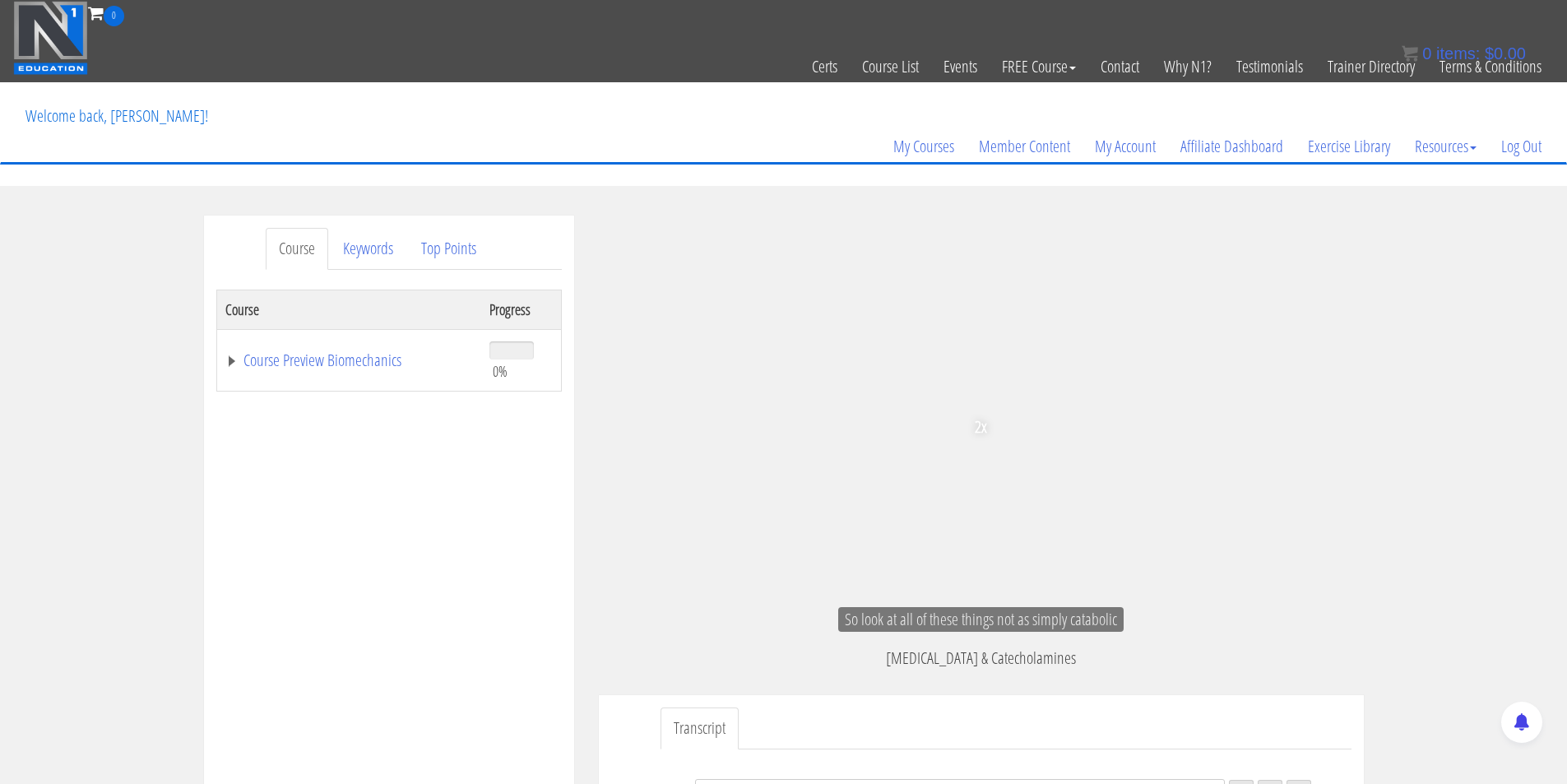
scroll to position [366, 0]
click at [1052, 712] on ul "Transcript" at bounding box center [1006, 728] width 691 height 42
click at [1502, 500] on div "Course Keywords Top Points Course Progress Course Preview Biomechanics 0% Modul…" at bounding box center [784, 679] width 1567 height 928
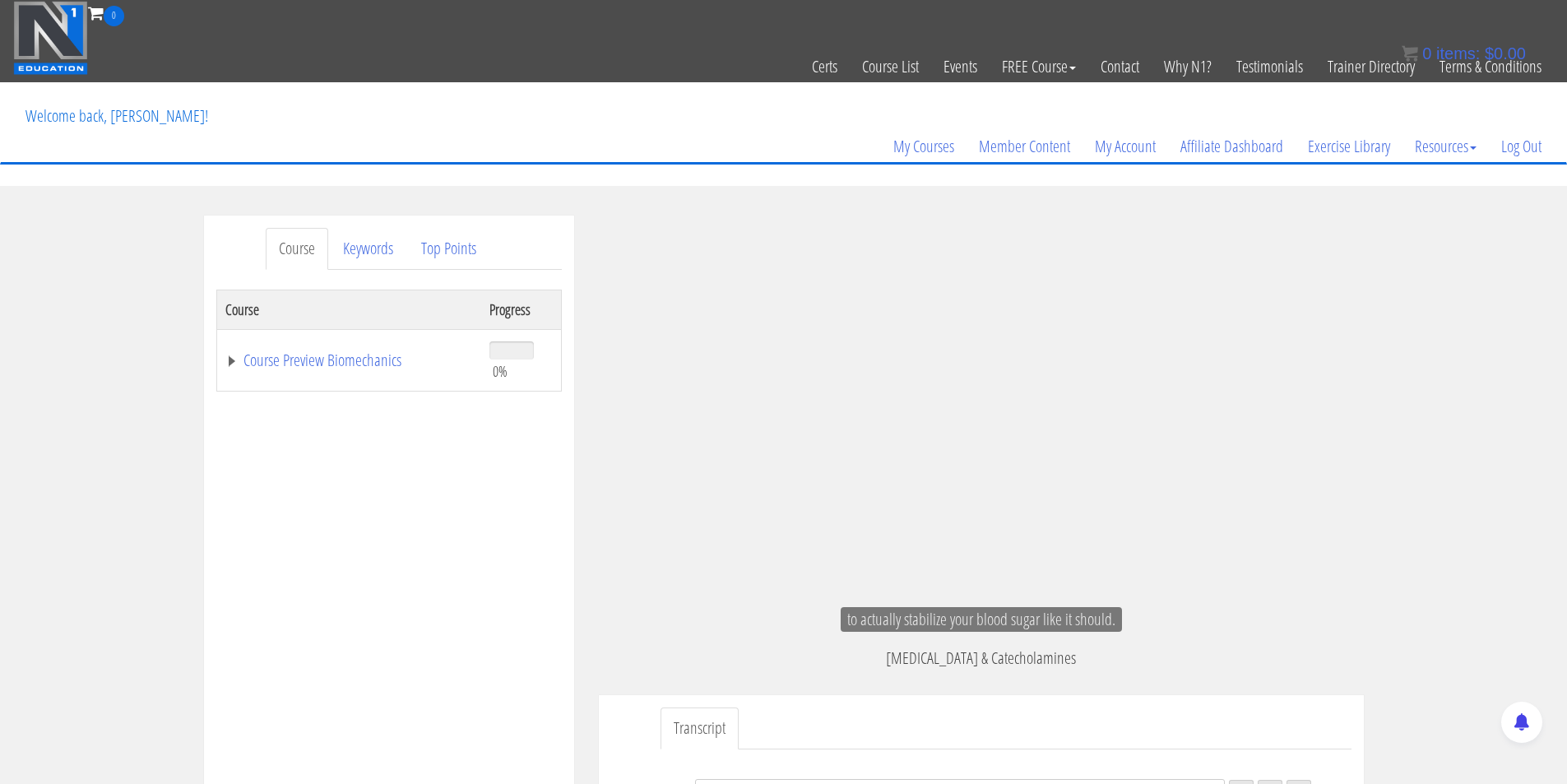
click at [104, 280] on div "Course Keywords Top Points Course Progress Course Preview Biomechanics 0% Modul…" at bounding box center [784, 679] width 1567 height 928
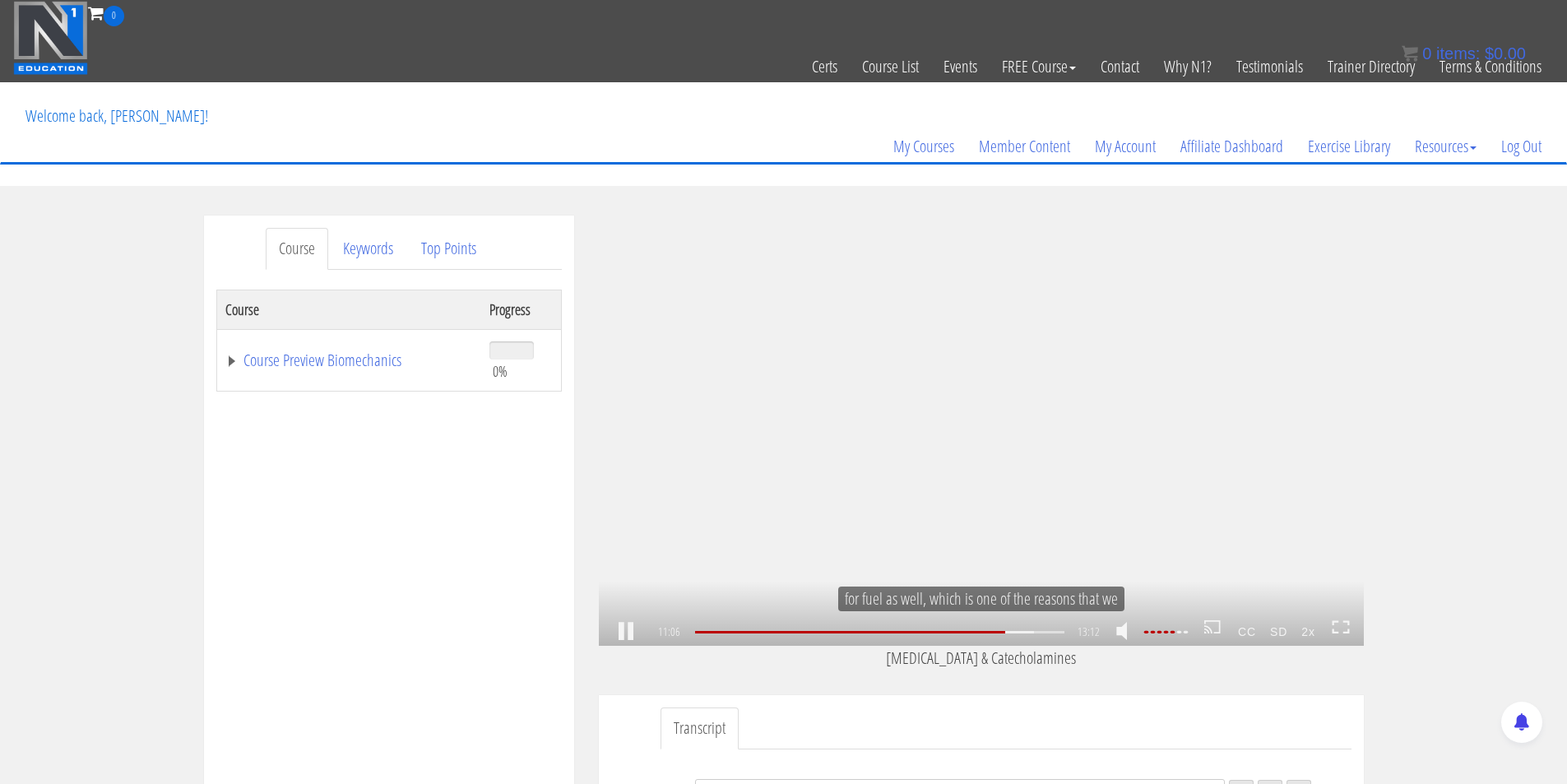
scroll to position [2044, 0]
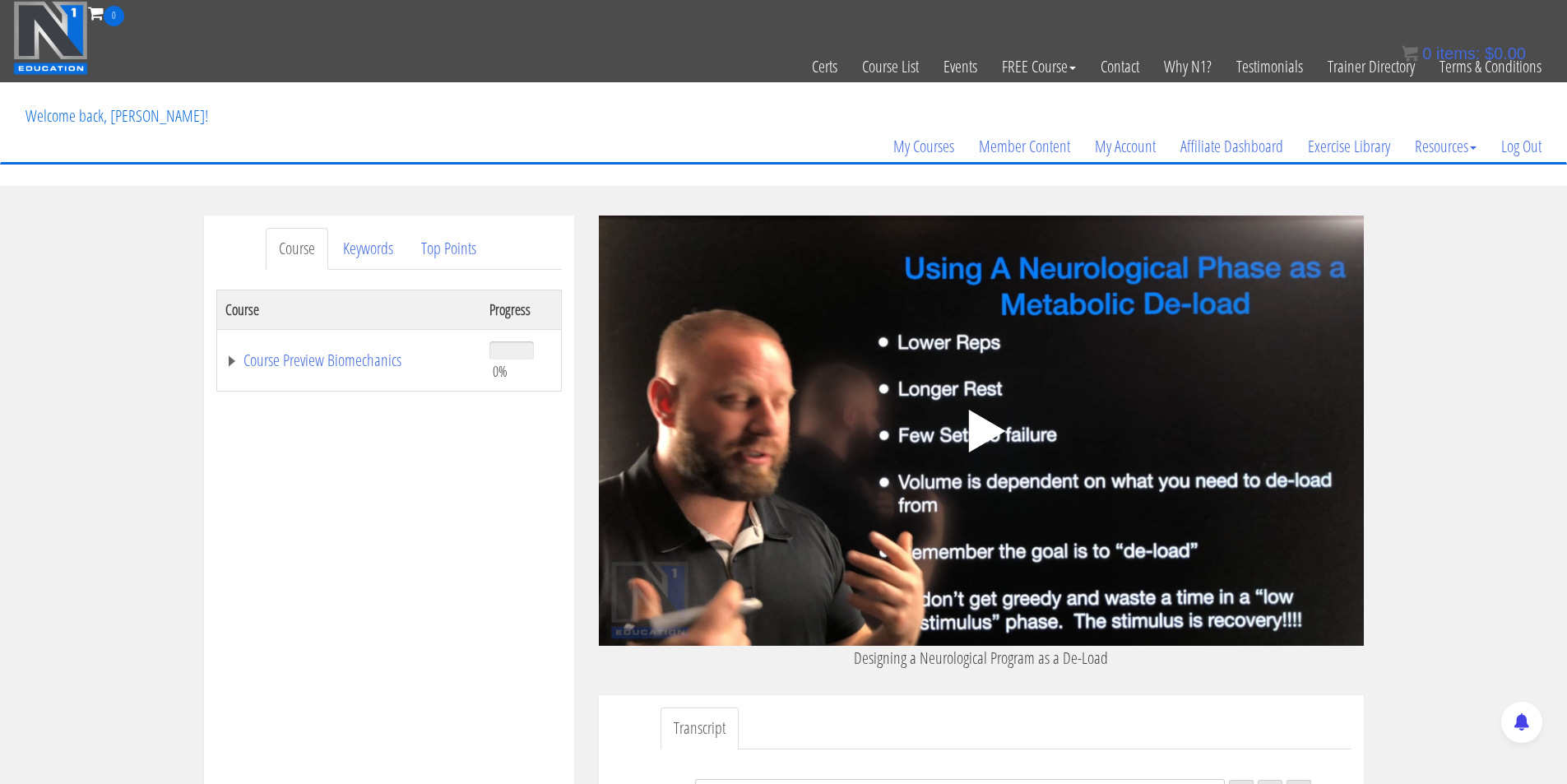
click at [1004, 413] on icon ".fp-color-play{opacity:0.65;}.controlbutton{fill:#fff;}" at bounding box center [981, 431] width 104 height 104
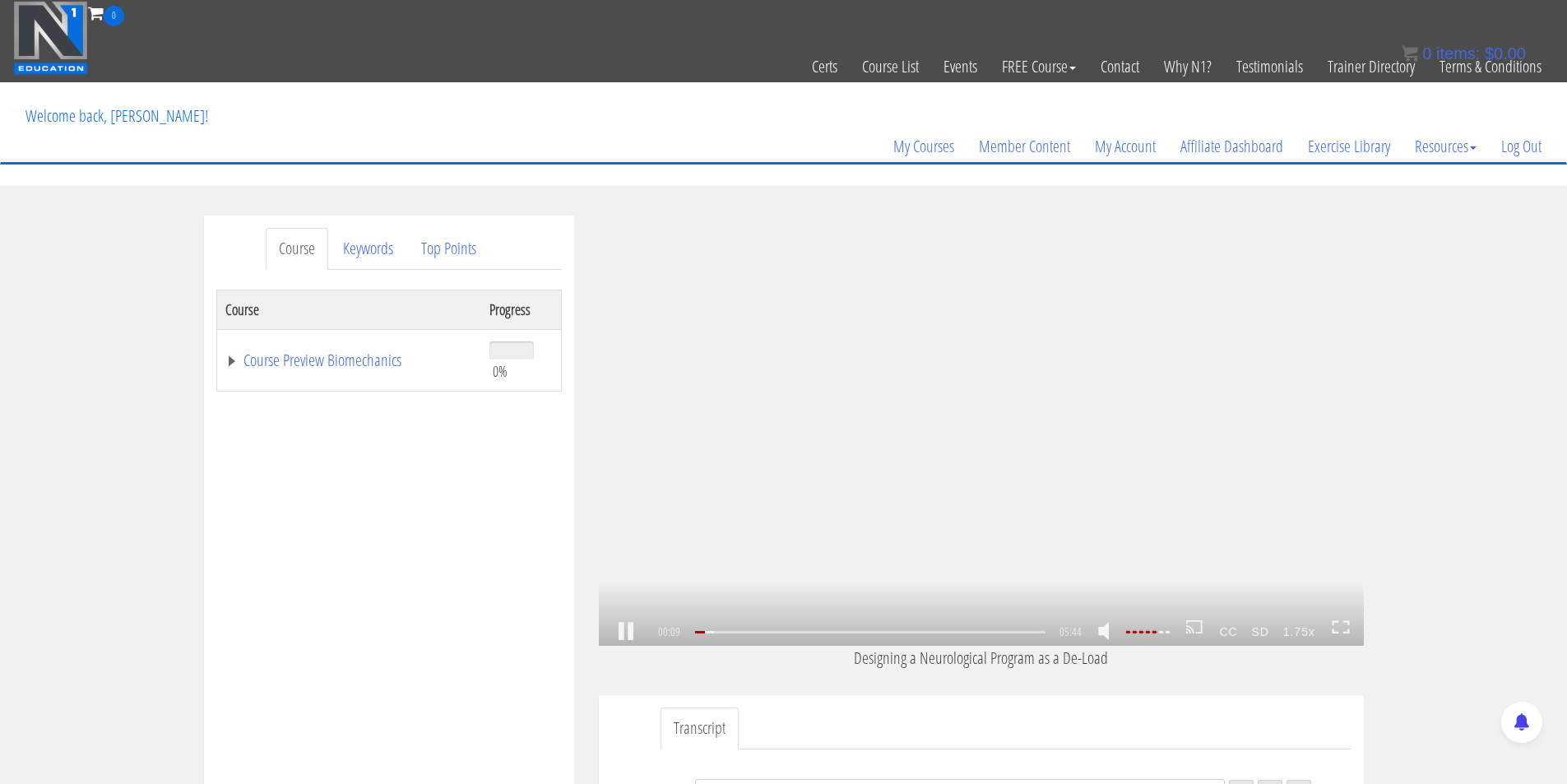
scroll to position [46, 0]
click at [1144, 632] on em at bounding box center [1142, 632] width 4 height 4
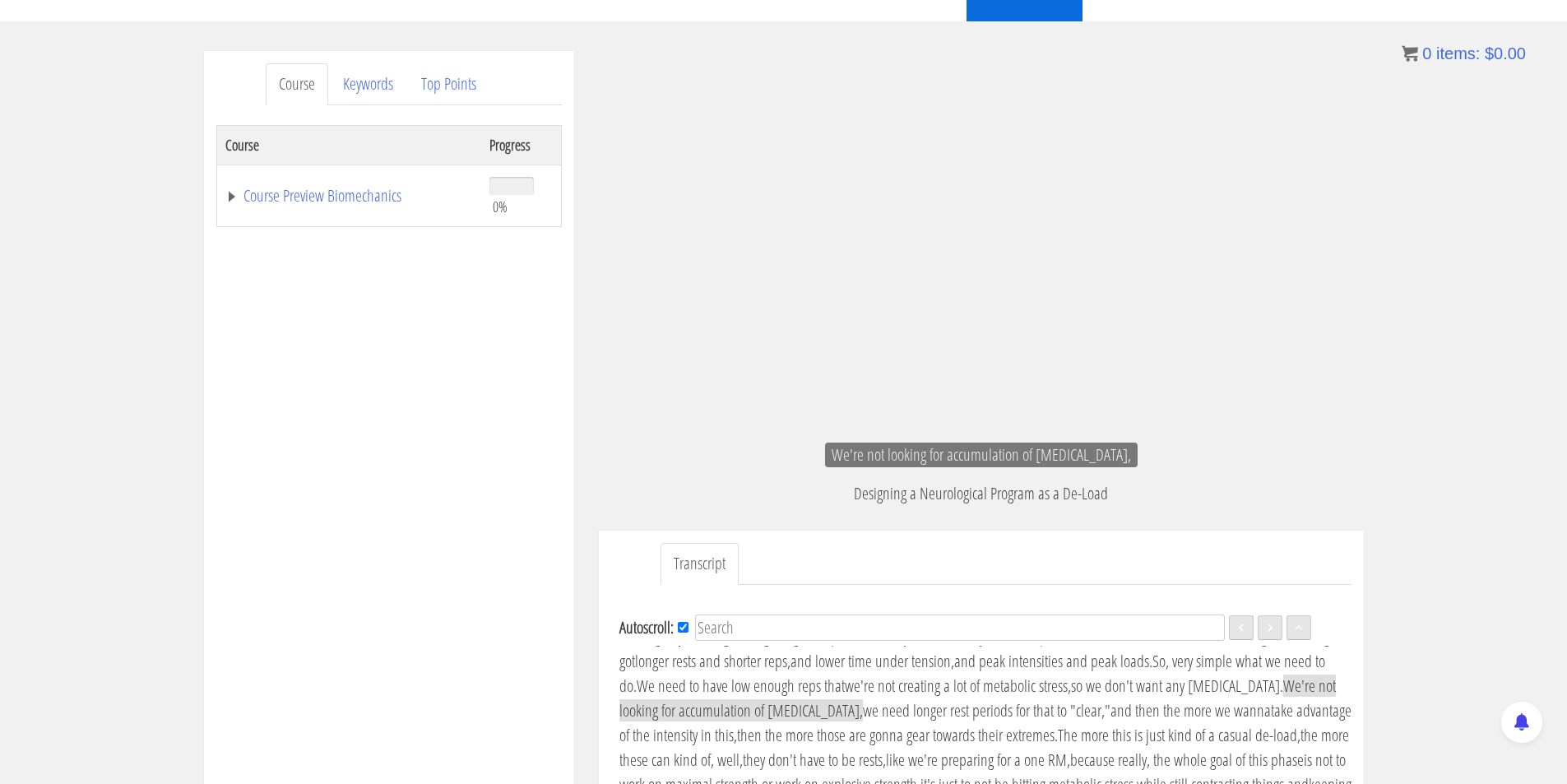
scroll to position [170, 0]
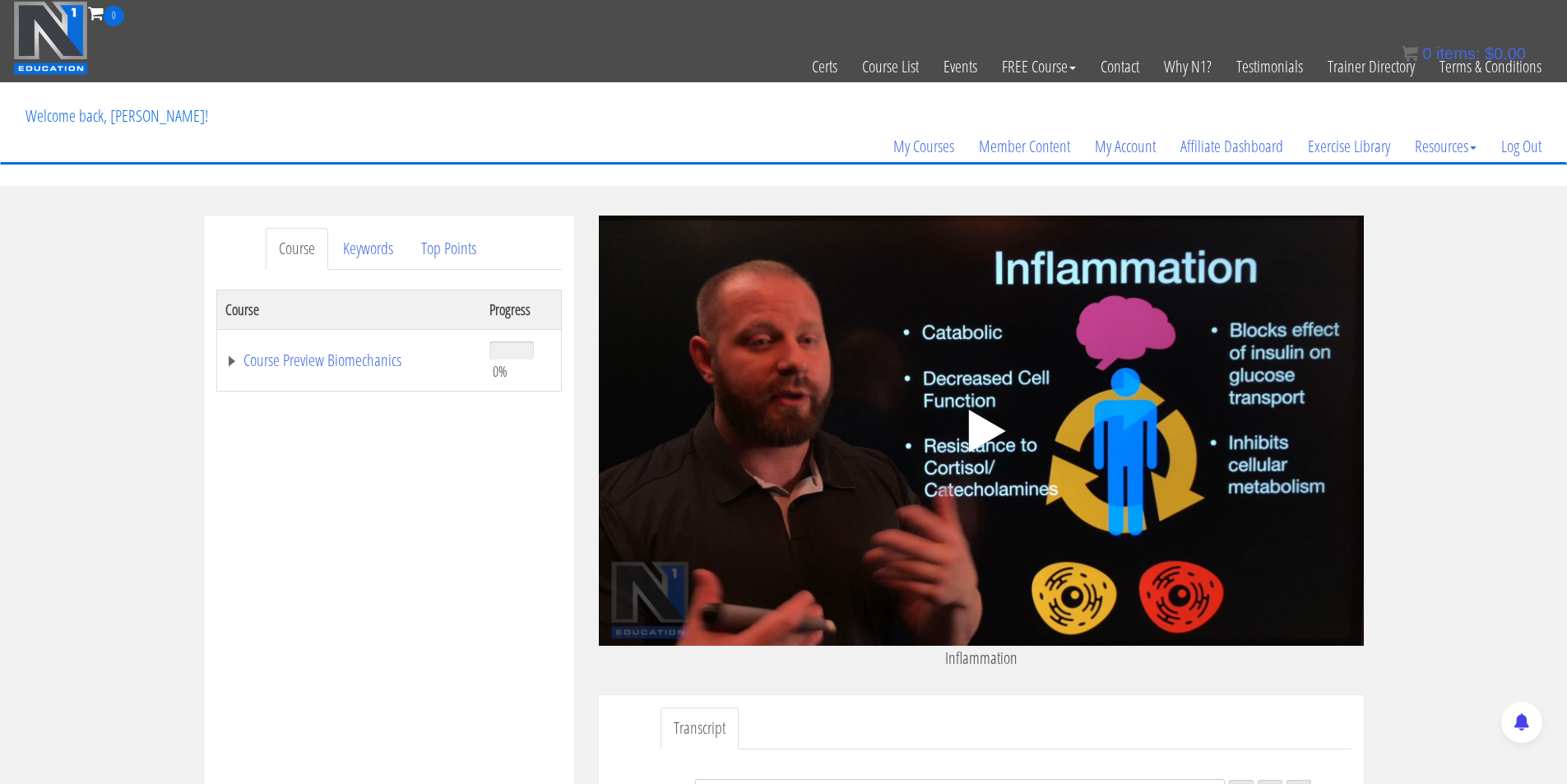
click at [978, 469] on icon ".fp-color-play{opacity:0.65;}.controlbutton{fill:#fff;}" at bounding box center [981, 431] width 104 height 104
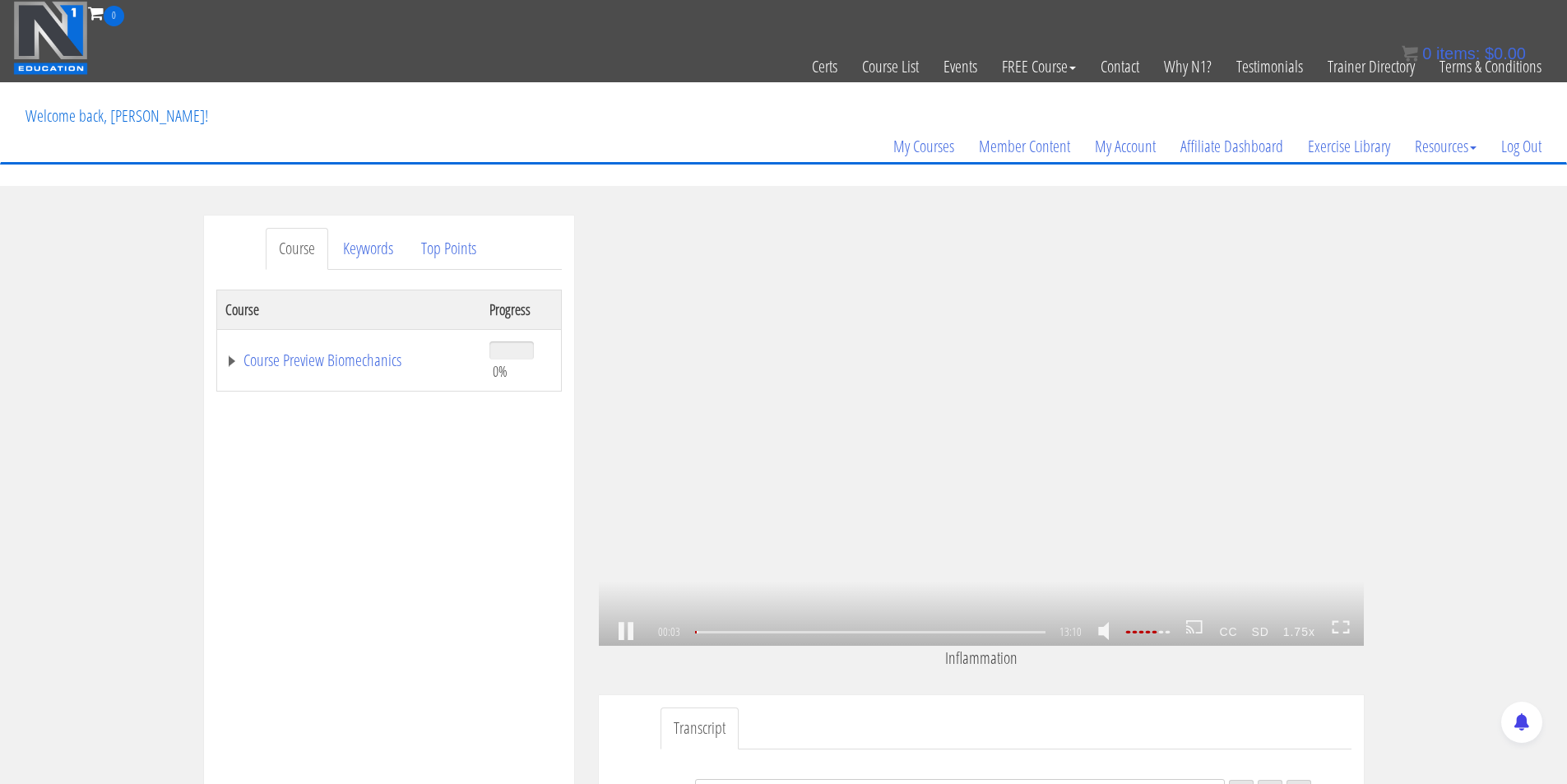
click at [627, 632] on link at bounding box center [626, 632] width 28 height 0
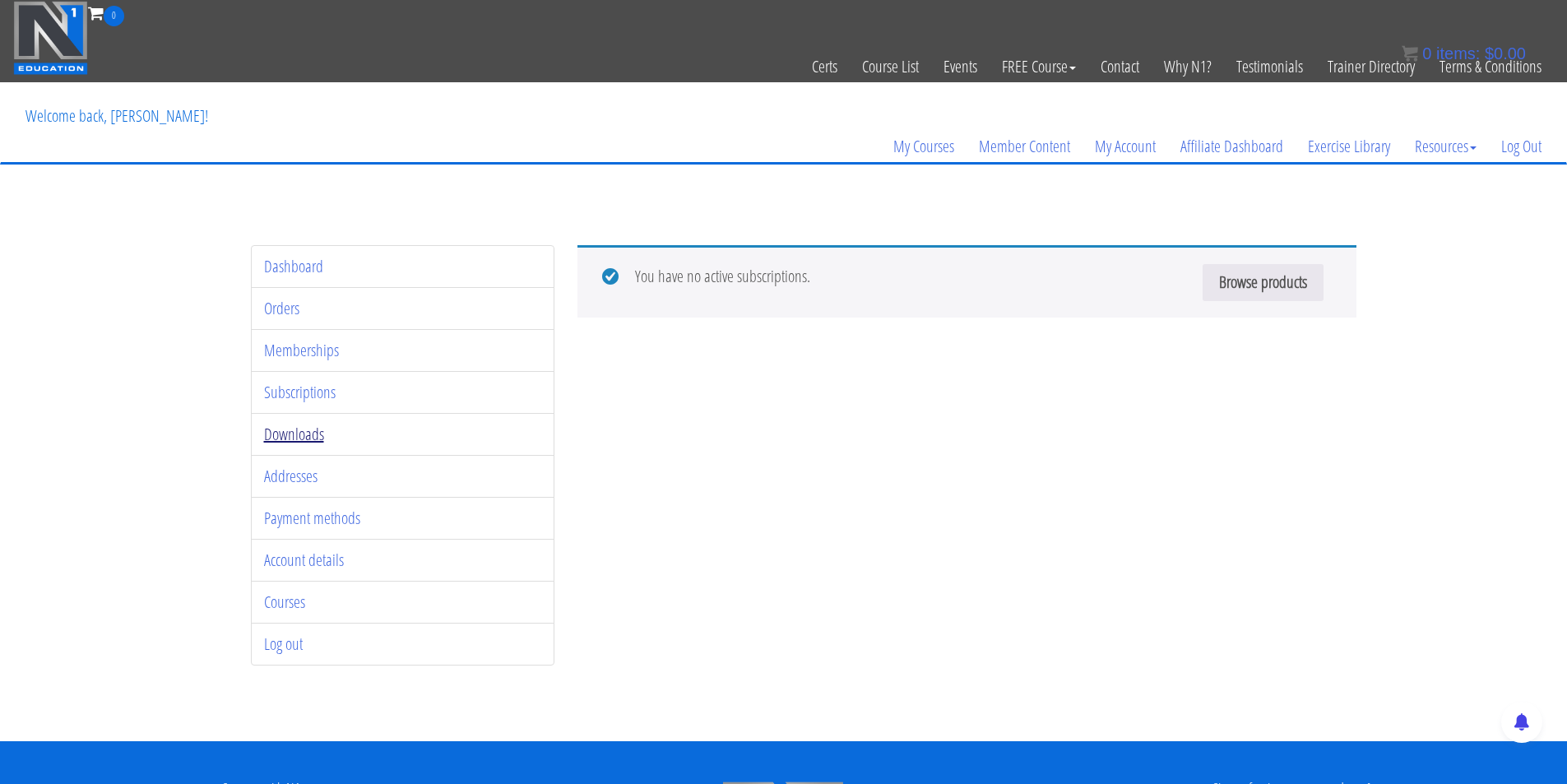
click at [291, 433] on link "Downloads" at bounding box center [294, 433] width 60 height 22
click at [1252, 286] on link "Browse products" at bounding box center [1270, 279] width 121 height 37
click at [344, 519] on link "Payment methods" at bounding box center [312, 518] width 96 height 22
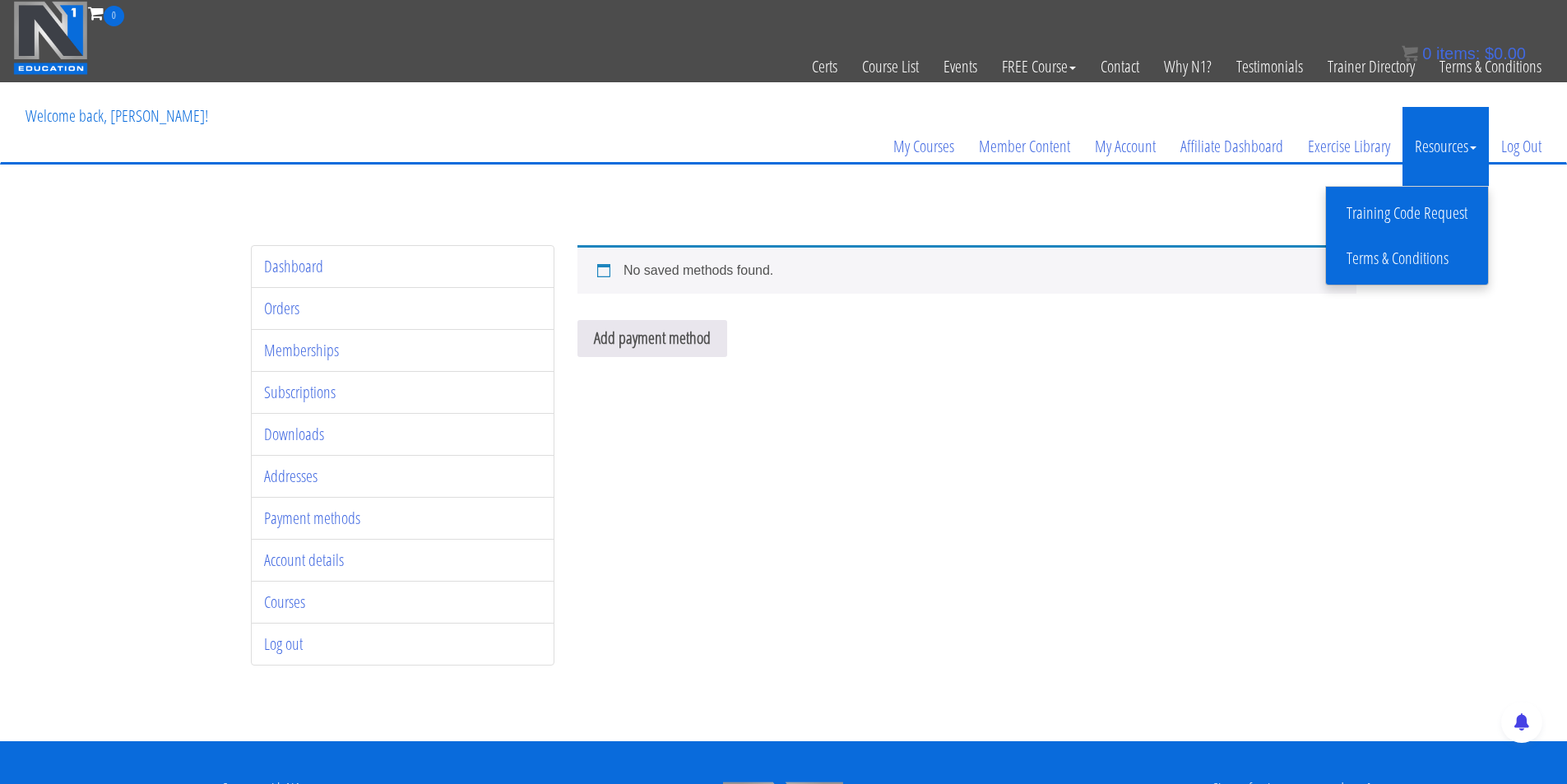
click at [1407, 213] on link "Training Code Request" at bounding box center [1406, 213] width 153 height 28
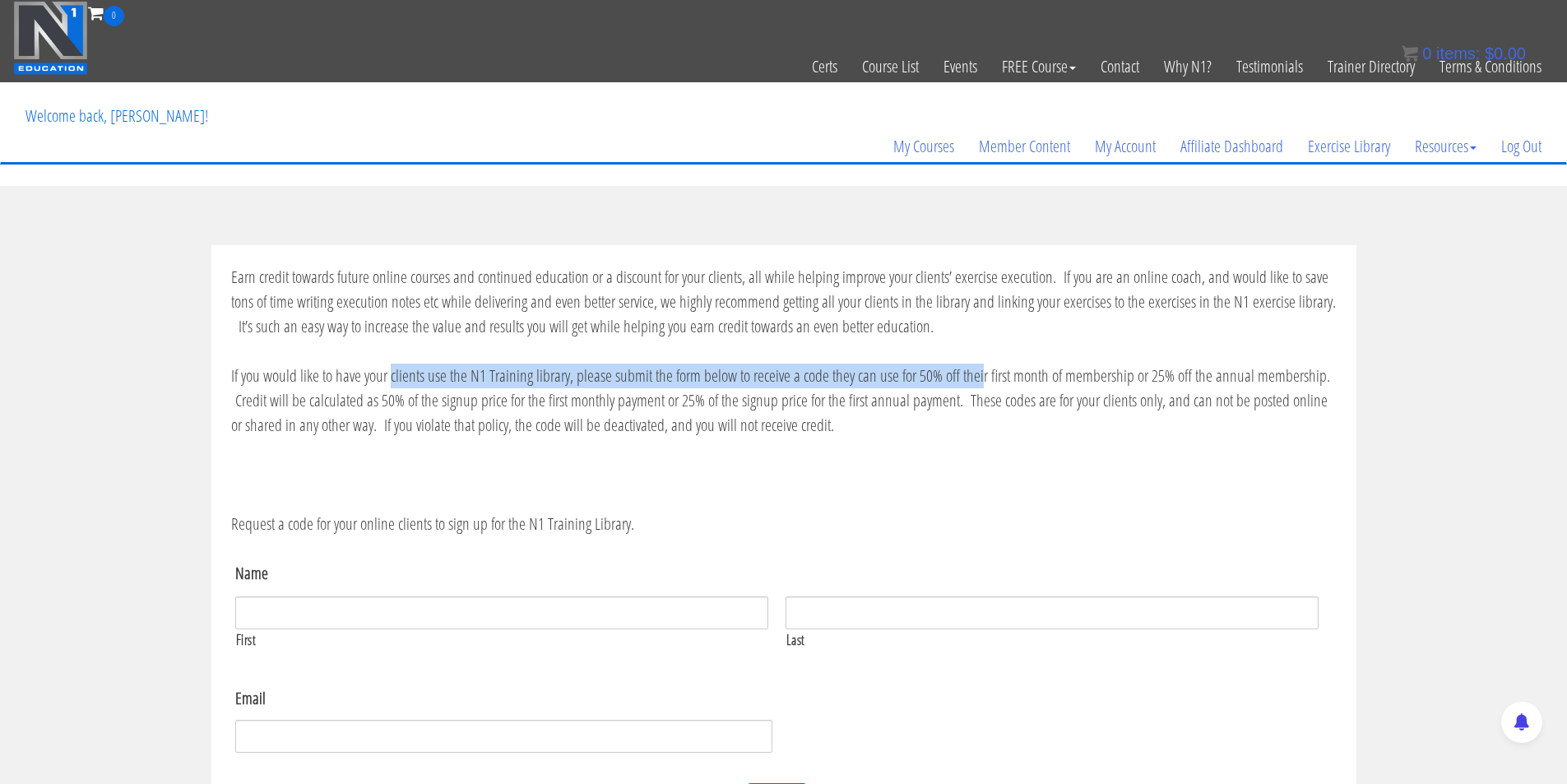
drag, startPoint x: 389, startPoint y: 380, endPoint x: 976, endPoint y: 376, distance: 587.0
click at [976, 376] on p "If you would like to have your clients use the N1 Training library, please subm…" at bounding box center [784, 400] width 1106 height 74
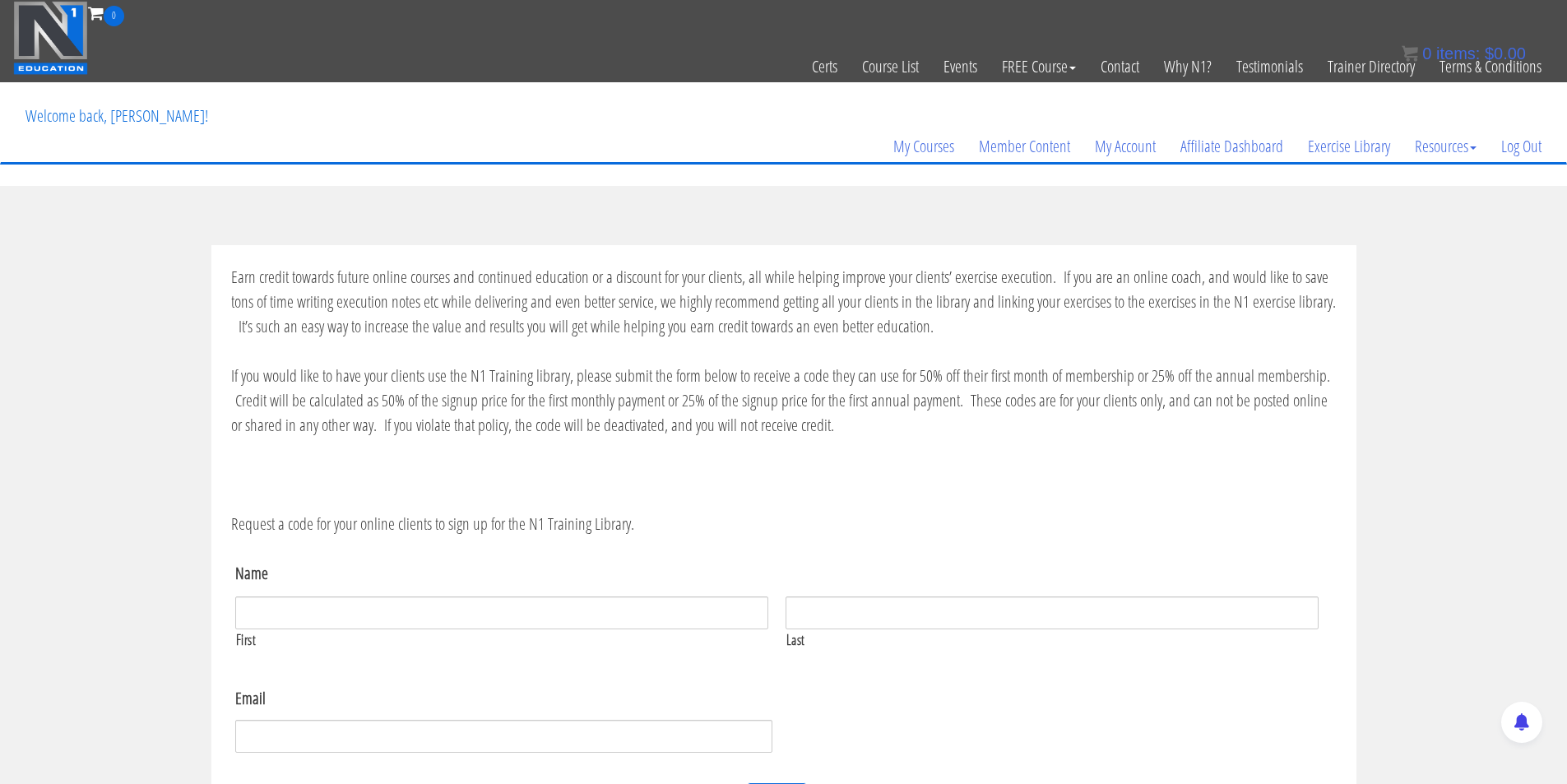
click at [1090, 374] on p "If you would like to have your clients use the N1 Training library, please subm…" at bounding box center [784, 400] width 1106 height 74
